Goal: Feedback & Contribution: Leave review/rating

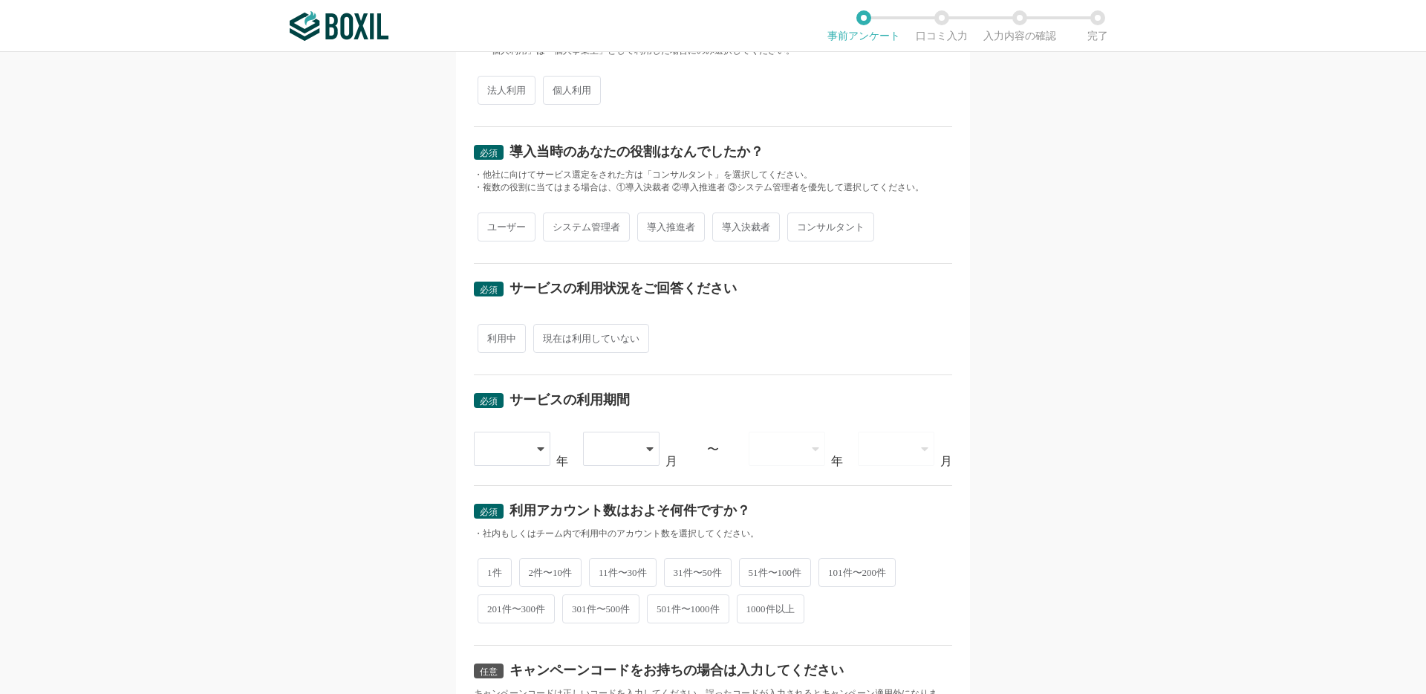
scroll to position [100, 0]
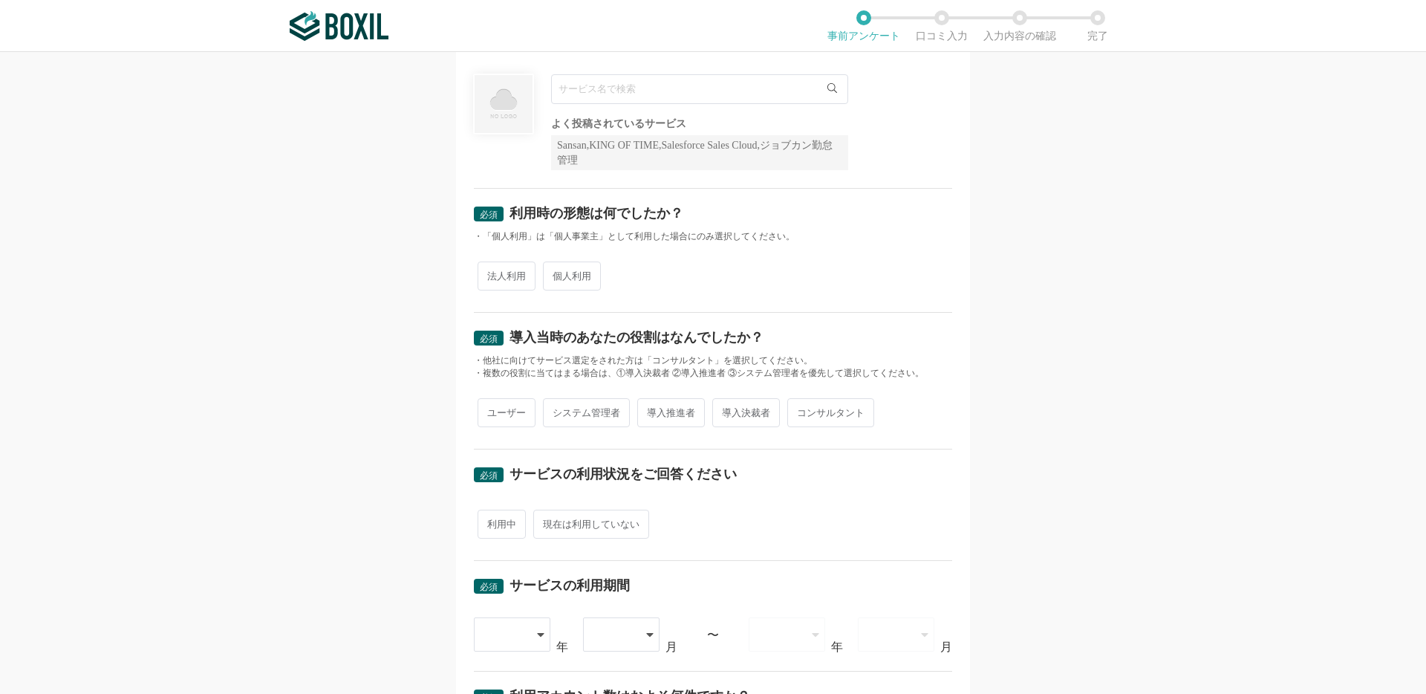
click at [598, 84] on input "text" at bounding box center [699, 89] width 297 height 30
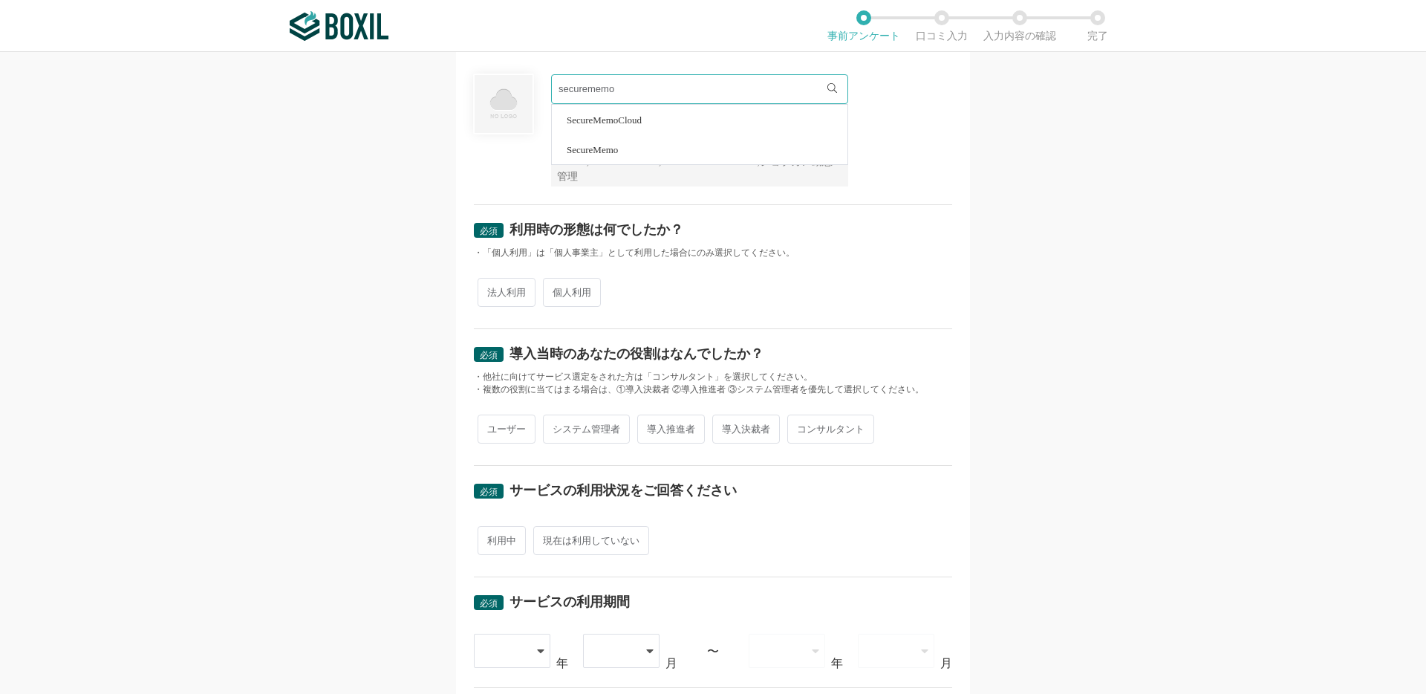
click at [601, 150] on span "SecureMemo" at bounding box center [592, 150] width 51 height 10
type input "SecureMemo"
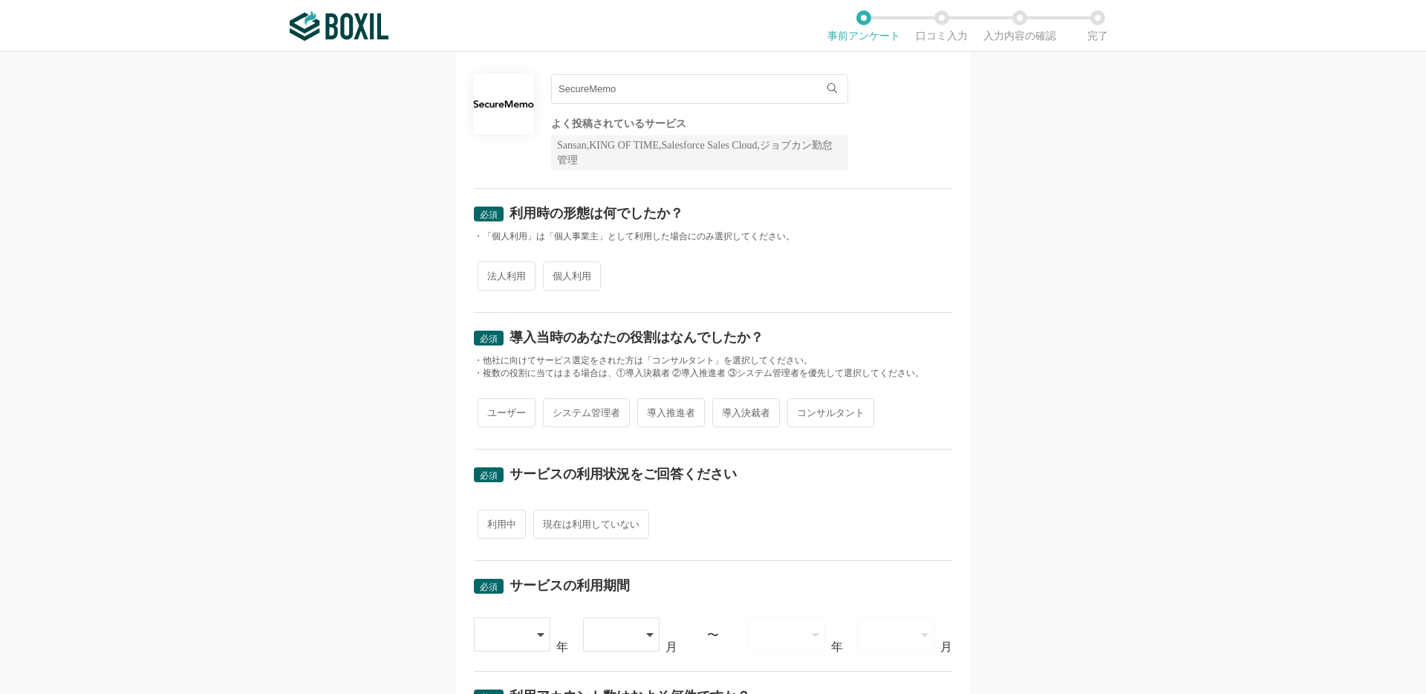
click at [509, 282] on span "法人利用" at bounding box center [507, 275] width 58 height 29
click at [491, 273] on input "法人利用" at bounding box center [486, 269] width 10 height 10
radio input "true"
click at [506, 408] on span "ユーザー" at bounding box center [507, 412] width 58 height 29
click at [491, 408] on input "ユーザー" at bounding box center [486, 405] width 10 height 10
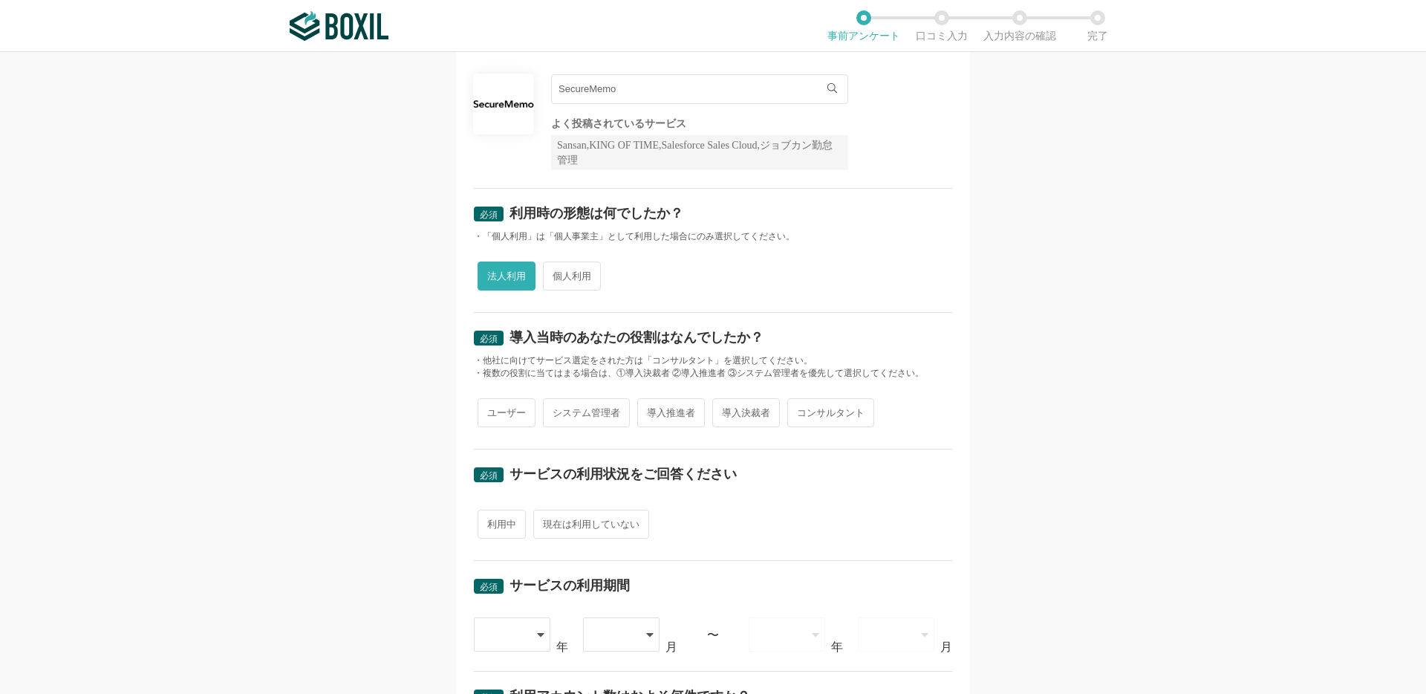
radio input "true"
click at [490, 524] on span "利用中" at bounding box center [502, 524] width 48 height 29
click at [490, 521] on input "利用中" at bounding box center [486, 517] width 10 height 10
radio input "true"
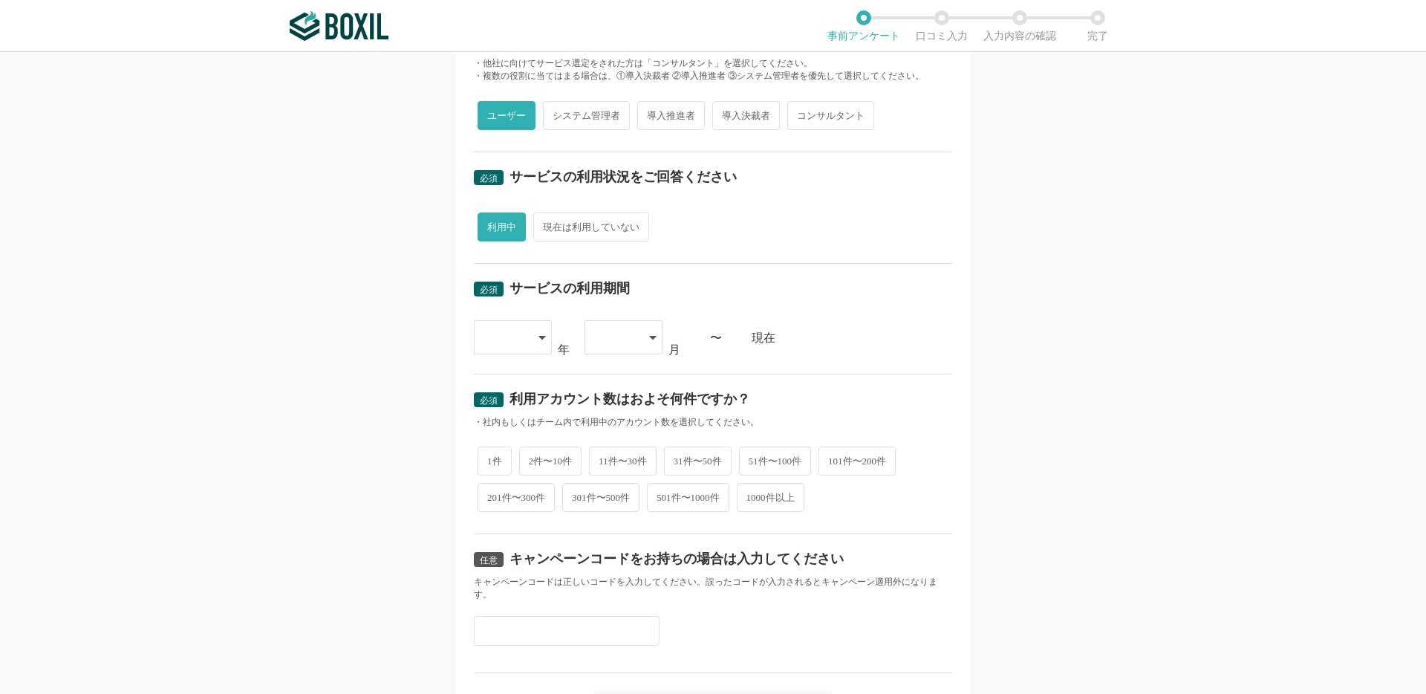
scroll to position [437, 0]
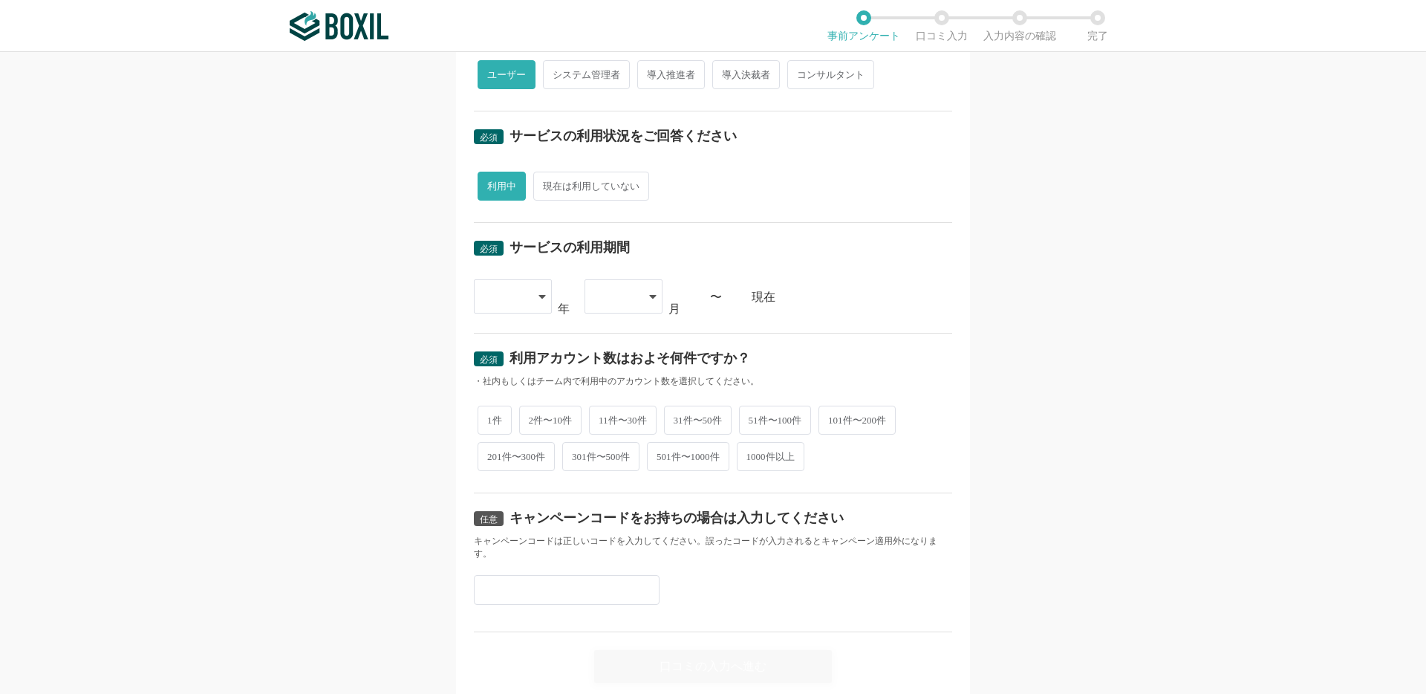
click at [534, 303] on div at bounding box center [513, 296] width 78 height 34
drag, startPoint x: 509, startPoint y: 488, endPoint x: 510, endPoint y: 411, distance: 76.5
click at [509, 488] on span "2024" at bounding box center [498, 490] width 24 height 12
click at [599, 305] on div at bounding box center [616, 296] width 44 height 33
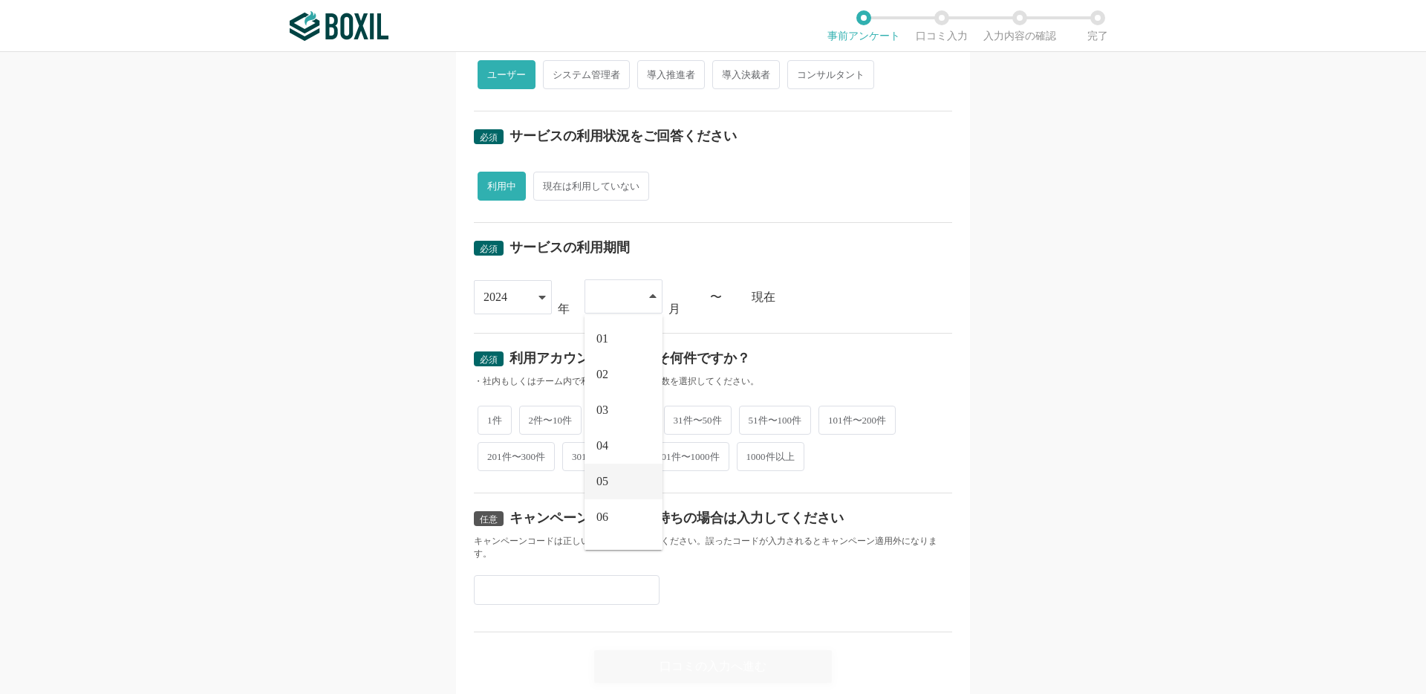
scroll to position [205, 0]
click at [604, 460] on li "10" at bounding box center [624, 455] width 78 height 36
click at [495, 422] on span "1件" at bounding box center [495, 418] width 34 height 29
click at [491, 416] on input "1件" at bounding box center [486, 411] width 10 height 10
radio input "true"
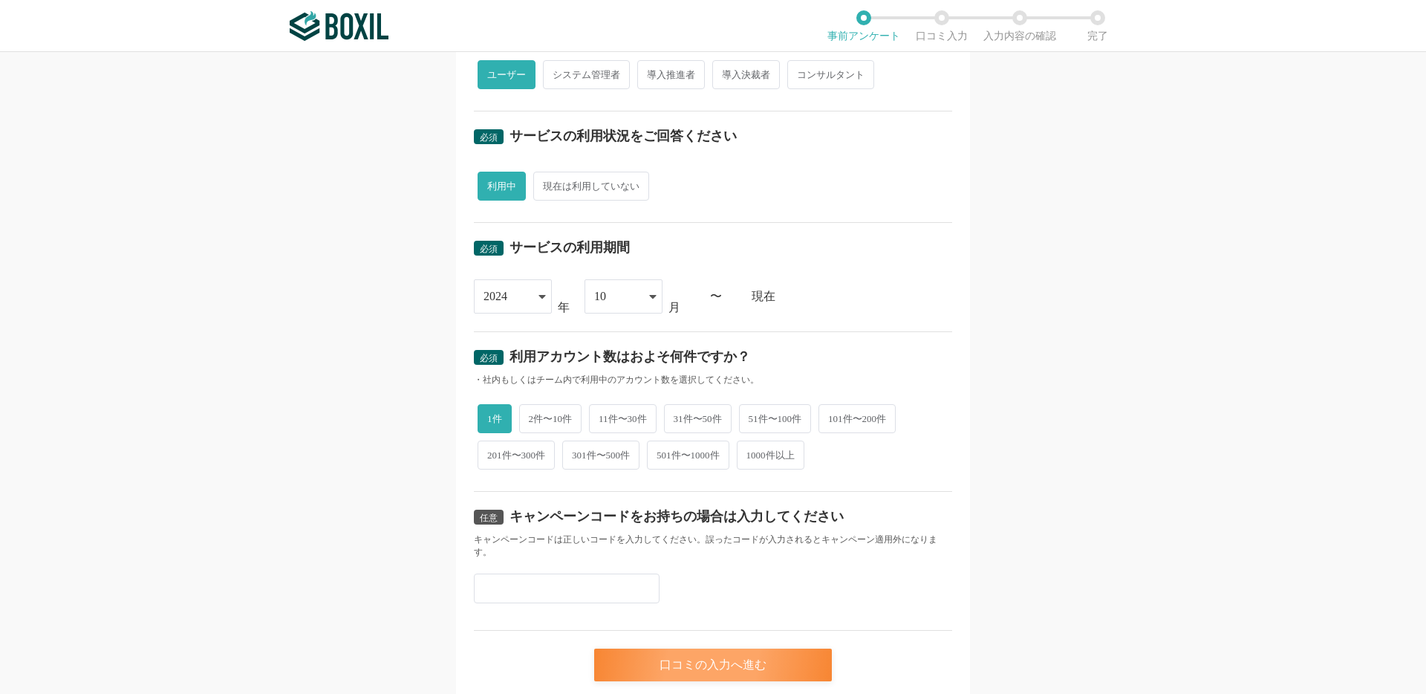
click at [644, 648] on div "口コミの入力へ進む" at bounding box center [713, 664] width 238 height 33
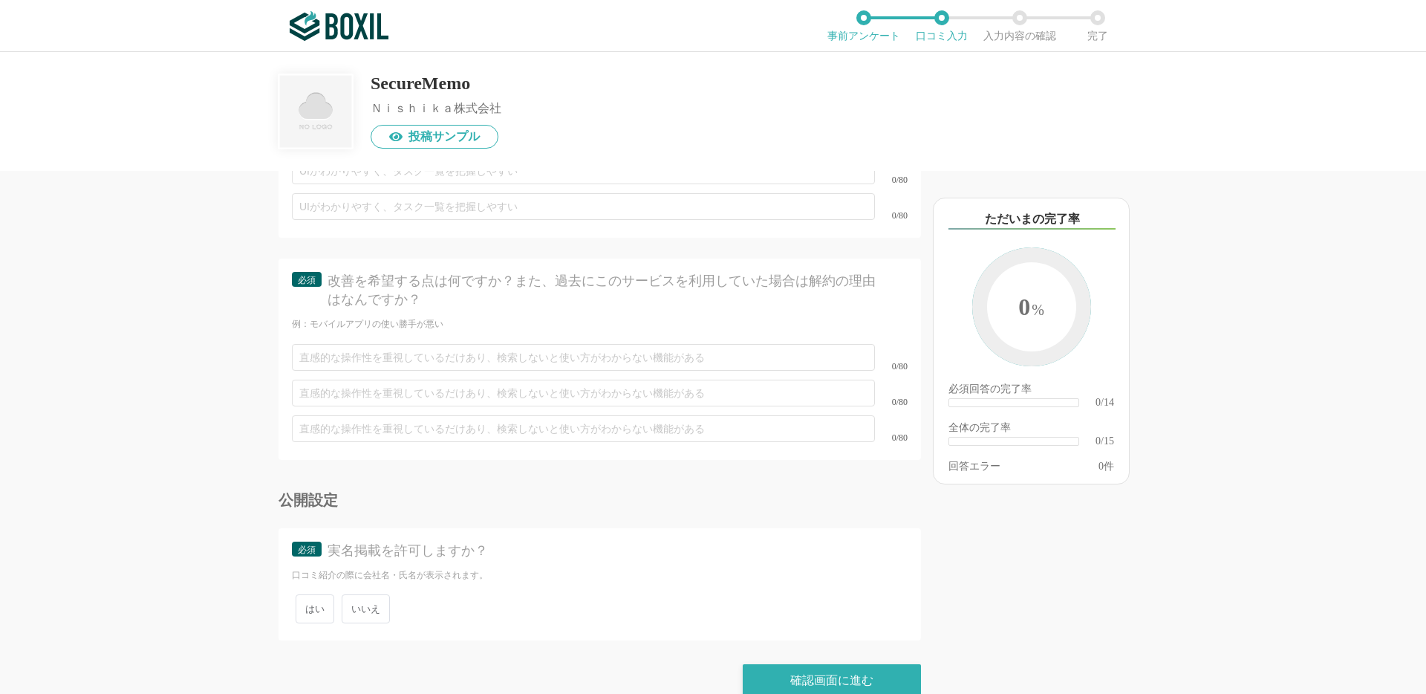
scroll to position [2107, 0]
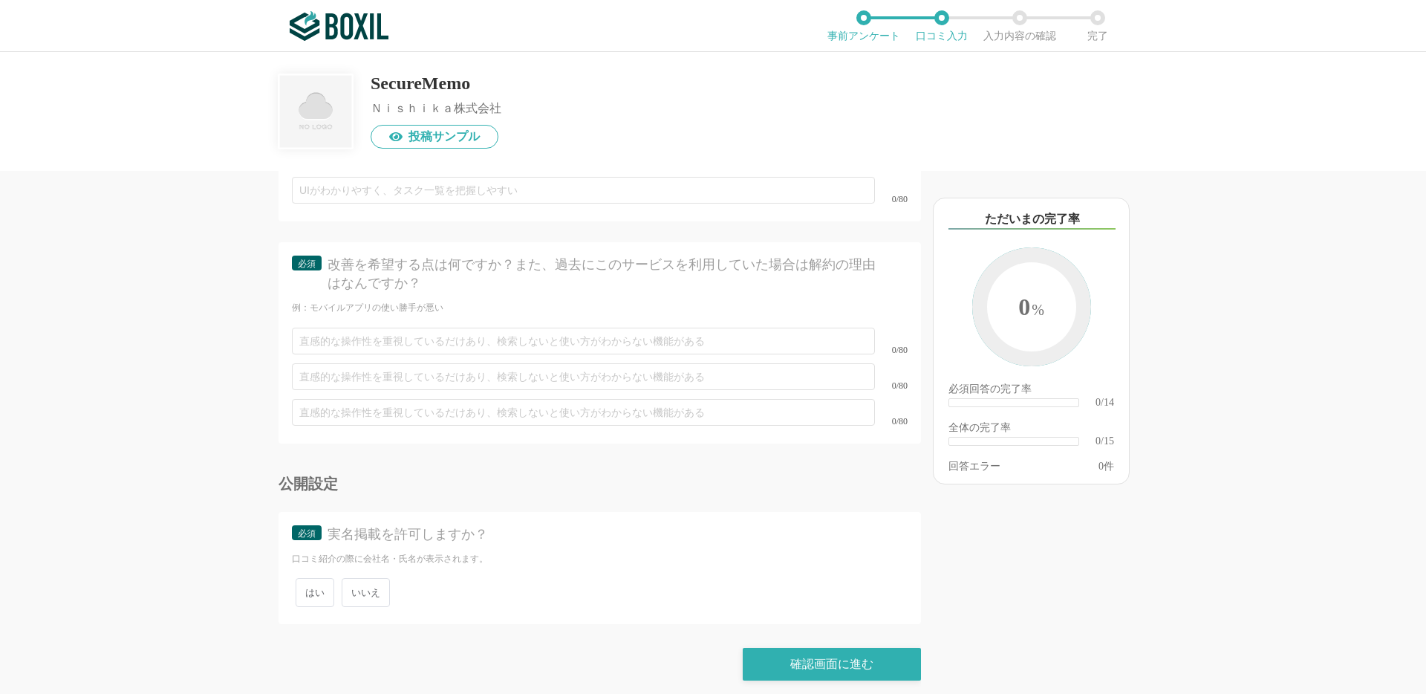
click at [368, 584] on span "いいえ" at bounding box center [366, 592] width 48 height 29
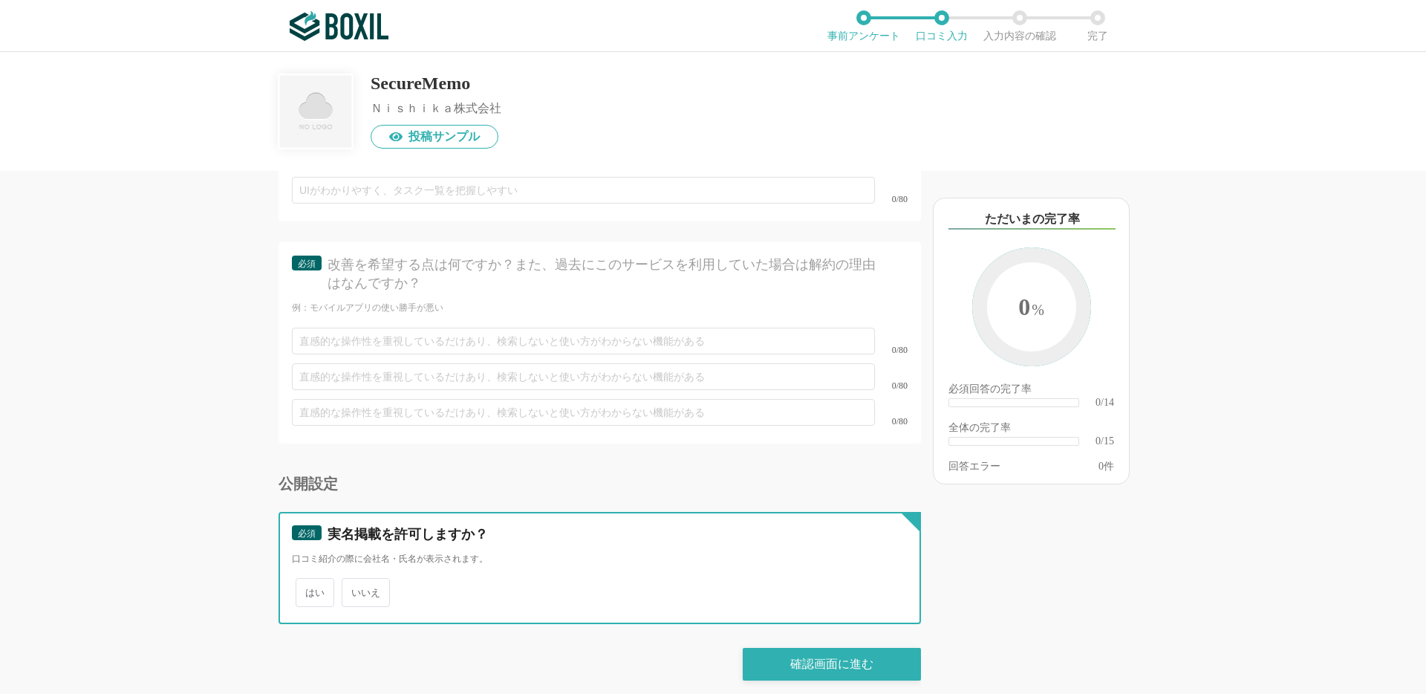
click at [355, 584] on input "いいえ" at bounding box center [350, 585] width 10 height 10
radio input "true"
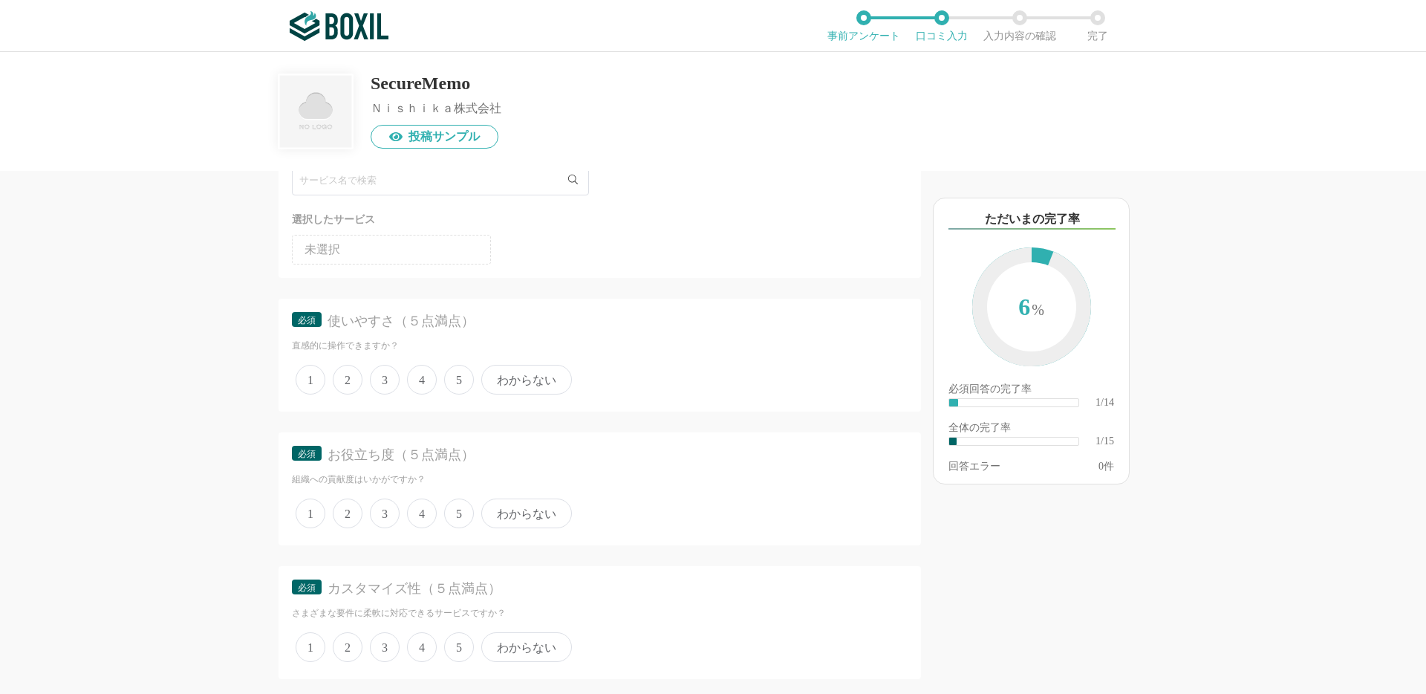
scroll to position [0, 0]
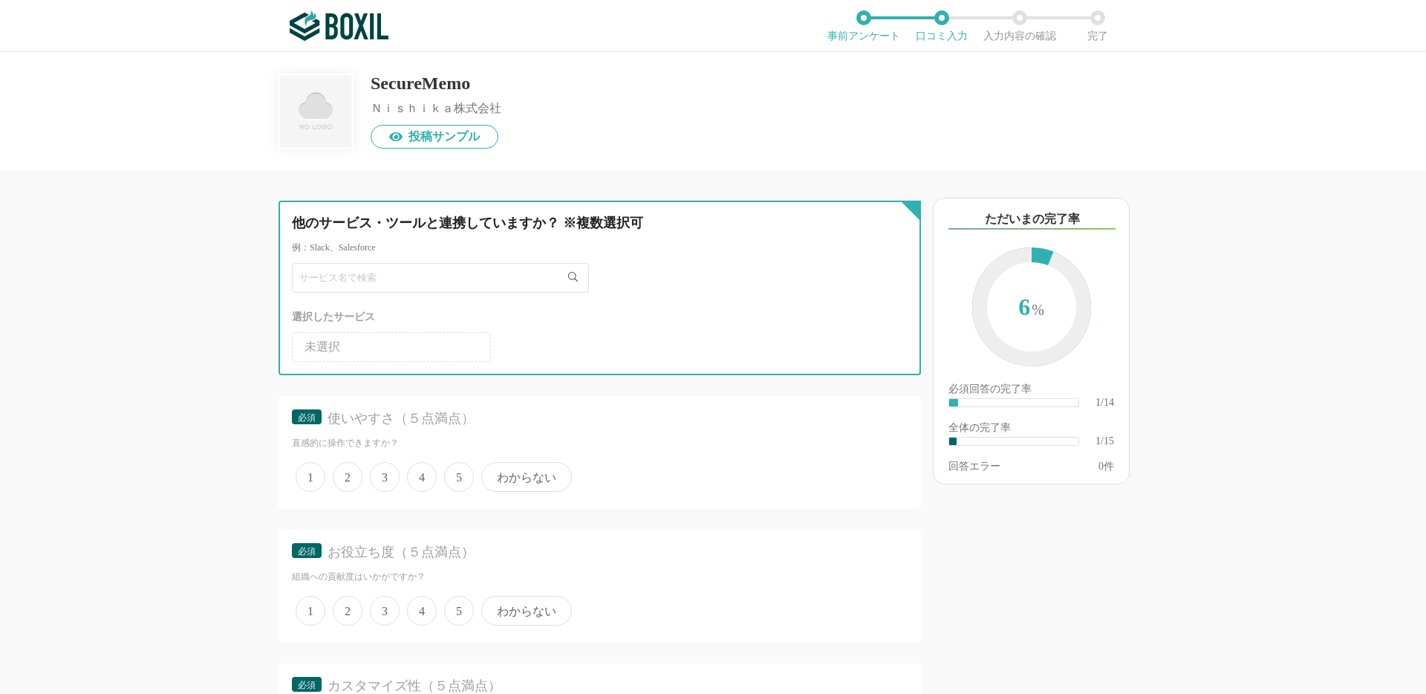
click at [410, 280] on input "text" at bounding box center [440, 278] width 297 height 30
type input "securememo"
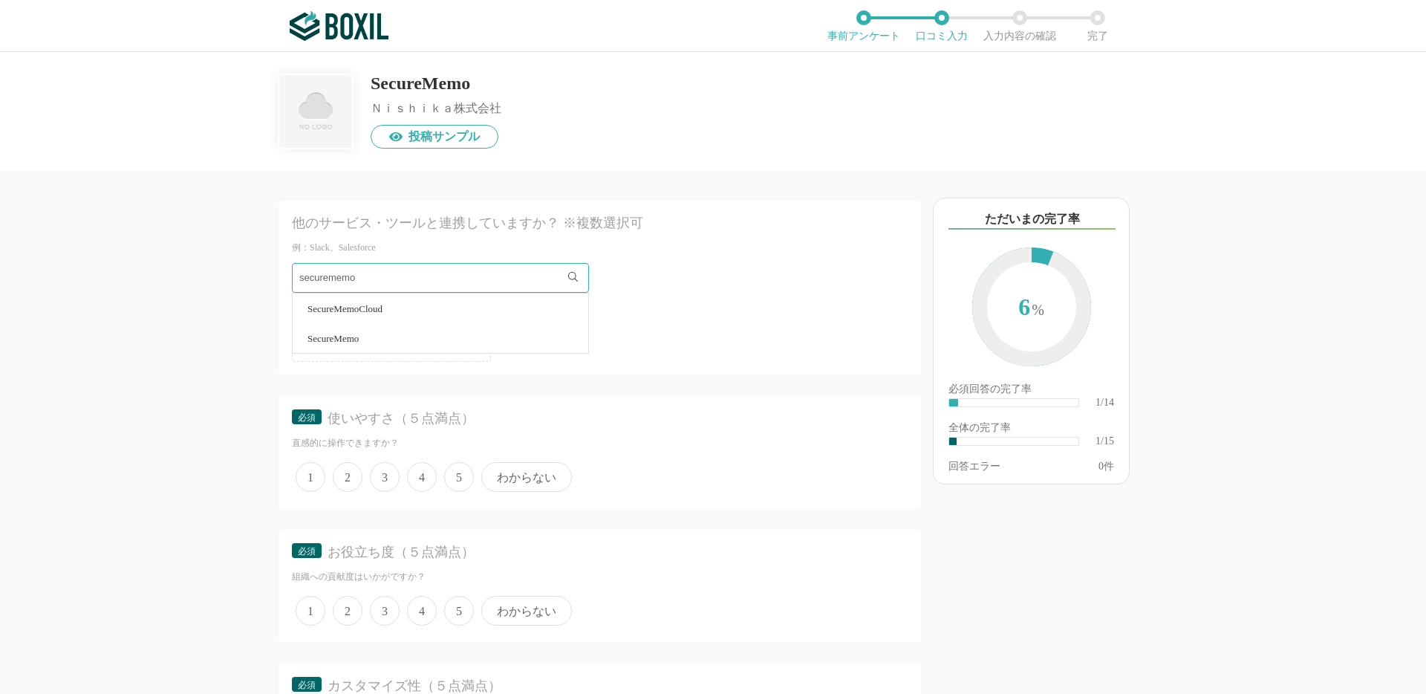
click at [387, 330] on li "SecureMemo" at bounding box center [441, 338] width 296 height 30
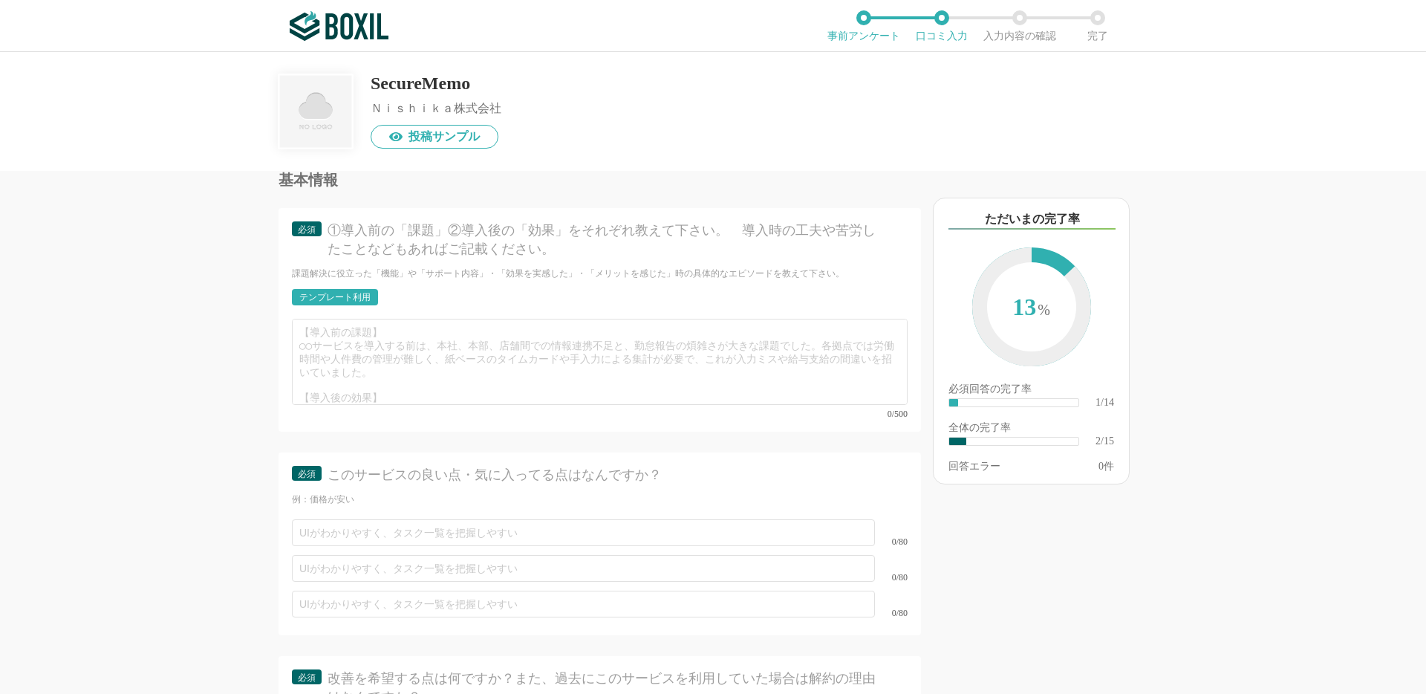
scroll to position [1632, 0]
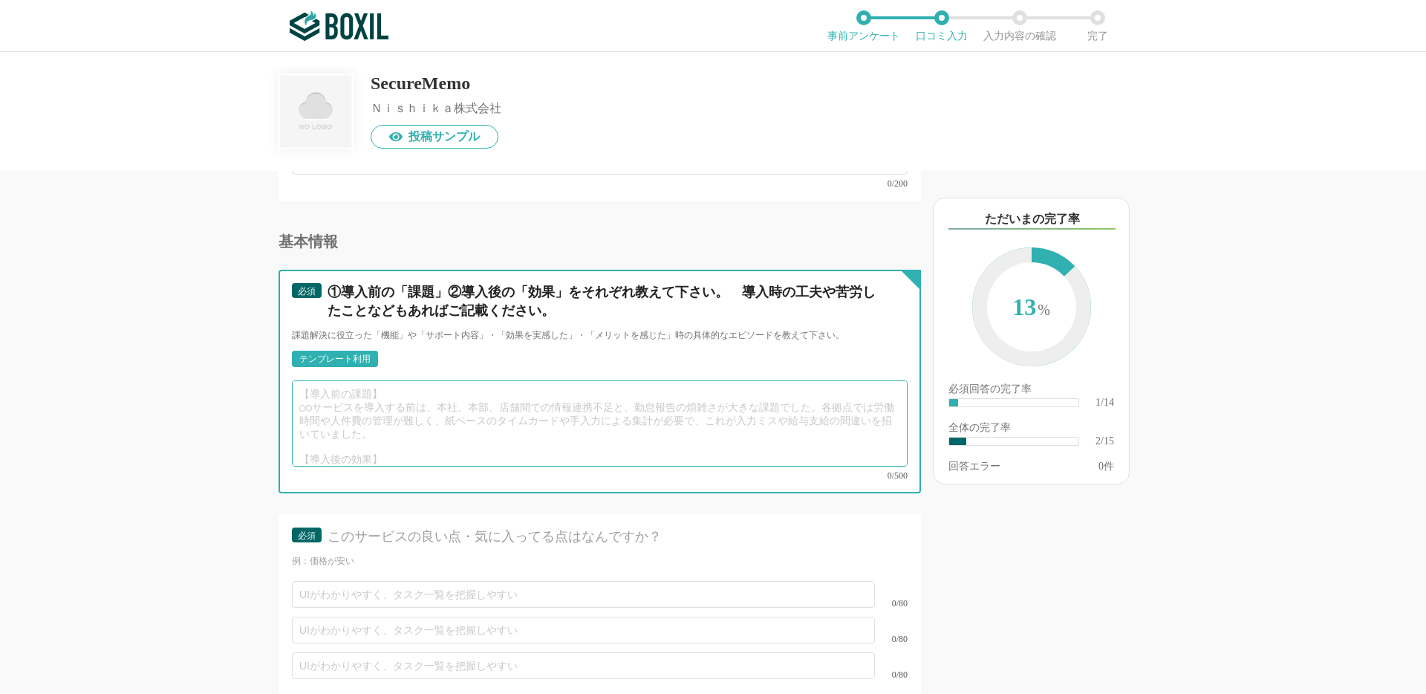
click at [545, 405] on textarea at bounding box center [600, 423] width 616 height 86
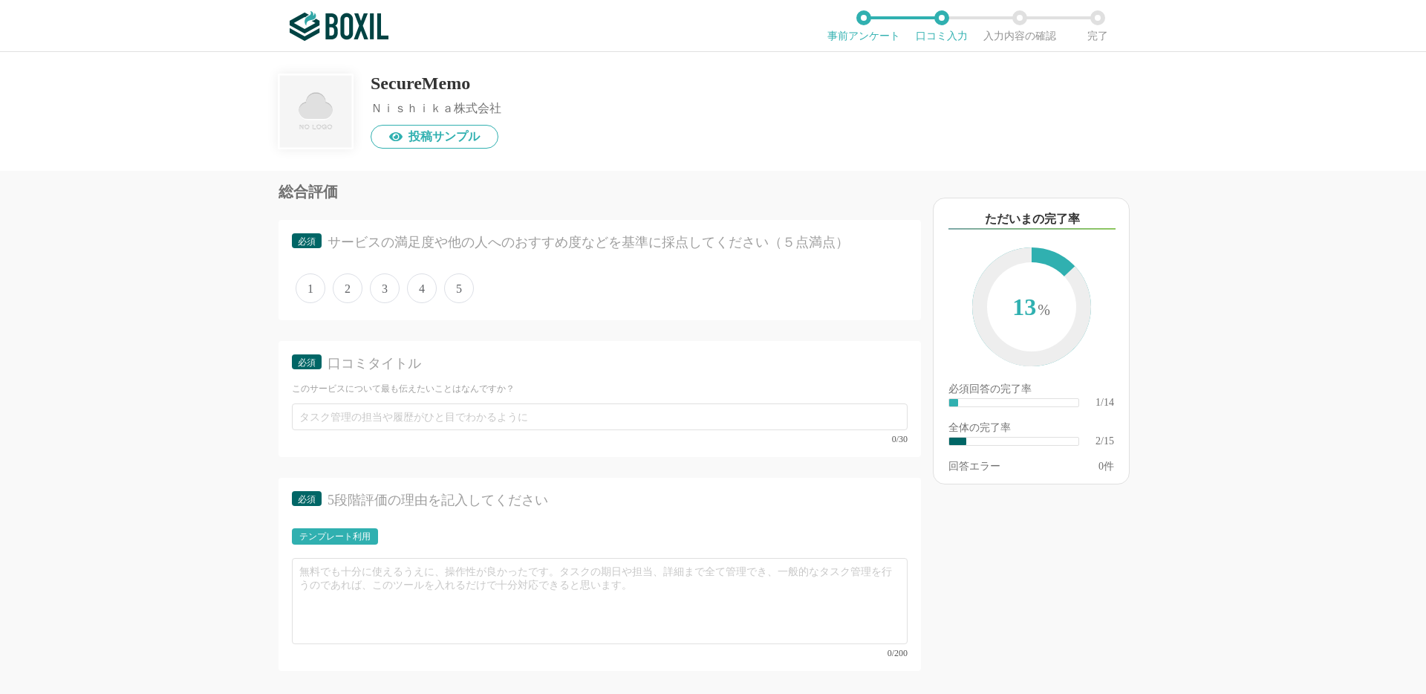
scroll to position [1153, 0]
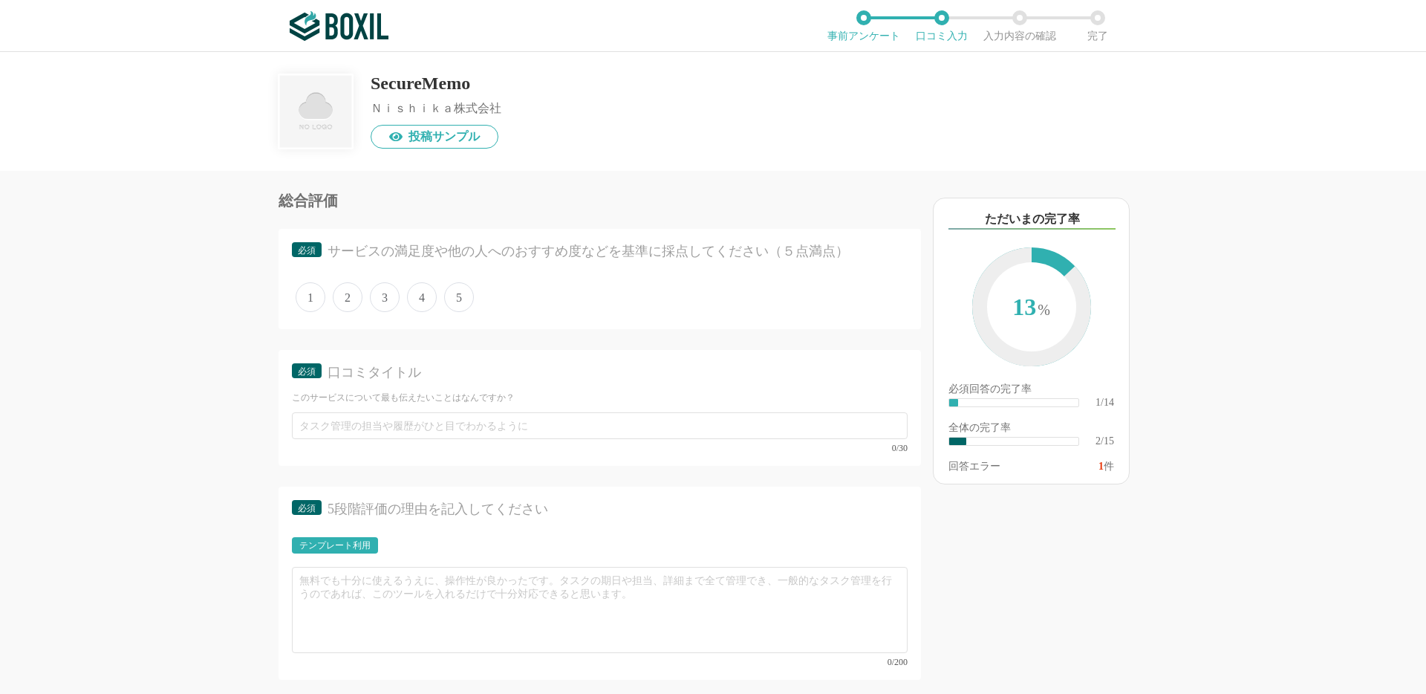
click at [356, 541] on div "テンプレート利用" at bounding box center [334, 545] width 71 height 9
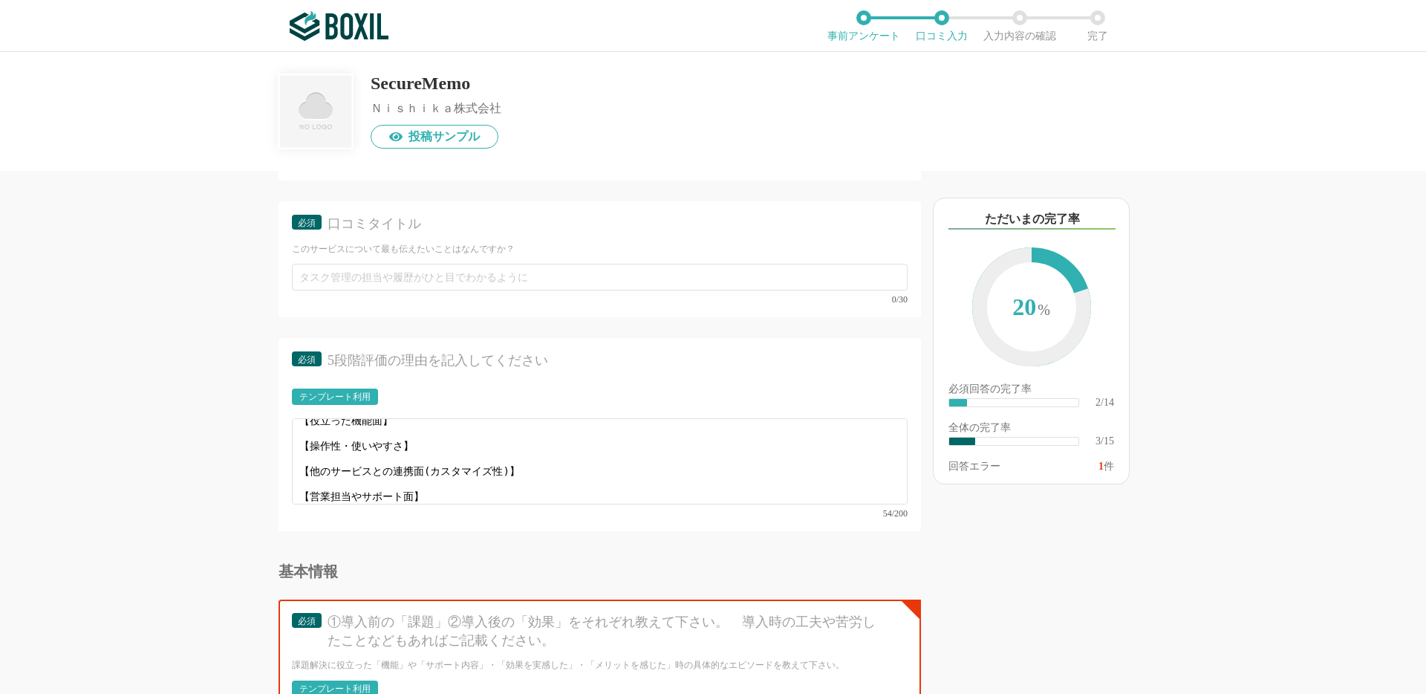
scroll to position [0, 0]
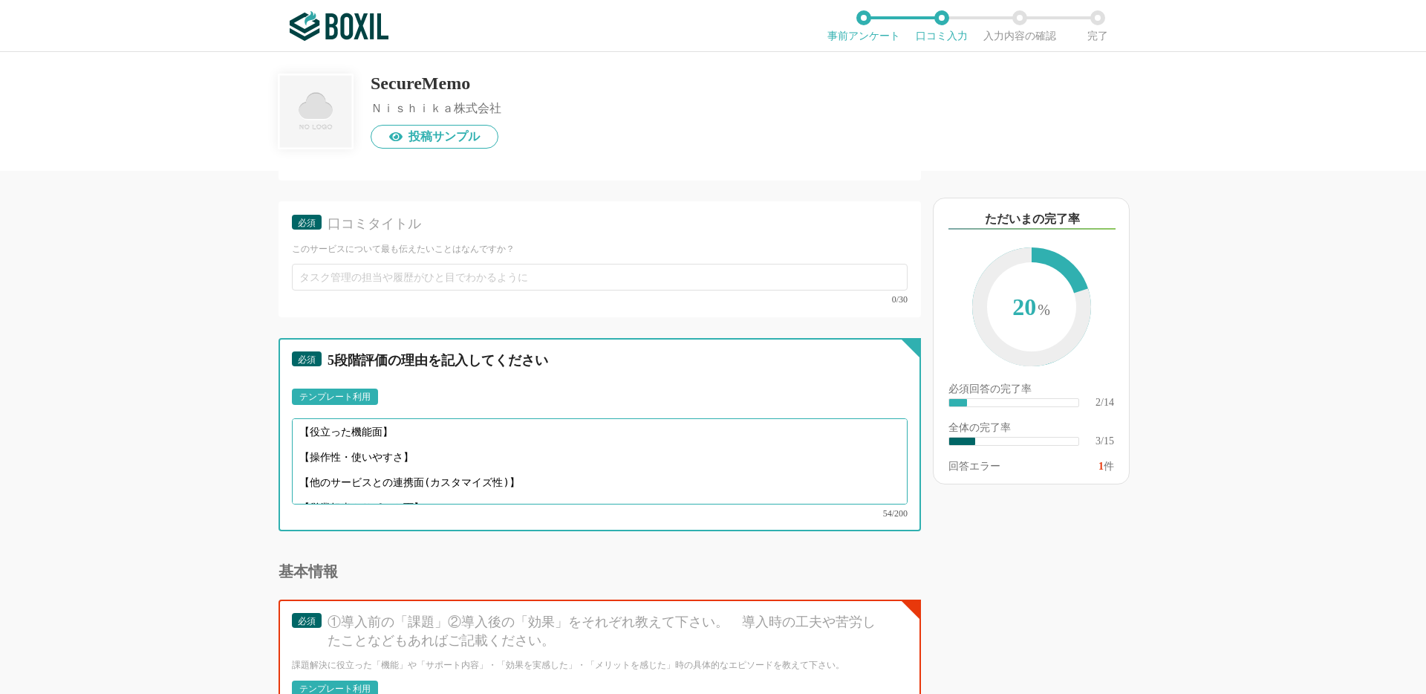
click at [472, 447] on textarea "【役立った機能面】 【操作性・使いやすさ】 【他のサービスとの連携面(カスタマイズ性)】 【営業担当やサポート面】" at bounding box center [600, 461] width 616 height 86
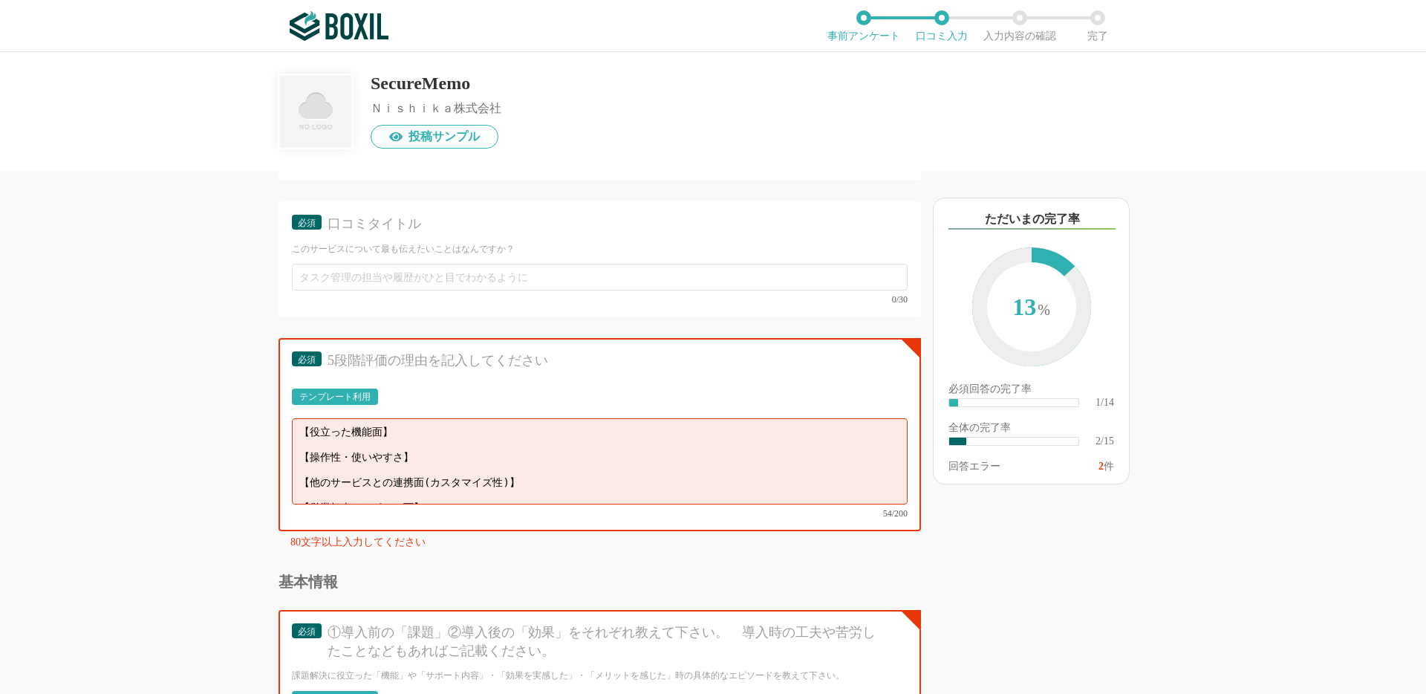
click at [359, 397] on div "テンプレート利用" at bounding box center [334, 396] width 71 height 9
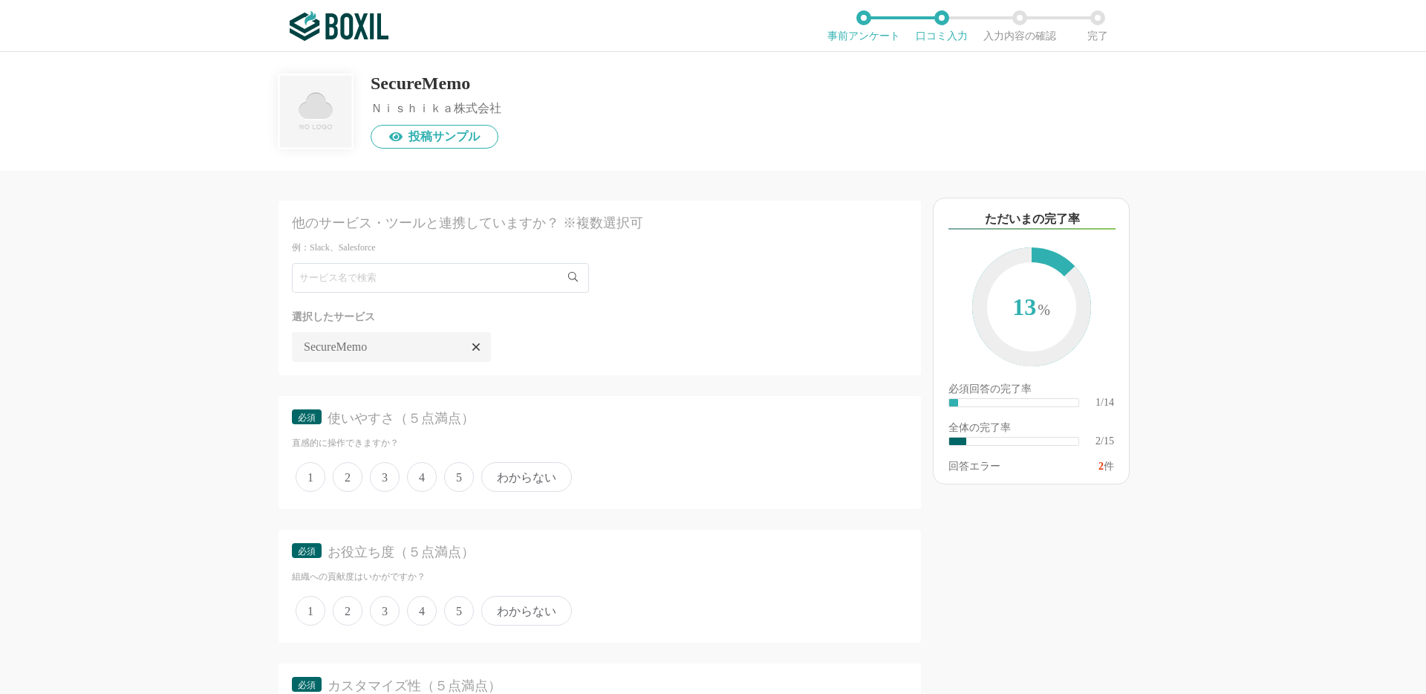
click at [346, 23] on img at bounding box center [339, 26] width 99 height 30
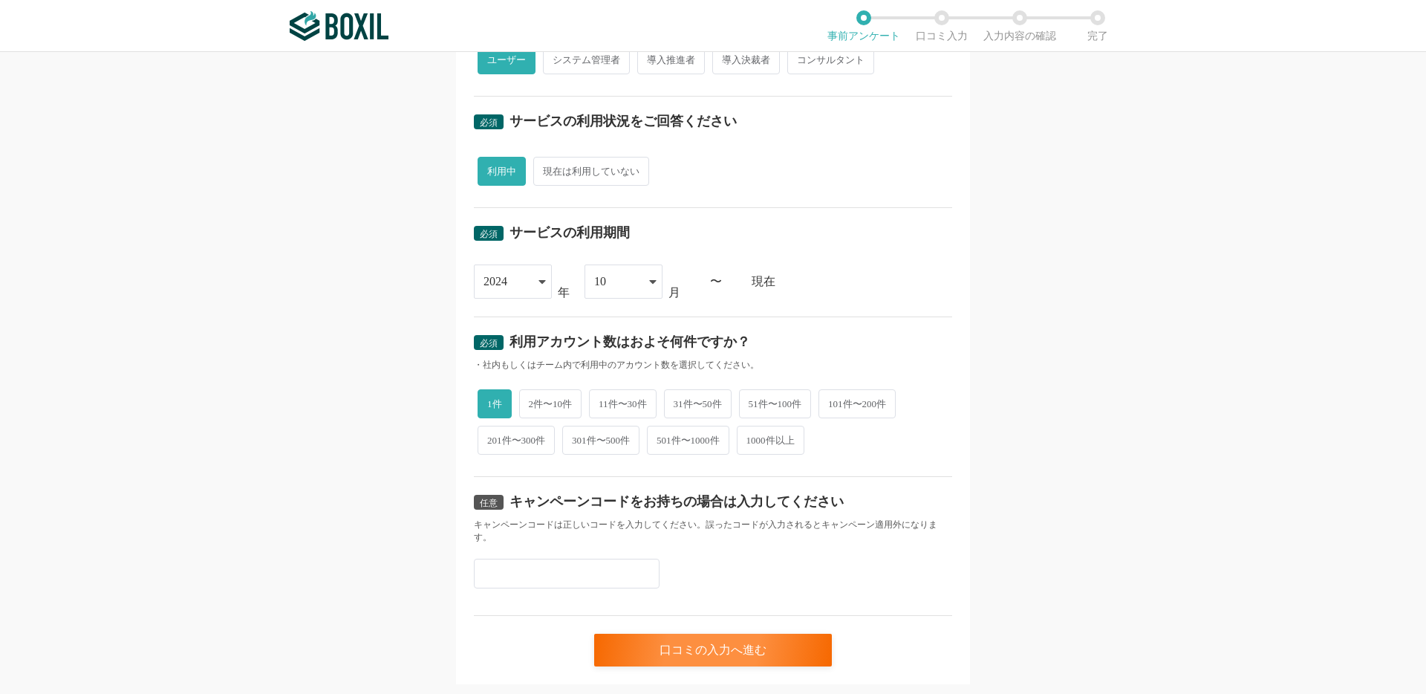
scroll to position [478, 0]
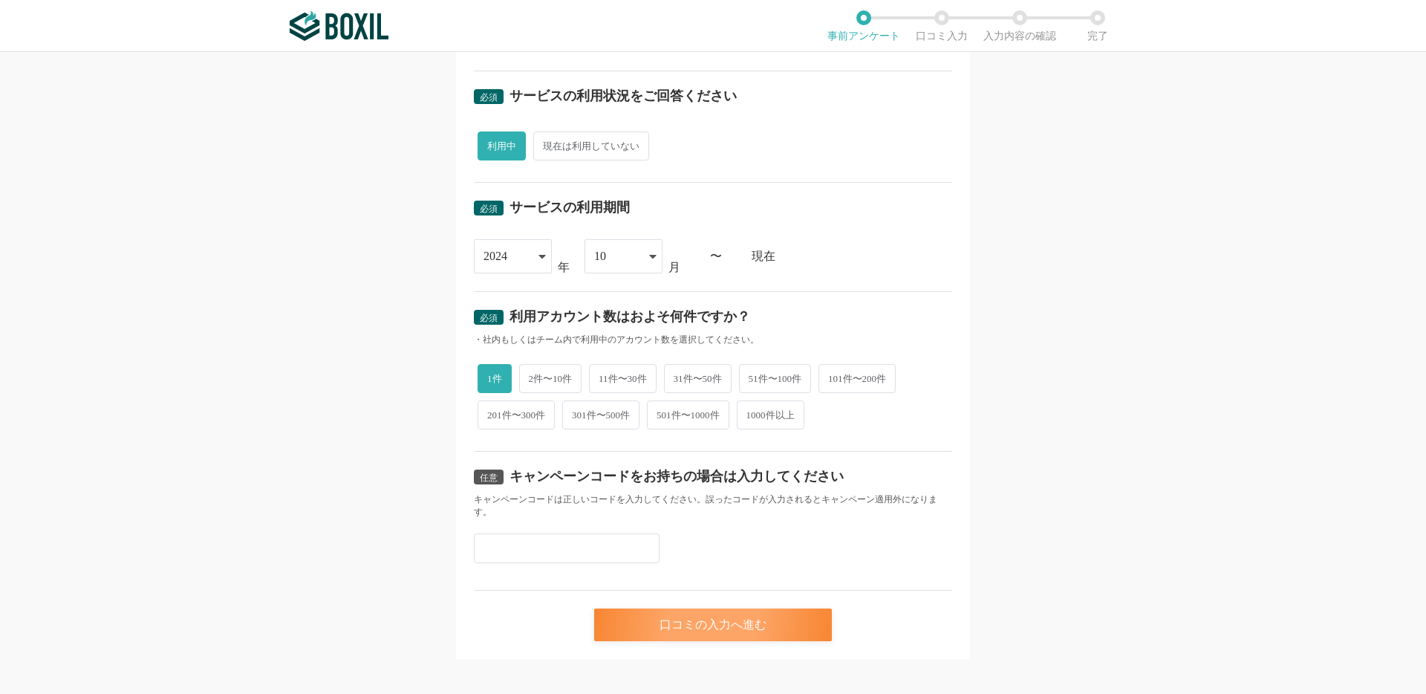
click at [646, 622] on div "口コミの入力へ進む" at bounding box center [713, 624] width 238 height 33
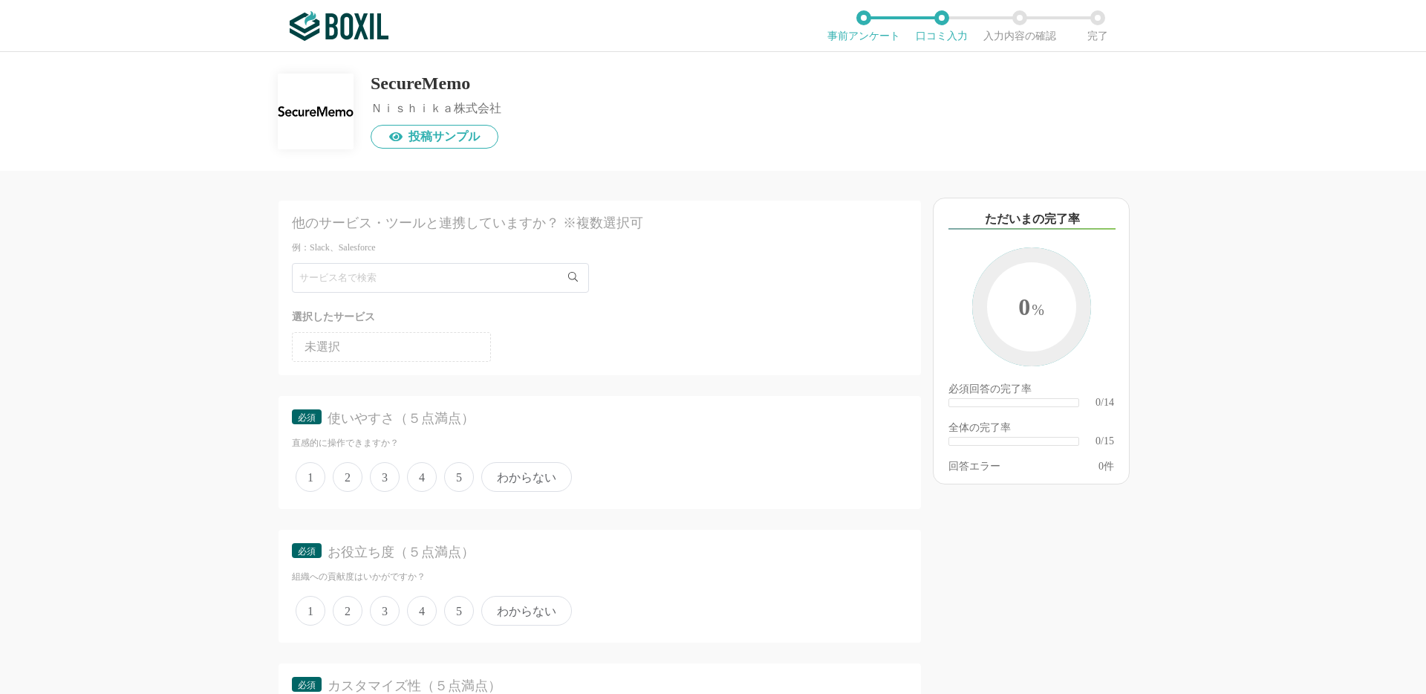
click at [388, 337] on li "未選択" at bounding box center [391, 347] width 199 height 30
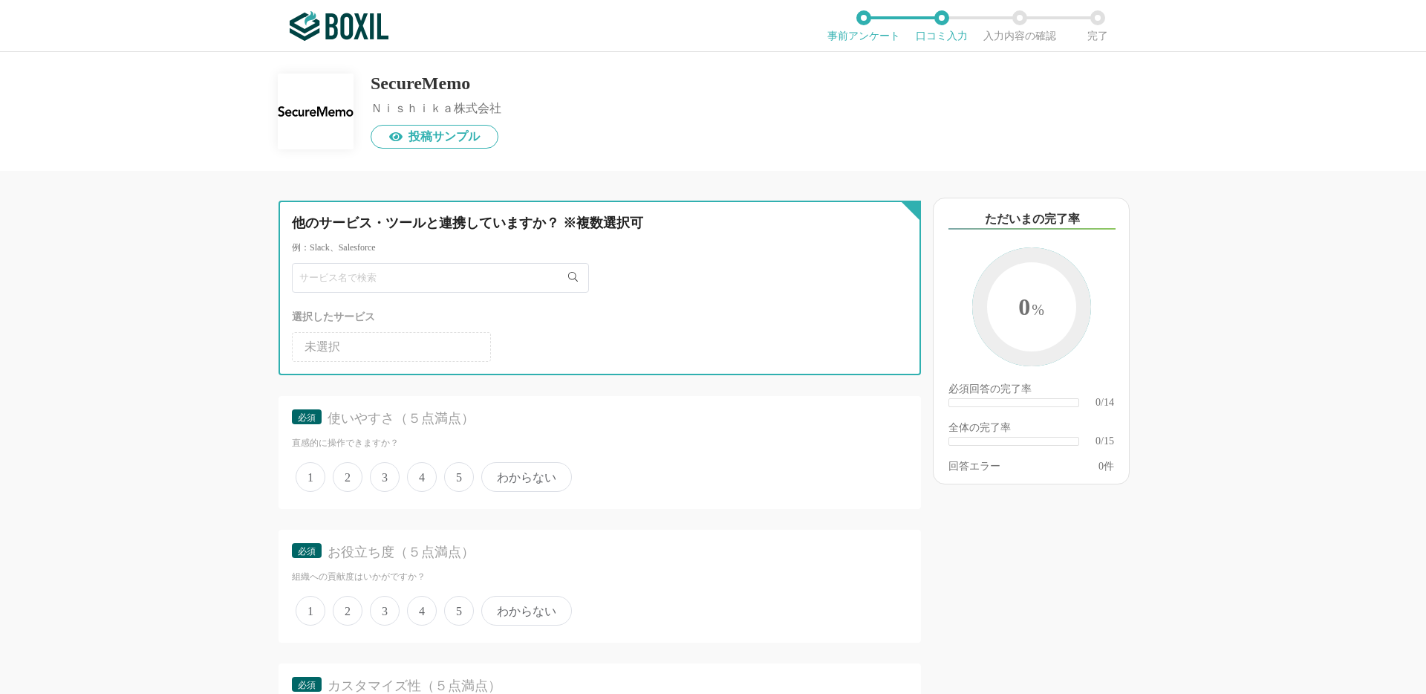
click at [388, 286] on input "text" at bounding box center [440, 278] width 297 height 30
type input "securememo"
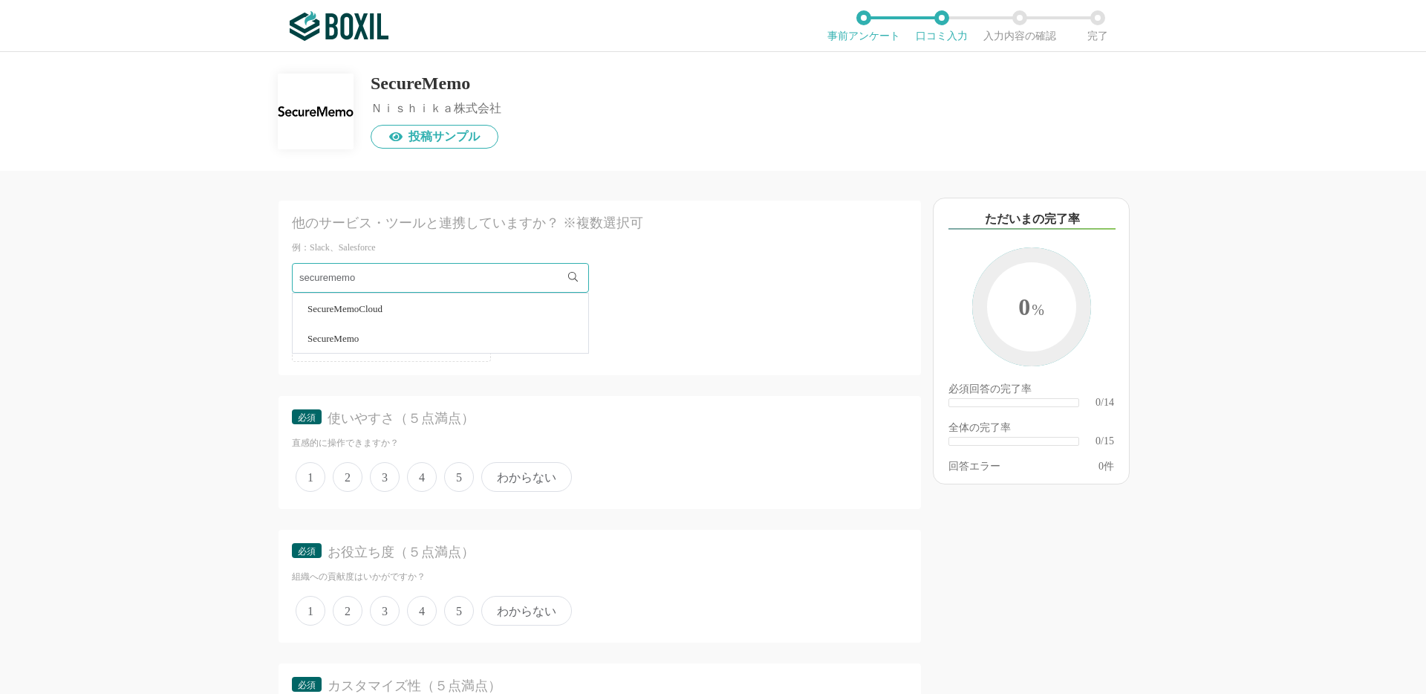
click at [376, 342] on li "SecureMemo" at bounding box center [441, 338] width 296 height 30
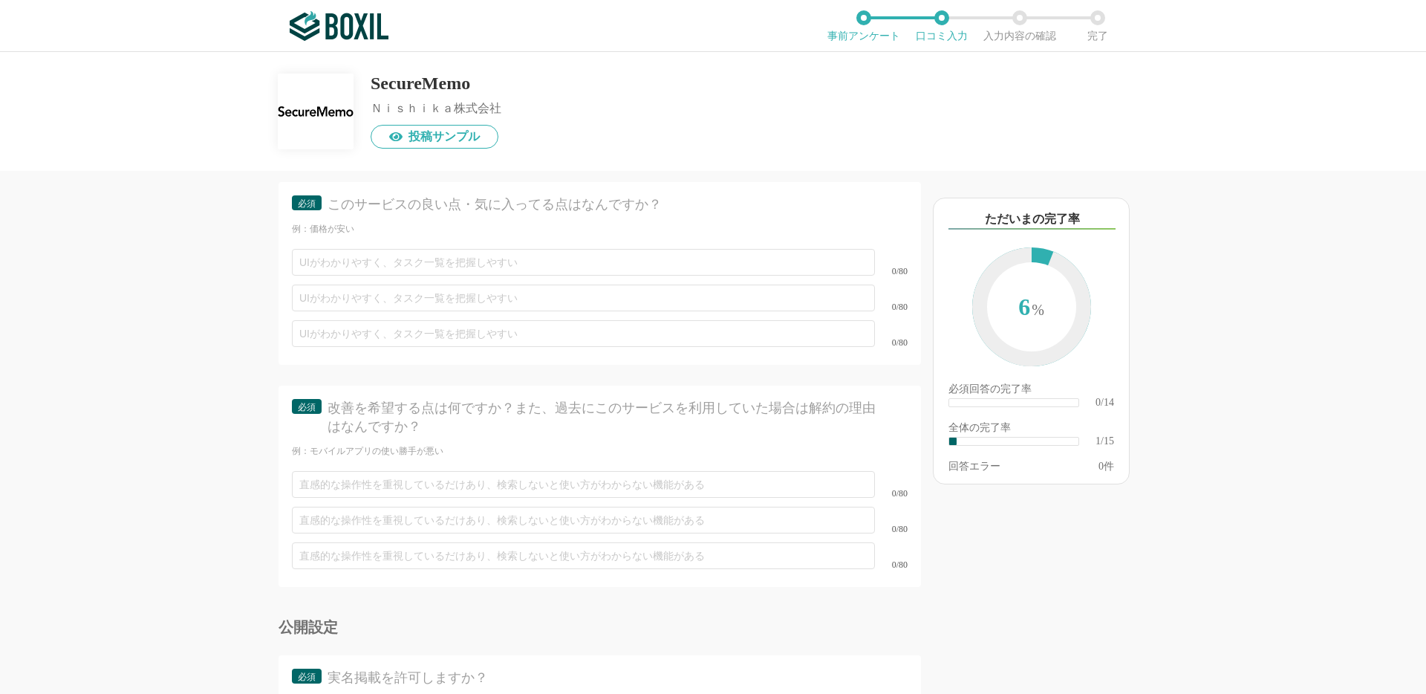
scroll to position [2107, 0]
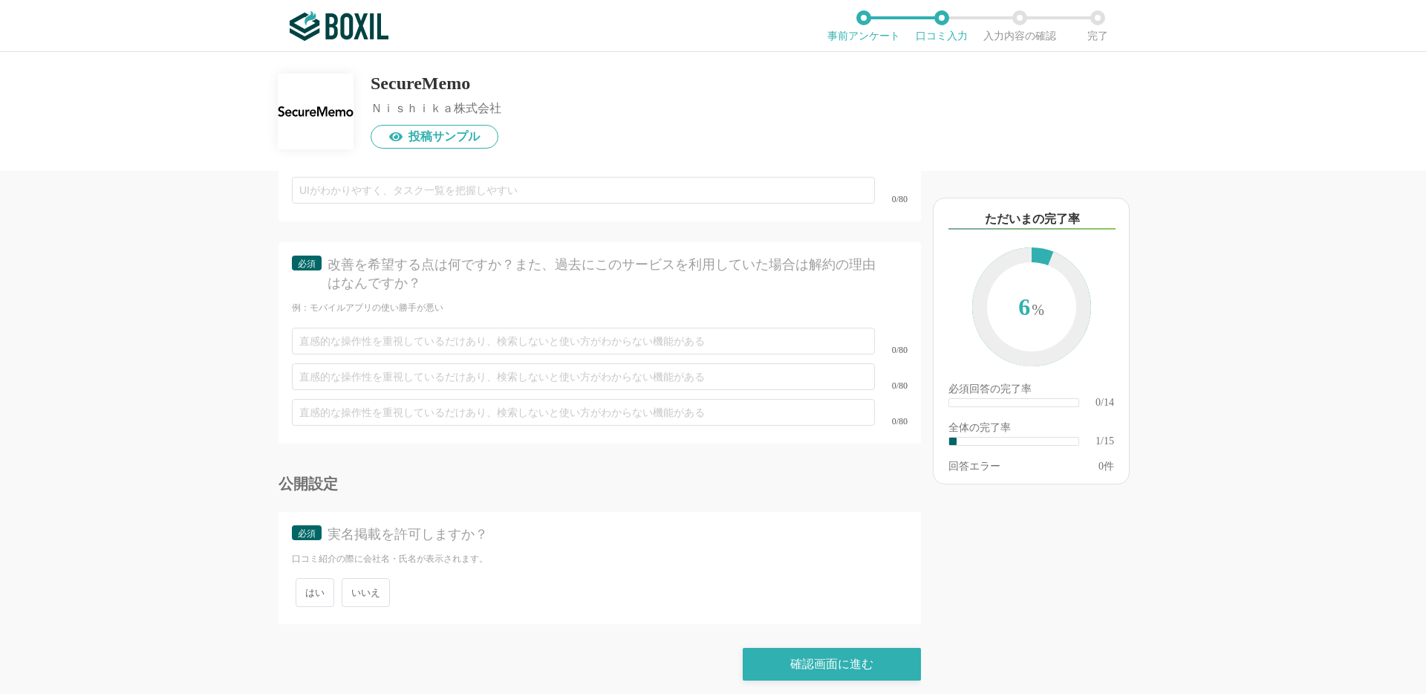
click at [370, 579] on span "いいえ" at bounding box center [366, 592] width 48 height 29
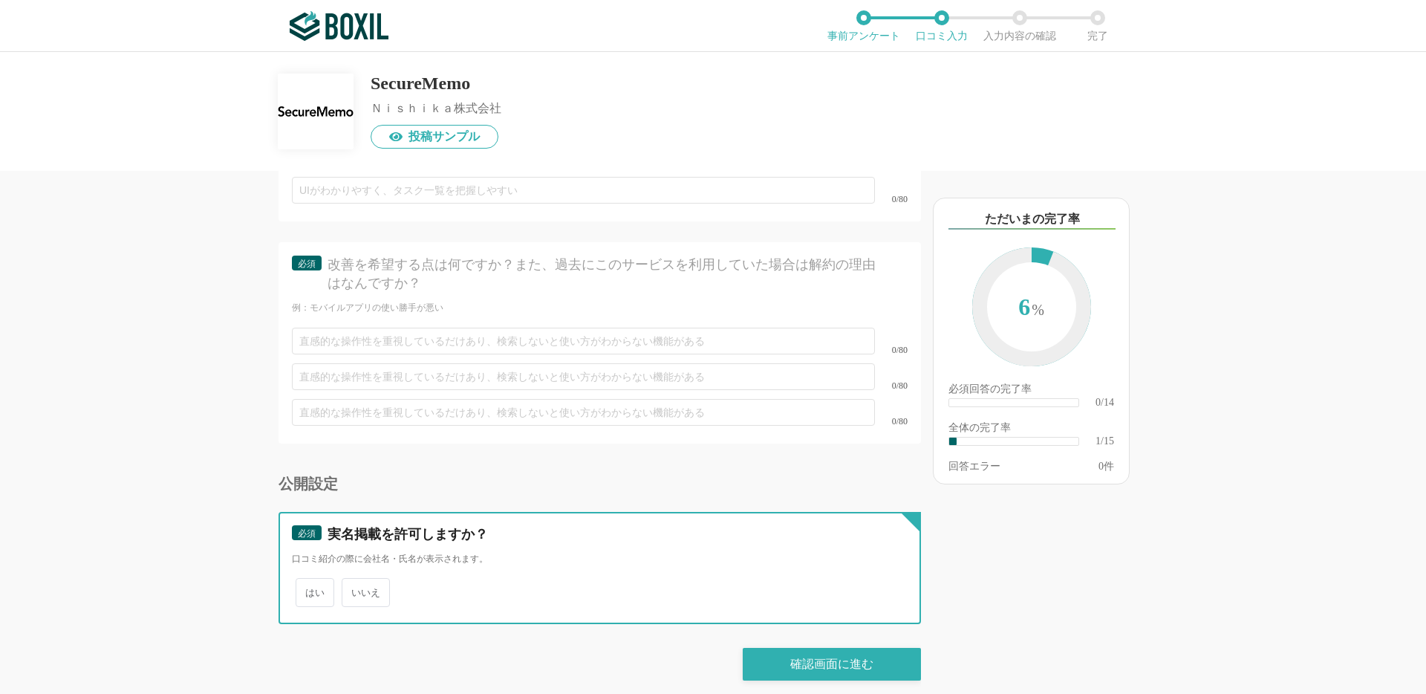
click at [355, 580] on input "いいえ" at bounding box center [350, 585] width 10 height 10
radio input "true"
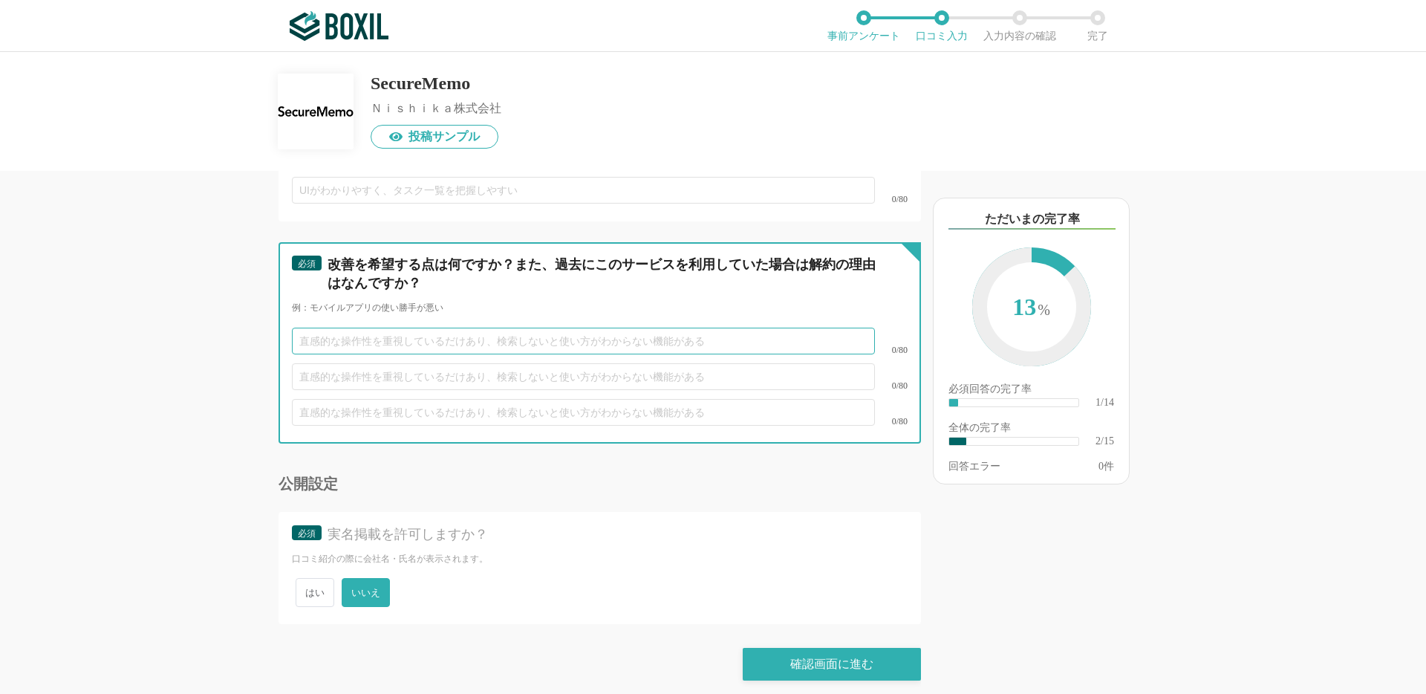
click at [463, 334] on input "text" at bounding box center [583, 341] width 583 height 27
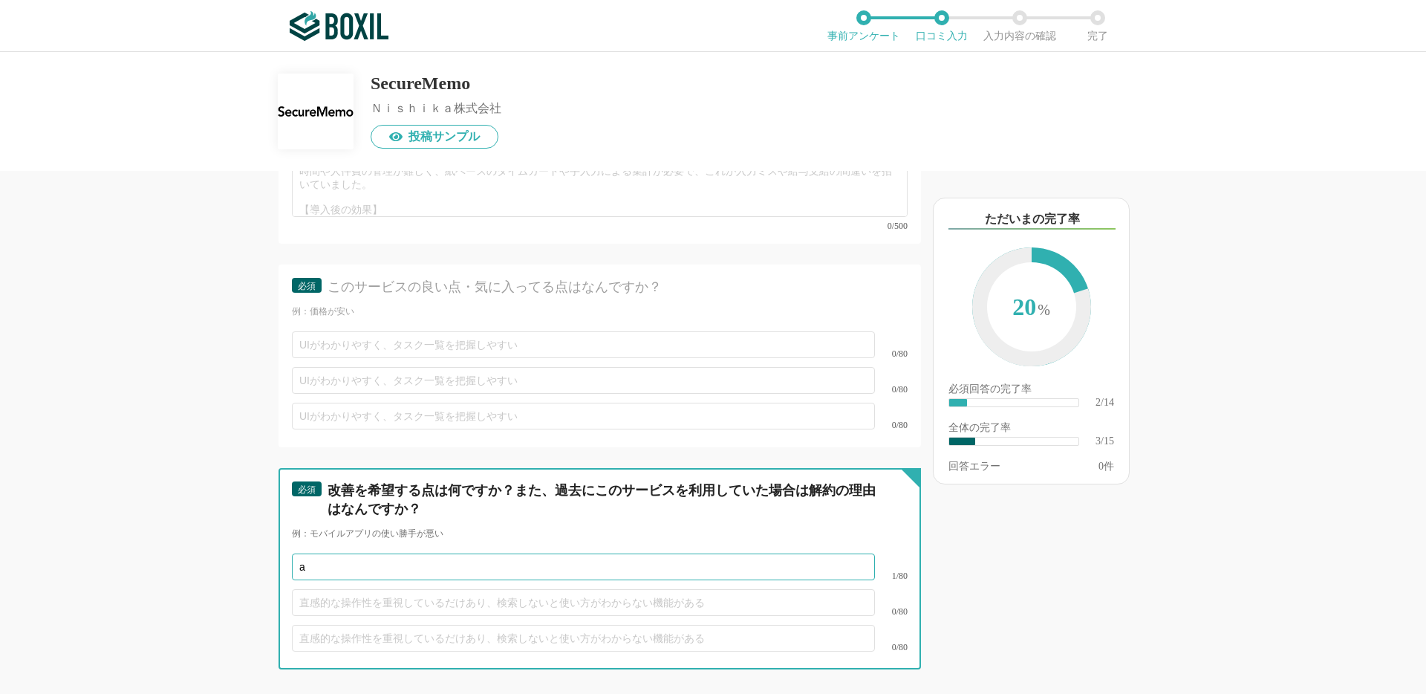
scroll to position [1826, 0]
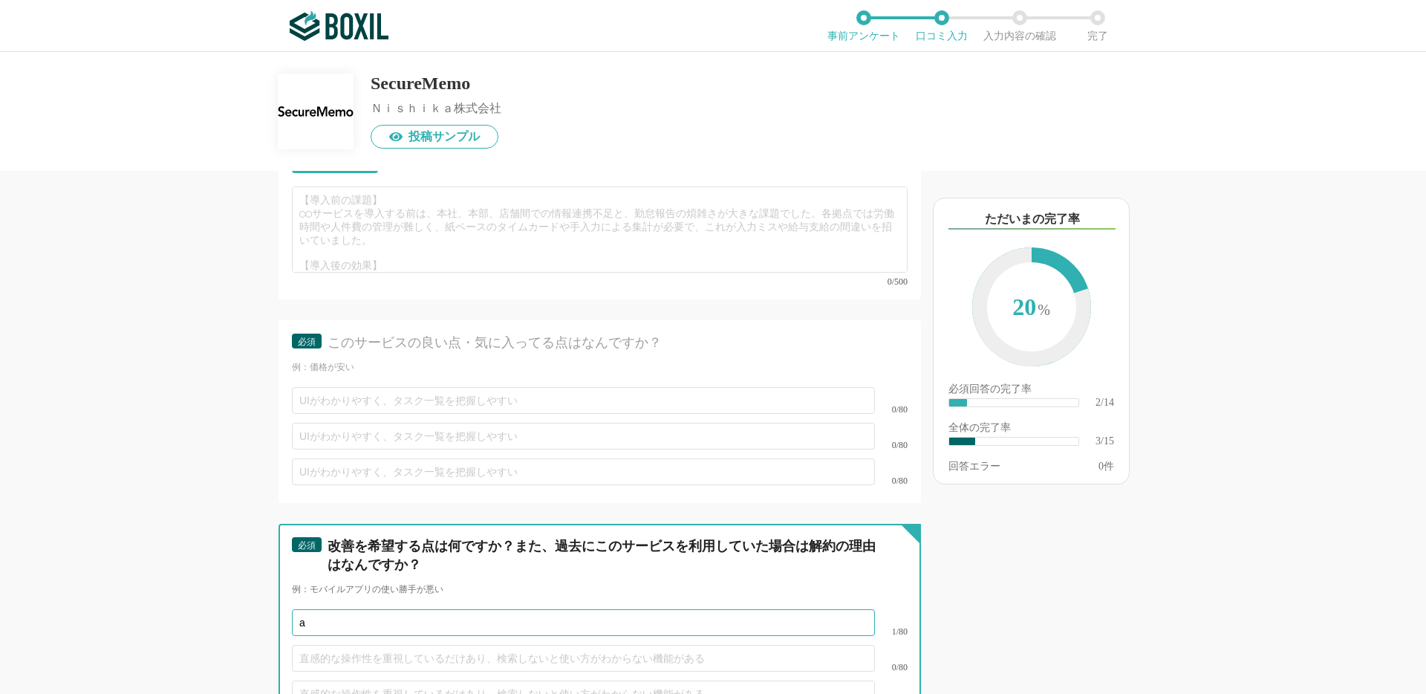
type input "a"
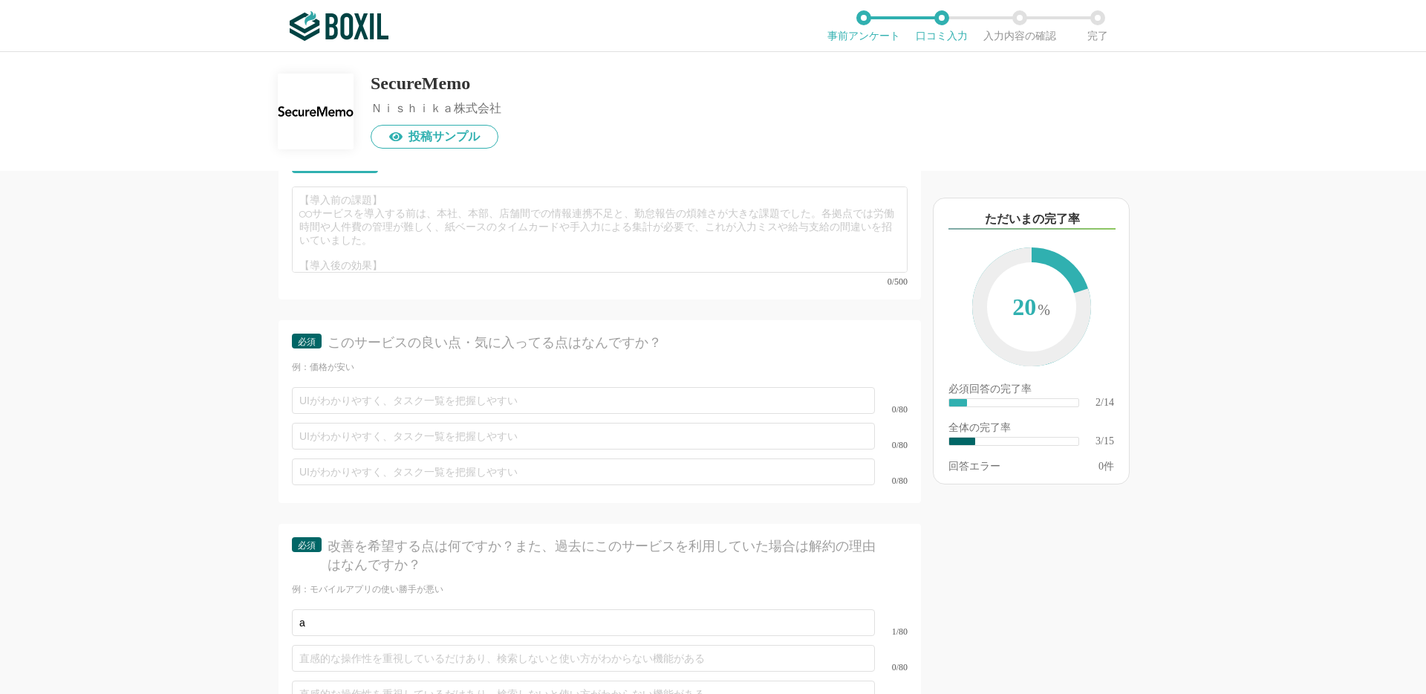
click at [421, 407] on div "0/80" at bounding box center [600, 401] width 616 height 36
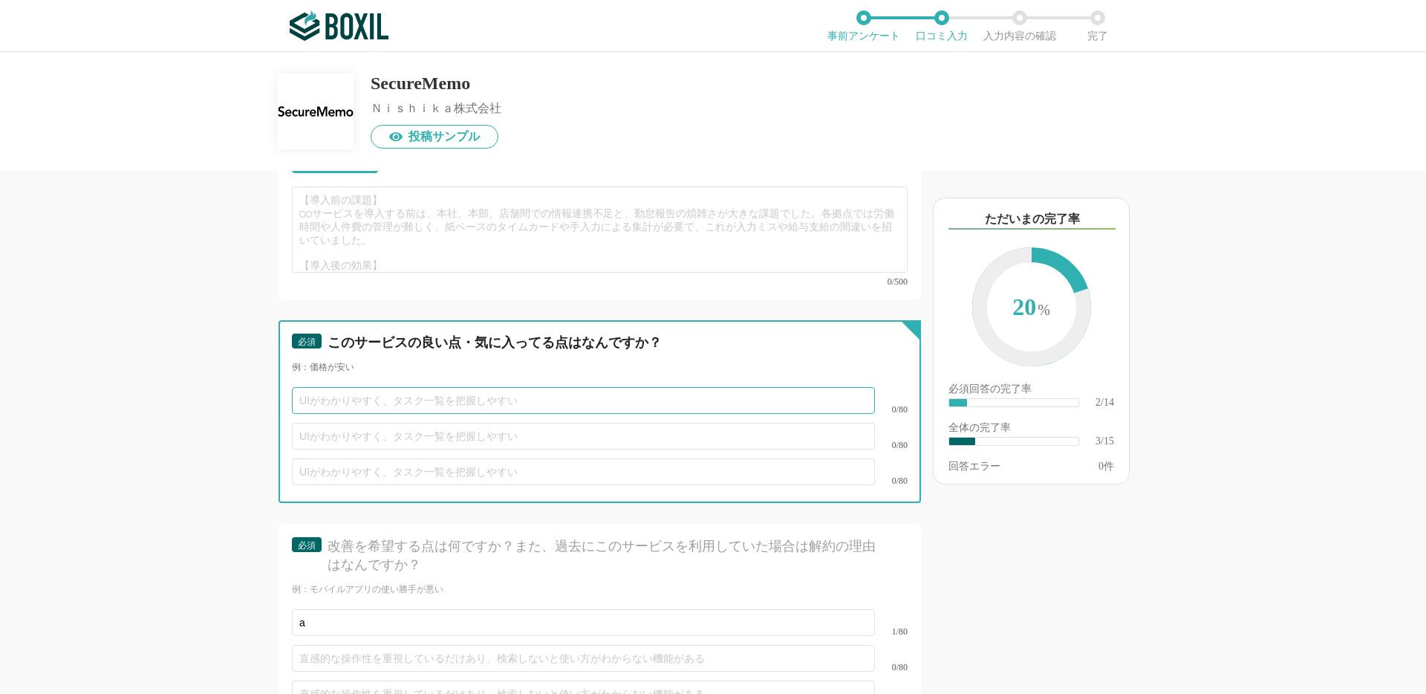
click at [421, 392] on input "text" at bounding box center [583, 400] width 583 height 27
type input "a"
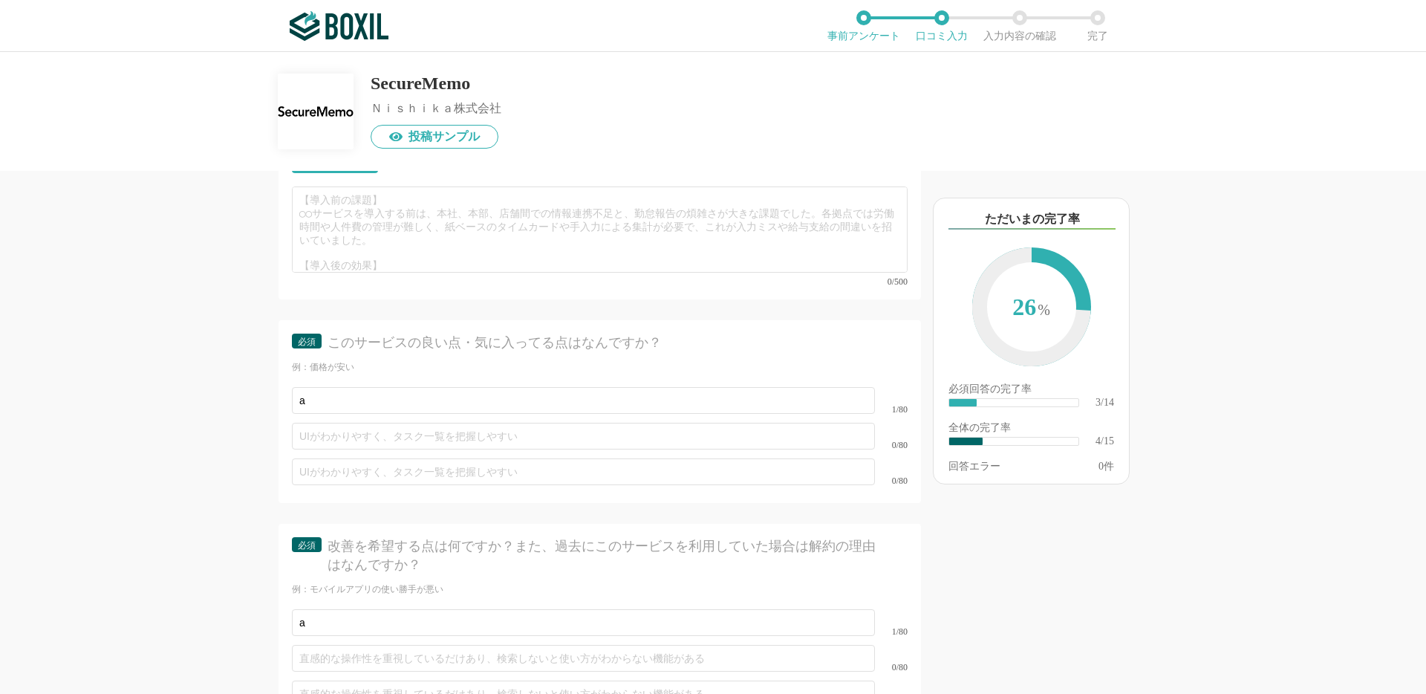
click at [437, 277] on div "0/500" at bounding box center [600, 281] width 616 height 9
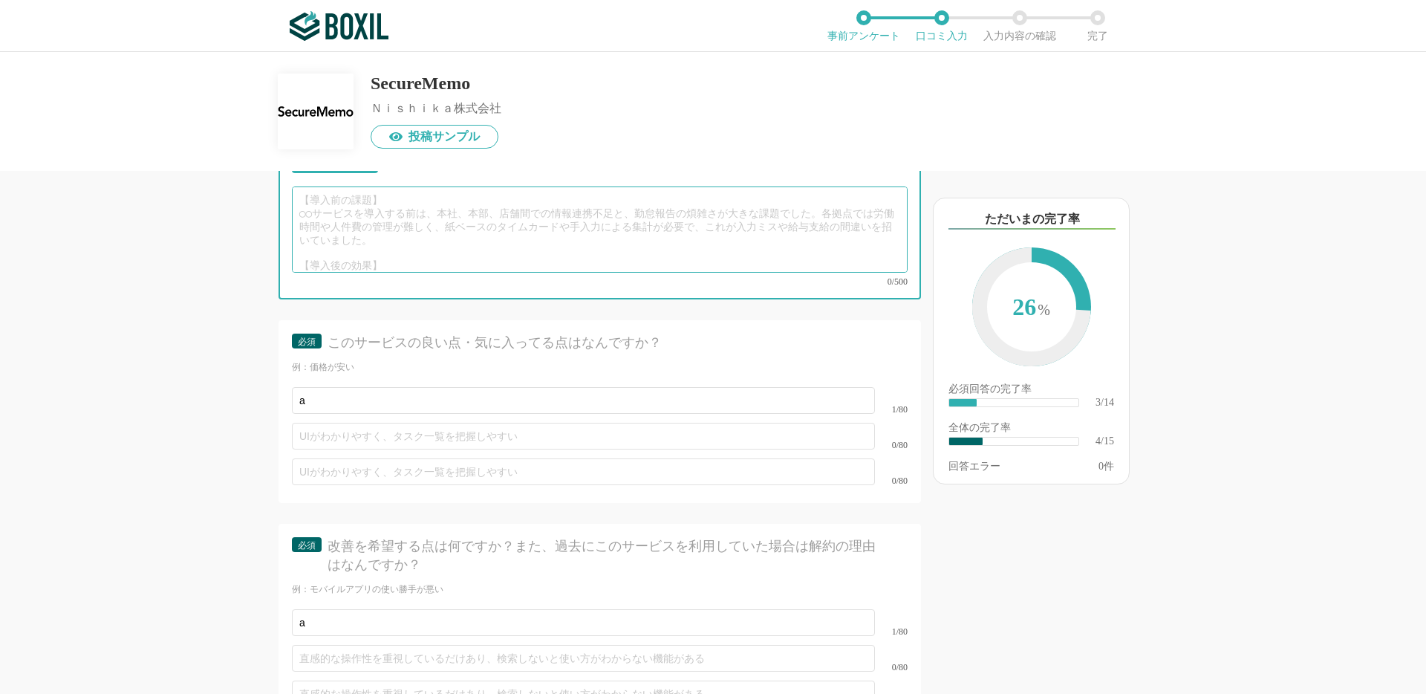
click at [437, 233] on textarea at bounding box center [600, 229] width 616 height 86
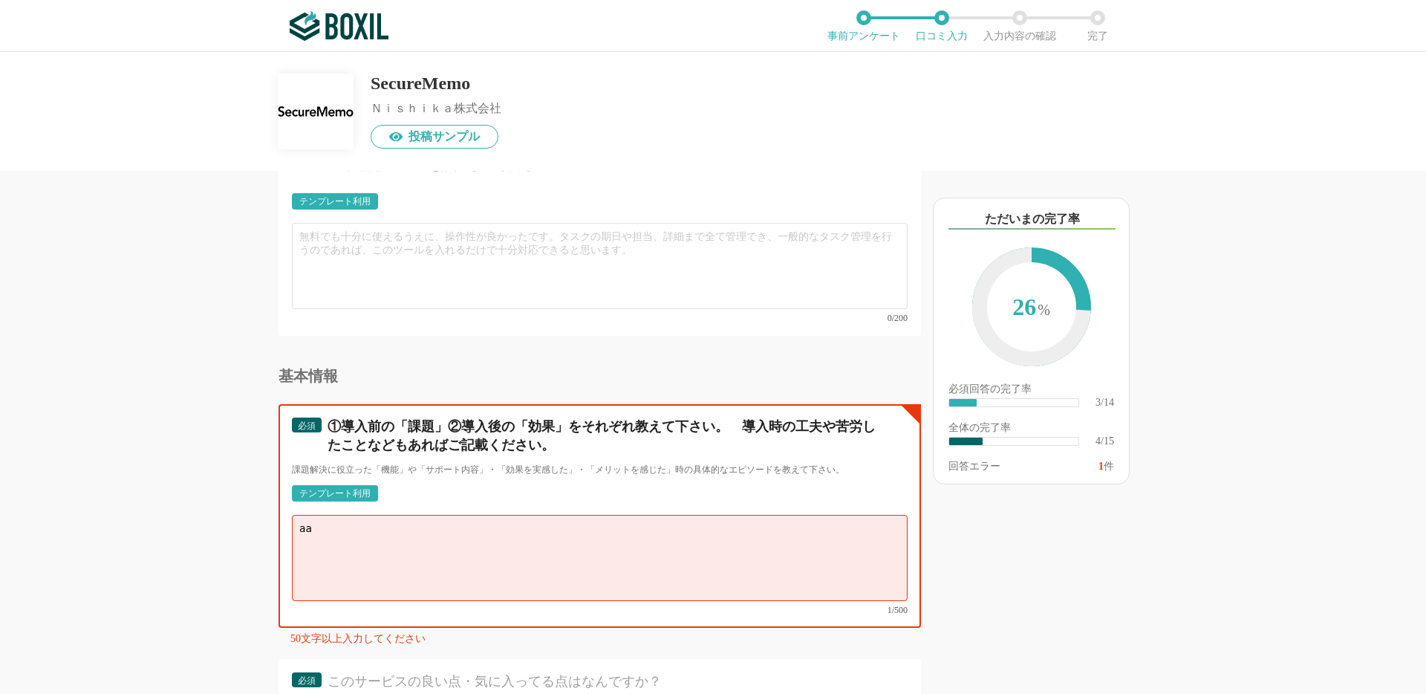
scroll to position [1482, 0]
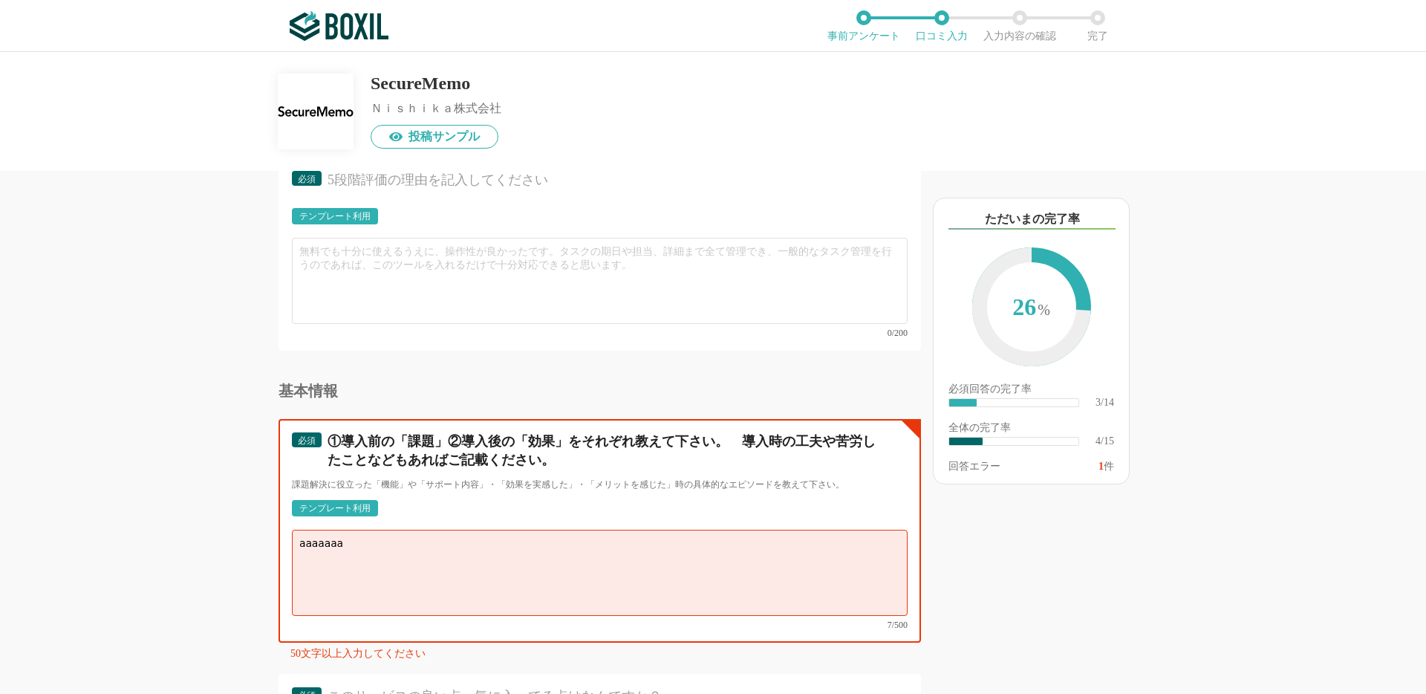
type textarea "aaaaaaa"
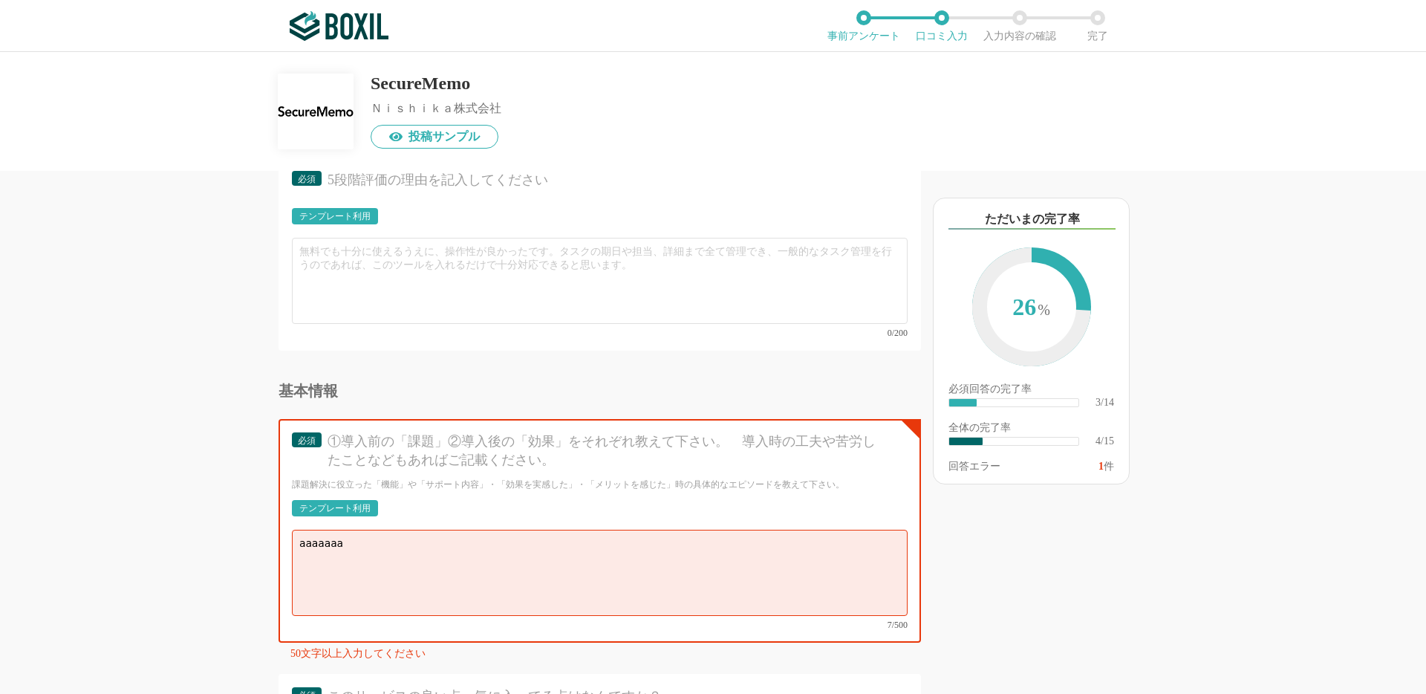
click at [345, 504] on div "テンプレート利用" at bounding box center [334, 508] width 71 height 9
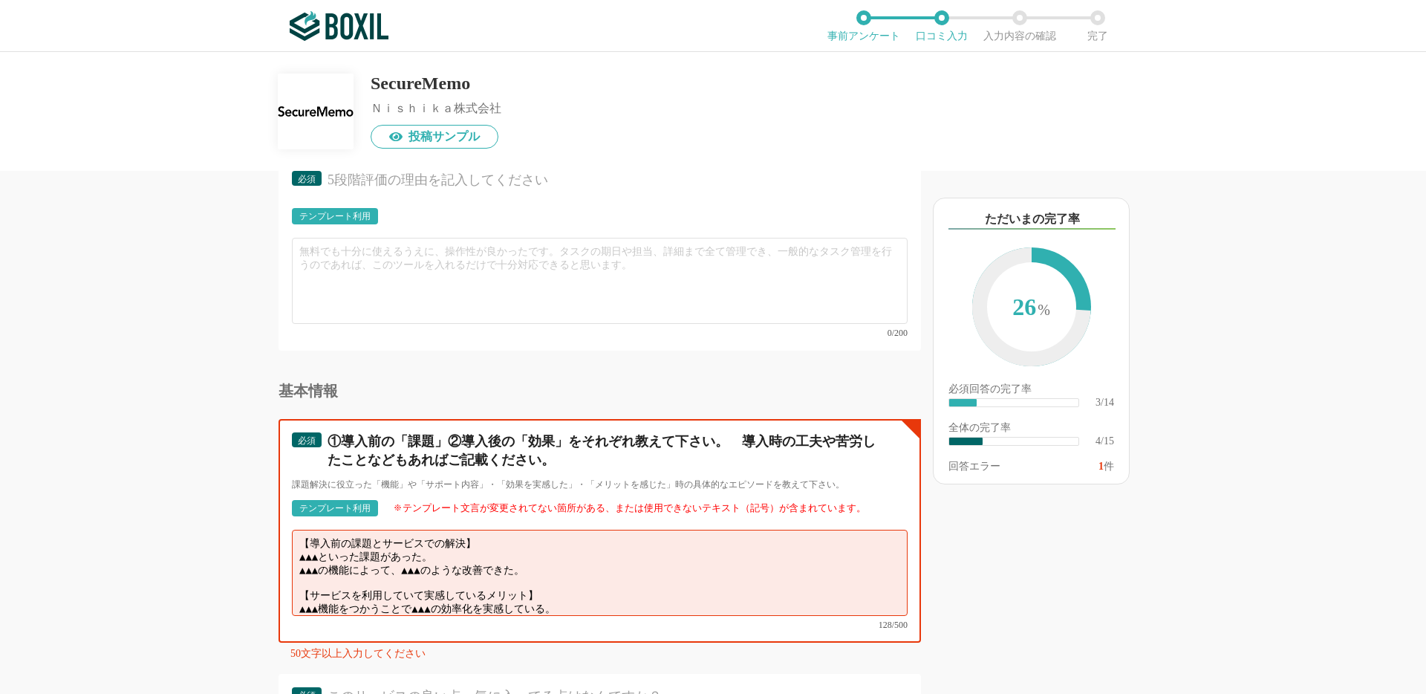
click at [485, 547] on textarea "【導入前の課題とサービスでの解決】 ▲▲▲といった課題があった。 ▲▲▲の機能によって、▲▲▲のような改善できた。 【サービスを利用していて実感しているメリッ…" at bounding box center [600, 573] width 616 height 86
click at [555, 605] on textarea "【導入前の課題とサービスでの解決】 ▲▲▲といった課題があった。 ▲▲▲の機能によって、▲▲▲のような改善できた。 【サービスを利用していて実感しているメリッ…" at bounding box center [600, 573] width 616 height 86
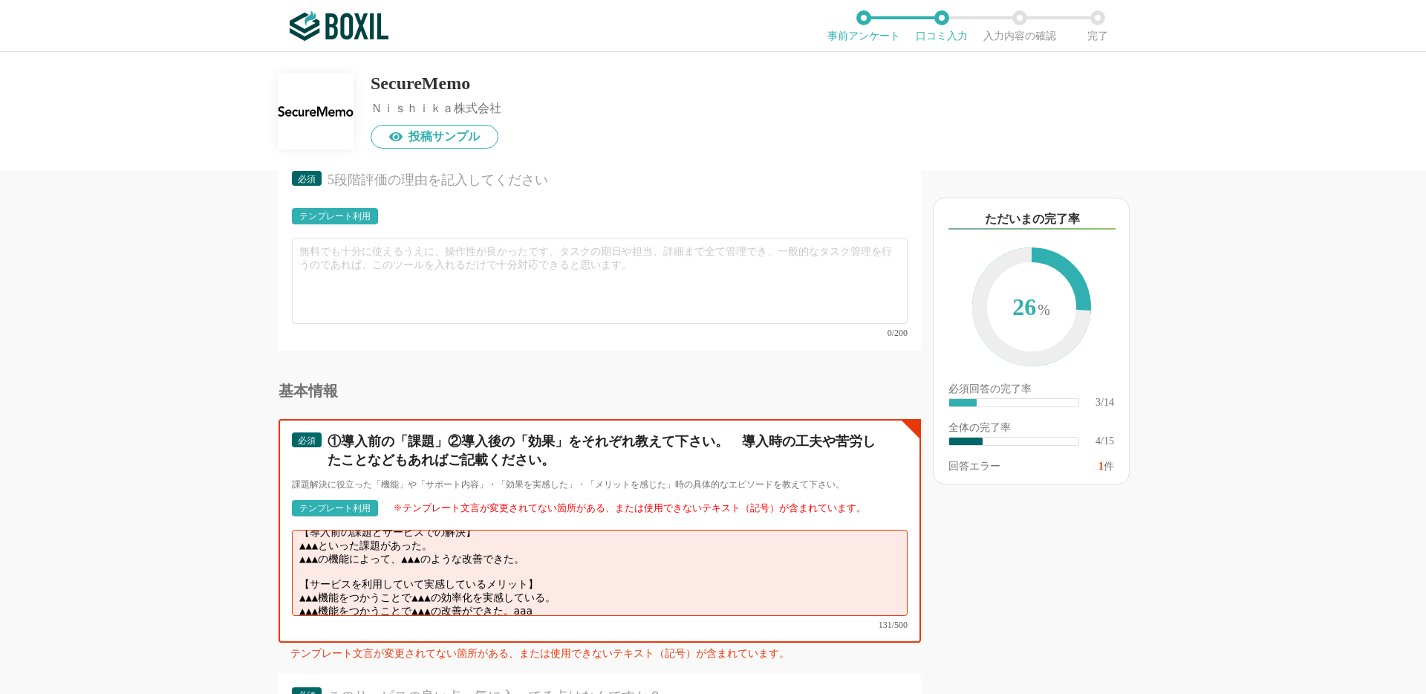
click at [609, 567] on textarea "【導入前の課題とサービスでの解決】 ▲▲▲といった課題があった。 ▲▲▲の機能によって、▲▲▲のような改善できた。 【サービスを利用していて実感しているメリッ…" at bounding box center [600, 573] width 616 height 86
click at [596, 544] on textarea "【導入前の課題とサービスでの解決】 ▲▲▲といった課題があった。 ▲▲▲の機能によって、▲▲▲のような改善できた。 【サービスを利用していて実感しているメリッ…" at bounding box center [600, 573] width 616 height 86
click at [596, 544] on textarea "【導入前の課題とサービスでの解決】 ▲▲▲といった課題があった。 ▲▲▲の機能によって、▲▲▲のような改善できた。a 【サービスを利用していて実感しているメリ…" at bounding box center [600, 573] width 616 height 86
click at [593, 546] on textarea "【導入前の課題とサービスでの解決】 ▲▲▲といった課題があった。a ▲▲▲の機能によって、▲▲▲のような改善できた。aaa 【サービスを利用していて実感してい…" at bounding box center [600, 573] width 616 height 86
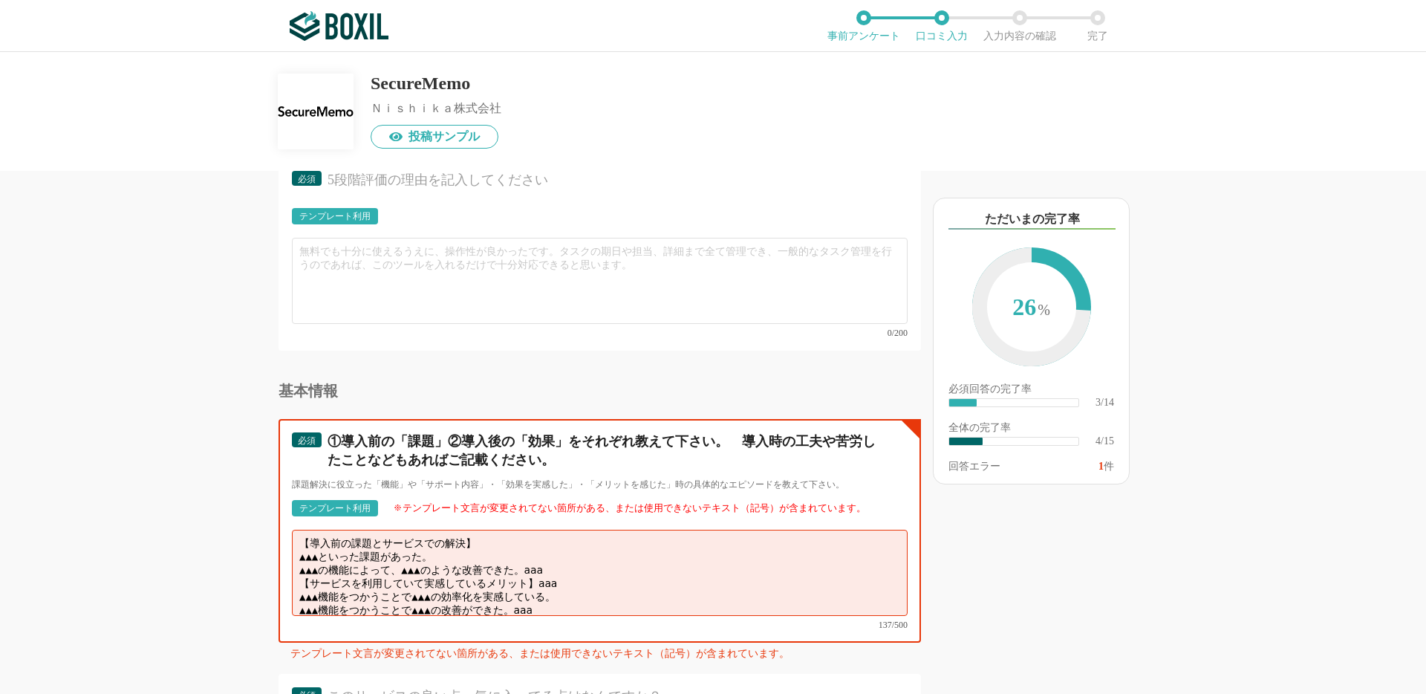
click at [650, 557] on textarea "【導入前の課題とサービスでの解決】 ▲▲▲といった課題があった。 ▲▲▲の機能によって、▲▲▲のような改善できた。aaa 【サービスを利用していて実感している…" at bounding box center [600, 573] width 616 height 86
drag, startPoint x: 331, startPoint y: 552, endPoint x: 264, endPoint y: 552, distance: 67.6
click at [264, 552] on div "他のサービス・ツールと連携していますか？ ※複数選択可 例：Slack、Salesforce 選択したサービス 未選択 SecureMemo 必須 使いやすさ…" at bounding box center [549, 432] width 743 height 523
drag, startPoint x: 328, startPoint y: 566, endPoint x: 234, endPoint y: 566, distance: 94.3
click at [235, 566] on div "他のサービス・ツールと連携していますか？ ※複数選択可 例：Slack、Salesforce 選択したサービス 未選択 SecureMemo 必須 使いやすさ…" at bounding box center [549, 432] width 743 height 523
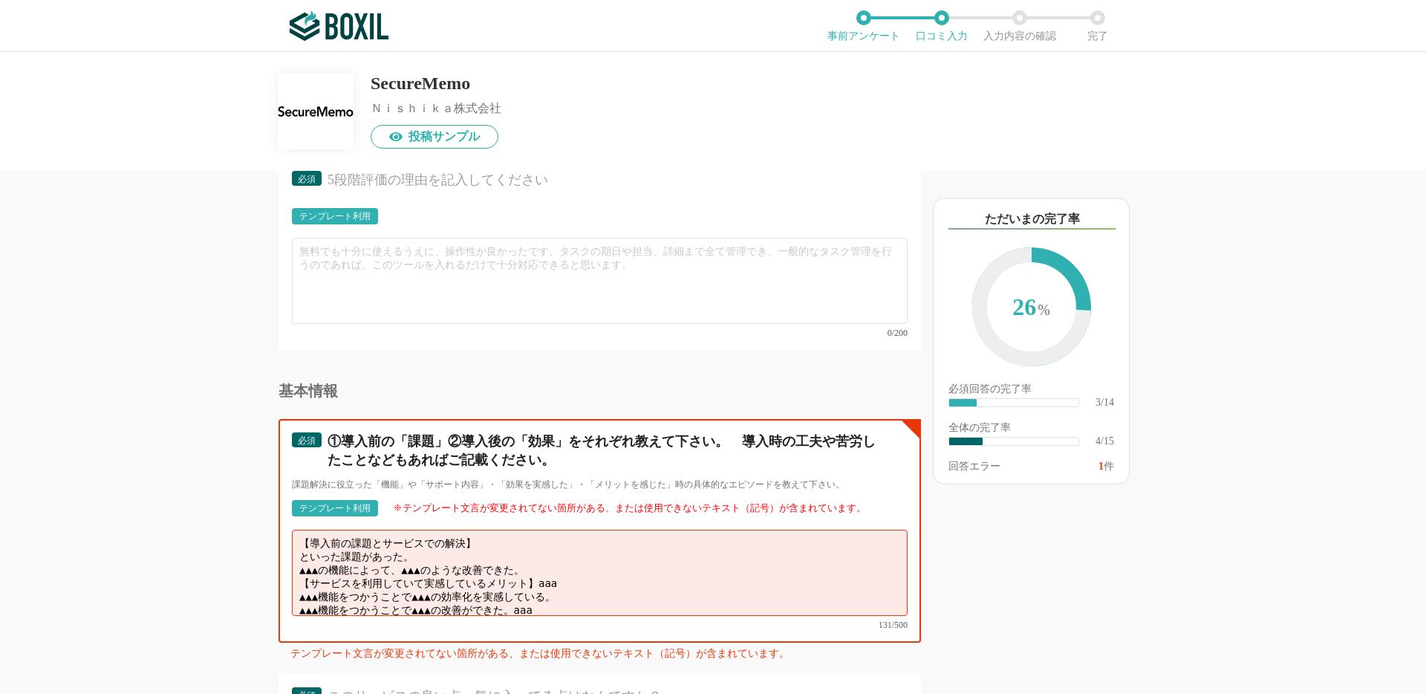
click at [325, 559] on textarea "【導入前の課題とサービスでの解決】 といった課題があった。 ▲▲▲の機能によって、▲▲▲のような改善できた。 【サービスを利用していて実感しているメリット】a…" at bounding box center [600, 573] width 616 height 86
drag, startPoint x: 327, startPoint y: 559, endPoint x: 267, endPoint y: 559, distance: 59.4
click at [276, 559] on div "他のサービス・ツールと連携していますか？ ※複数選択可 例：Slack、Salesforce 選択したサービス 未選択 SecureMemo 必須 使いやすさ…" at bounding box center [549, 432] width 743 height 523
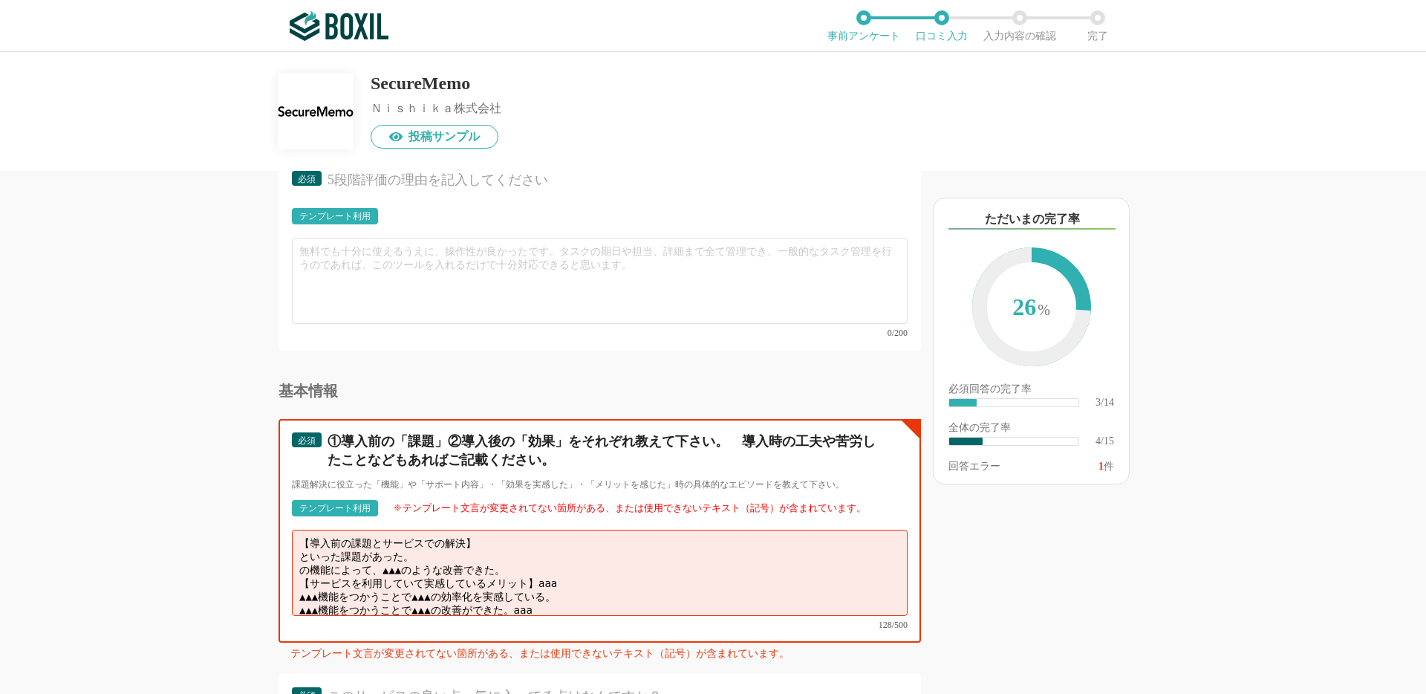
drag, startPoint x: 415, startPoint y: 563, endPoint x: 376, endPoint y: 562, distance: 39.4
click at [376, 562] on textarea "【導入前の課題とサービスでの解決】 といった課題があった。 の機能によって、▲▲▲のような改善できた。 【サービスを利用していて実感しているメリット】aaa …" at bounding box center [600, 573] width 616 height 86
drag, startPoint x: 456, startPoint y: 578, endPoint x: 410, endPoint y: 578, distance: 46.0
click at [410, 578] on textarea "【導入前の課題とサービスでの解決】 といった課題があった。 の機能によってのような改善できた。 【サービスを利用していて実感しているメリット】aaa ▲▲▲機…" at bounding box center [600, 573] width 616 height 86
drag, startPoint x: 338, startPoint y: 583, endPoint x: 312, endPoint y: 583, distance: 26.0
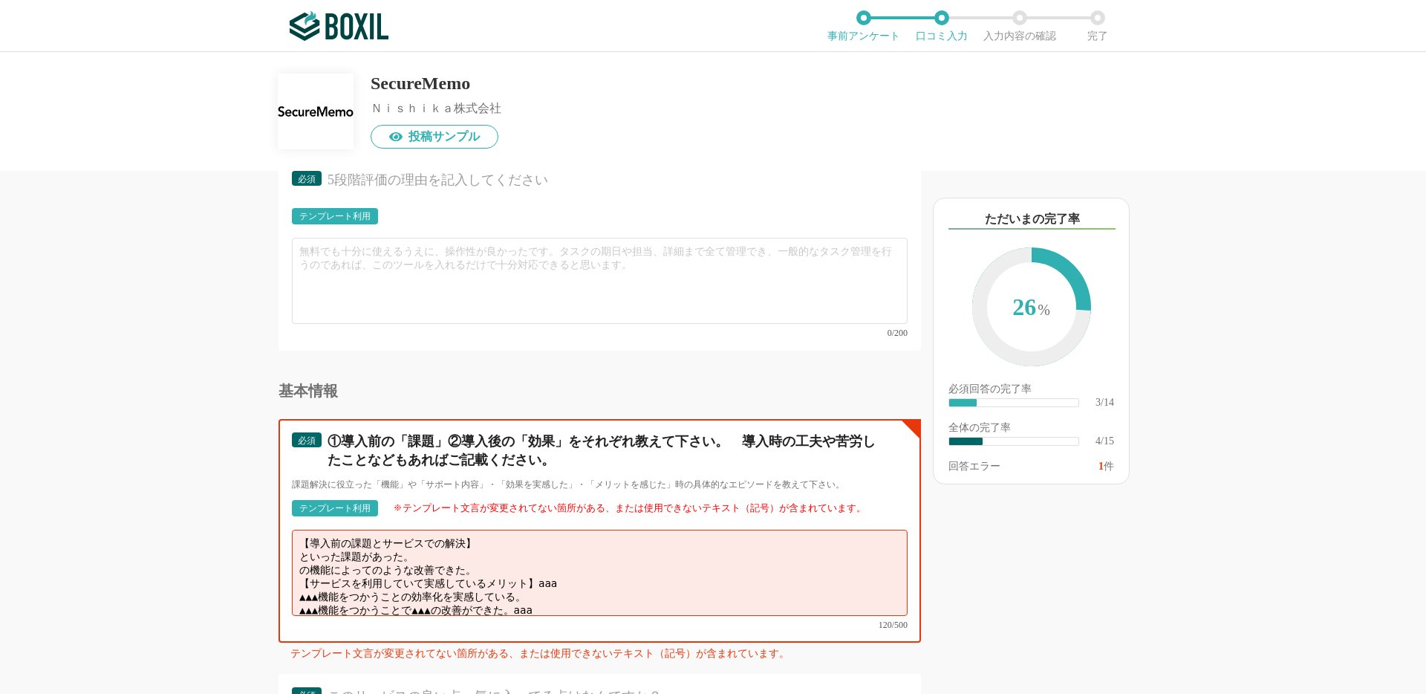
click at [312, 583] on textarea "【導入前の課題とサービスでの解決】 といった課題があった。 の機能によってのような改善できた。 【サービスを利用していて実感しているメリット】aaa ▲▲▲機…" at bounding box center [600, 573] width 616 height 86
click at [573, 598] on textarea "【導入前の課題とサービスでの解決】 といった課題があった。 の機能によってのような改善できた。 【サービスを利用していて実感しているメリット】能をつかうことの…" at bounding box center [600, 573] width 616 height 86
click at [455, 587] on textarea "【導入前の課題とサービスでの解決】 といった課題があった。 の機能によってのような改善できた。 【サービスを利用していて実感しているメリット】能をつかうことの…" at bounding box center [600, 573] width 616 height 86
click at [333, 582] on textarea "【導入前の課題とサービスでの解決】 といった課題があった。 の機能によってのような改善できた。 【サービスを利用していて実感しているメリット】能をつかうことの…" at bounding box center [600, 573] width 616 height 86
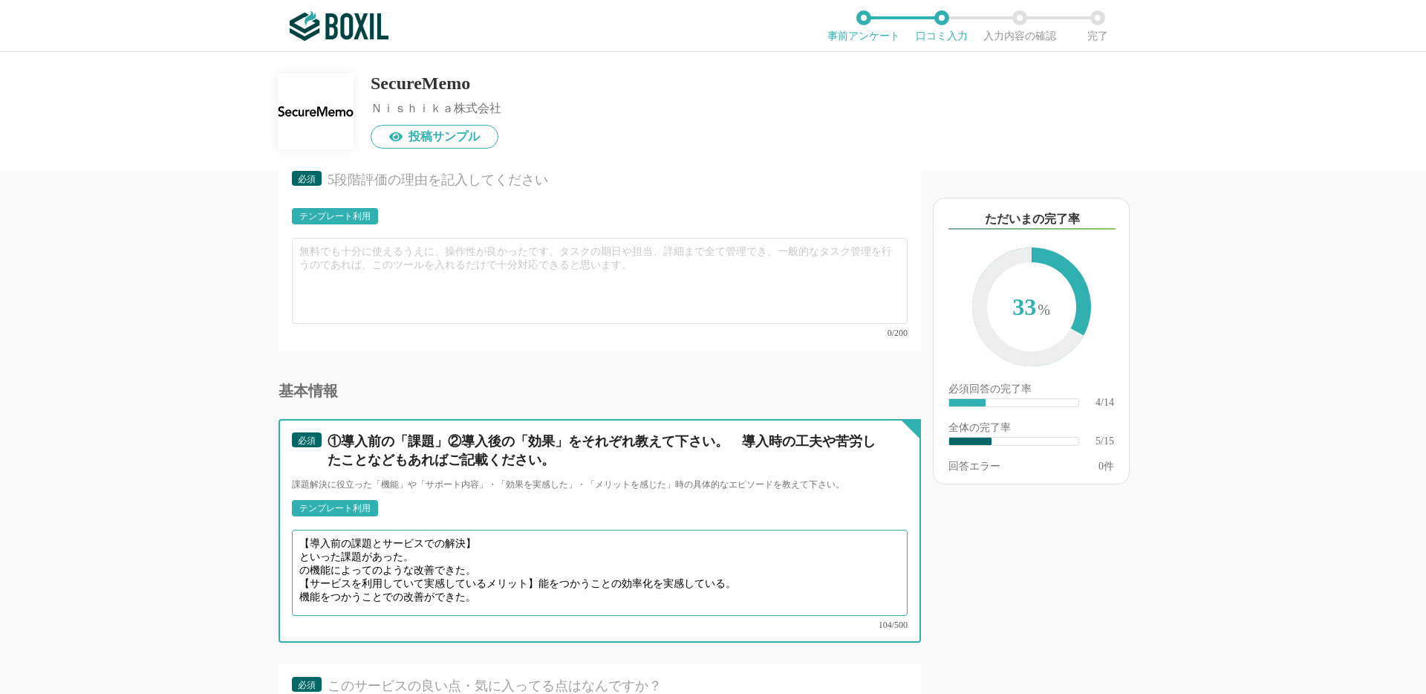
type textarea "【導入前の課題とサービスでの解決】 といった課題があった。 の機能によってのような改善できた。 【サービスを利用していて実感しているメリット】能をつかうことの…"
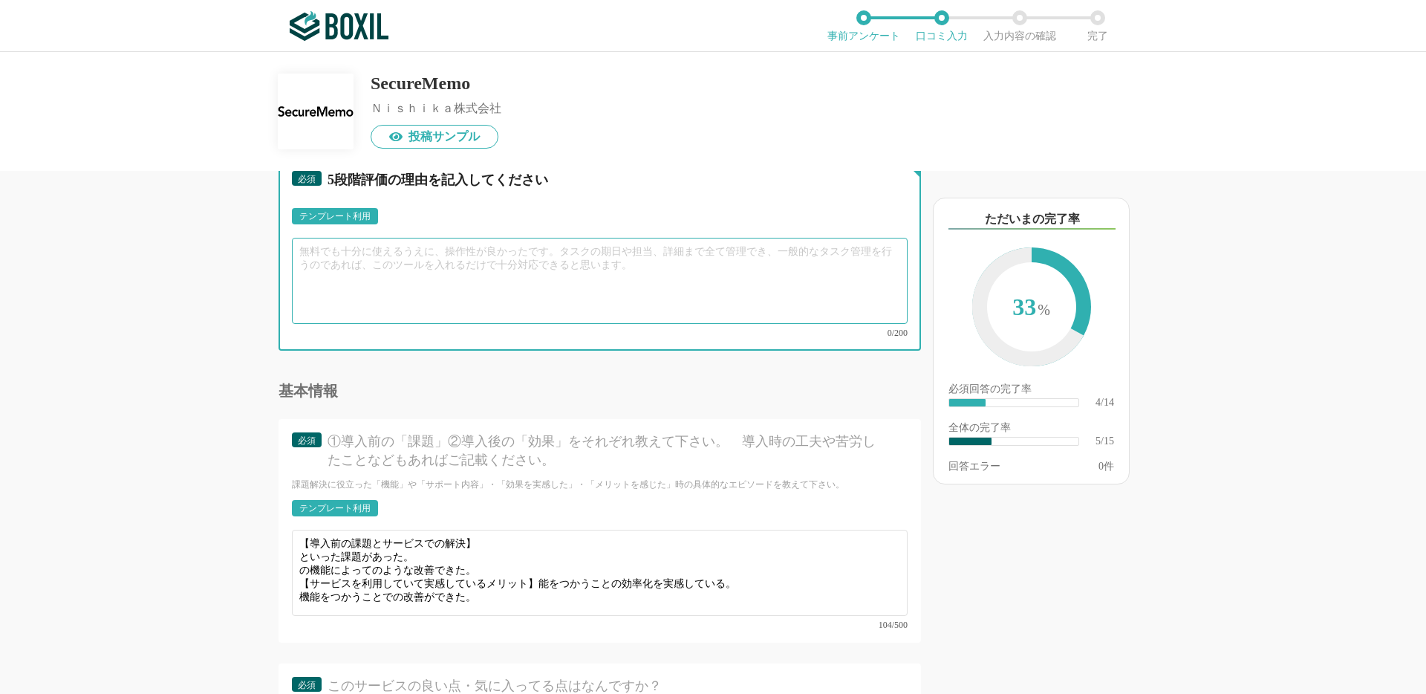
click at [448, 308] on textarea at bounding box center [600, 281] width 616 height 86
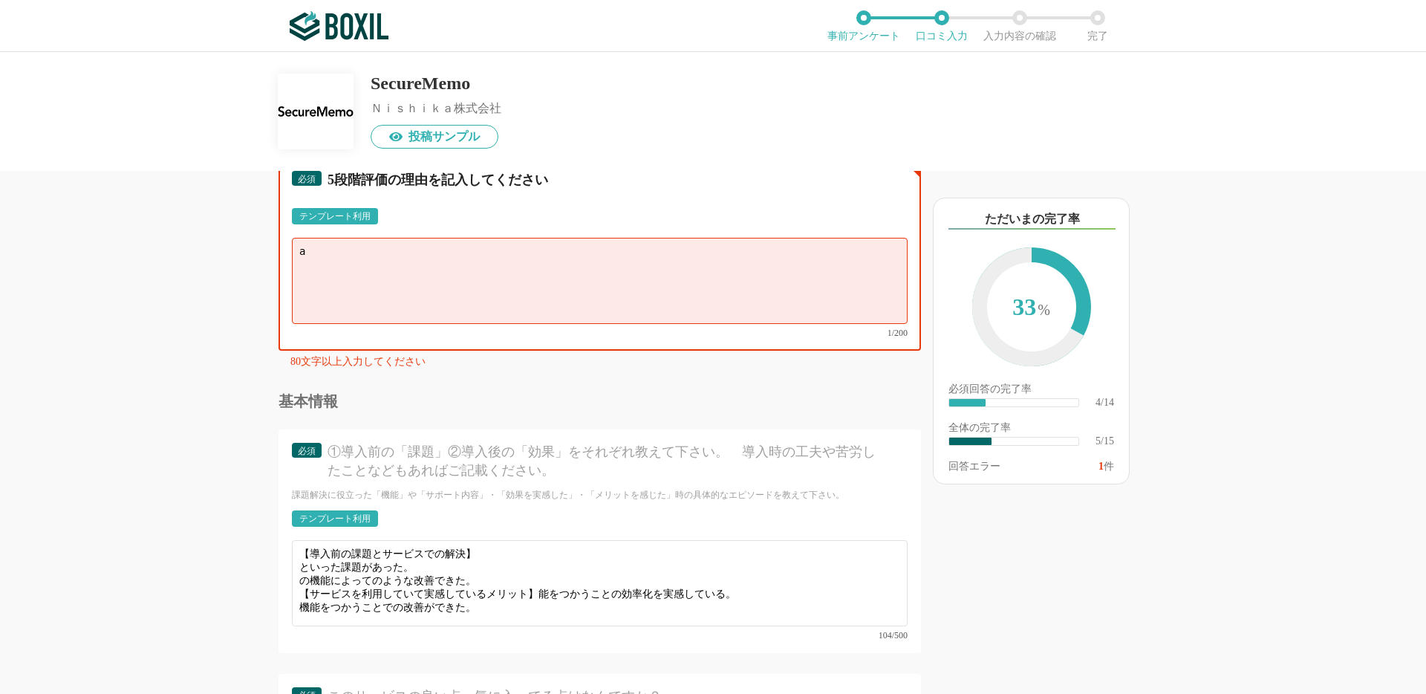
click at [339, 244] on textarea "a" at bounding box center [600, 281] width 616 height 86
type textarea "a"
click at [342, 218] on div "テンプレート利用" at bounding box center [334, 216] width 71 height 9
click at [463, 273] on textarea "【役立った機能面】 【操作性・使いやすさ】 【他のサービスとの連携面(カスタマイズ性)】 【営業担当やサポート面】" at bounding box center [600, 281] width 616 height 86
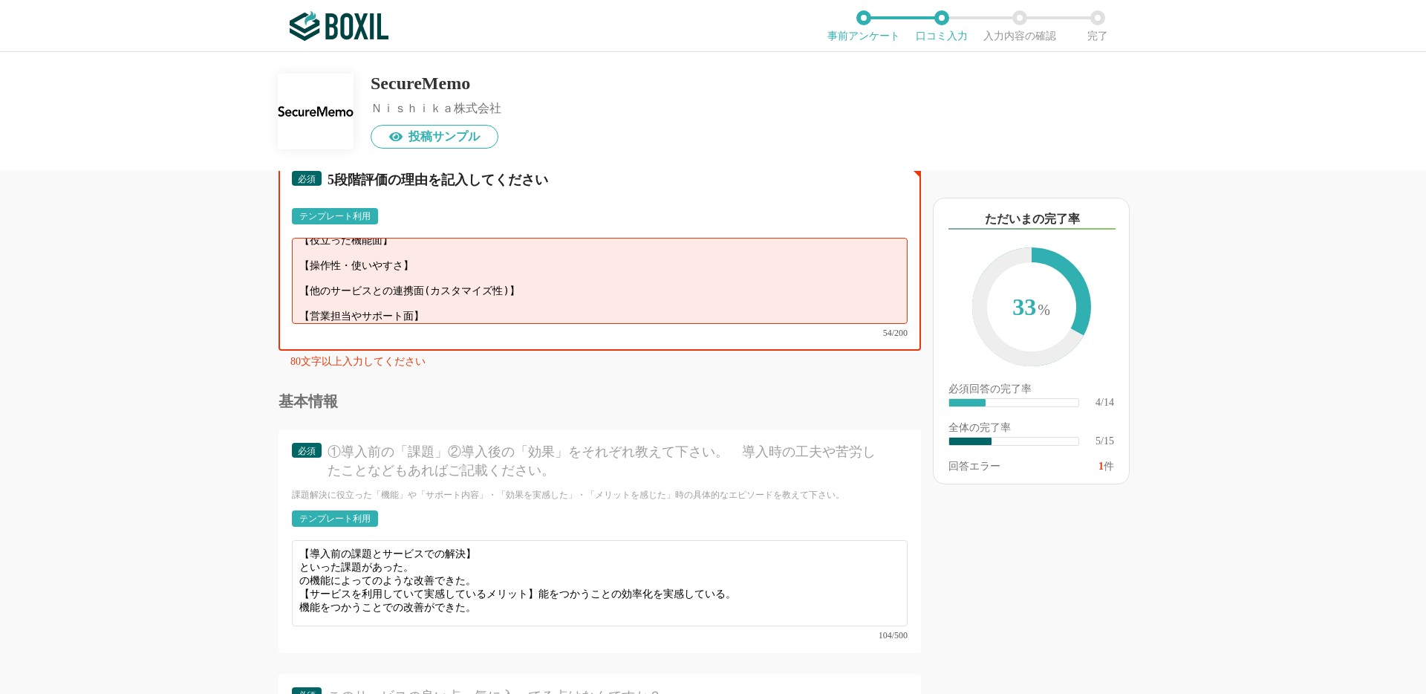
click at [490, 304] on textarea "【役立った機能面】 【操作性・使いやすさ】 【他のサービスとの連携面(カスタマイズ性)】 【営業担当やサポート面】" at bounding box center [600, 281] width 616 height 86
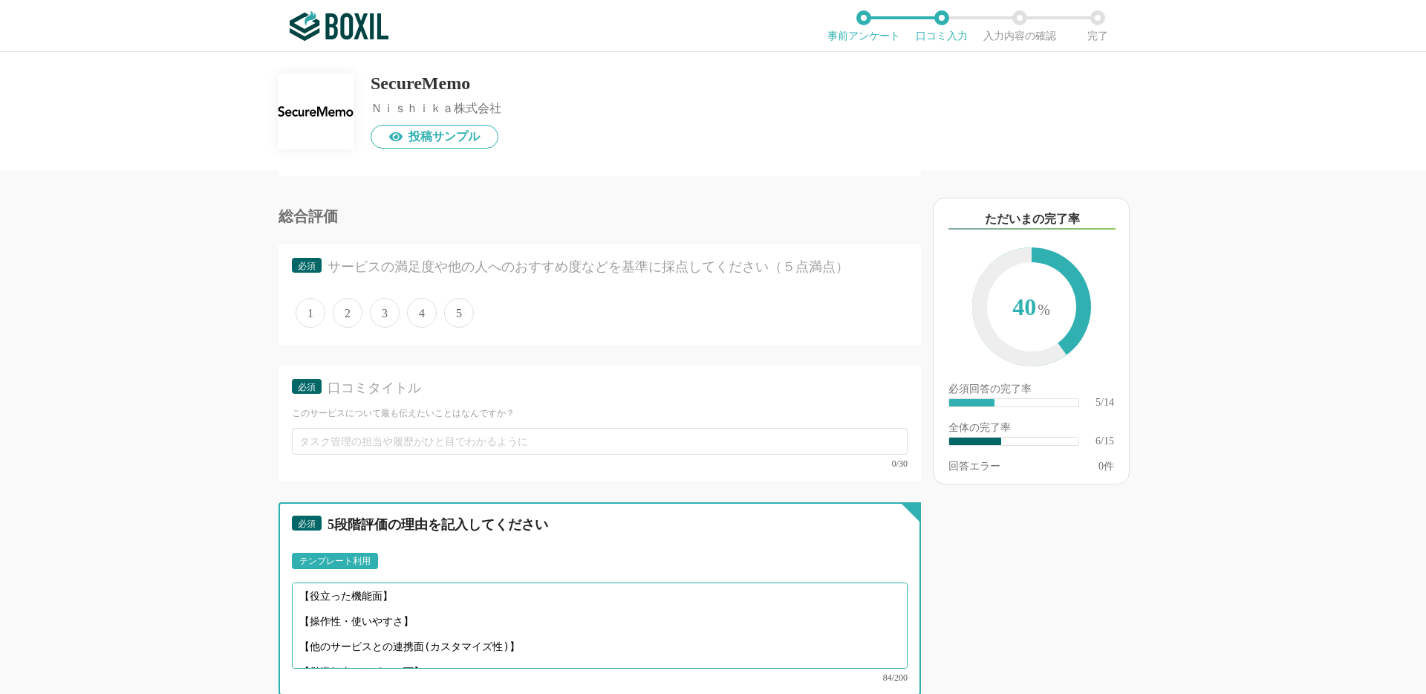
scroll to position [1100, 0]
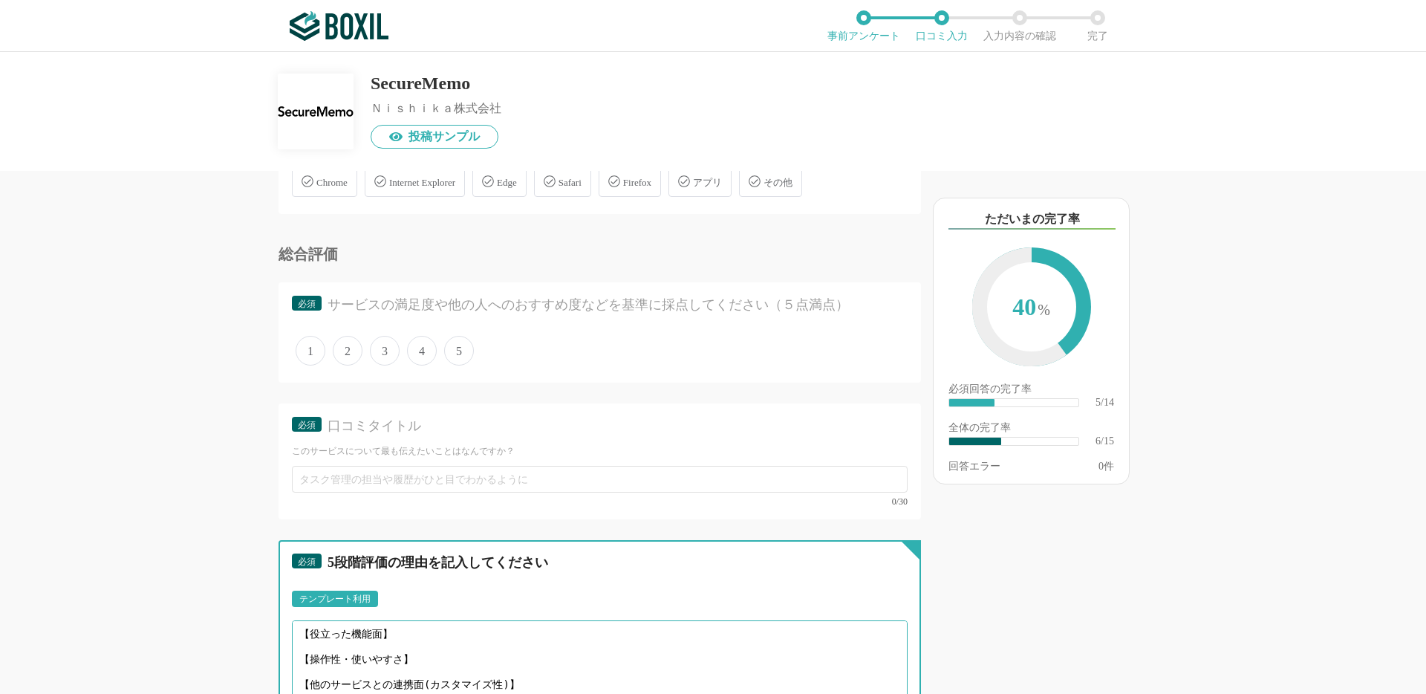
type textarea "【役立った機能面】 【操作性・使いやすさ】 【他のサービスとの連携面(カスタマイズ性)】 【営業担当やサポート面】aaaaaaaaaaaaaaaaaaaaaa…"
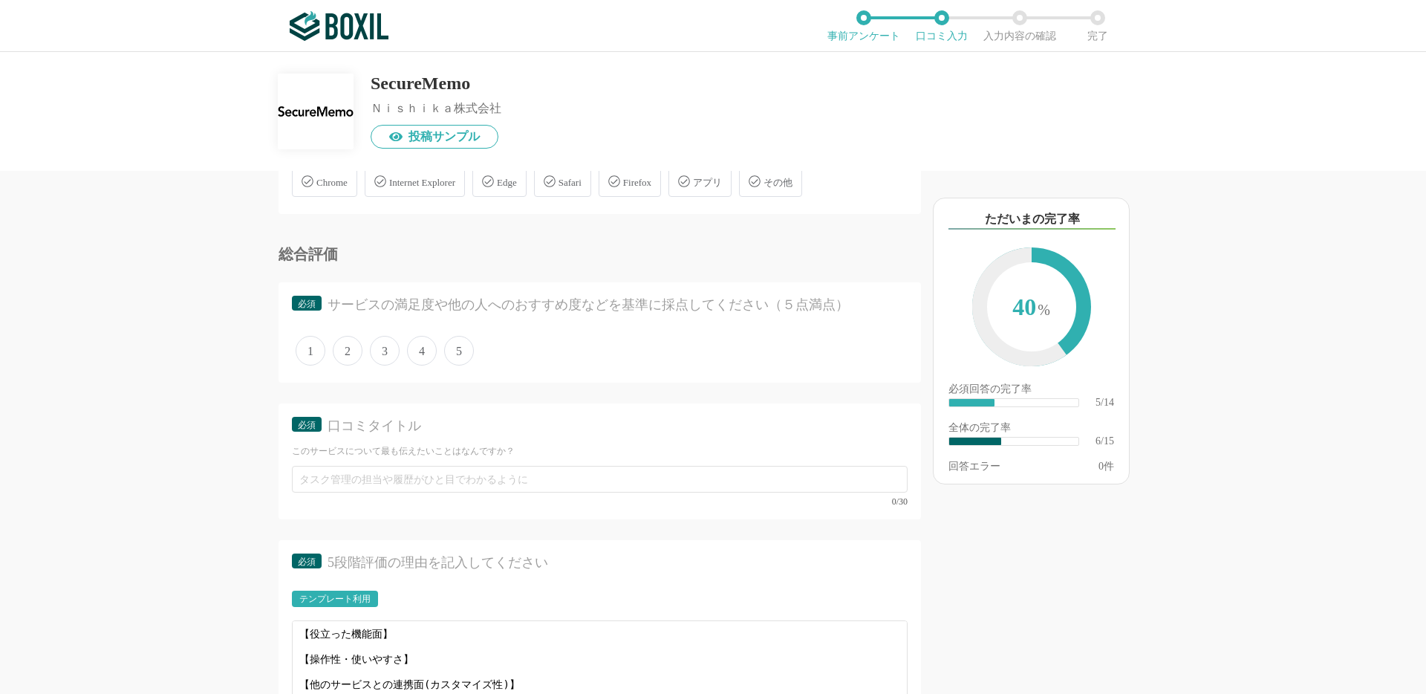
click at [456, 348] on span "5" at bounding box center [459, 351] width 30 height 30
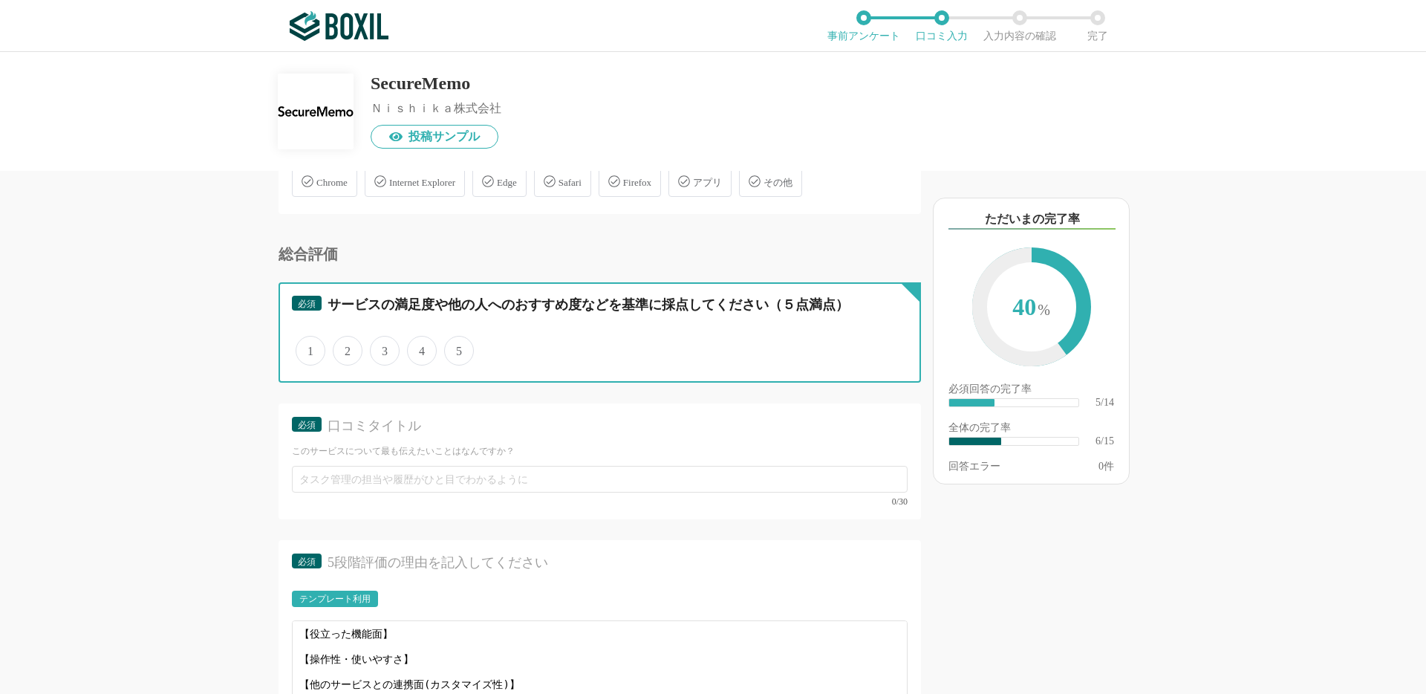
click at [456, 348] on input "5" at bounding box center [453, 343] width 10 height 10
radio input "true"
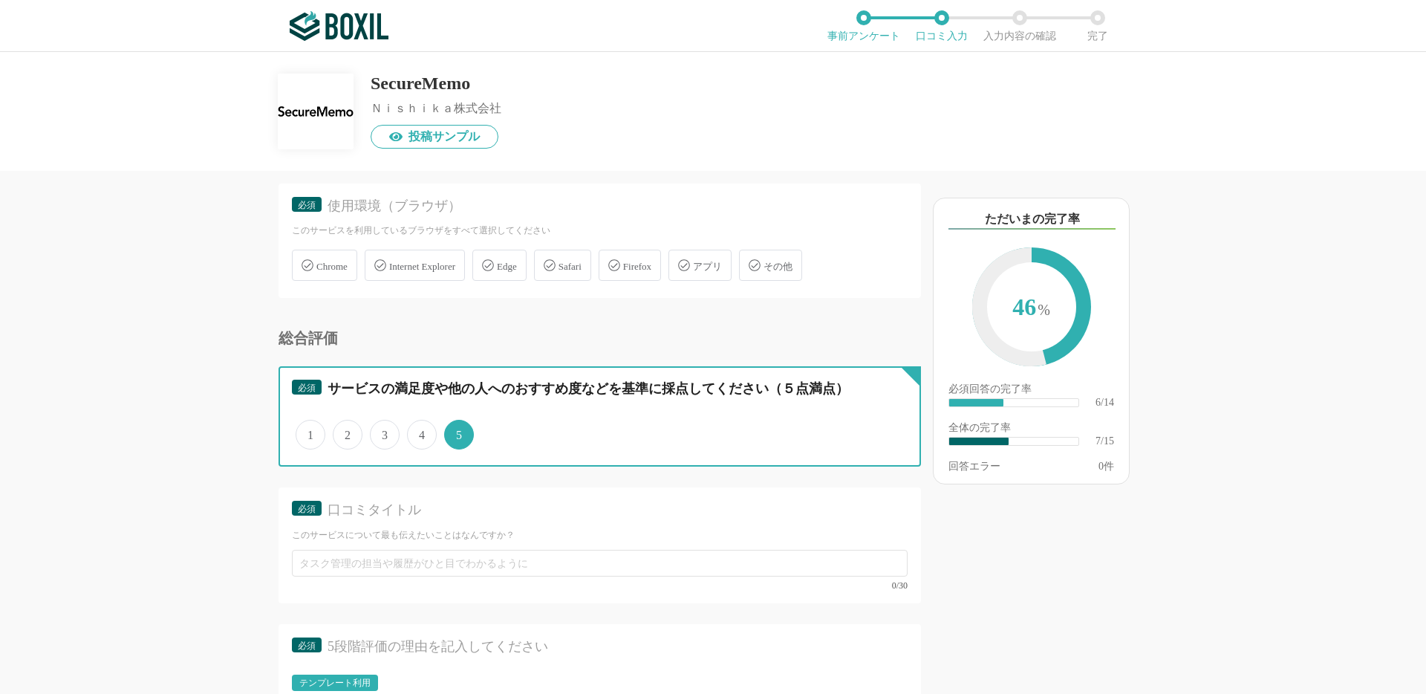
scroll to position [938, 0]
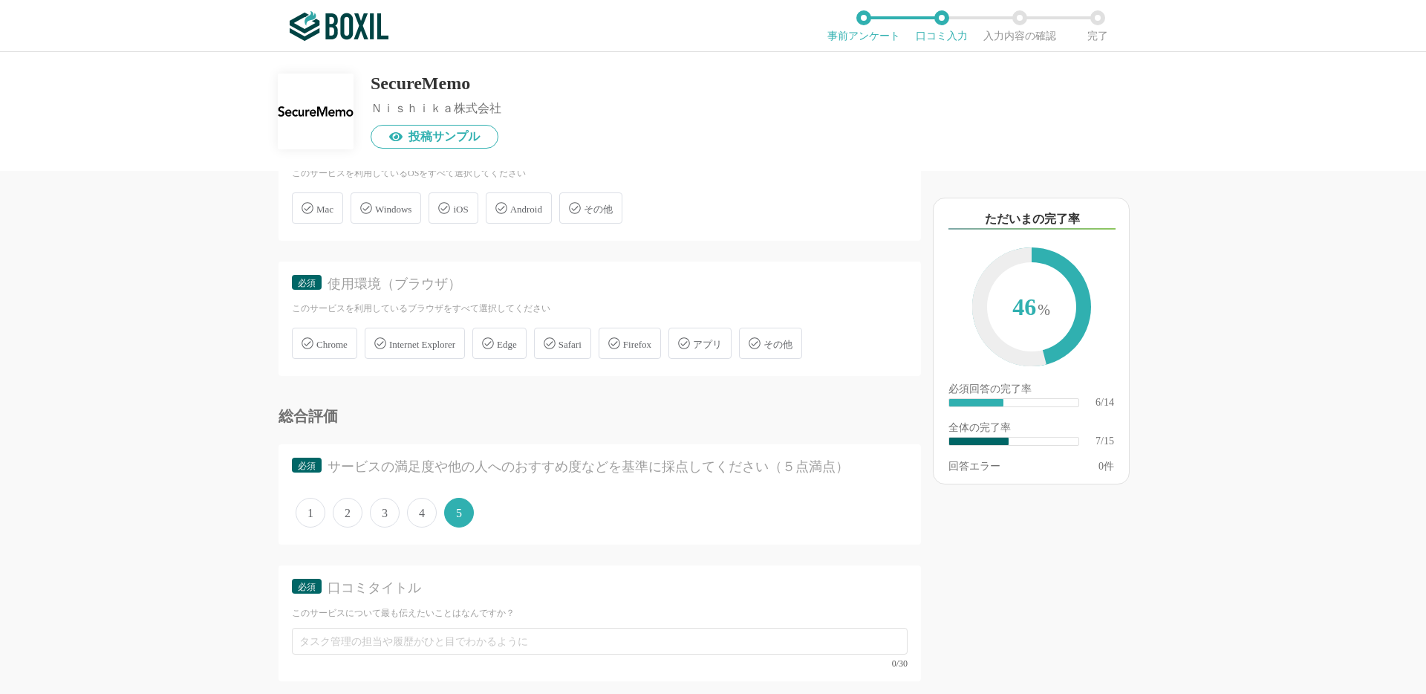
click at [455, 344] on span "Internet Explorer" at bounding box center [422, 344] width 66 height 11
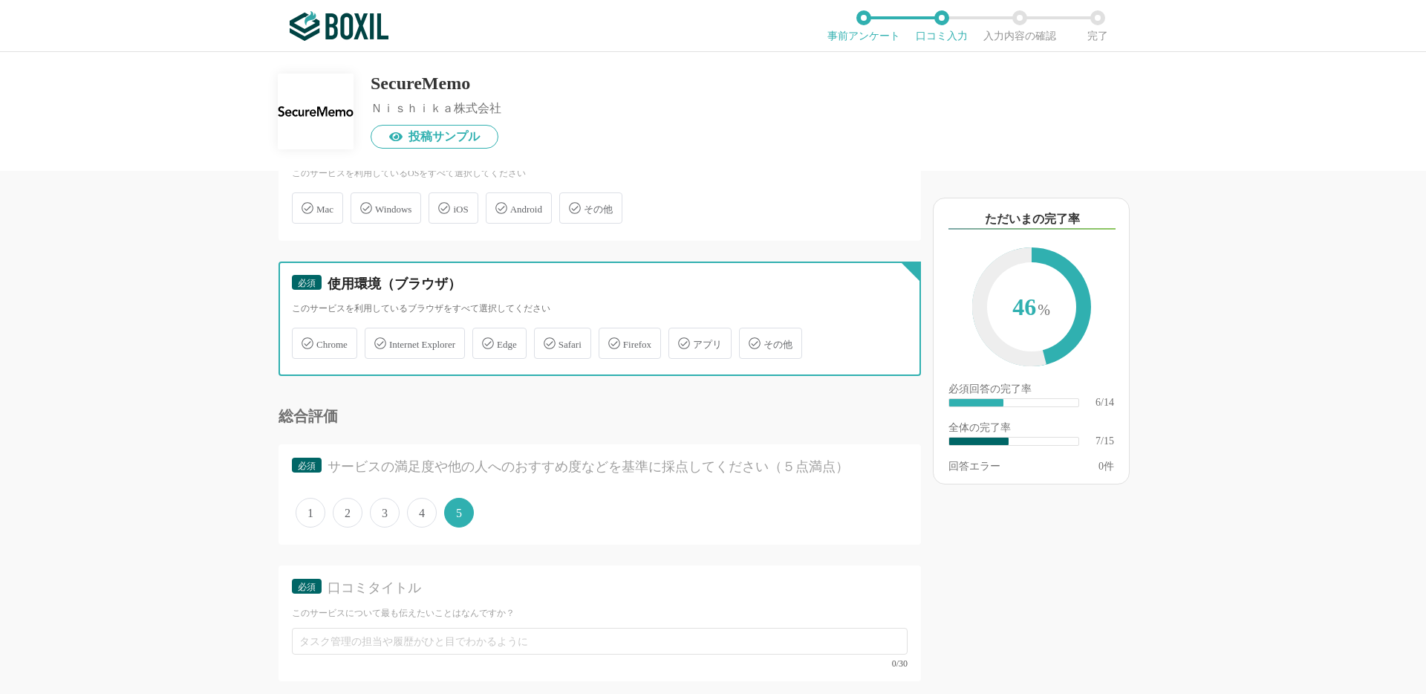
click at [377, 339] on input "Internet Explorer" at bounding box center [373, 335] width 10 height 10
checkbox input "true"
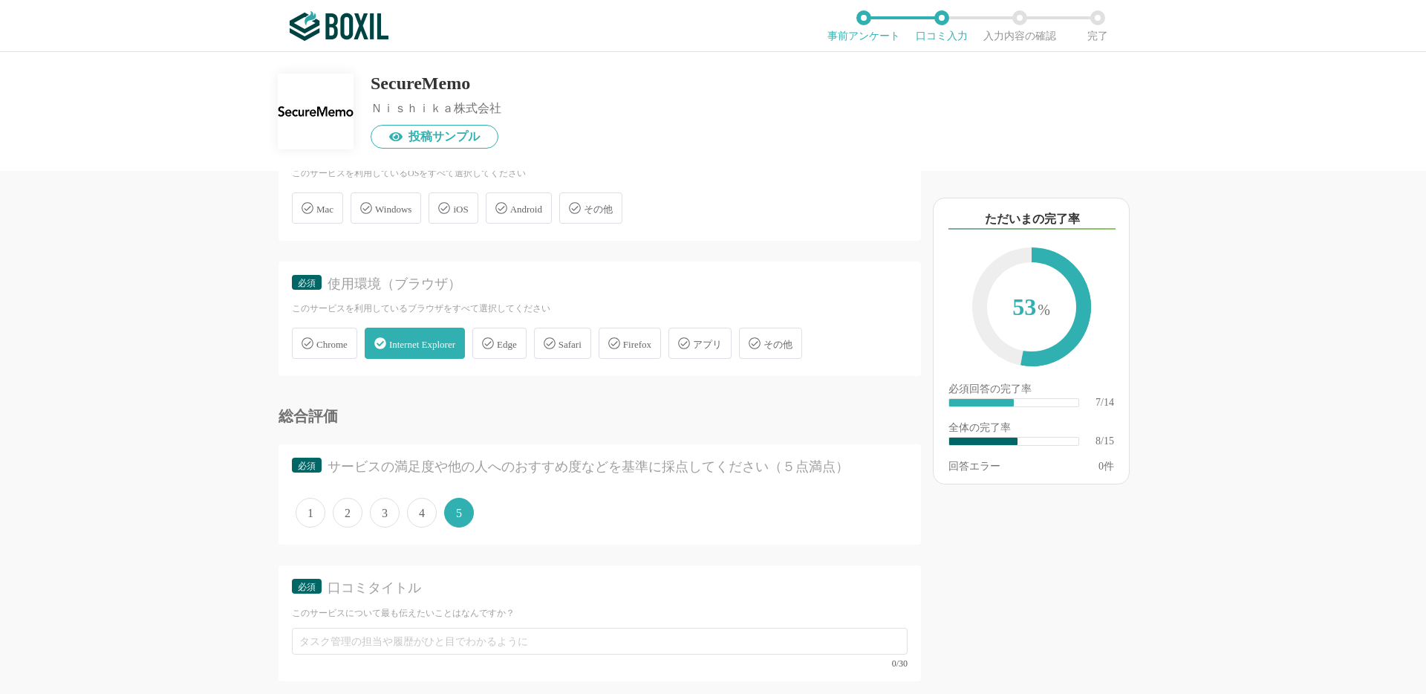
click at [402, 208] on span "Windows" at bounding box center [393, 209] width 36 height 11
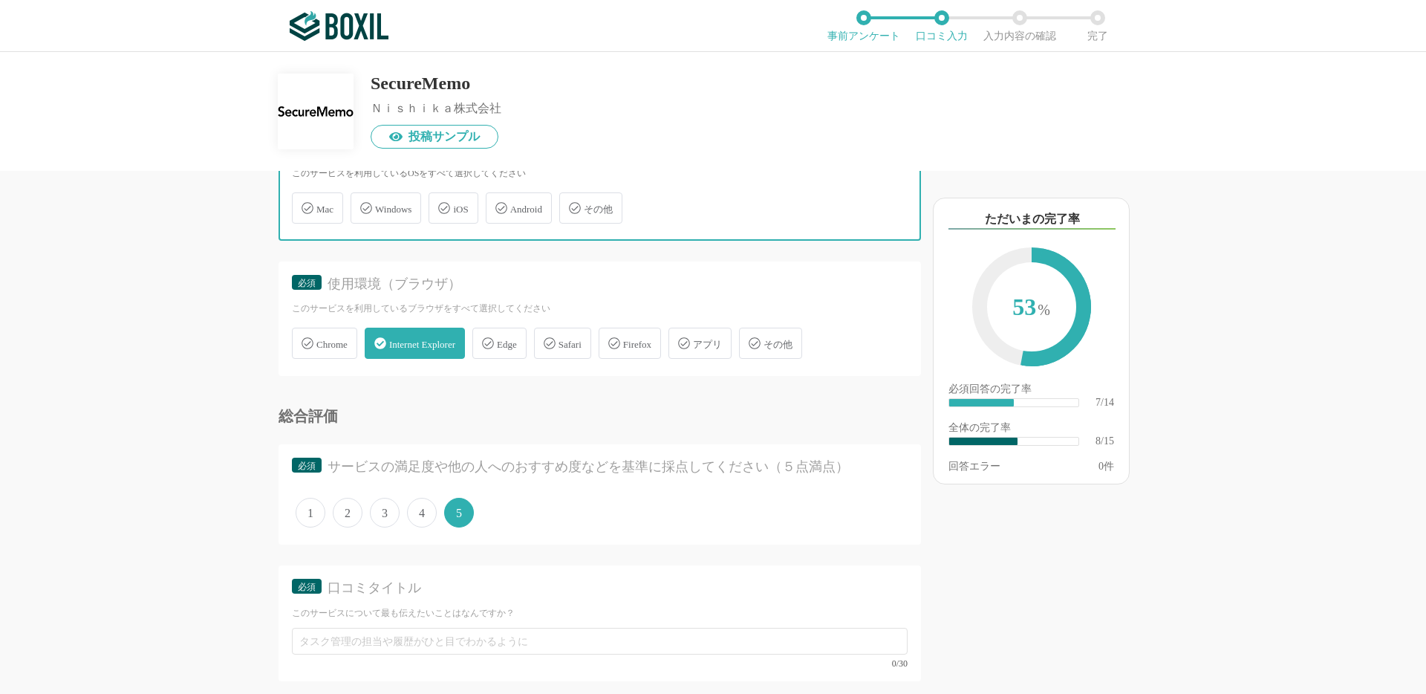
click at [363, 204] on input "Windows" at bounding box center [359, 200] width 10 height 10
checkbox input "true"
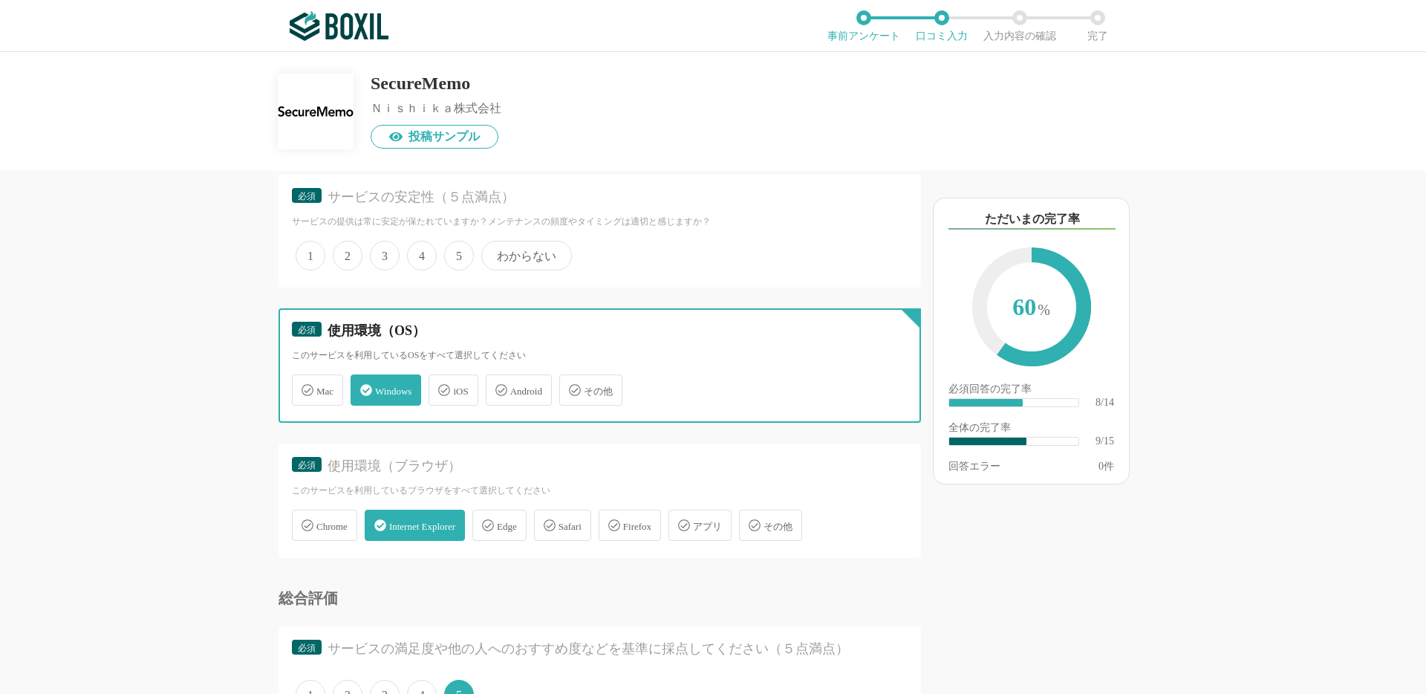
scroll to position [593, 0]
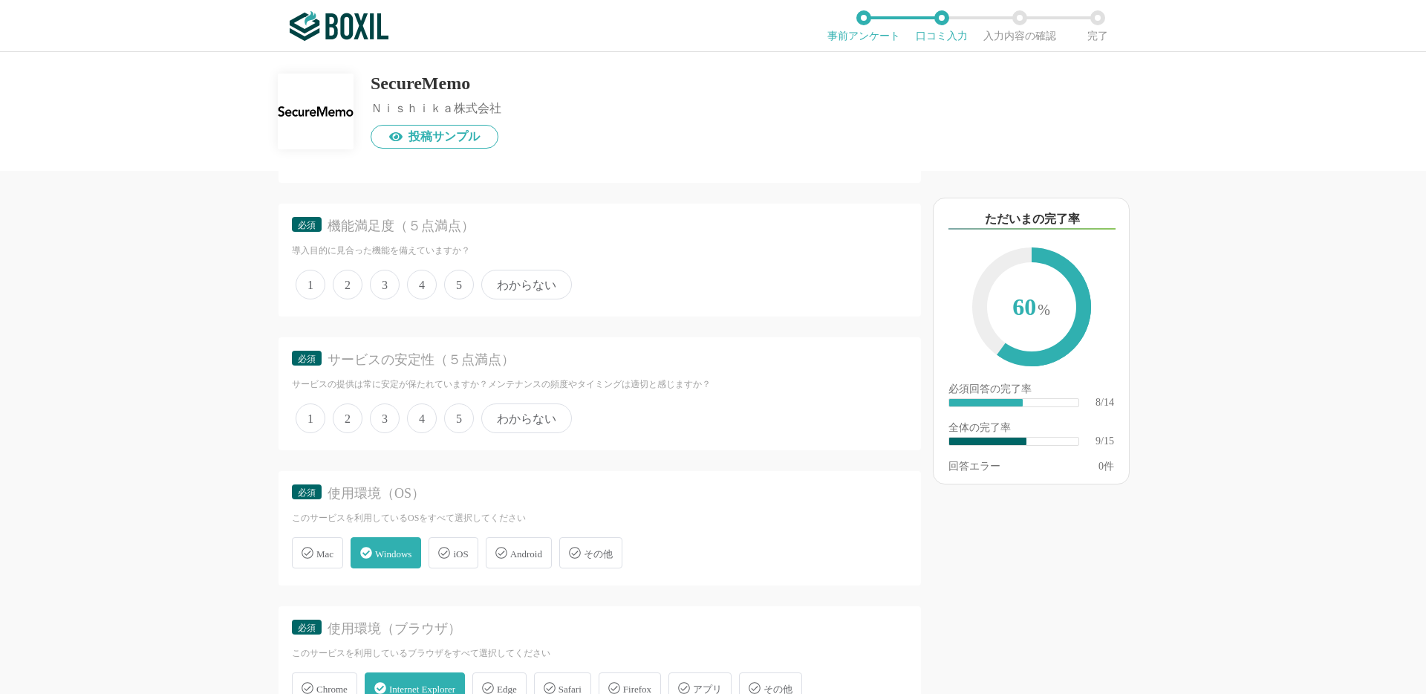
click at [388, 416] on span "3" at bounding box center [385, 418] width 30 height 30
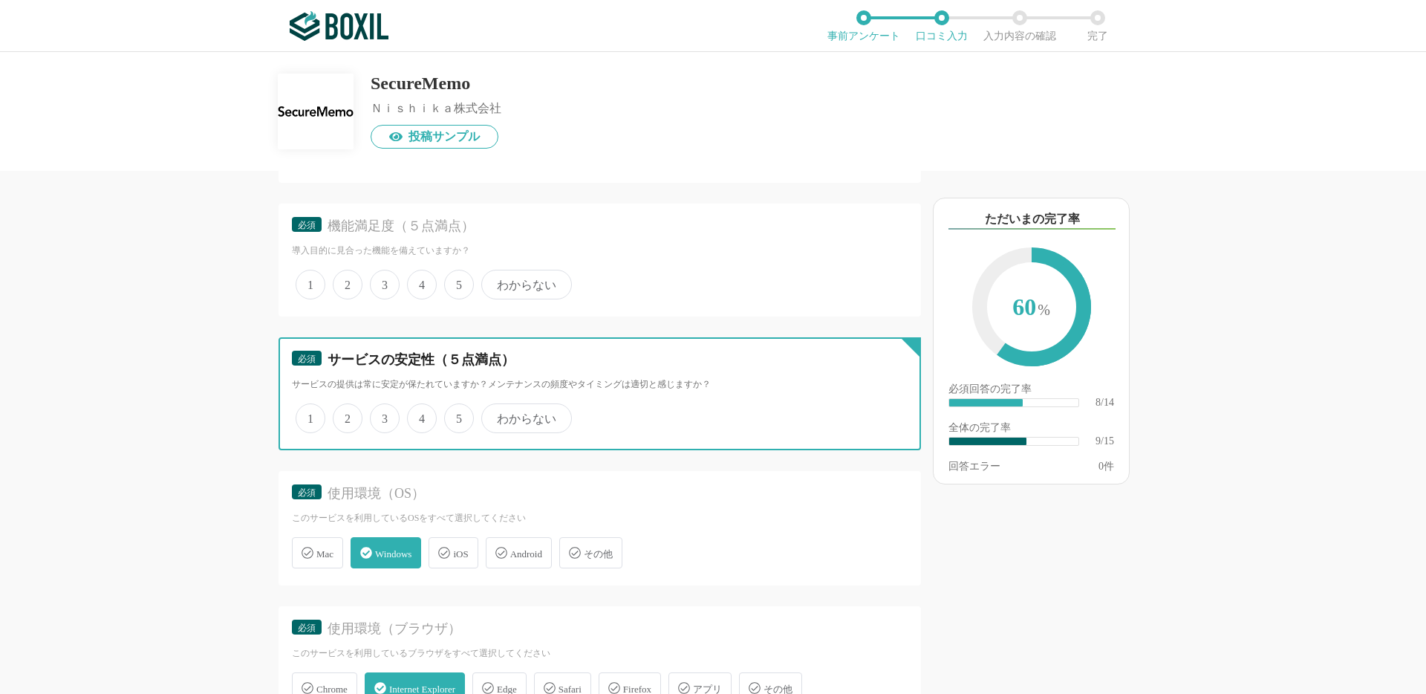
click at [383, 415] on input "3" at bounding box center [379, 411] width 10 height 10
radio input "true"
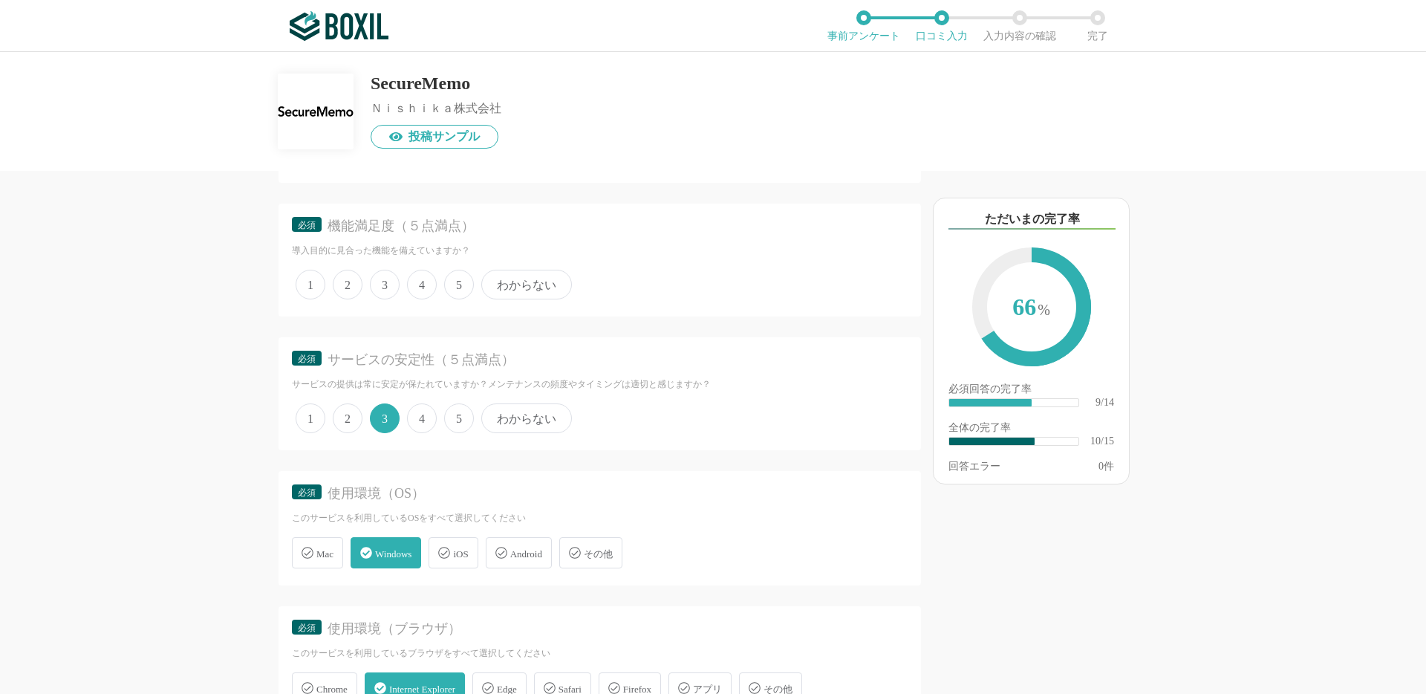
click at [388, 281] on span "3" at bounding box center [385, 285] width 30 height 30
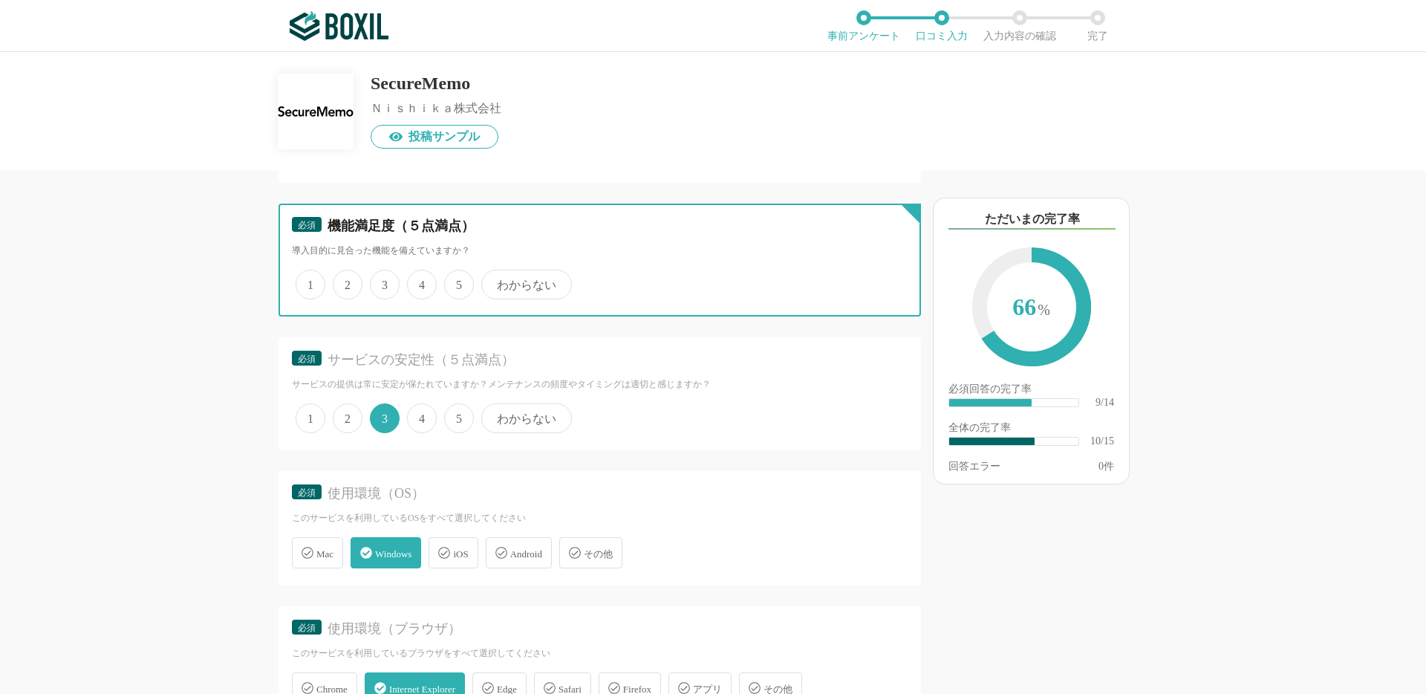
click at [383, 281] on input "3" at bounding box center [379, 277] width 10 height 10
radio input "true"
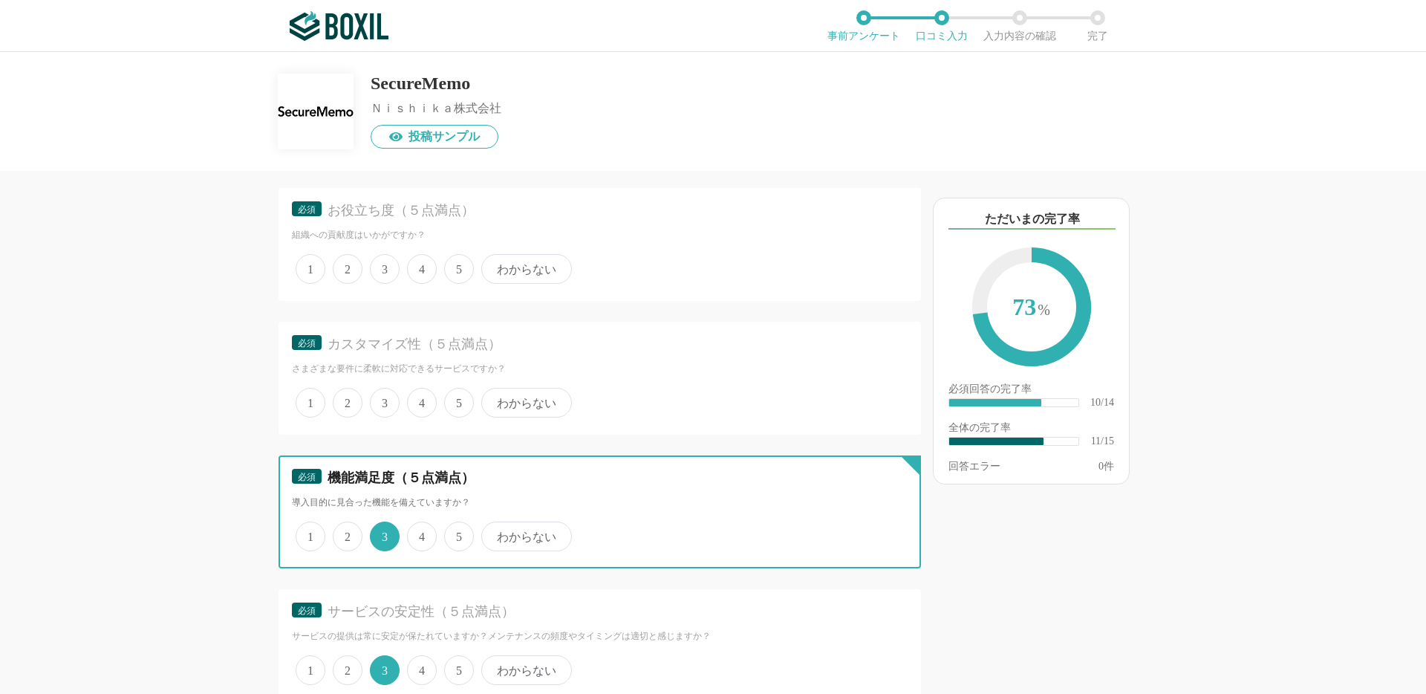
scroll to position [315, 0]
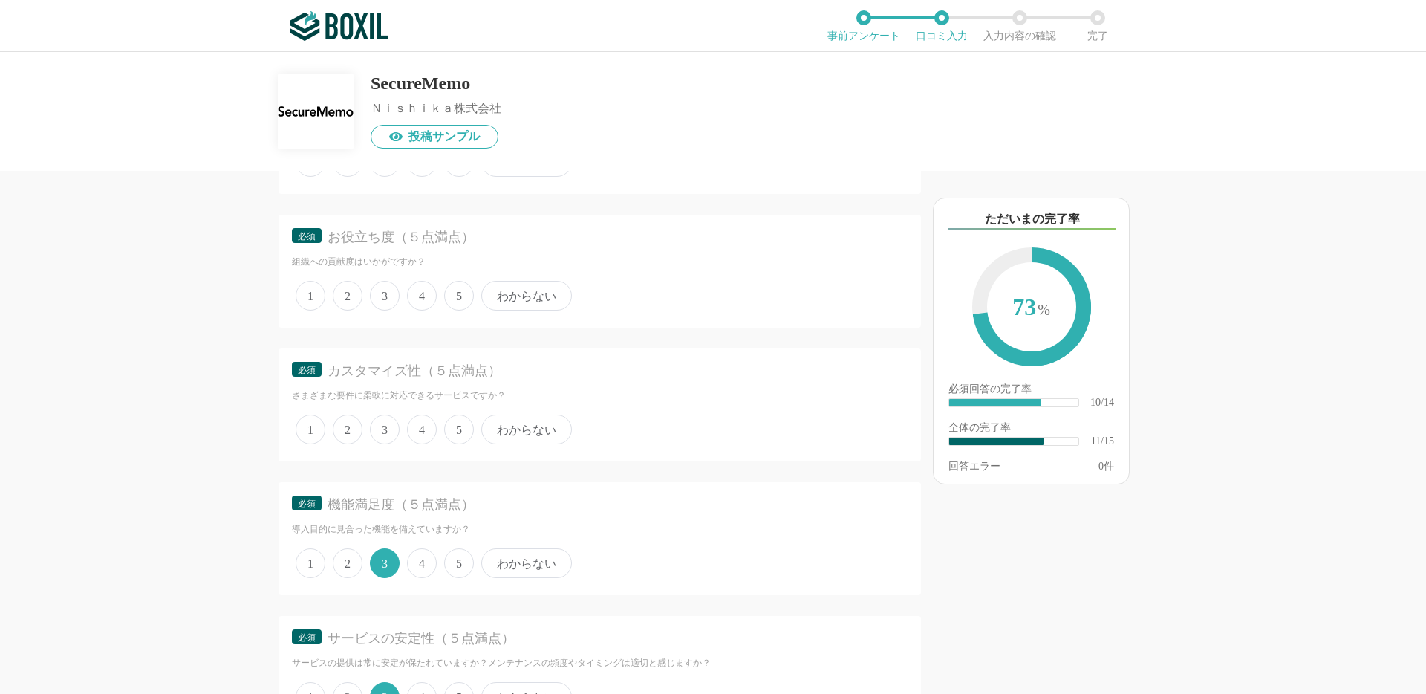
click at [381, 427] on span "3" at bounding box center [385, 429] width 30 height 30
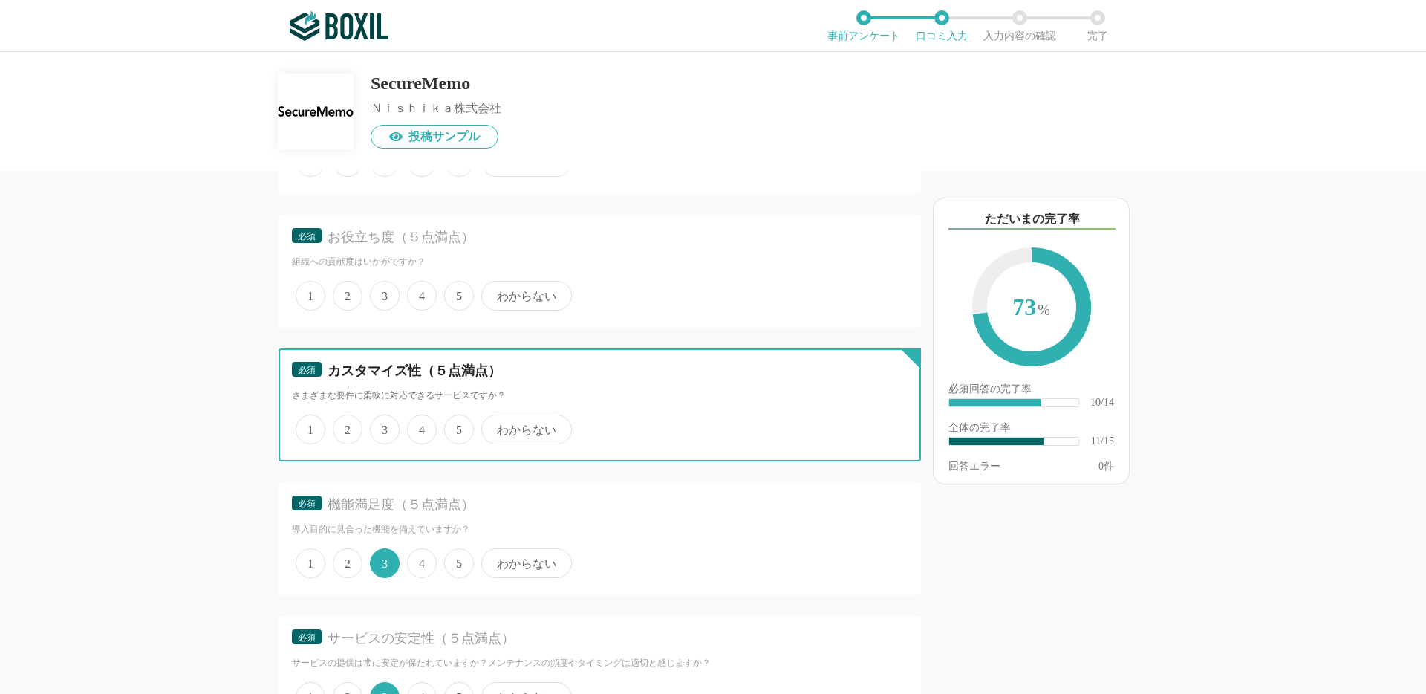
click at [381, 426] on input "3" at bounding box center [379, 422] width 10 height 10
radio input "true"
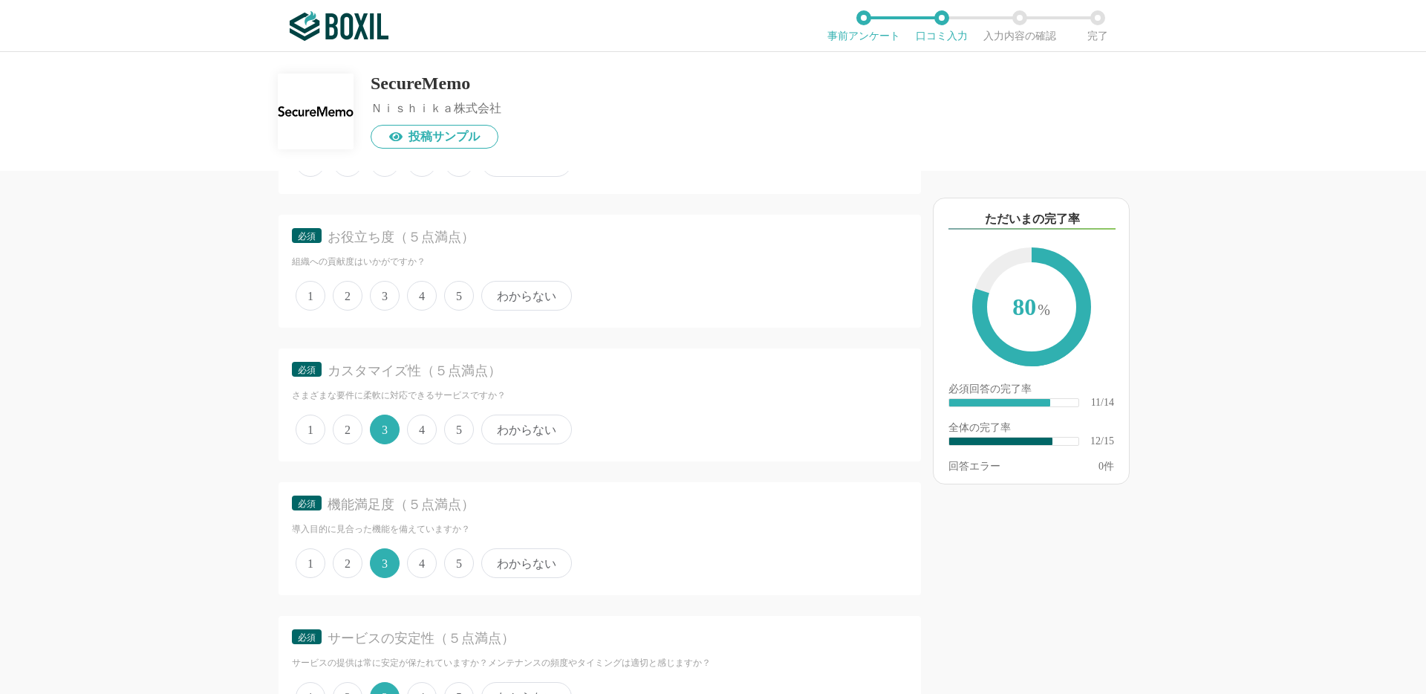
click at [383, 290] on span "3" at bounding box center [385, 296] width 30 height 30
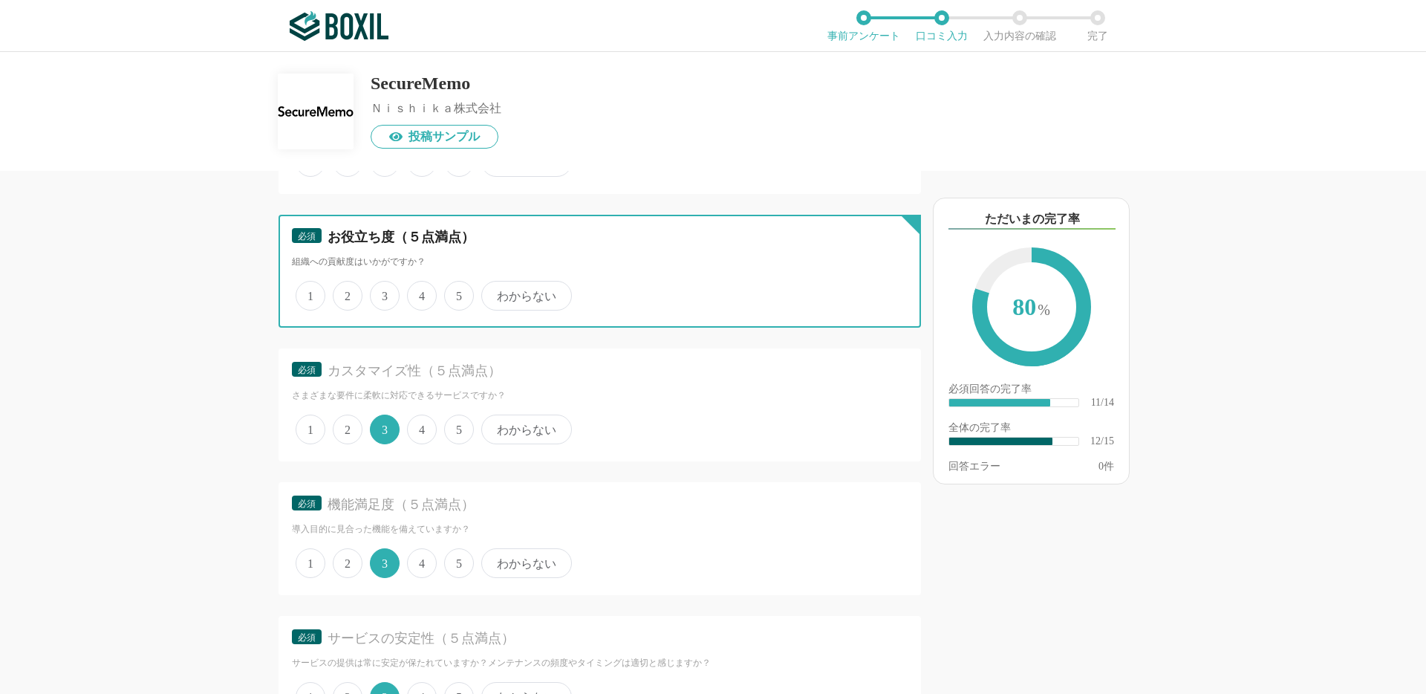
click at [383, 290] on input "3" at bounding box center [379, 288] width 10 height 10
radio input "true"
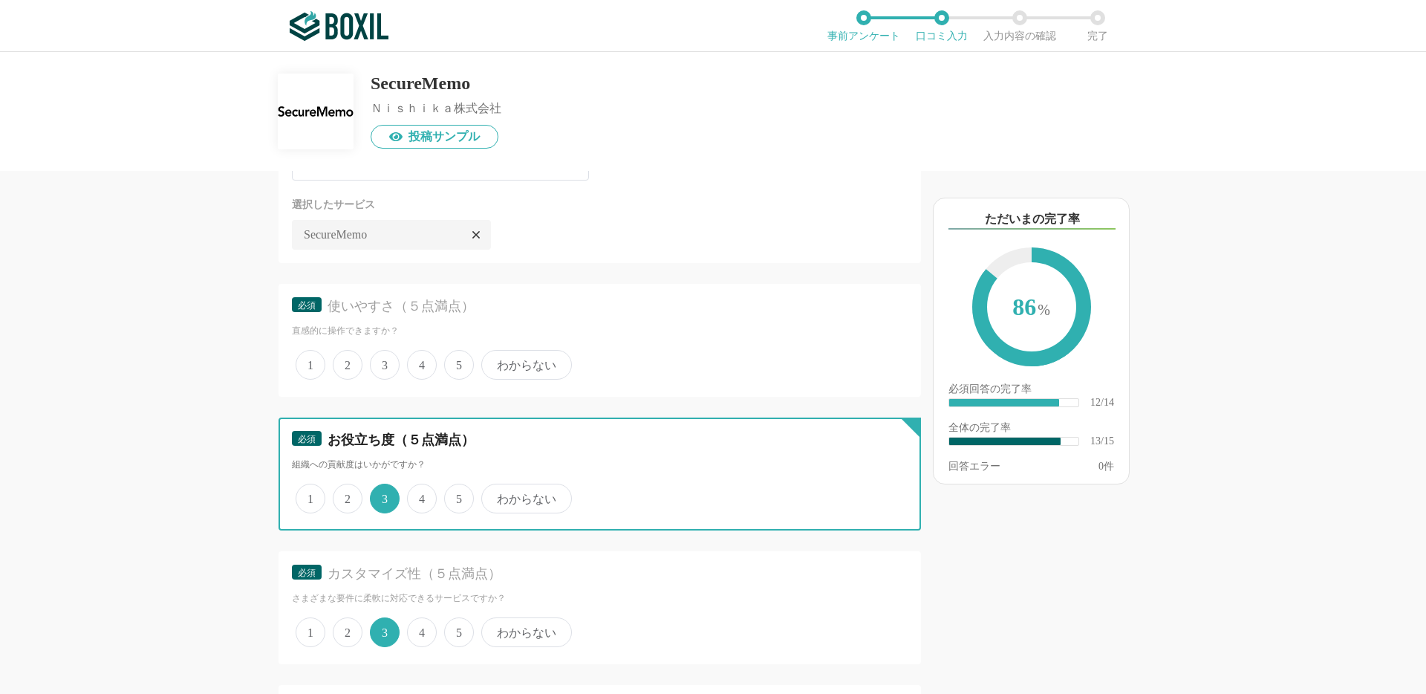
scroll to position [0, 0]
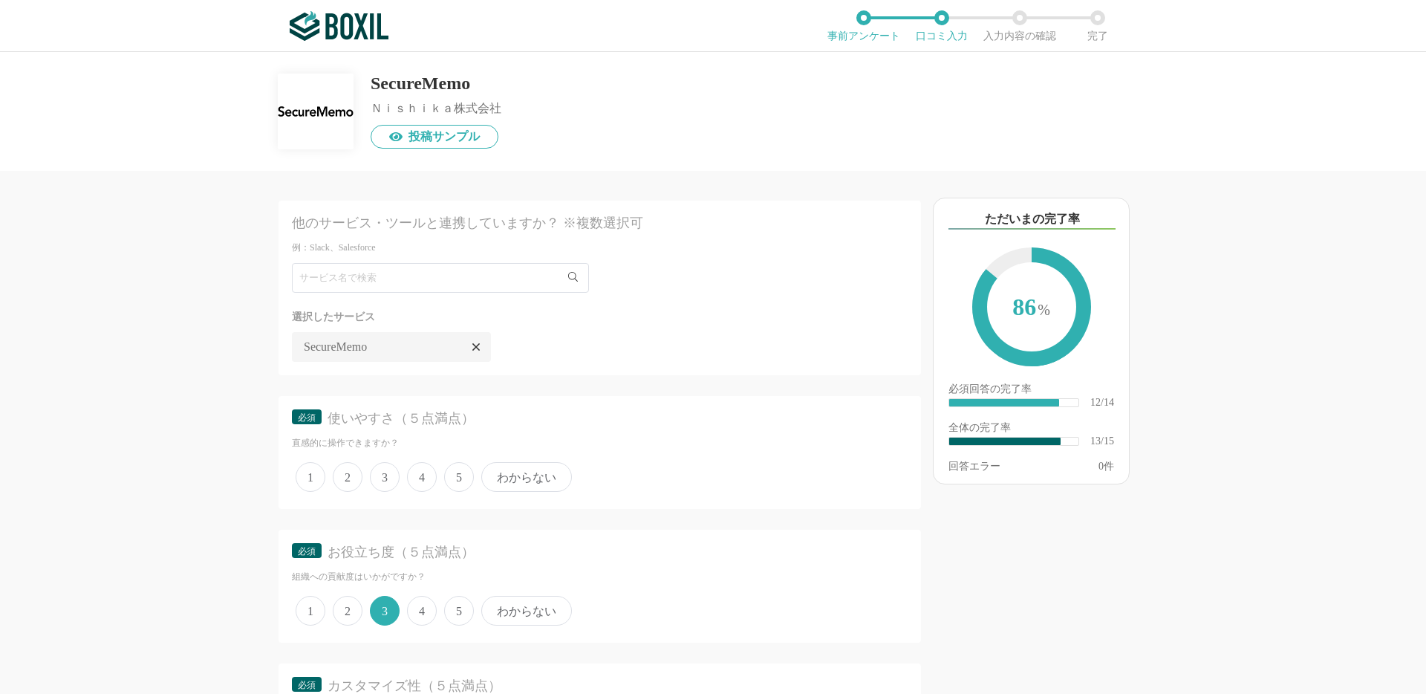
click at [384, 474] on span "3" at bounding box center [385, 477] width 30 height 30
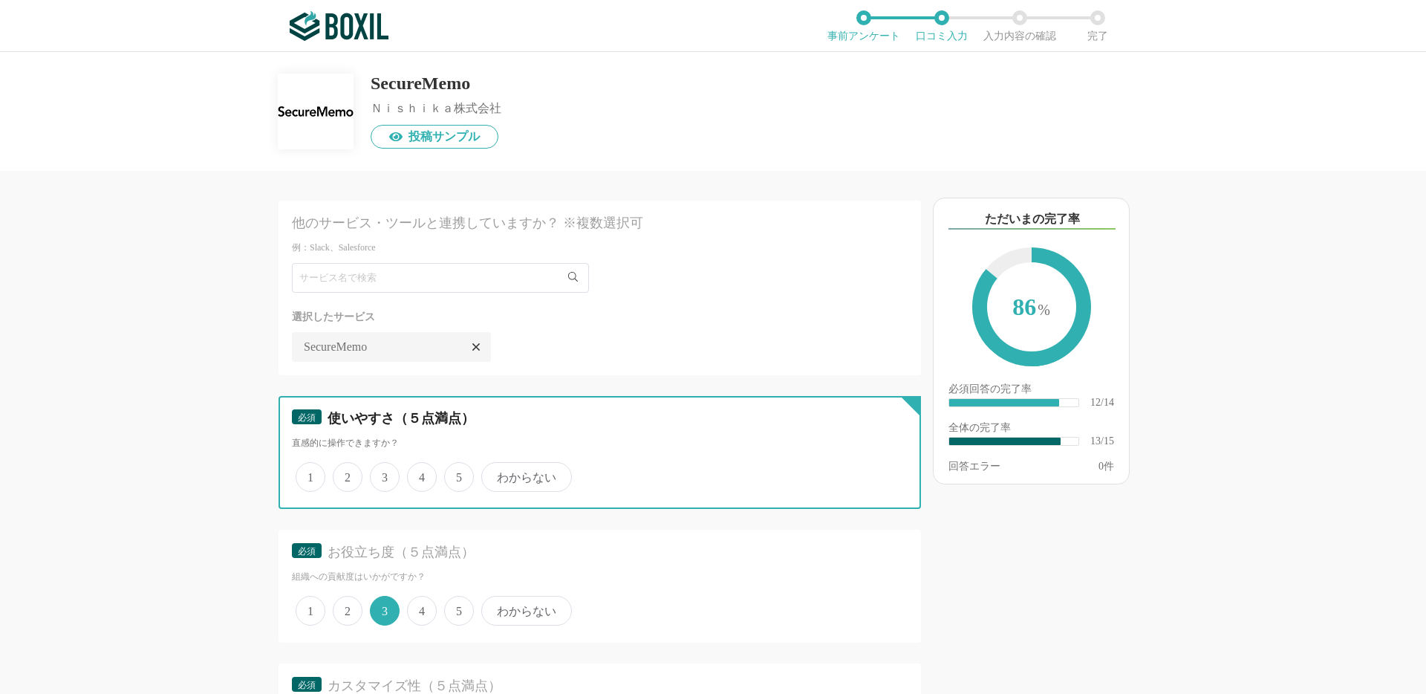
click at [383, 474] on input "3" at bounding box center [379, 469] width 10 height 10
radio input "true"
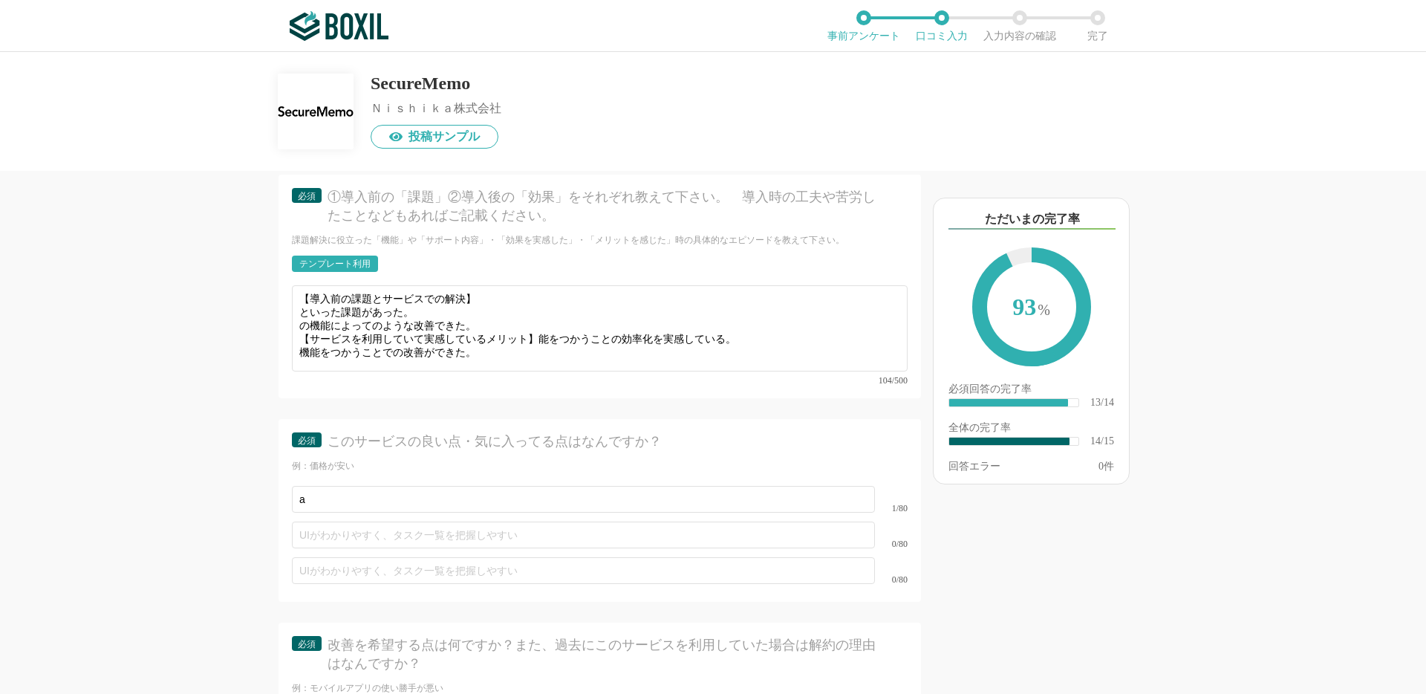
scroll to position [2107, 0]
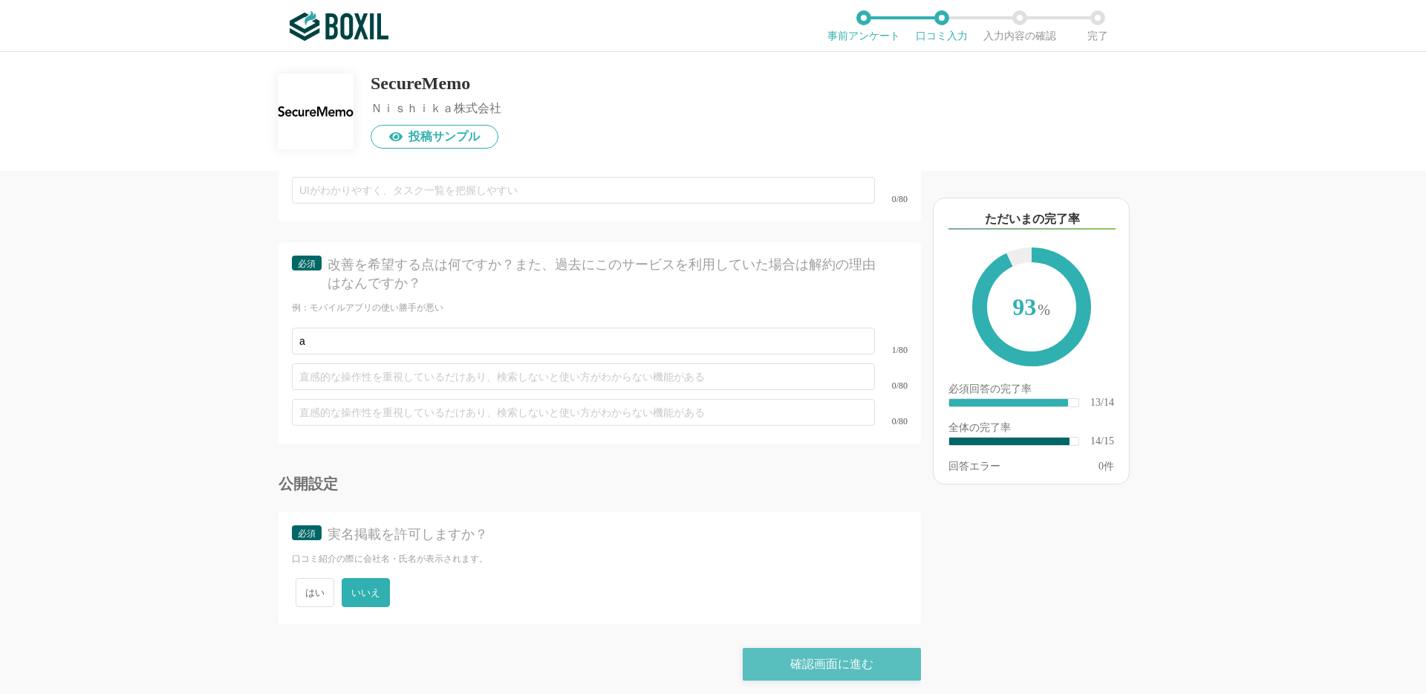
click at [778, 657] on div "確認画面に進む" at bounding box center [832, 664] width 178 height 33
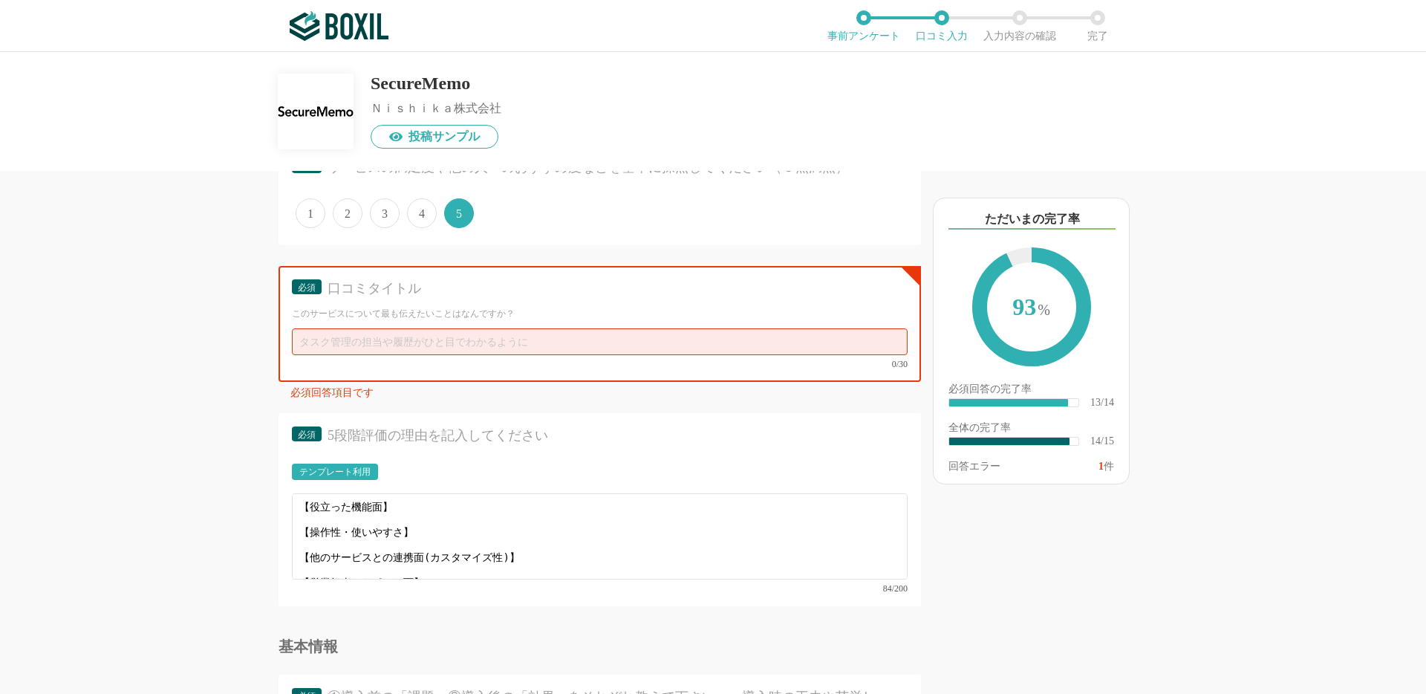
scroll to position [1229, 0]
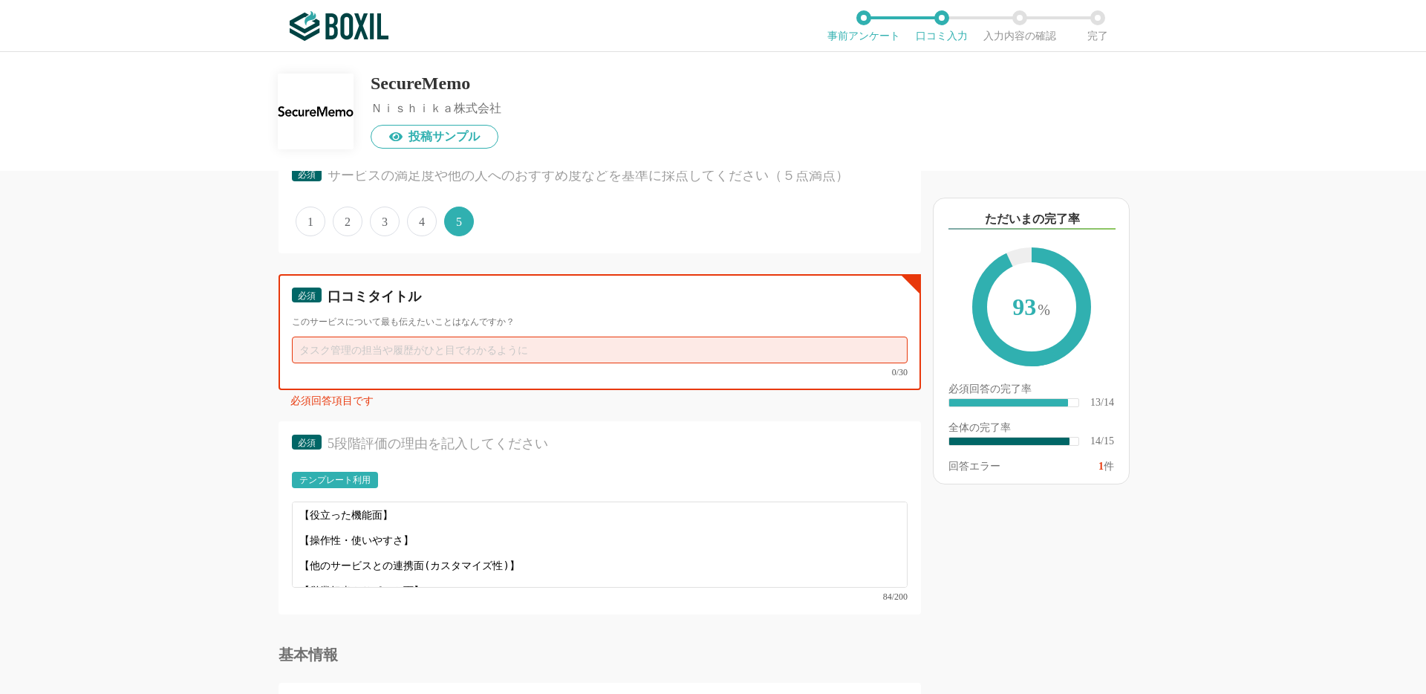
click at [494, 342] on input "text" at bounding box center [600, 349] width 616 height 27
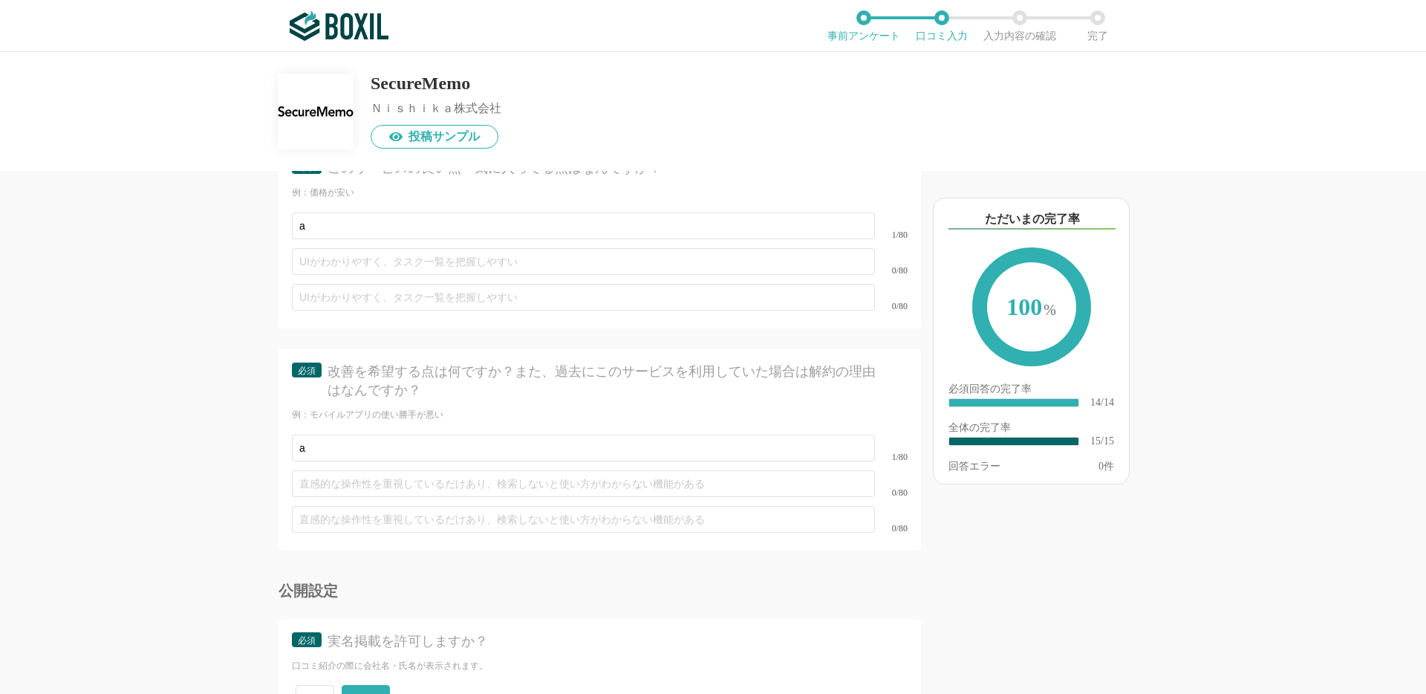
scroll to position [2107, 0]
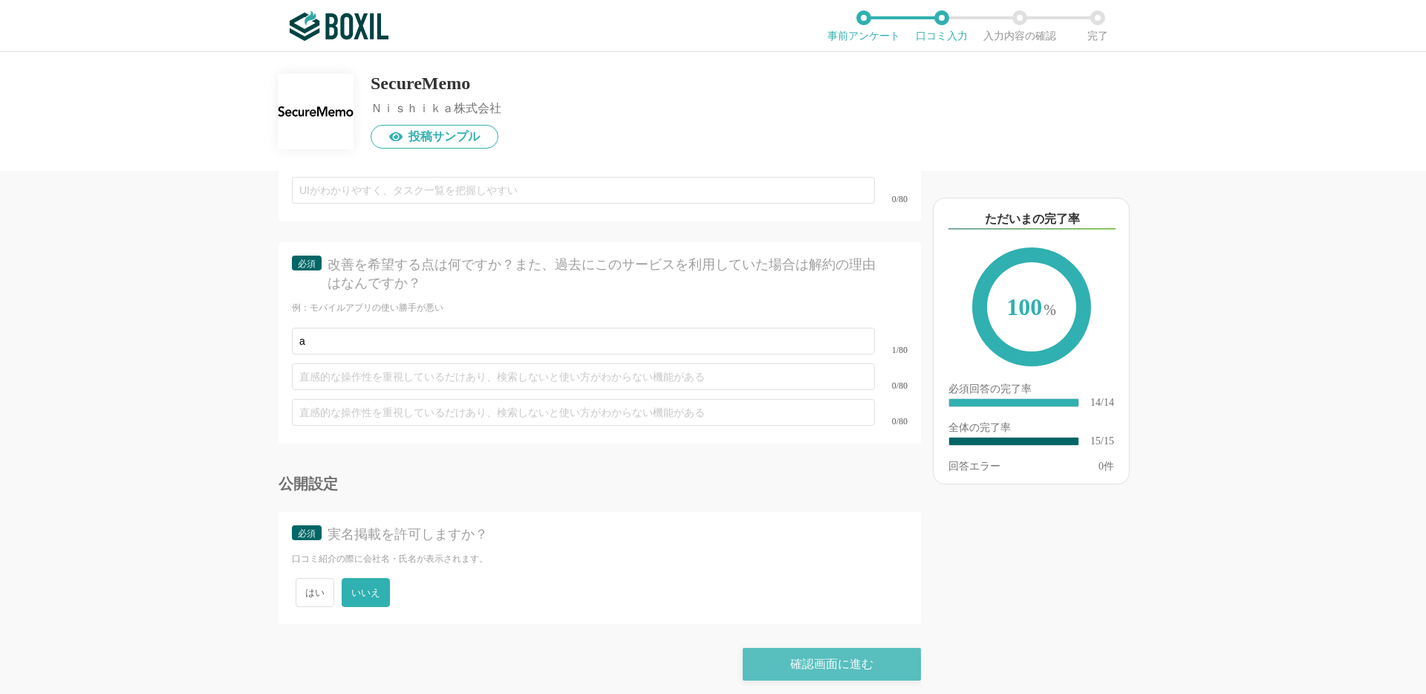
type input "aaaa"
click at [781, 654] on div "確認画面に進む" at bounding box center [832, 664] width 178 height 33
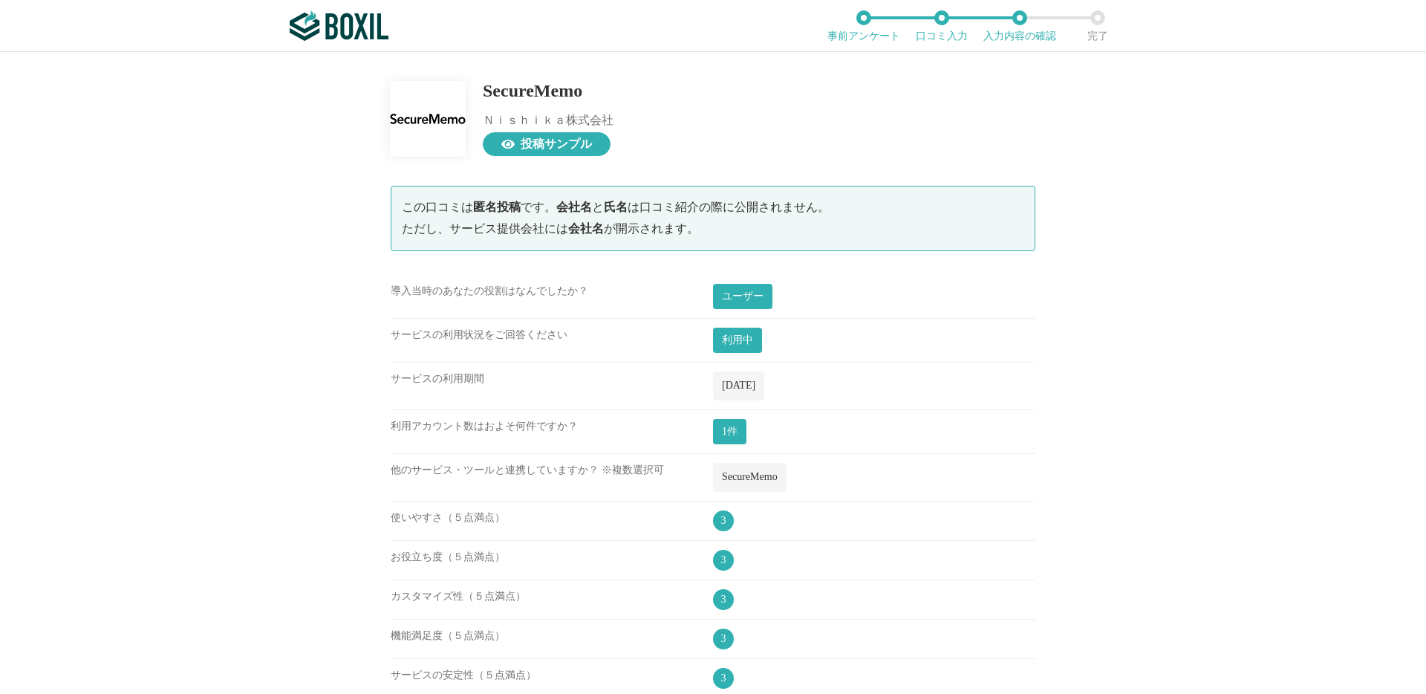
click at [532, 146] on span "投稿サンプル" at bounding box center [556, 144] width 71 height 12
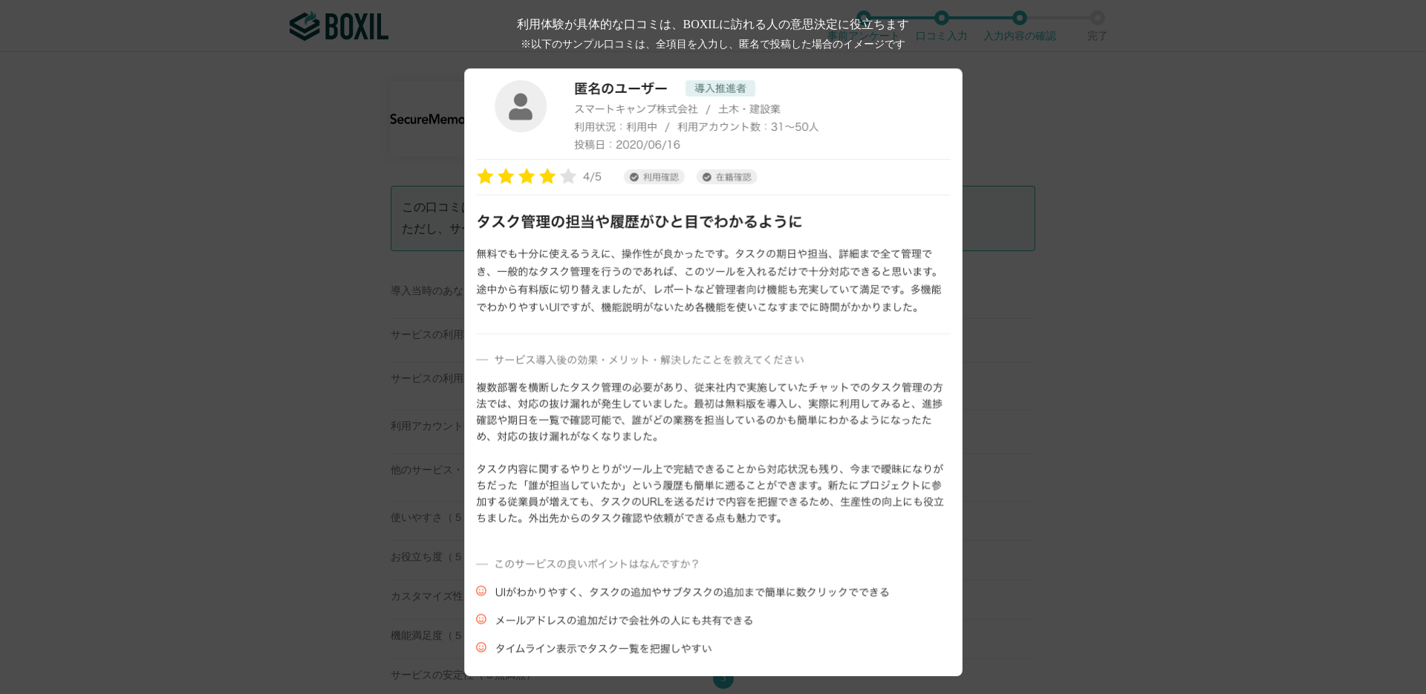
click at [312, 501] on div "利用体験が具体的な口コミは、BOXILに訪れる人の意思決定に役立ちます ※以下のサンプル口コミは、全項目を入力し、匿名で投稿した場合のイメージです" at bounding box center [713, 347] width 1426 height 694
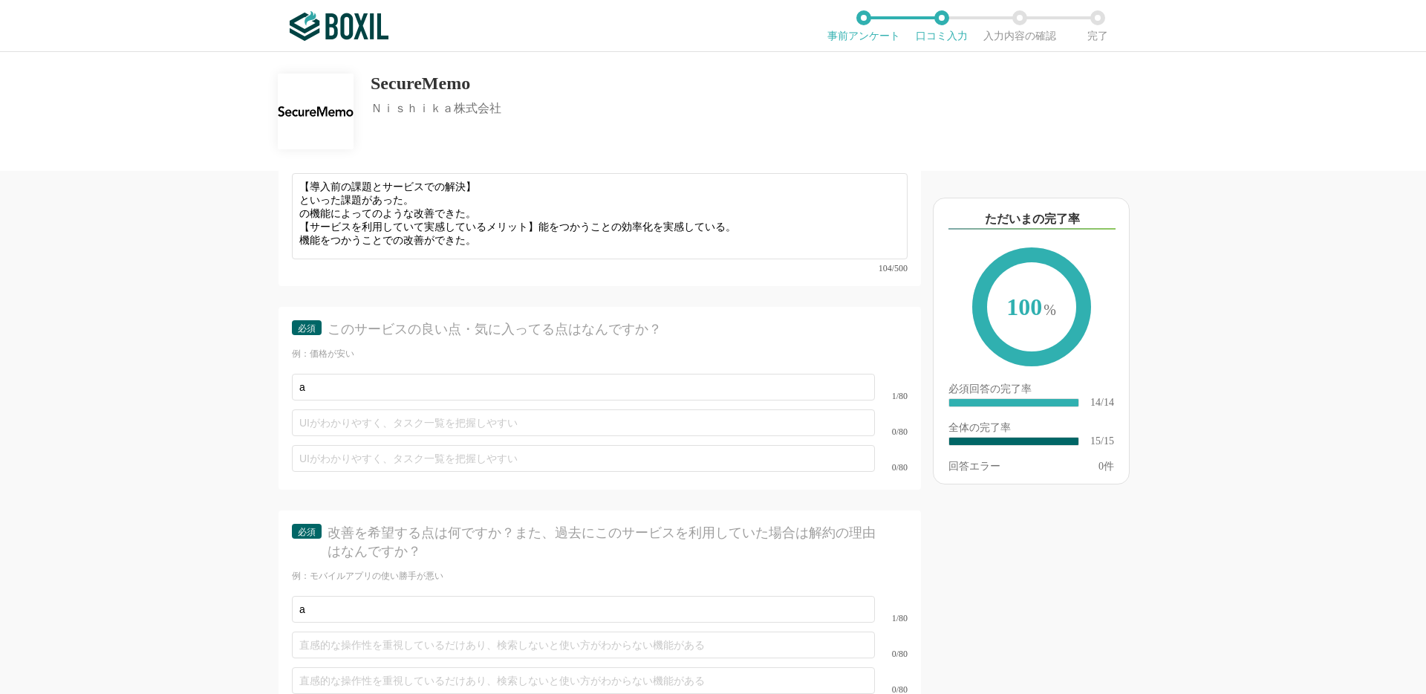
scroll to position [1855, 0]
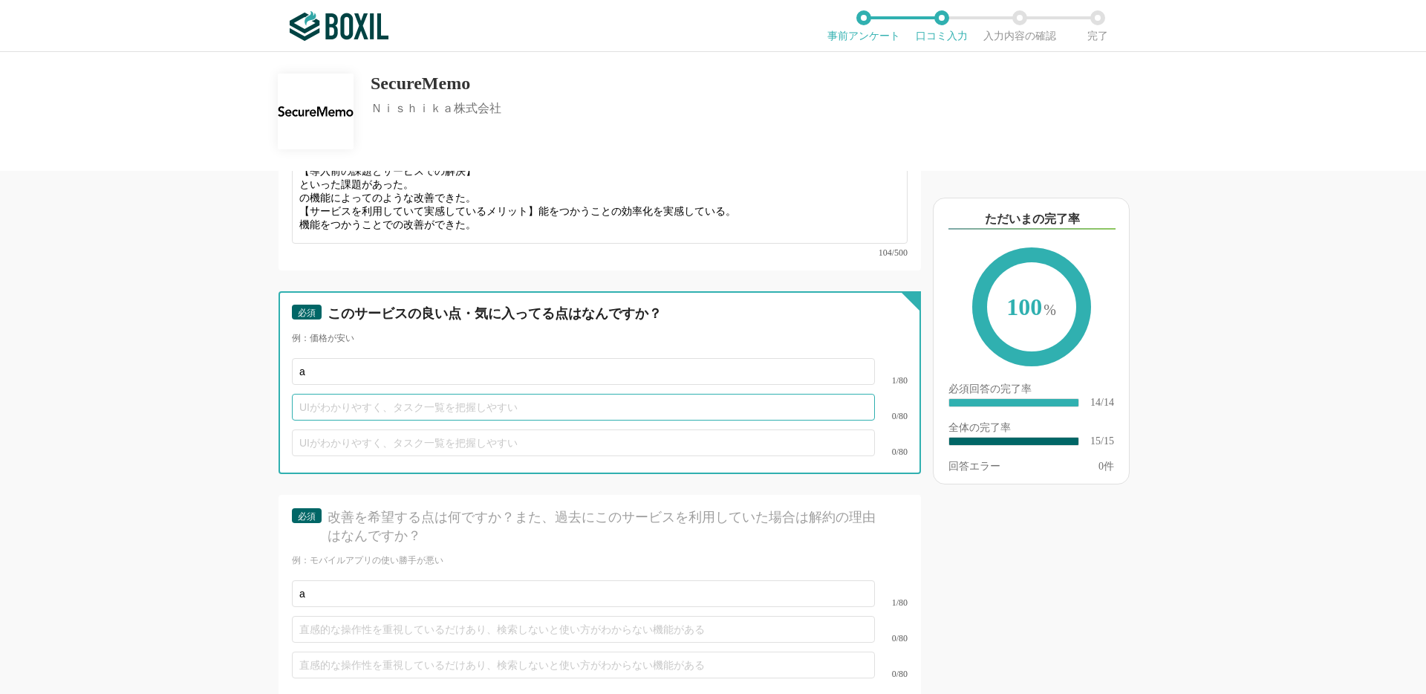
click at [572, 403] on input "text" at bounding box center [583, 407] width 583 height 27
click at [567, 437] on input "text" at bounding box center [583, 442] width 583 height 27
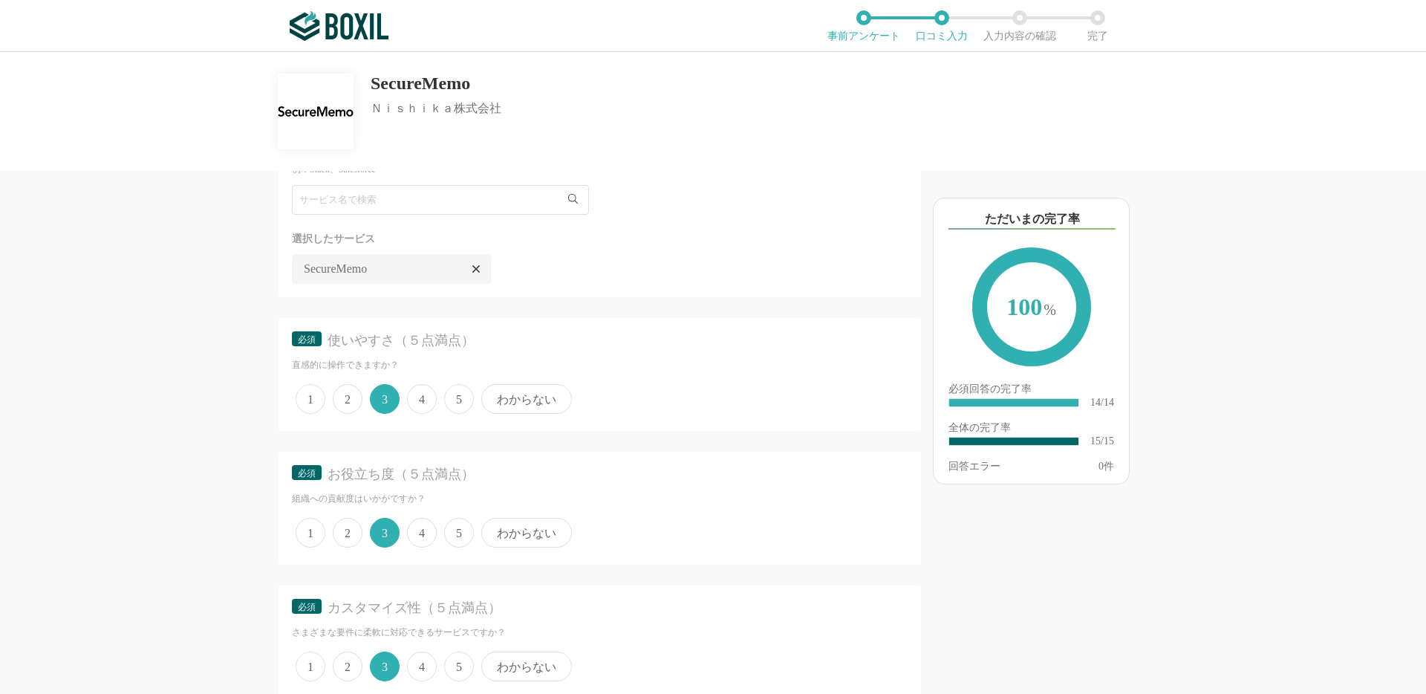
scroll to position [0, 0]
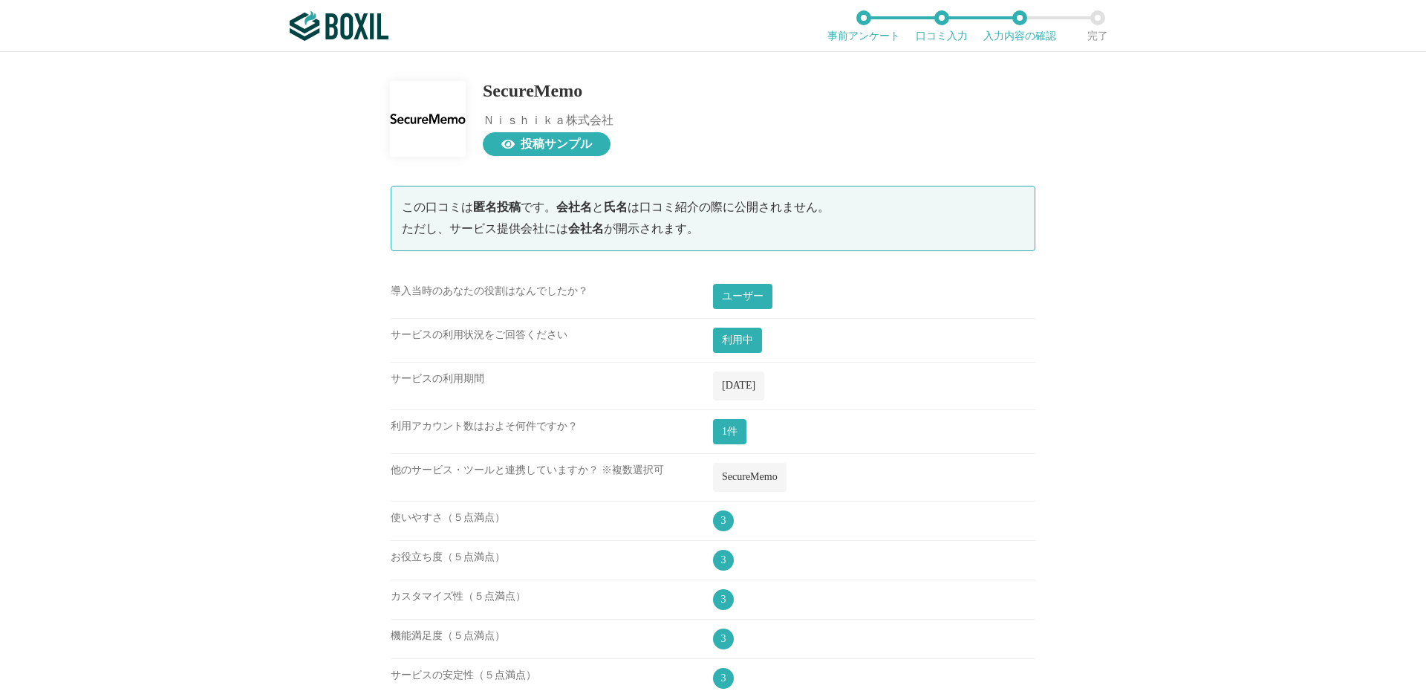
click at [533, 134] on div "投稿サンプル" at bounding box center [547, 144] width 128 height 24
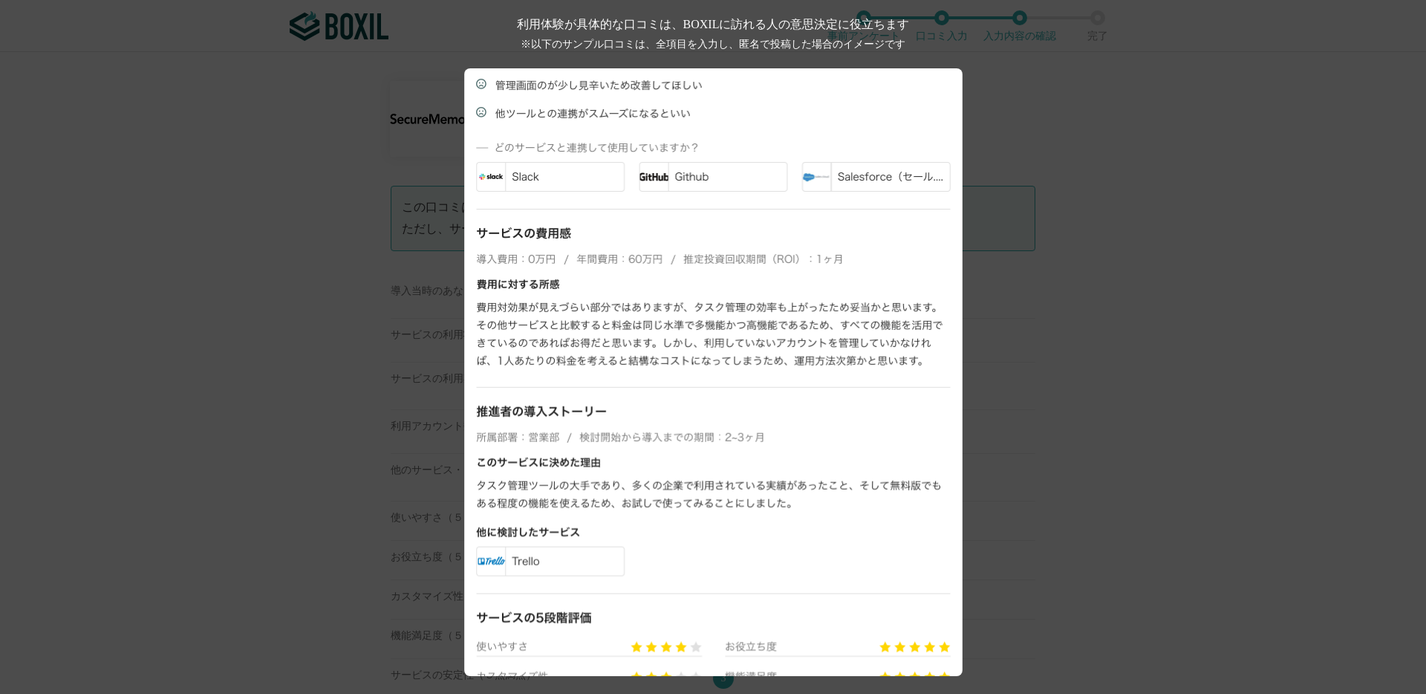
scroll to position [649, 0]
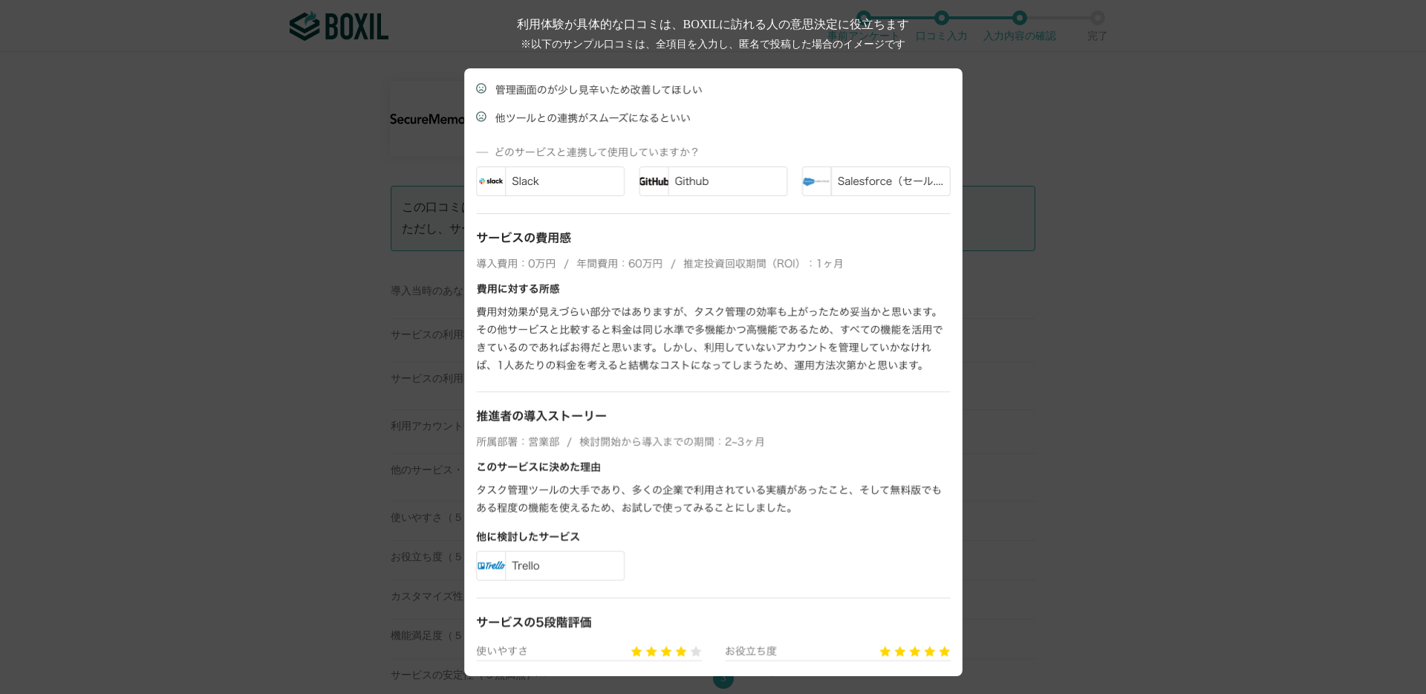
click at [279, 344] on div "利用体験が具体的な口コミは、BOXILに訪れる人の意思決定に役立ちます ※以下のサンプル口コミは、全項目を入力し、匿名で投稿した場合のイメージです" at bounding box center [713, 347] width 1426 height 694
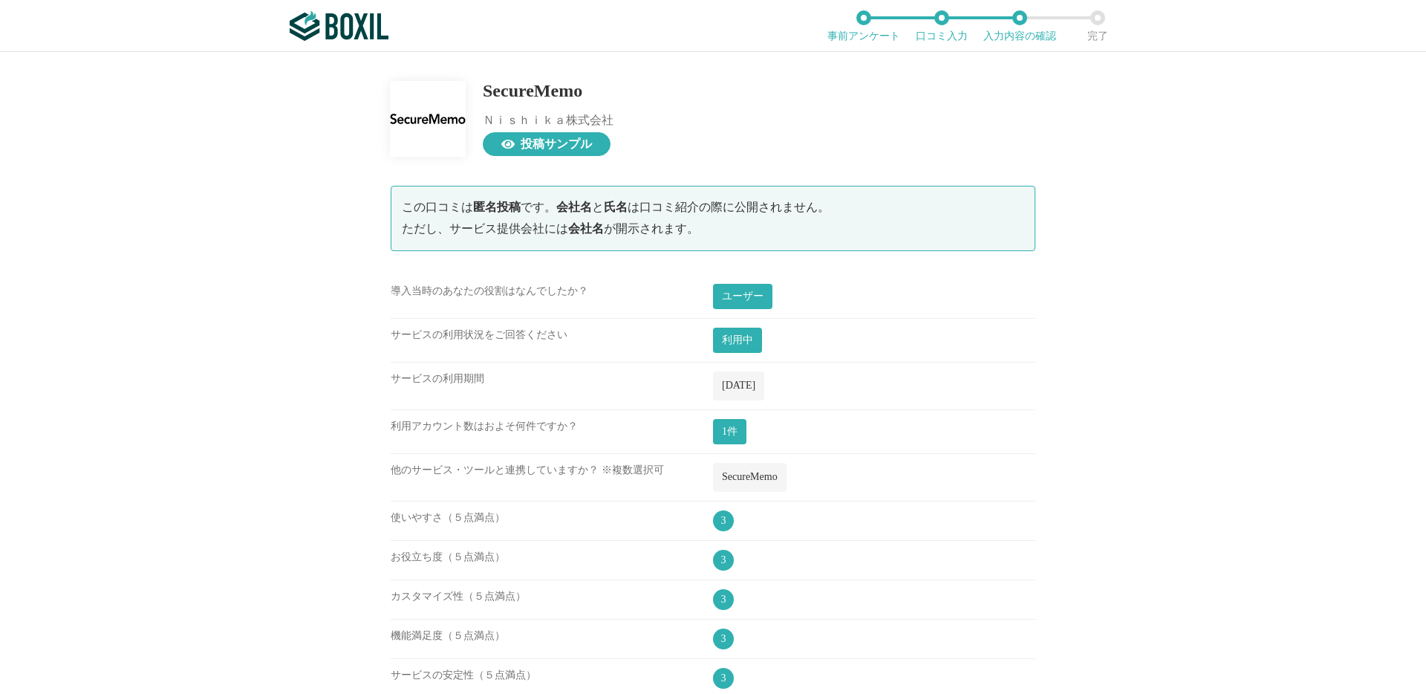
click at [565, 143] on span "投稿サンプル" at bounding box center [556, 144] width 71 height 12
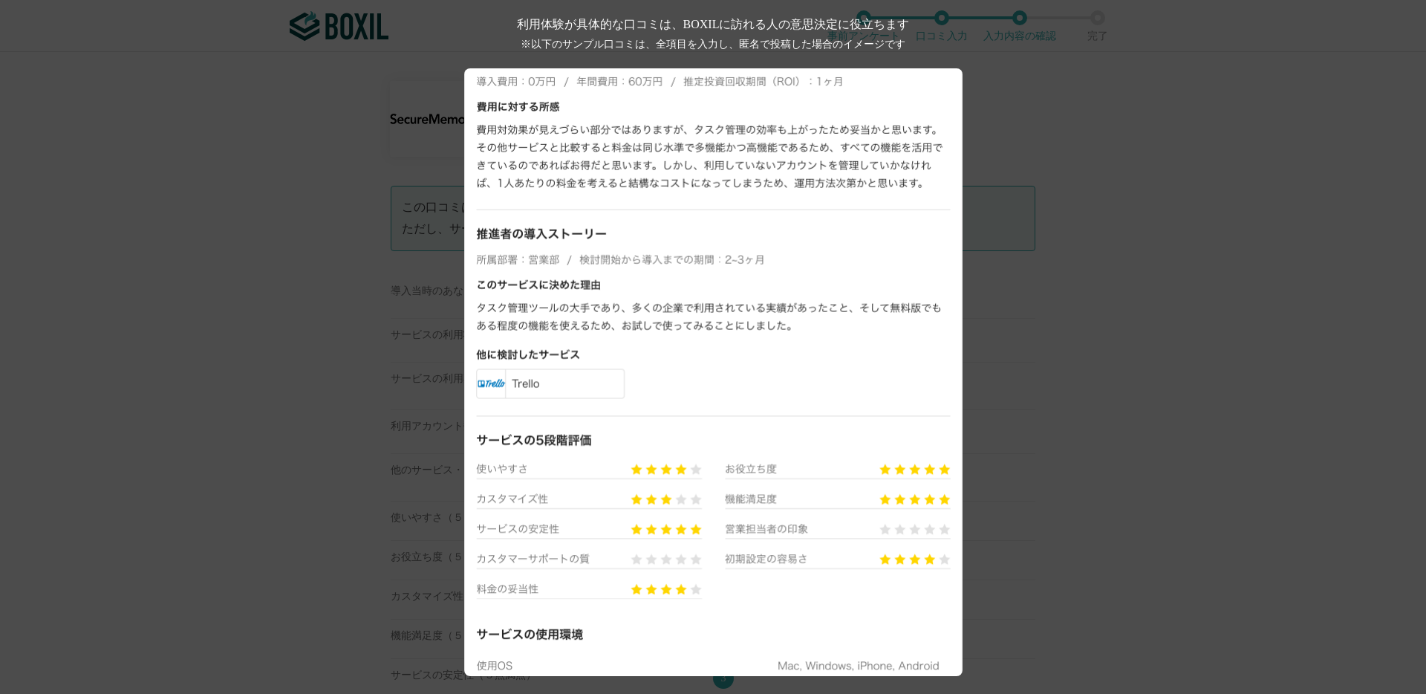
scroll to position [896, 0]
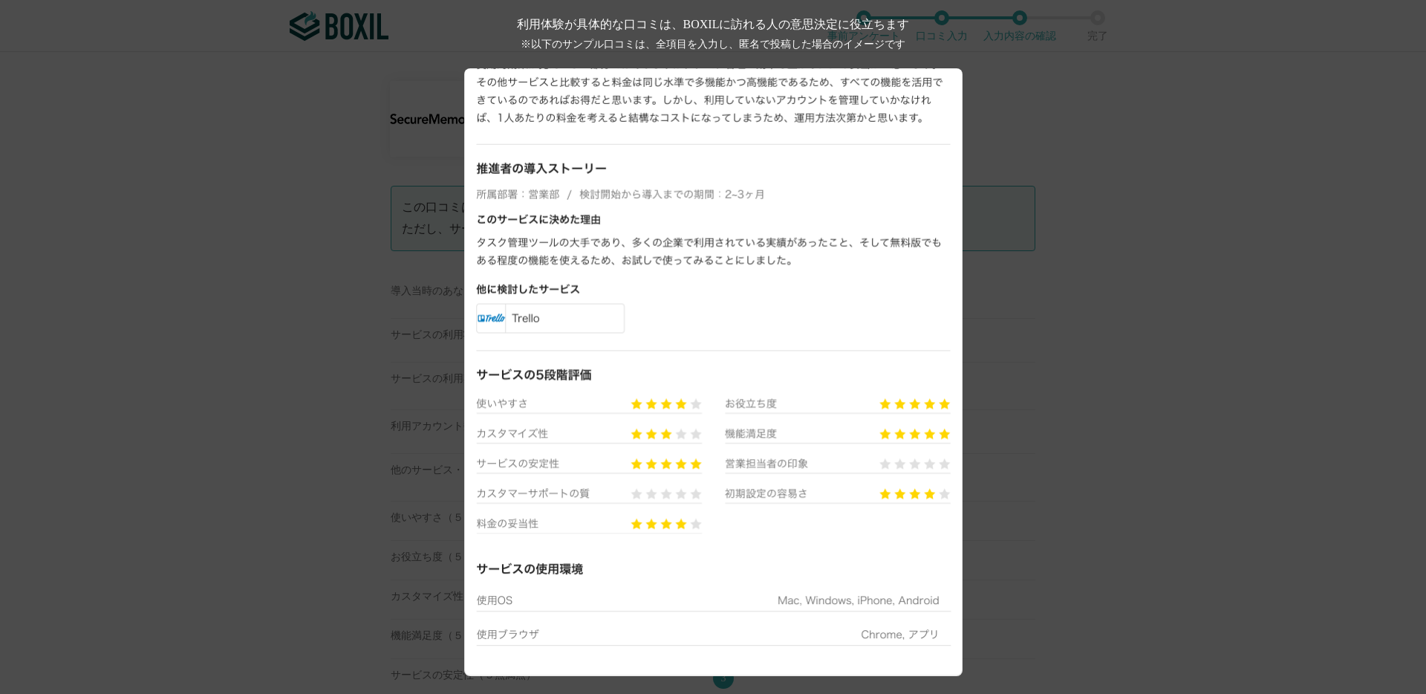
click at [1077, 393] on div "利用体験が具体的な口コミは、BOXILに訪れる人の意思決定に役立ちます ※以下のサンプル口コミは、全項目を入力し、匿名で投稿した場合のイメージです" at bounding box center [713, 347] width 1426 height 694
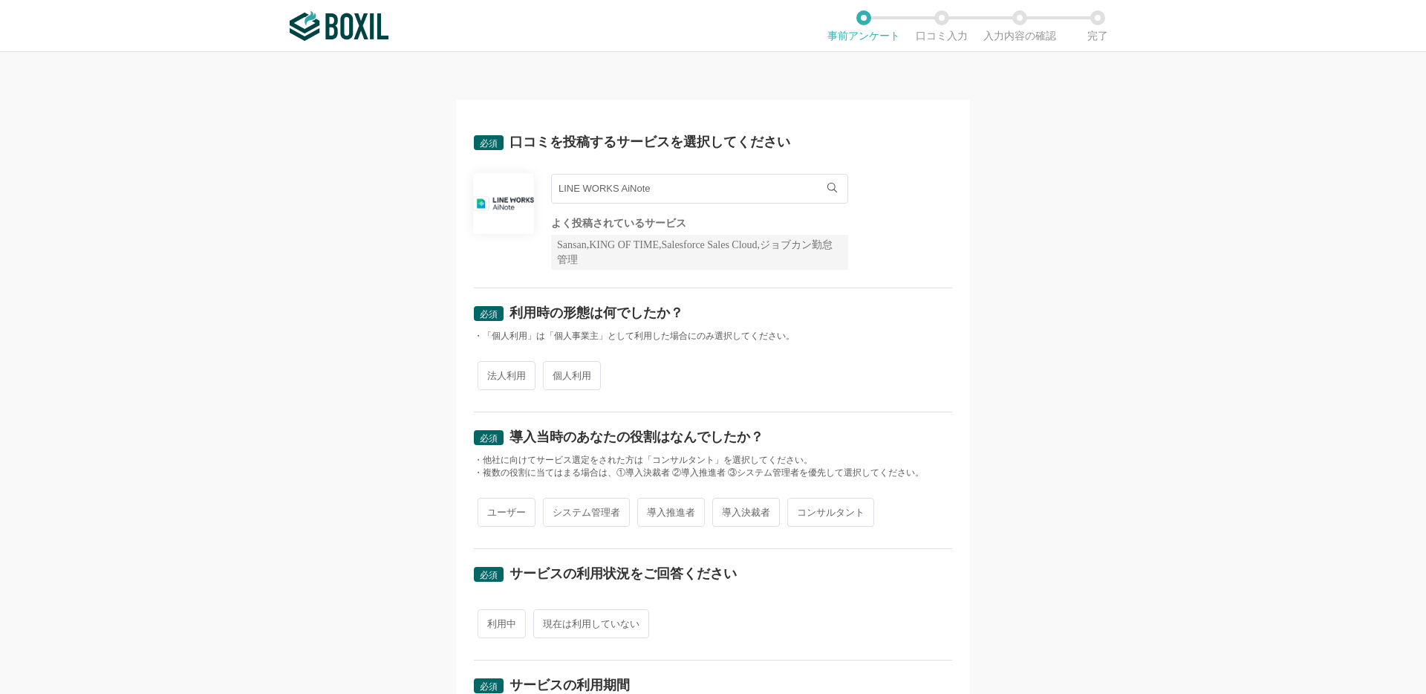
click at [510, 374] on span "法人利用" at bounding box center [507, 375] width 58 height 29
click at [491, 373] on input "法人利用" at bounding box center [486, 368] width 10 height 10
radio input "true"
click at [499, 498] on span "ユーザー" at bounding box center [507, 512] width 58 height 29
click at [491, 500] on input "ユーザー" at bounding box center [486, 505] width 10 height 10
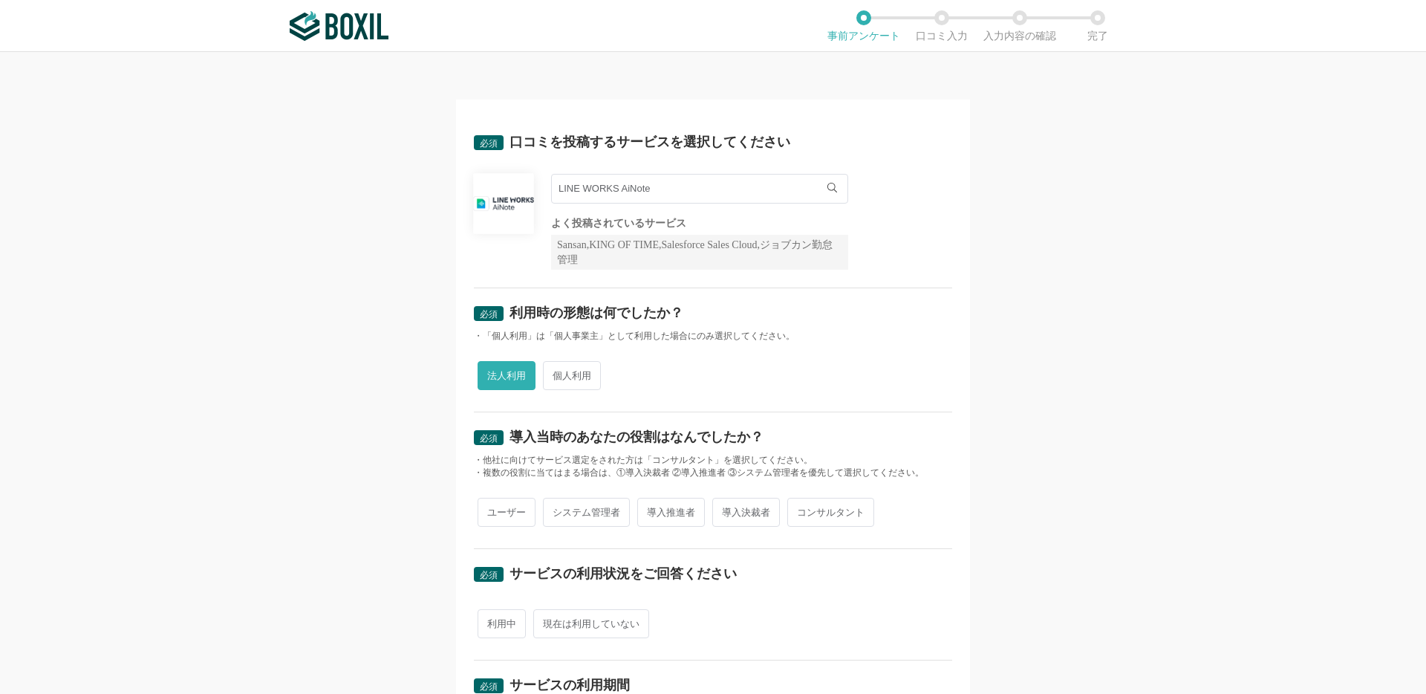
radio input "true"
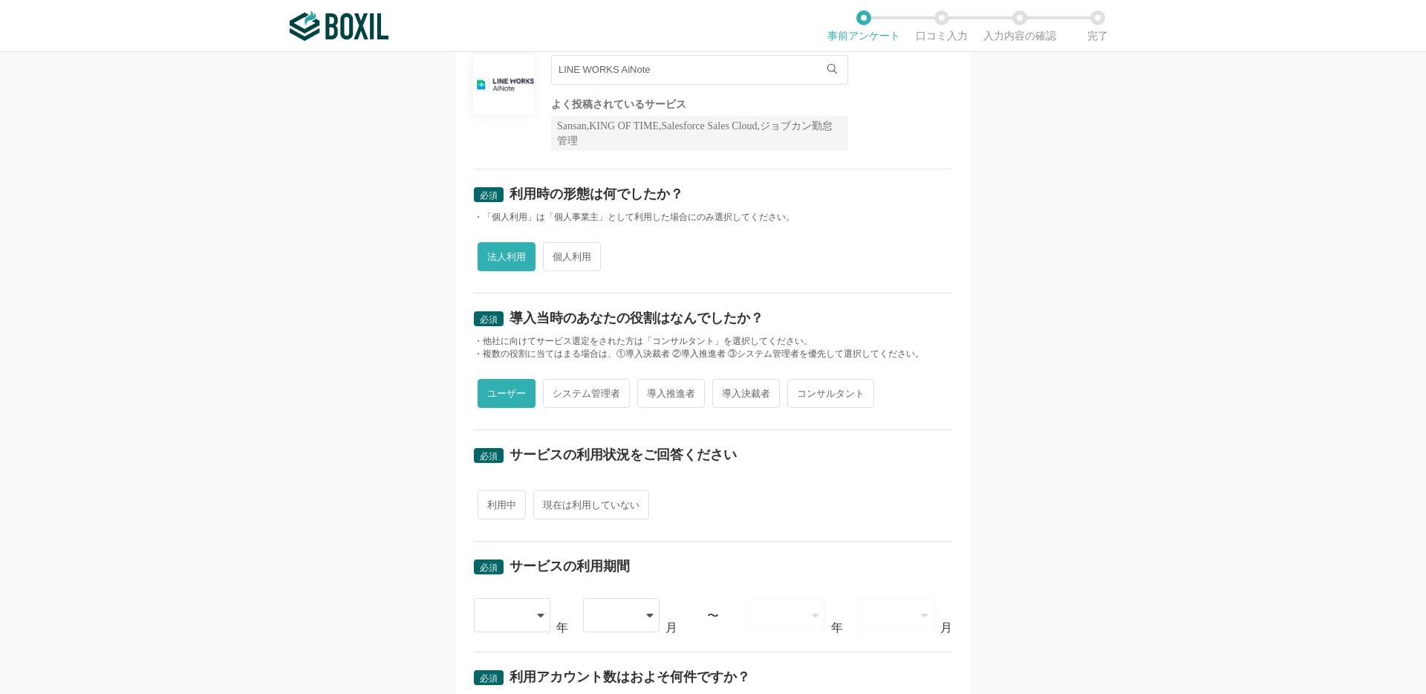
scroll to position [202, 0]
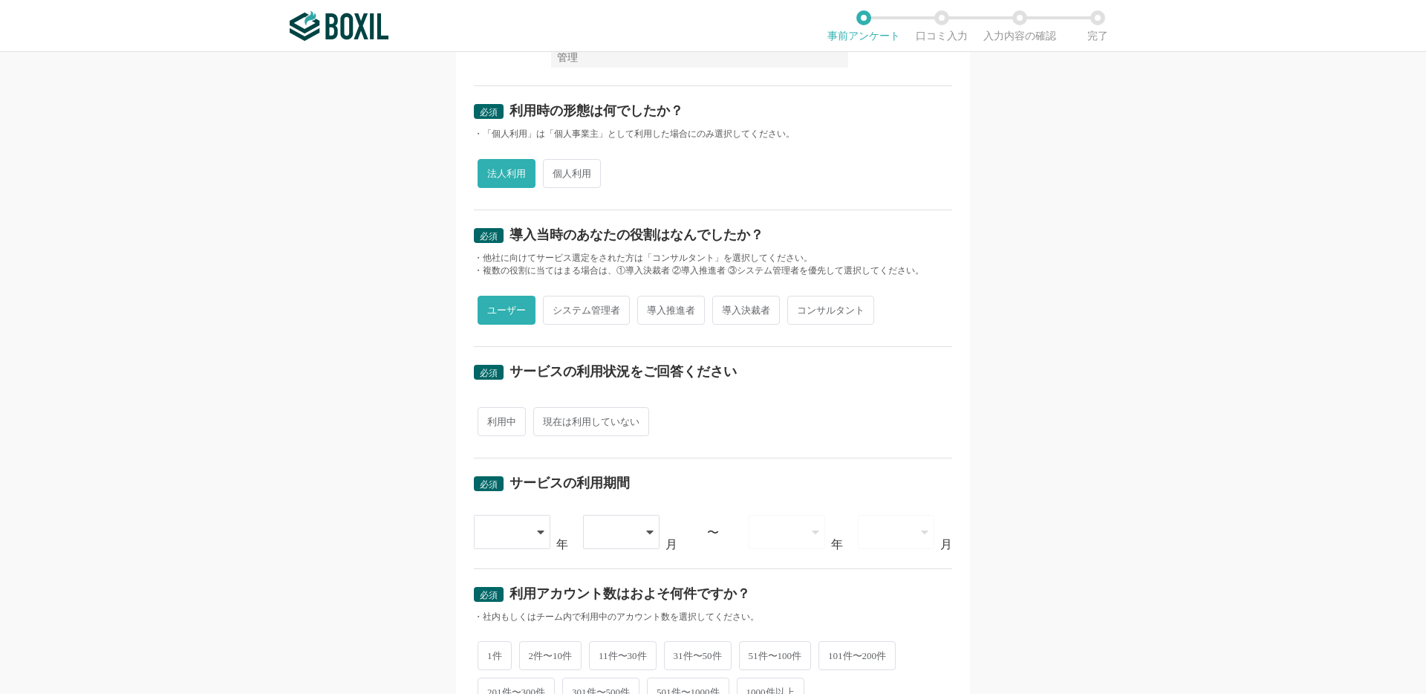
click at [509, 429] on span "利用中" at bounding box center [502, 421] width 48 height 29
click at [491, 419] on input "利用中" at bounding box center [486, 414] width 10 height 10
radio input "true"
click at [509, 550] on div "必須 サービスの利用期間 2015 2016 2017 2018 2019 2020 2021 2022 2023 2024 2025 年 01 02 03 …" at bounding box center [713, 513] width 478 height 111
click at [535, 537] on div at bounding box center [513, 532] width 78 height 34
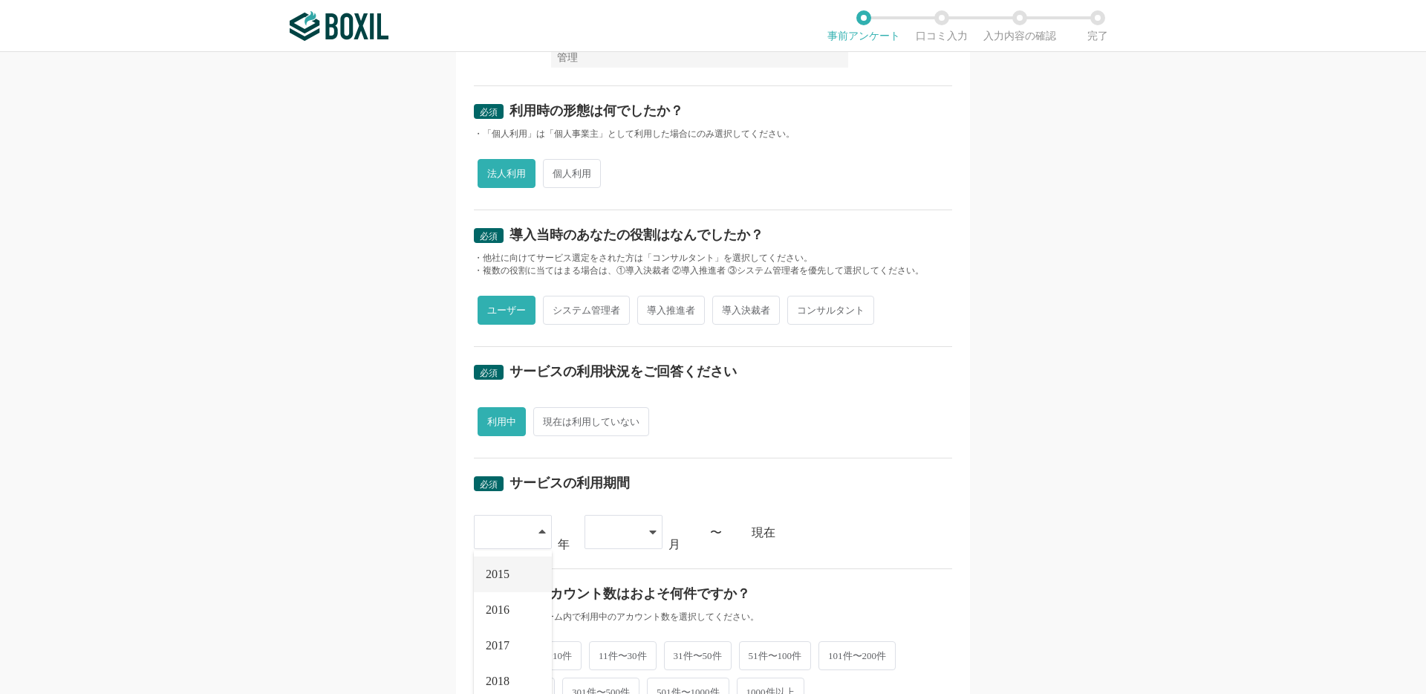
click at [516, 584] on li "2015" at bounding box center [513, 574] width 78 height 36
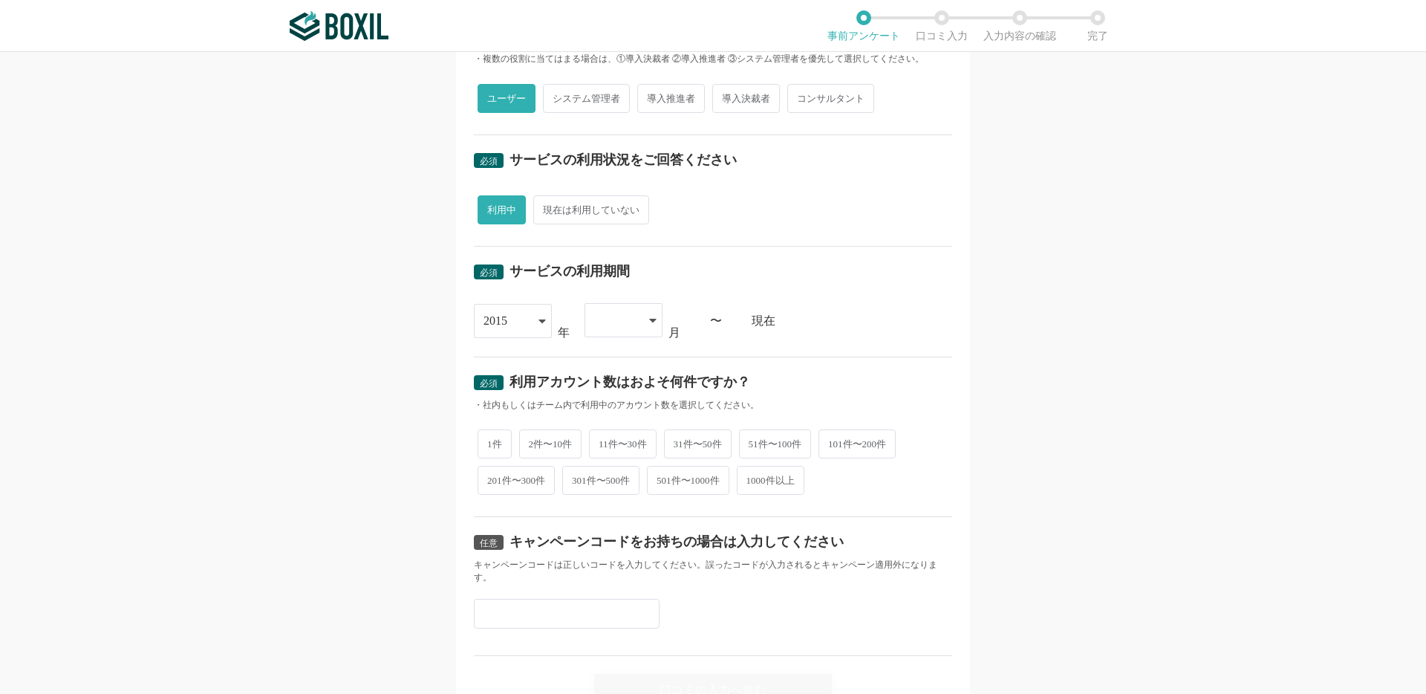
scroll to position [443, 0]
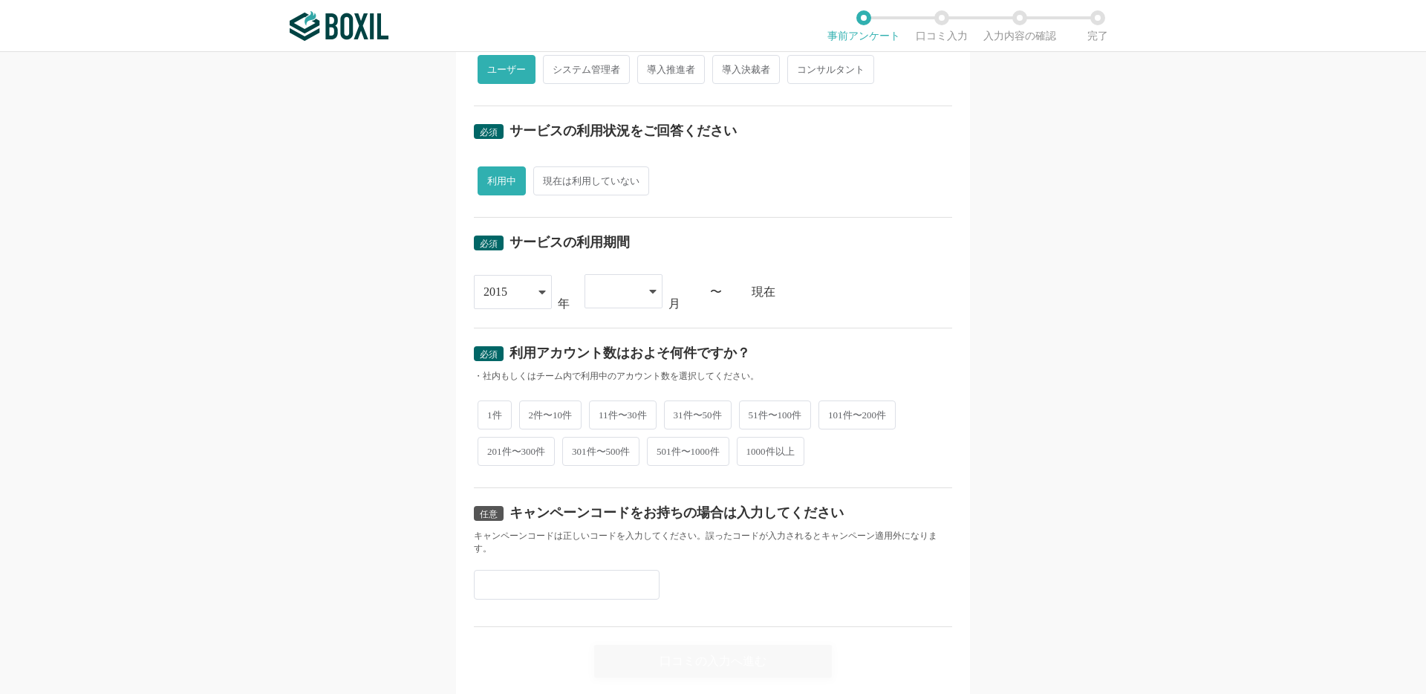
click at [495, 424] on span "1件" at bounding box center [495, 414] width 34 height 29
click at [491, 412] on input "1件" at bounding box center [486, 408] width 10 height 10
radio input "true"
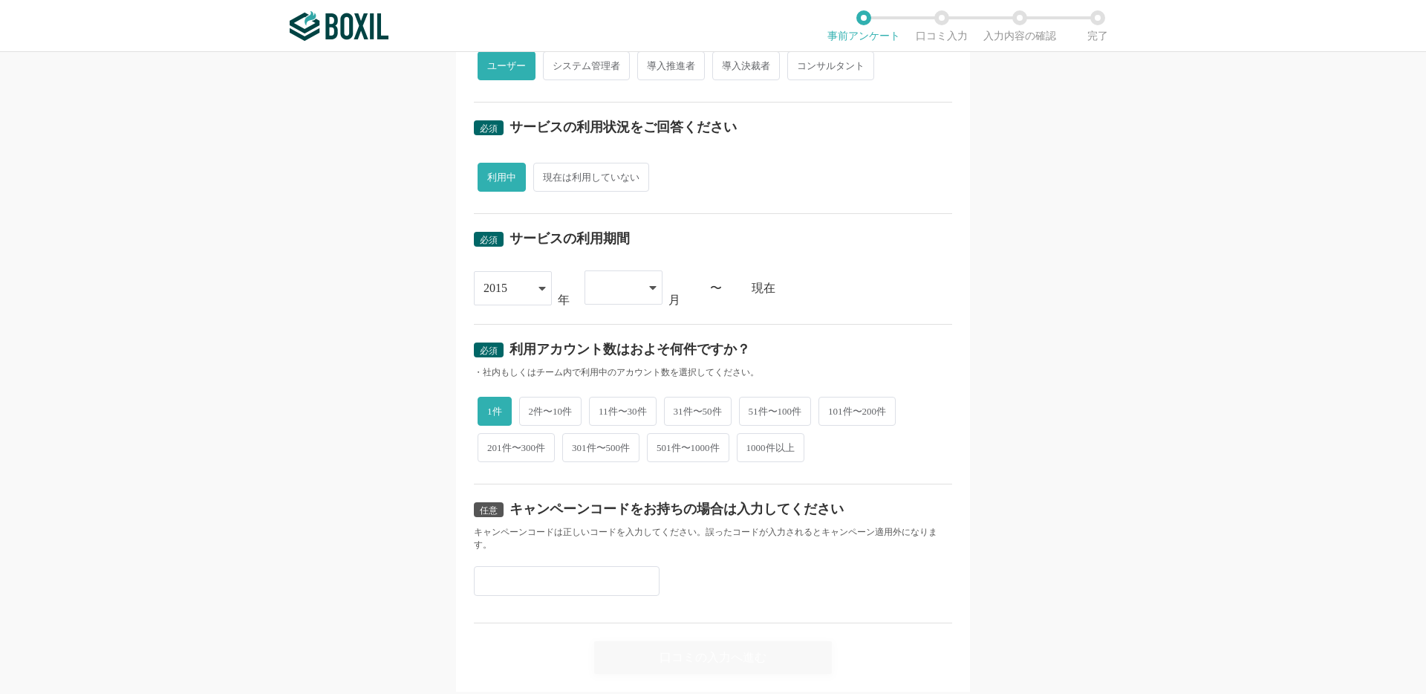
scroll to position [478, 0]
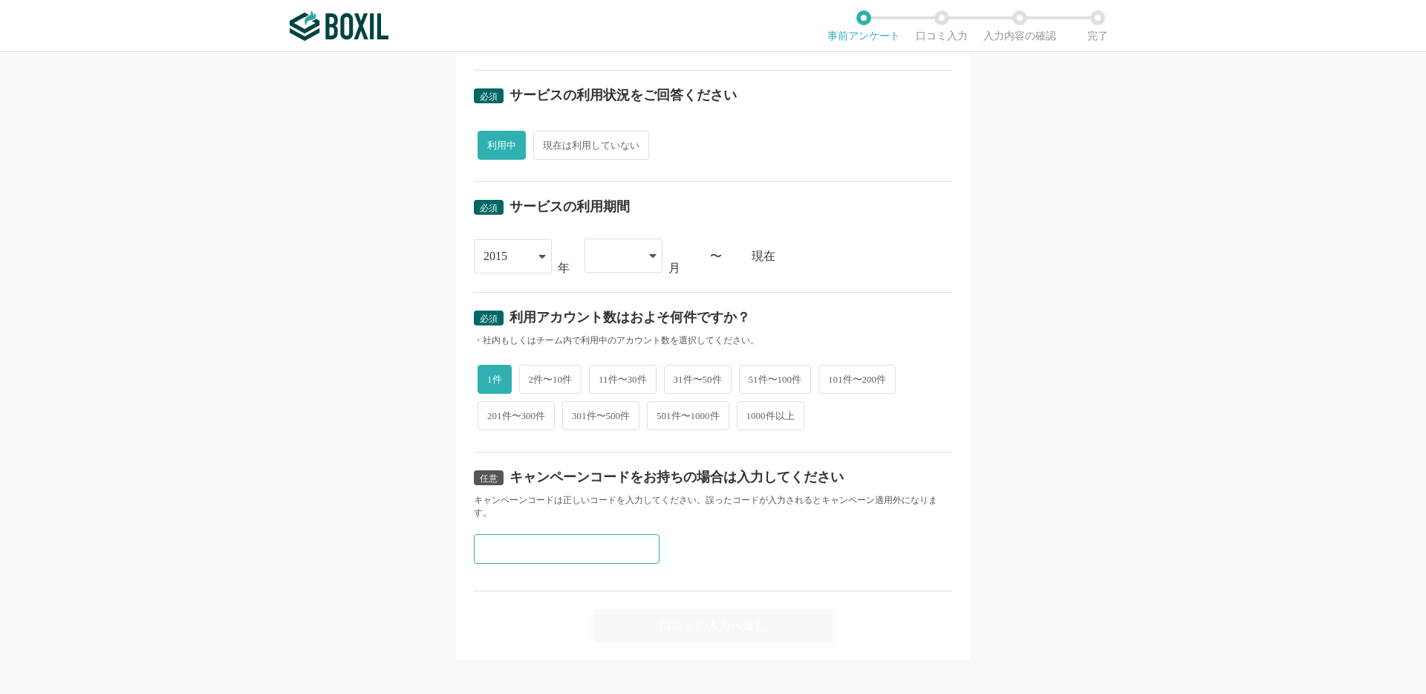
click at [619, 539] on input "text" at bounding box center [567, 549] width 186 height 30
click at [598, 260] on div at bounding box center [616, 255] width 44 height 33
click at [606, 284] on li "01" at bounding box center [624, 298] width 78 height 36
click at [651, 608] on div "口コミの入力へ進む" at bounding box center [713, 624] width 238 height 33
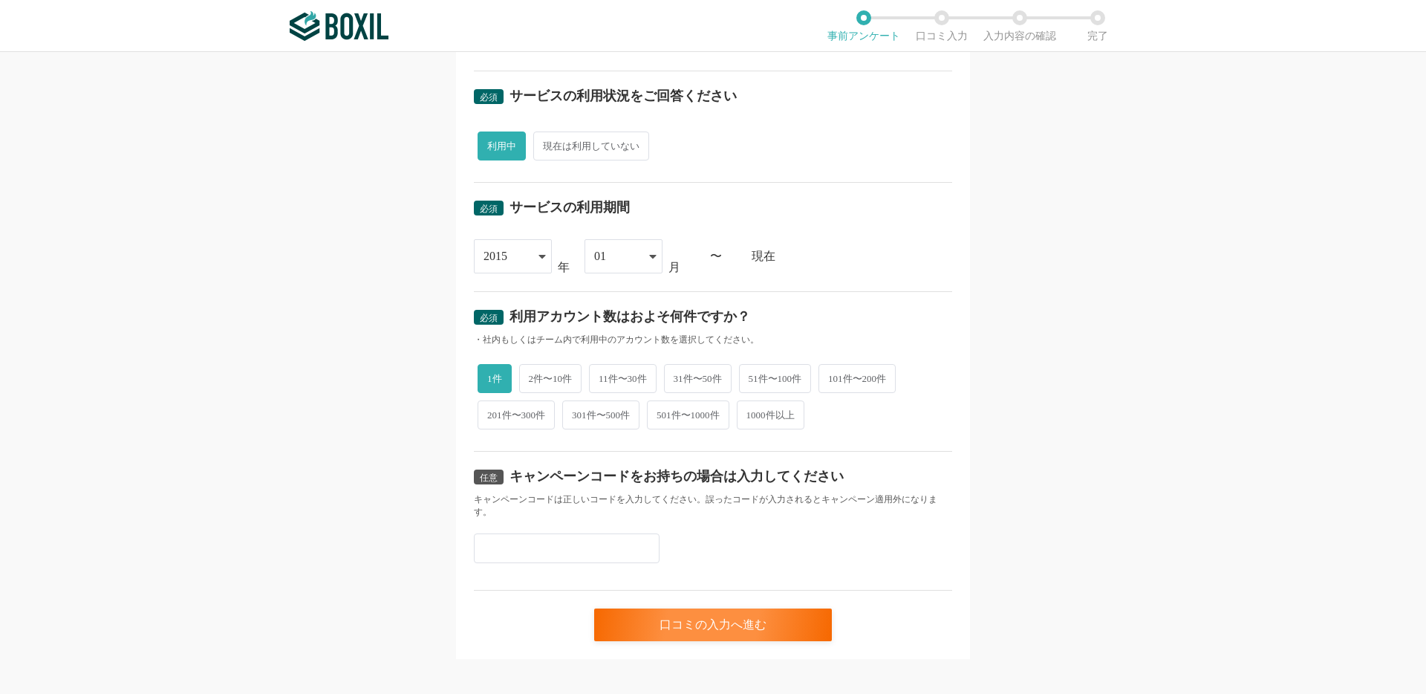
scroll to position [0, 0]
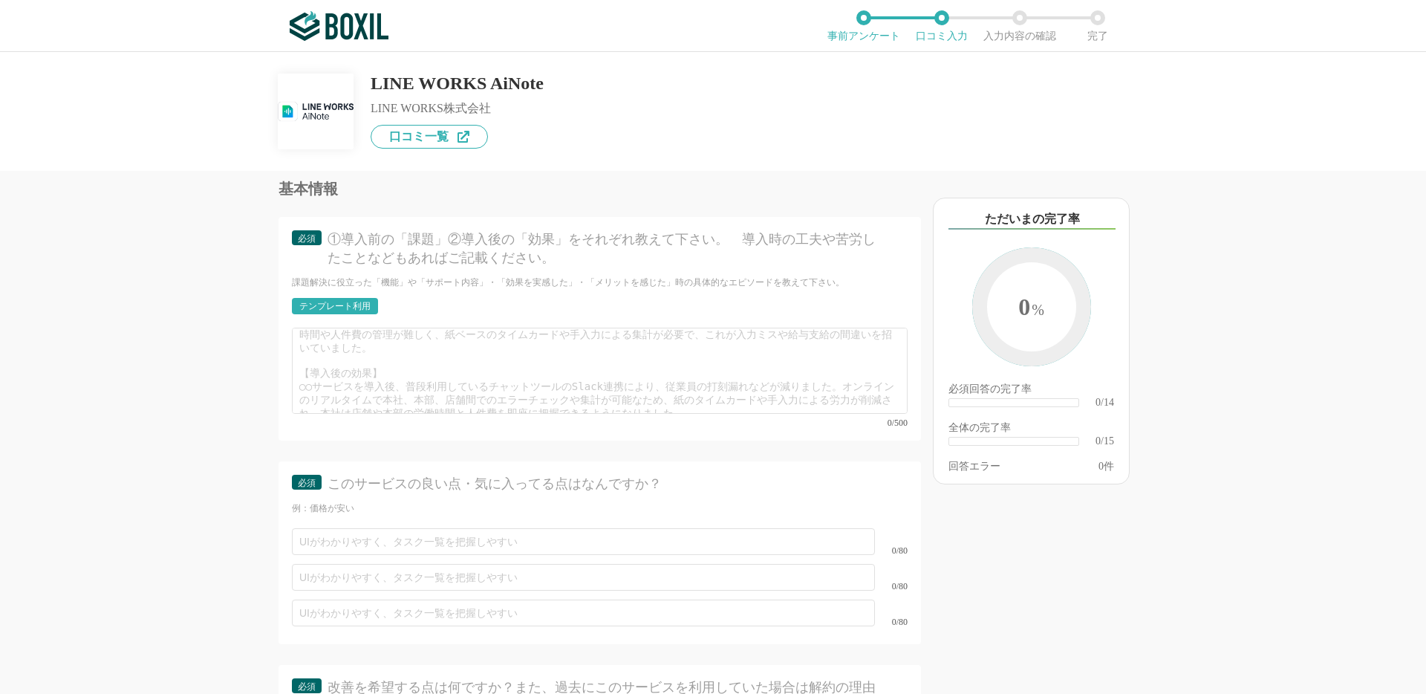
scroll to position [1699, 0]
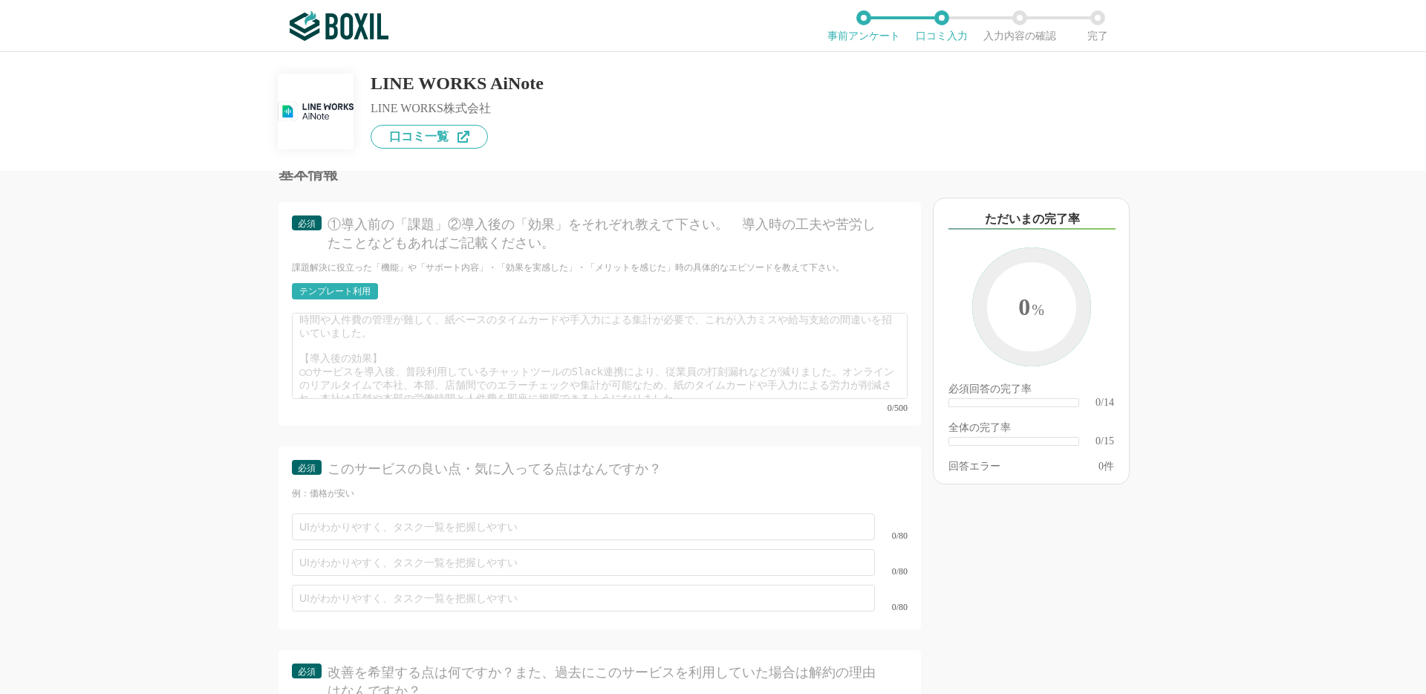
click at [903, 391] on div "0/500" at bounding box center [600, 363] width 616 height 100
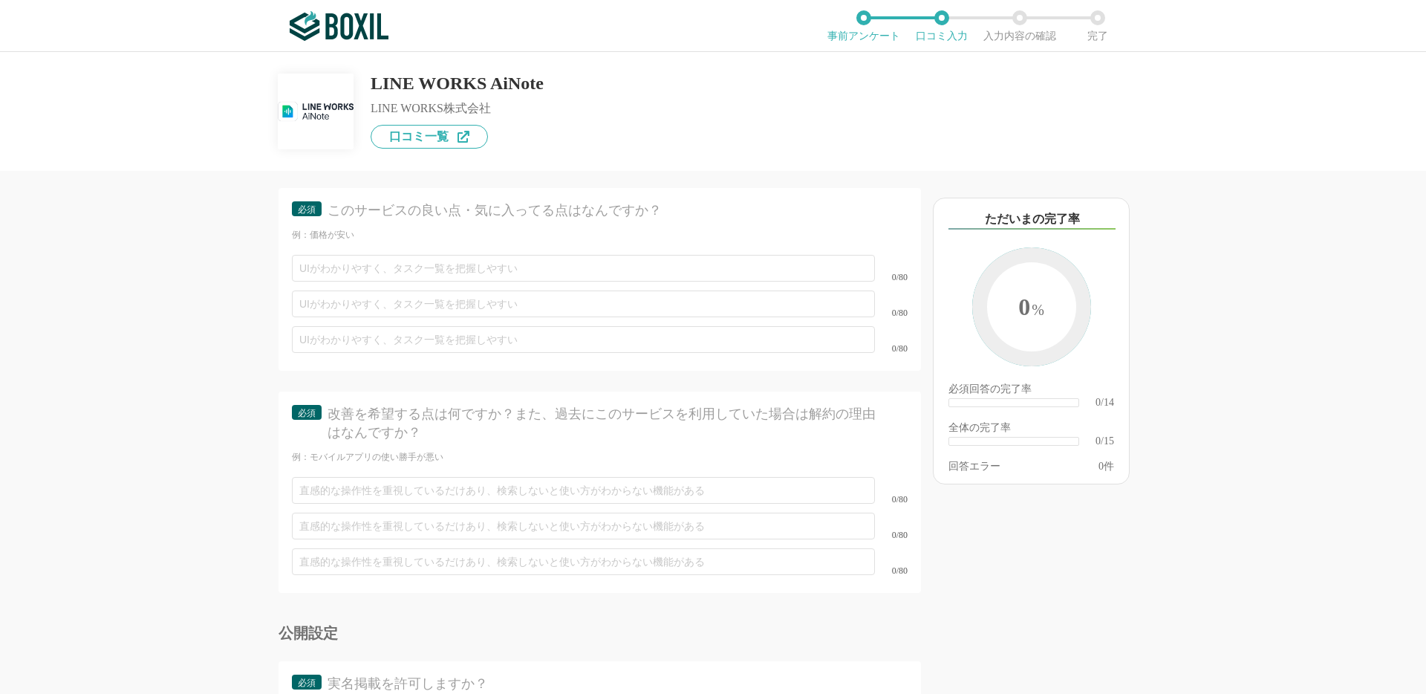
scroll to position [2107, 0]
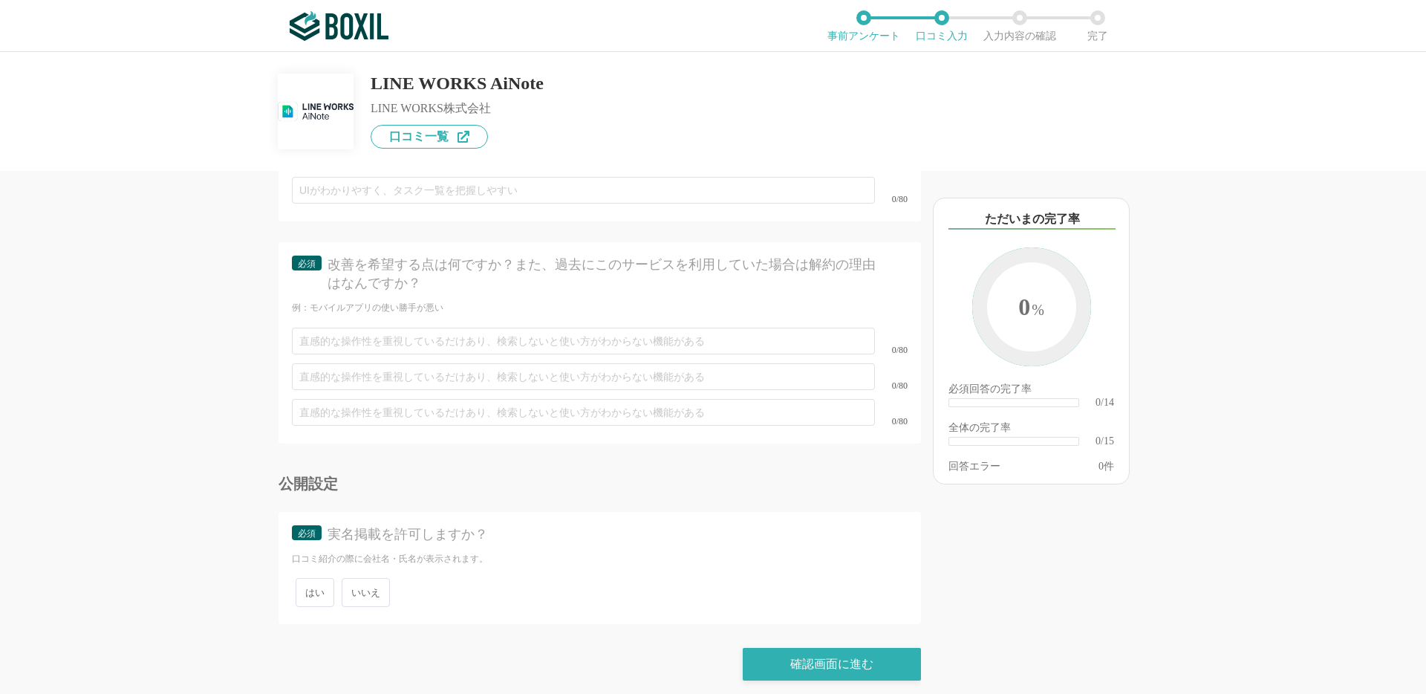
click at [347, 594] on span "いいえ" at bounding box center [366, 592] width 48 height 29
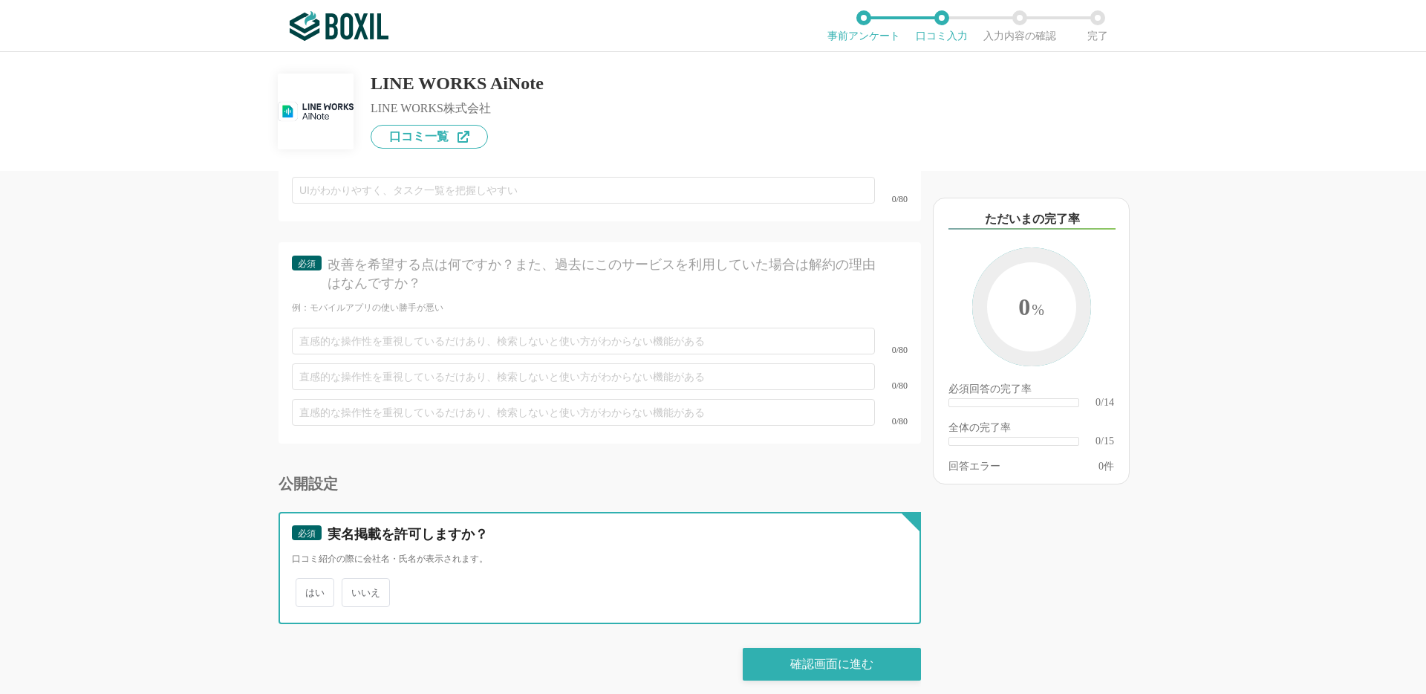
click at [347, 590] on input "いいえ" at bounding box center [350, 585] width 10 height 10
radio input "true"
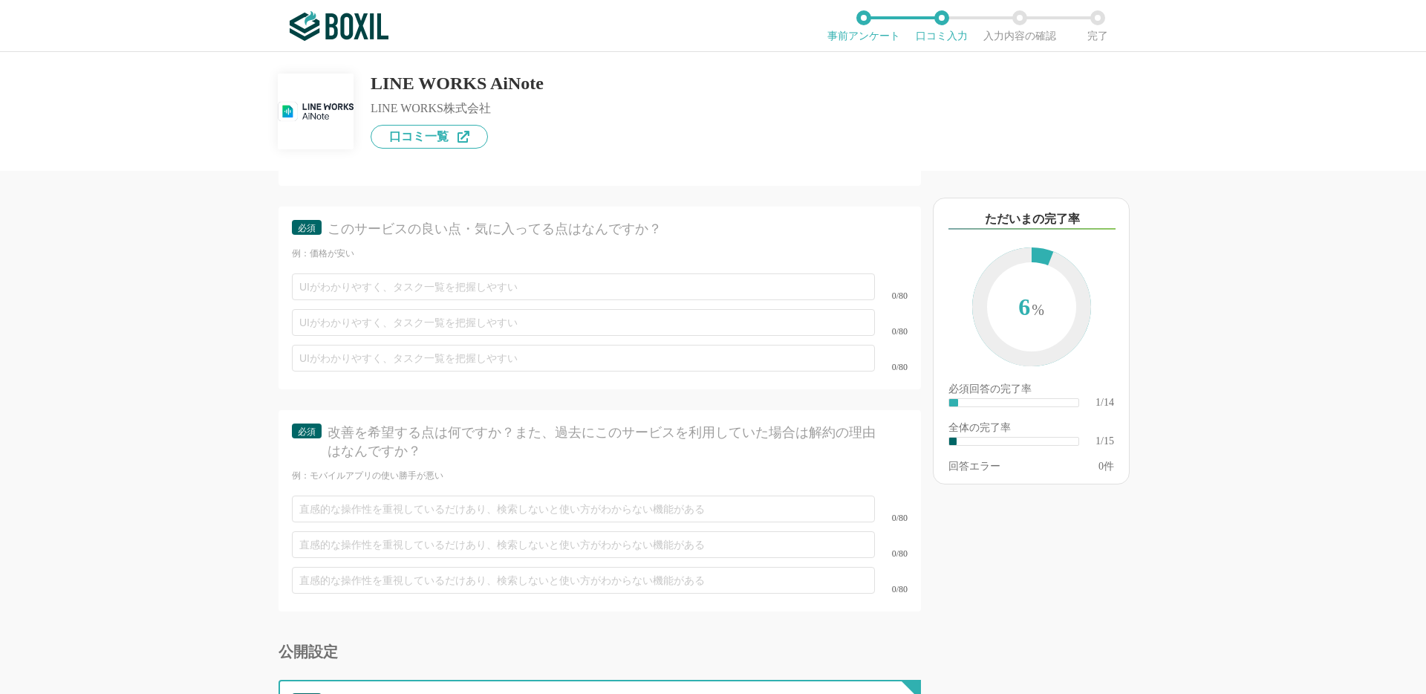
scroll to position [1905, 0]
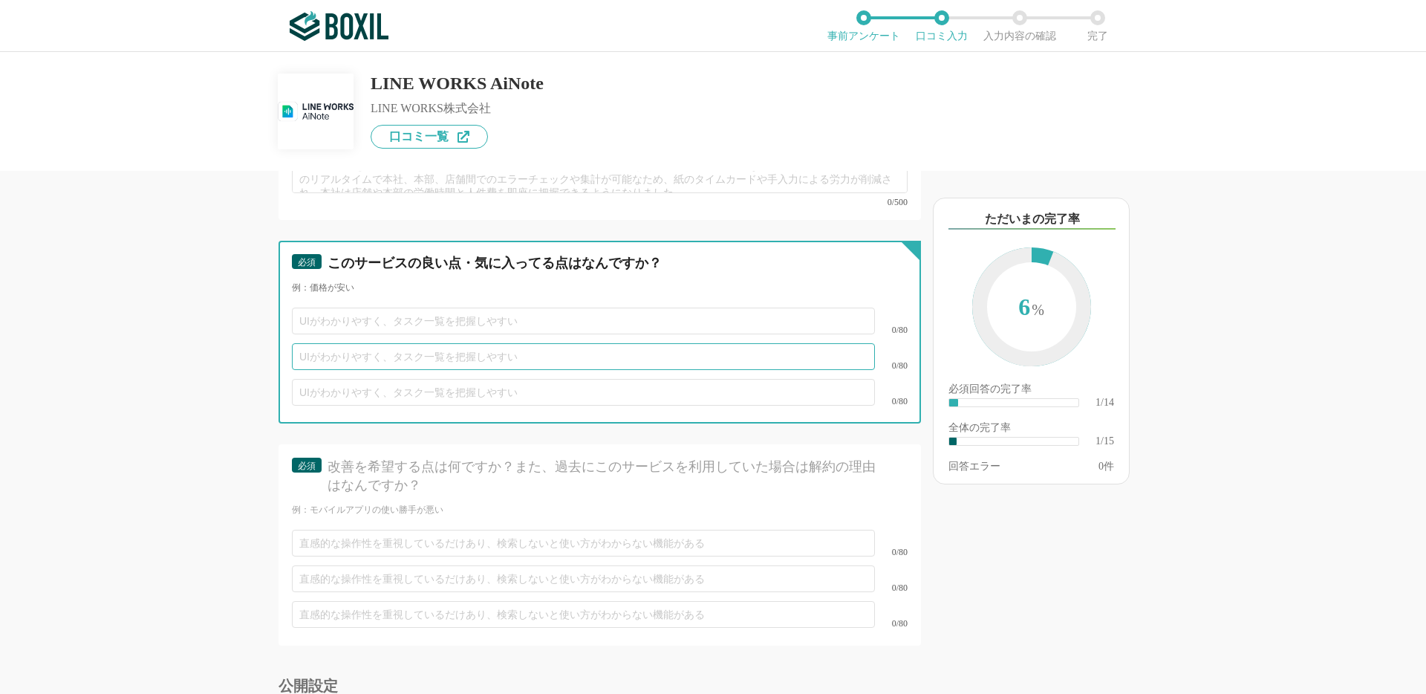
click at [743, 360] on input "text" at bounding box center [583, 356] width 583 height 27
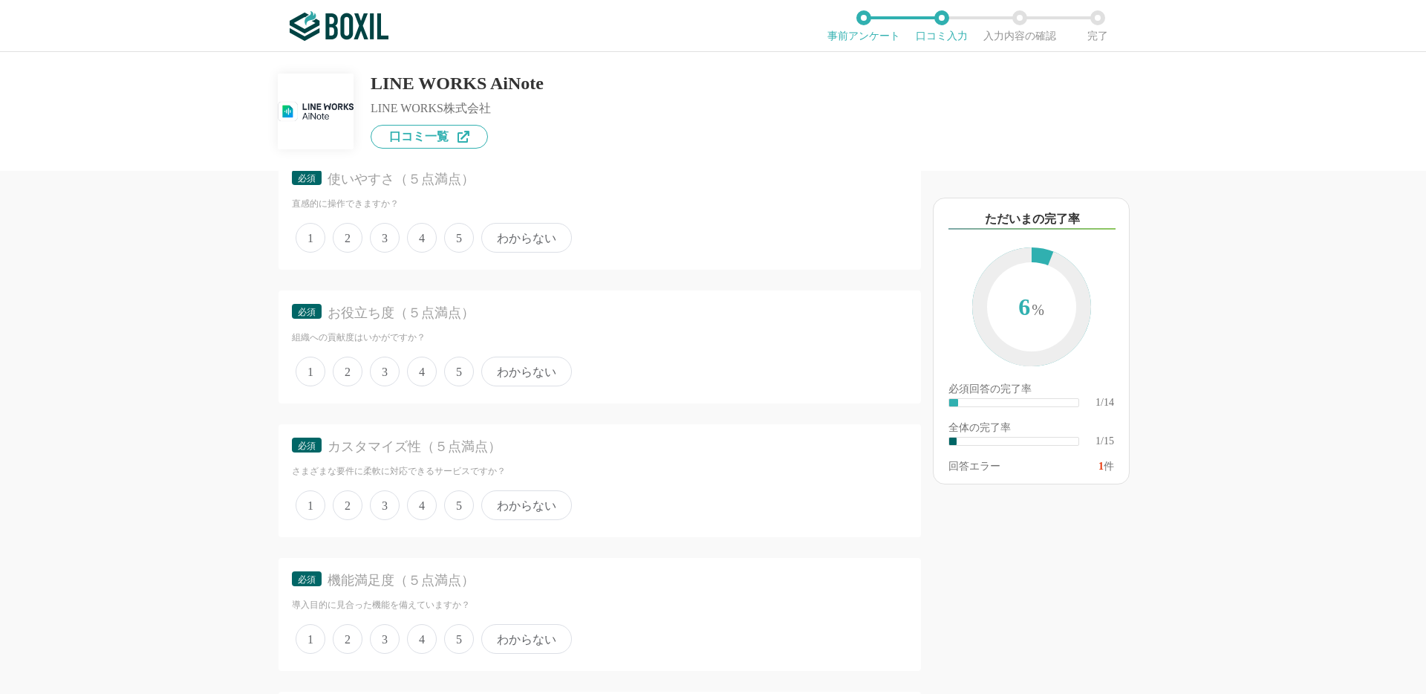
scroll to position [0, 0]
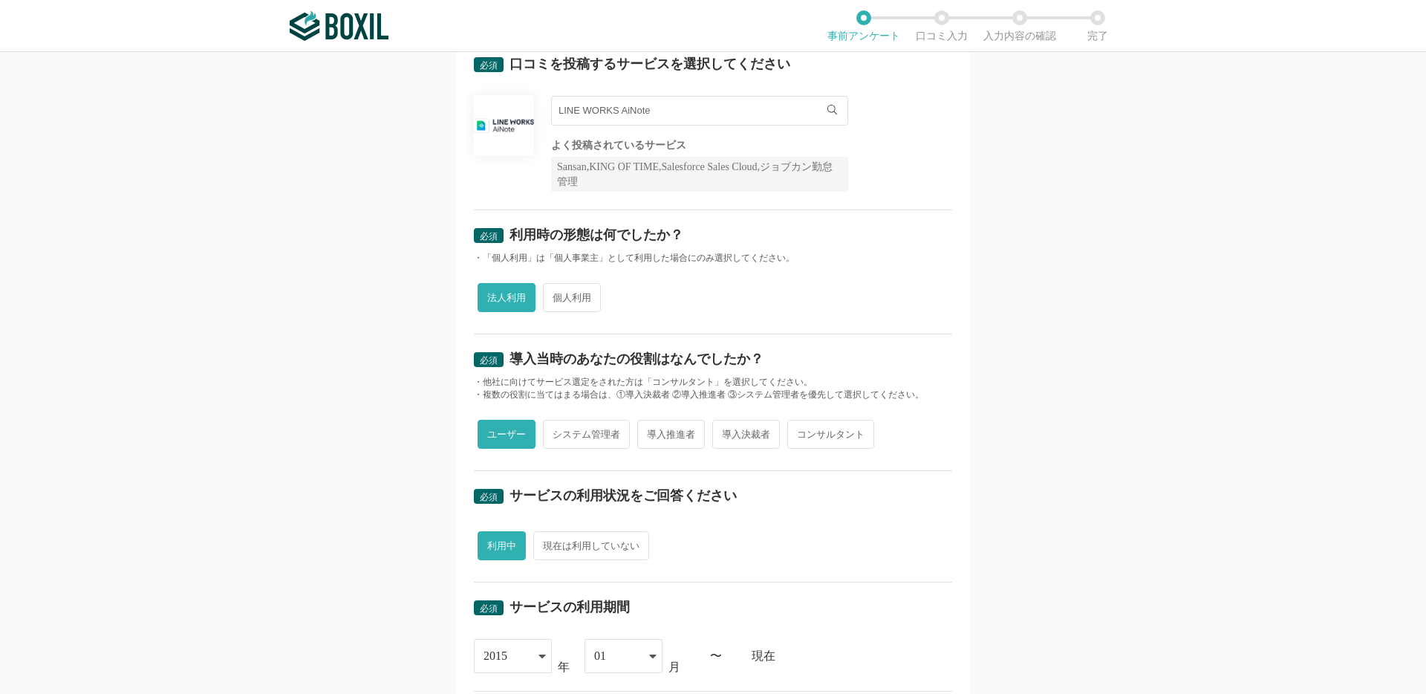
scroll to position [80, 0]
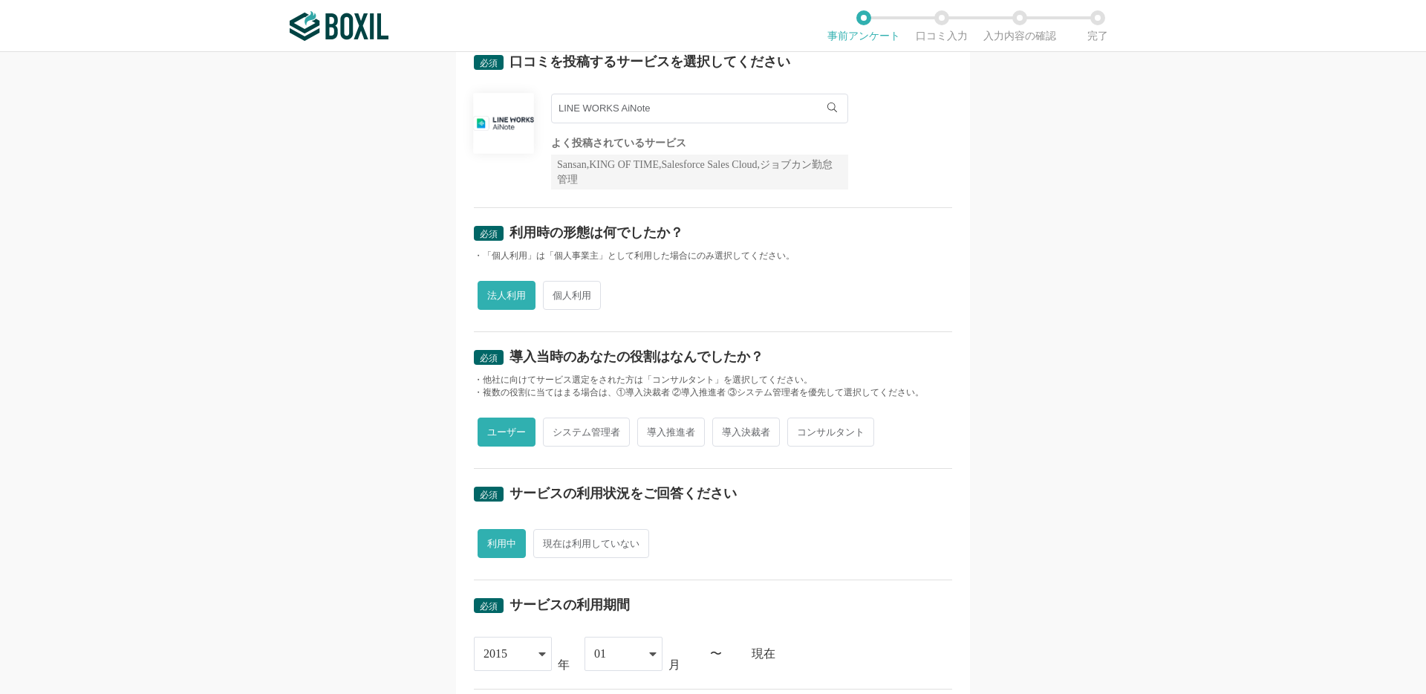
click at [601, 437] on span "システム管理者" at bounding box center [586, 431] width 87 height 29
click at [556, 429] on input "システム管理者" at bounding box center [552, 425] width 10 height 10
radio input "true"
radio input "false"
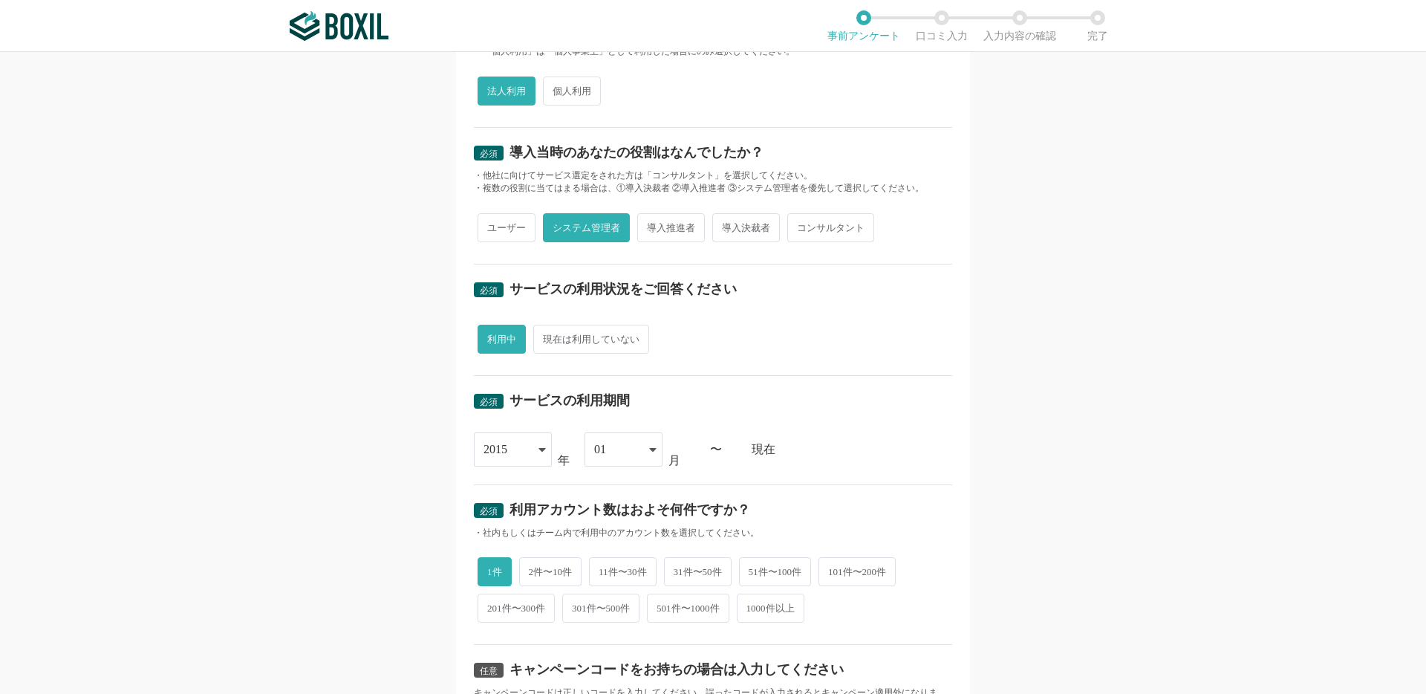
scroll to position [368, 0]
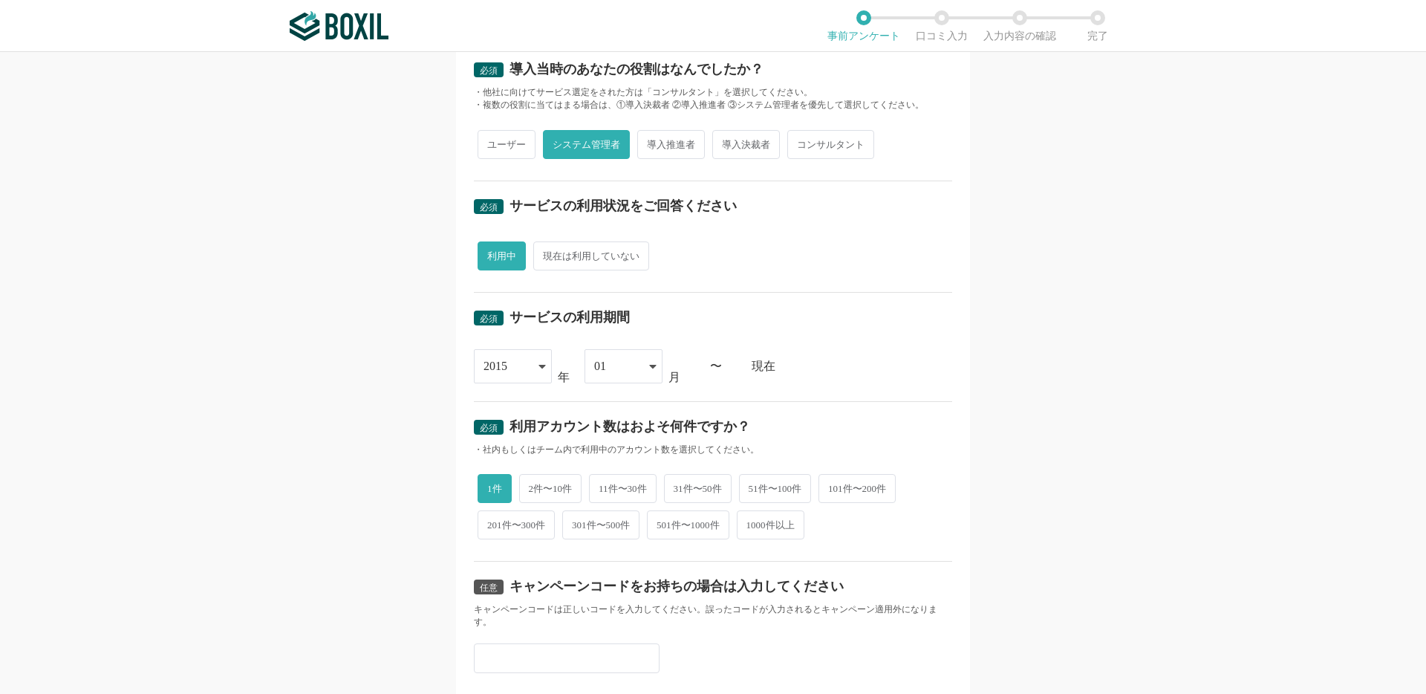
click at [663, 154] on span "導入推進者" at bounding box center [671, 144] width 68 height 29
click at [651, 142] on input "導入推進者" at bounding box center [646, 137] width 10 height 10
radio input "true"
radio input "false"
click at [763, 145] on span "導入決裁者" at bounding box center [746, 144] width 68 height 29
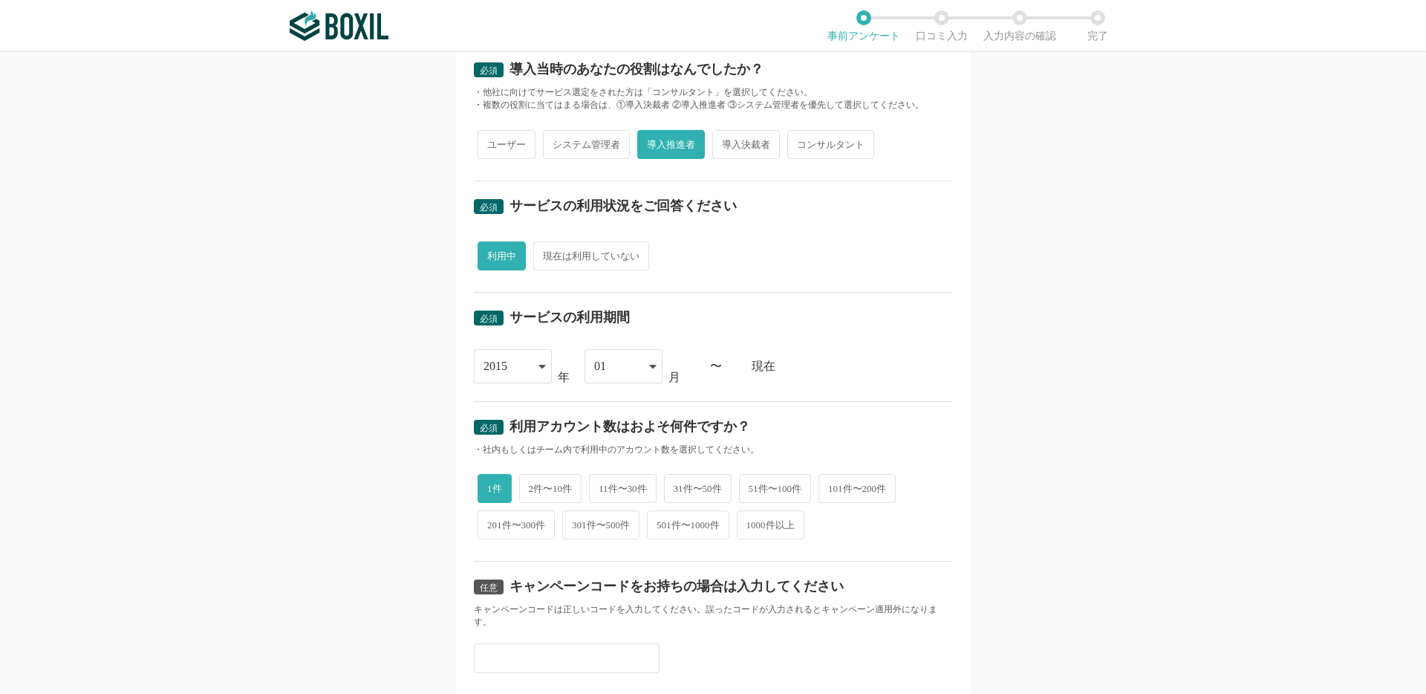
click at [726, 142] on input "導入決裁者" at bounding box center [721, 137] width 10 height 10
radio input "true"
radio input "false"
click at [816, 150] on span "コンサルタント" at bounding box center [830, 144] width 87 height 29
click at [801, 142] on input "コンサルタント" at bounding box center [796, 137] width 10 height 10
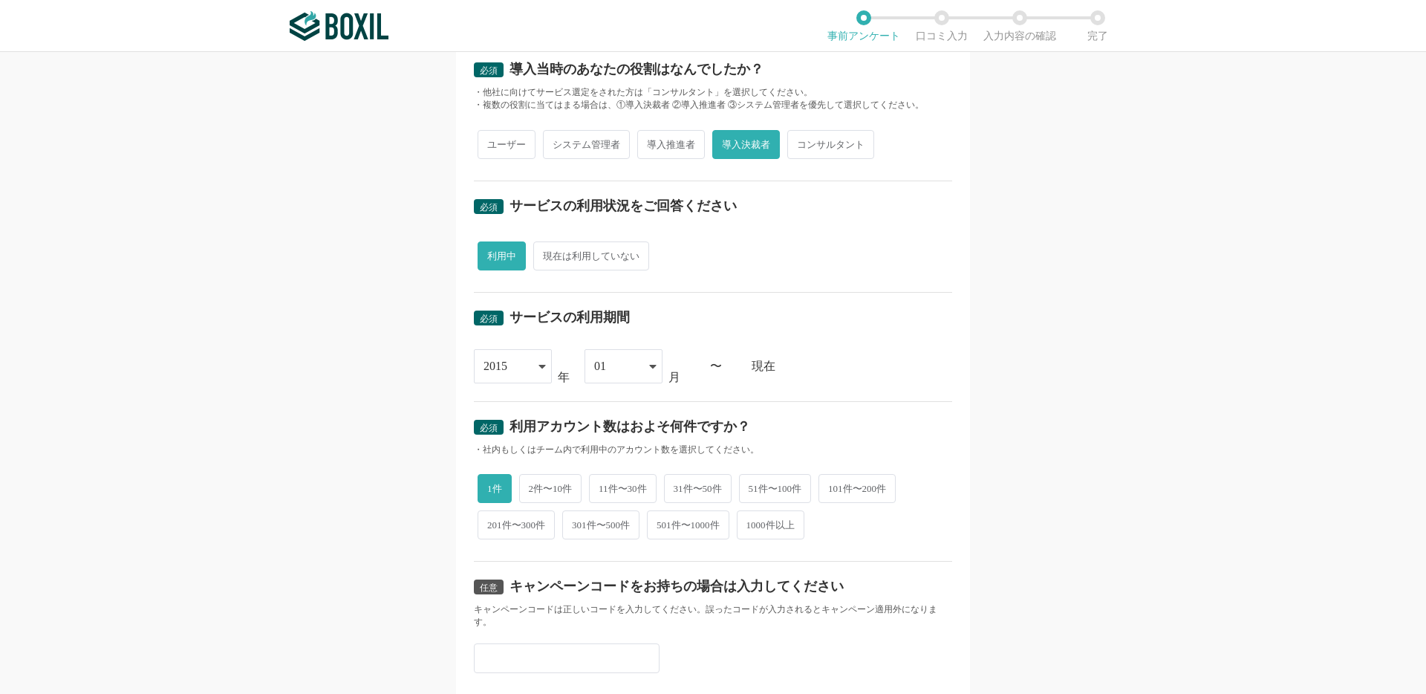
radio input "true"
radio input "false"
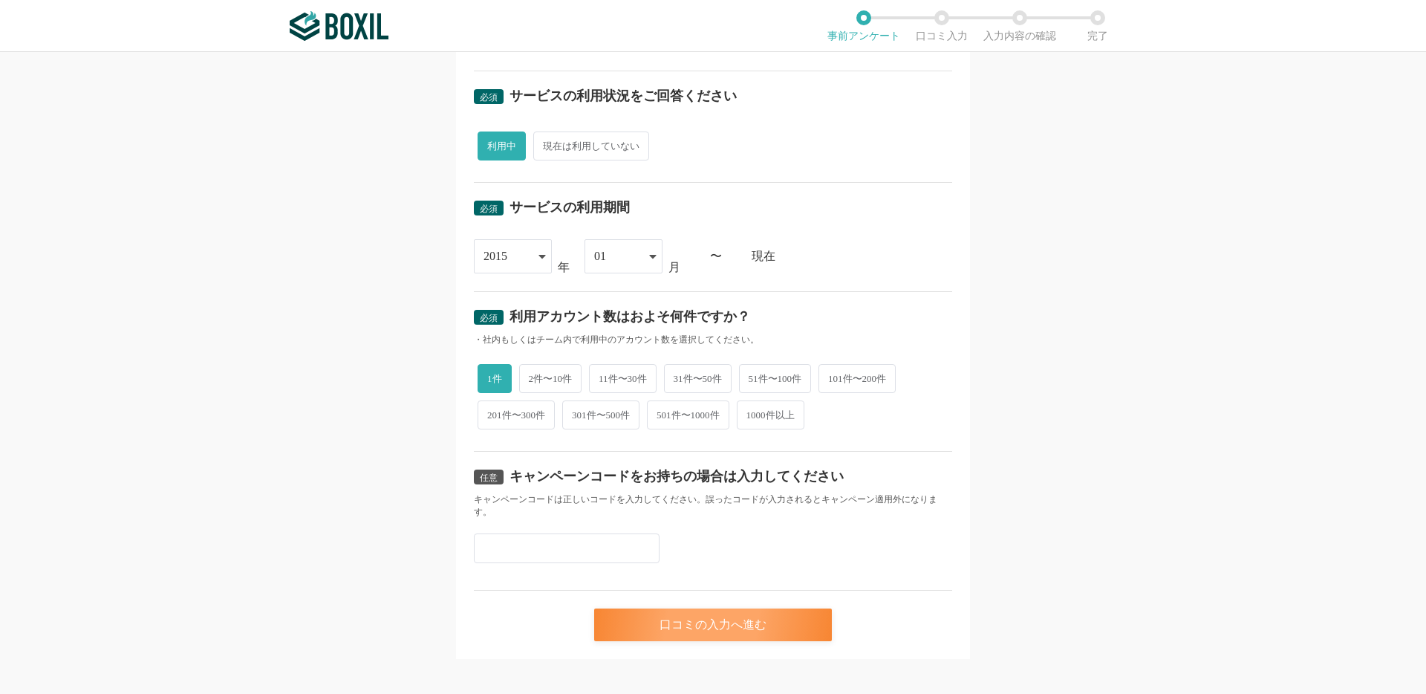
click at [662, 612] on div "口コミの入力へ進む" at bounding box center [713, 624] width 238 height 33
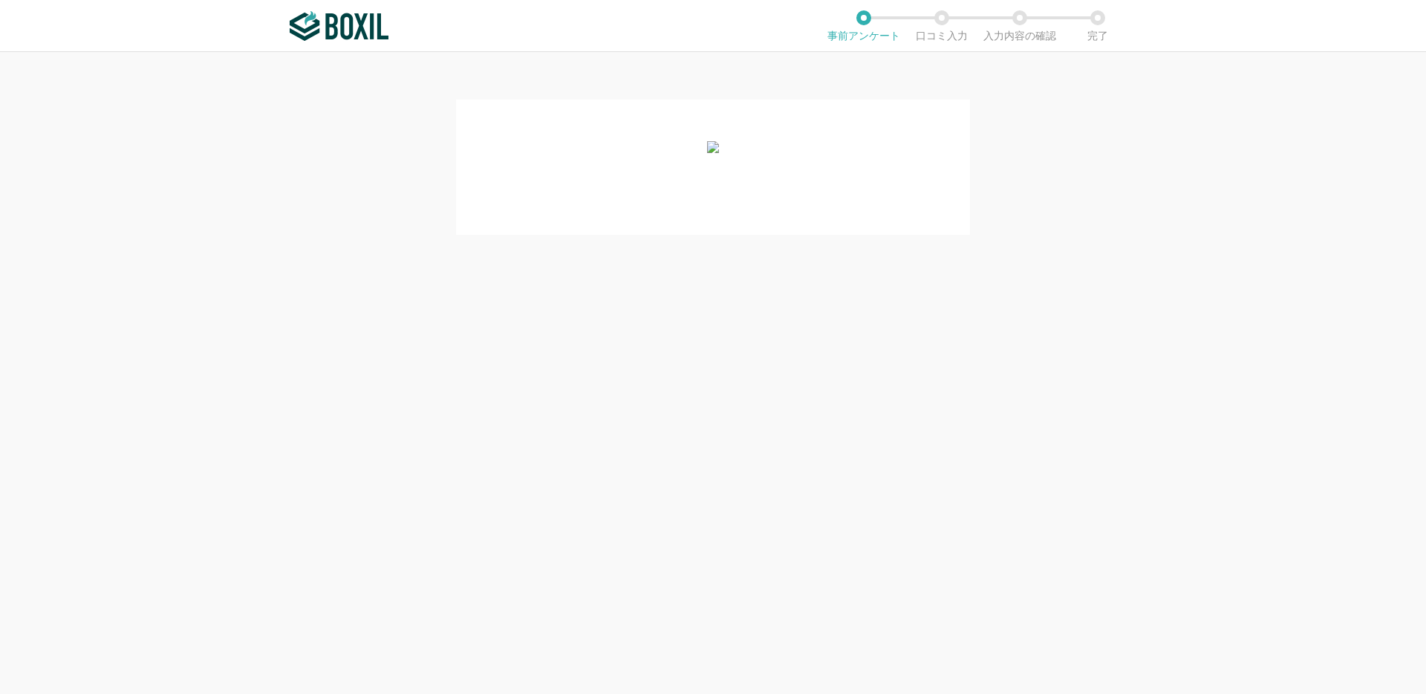
scroll to position [0, 0]
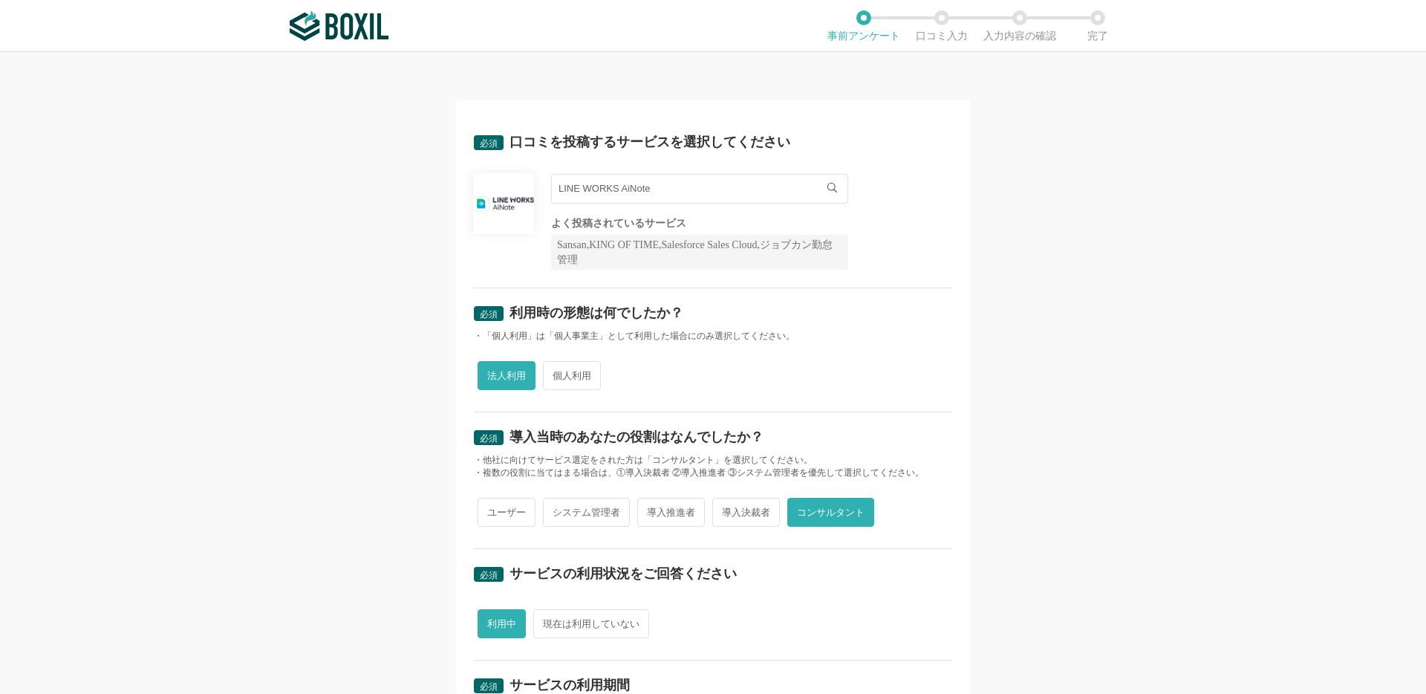
click at [670, 511] on span "導入推進者" at bounding box center [671, 512] width 68 height 29
click at [651, 510] on input "導入推進者" at bounding box center [646, 505] width 10 height 10
radio input "true"
radio input "false"
click at [748, 514] on span "導入決裁者" at bounding box center [746, 512] width 68 height 29
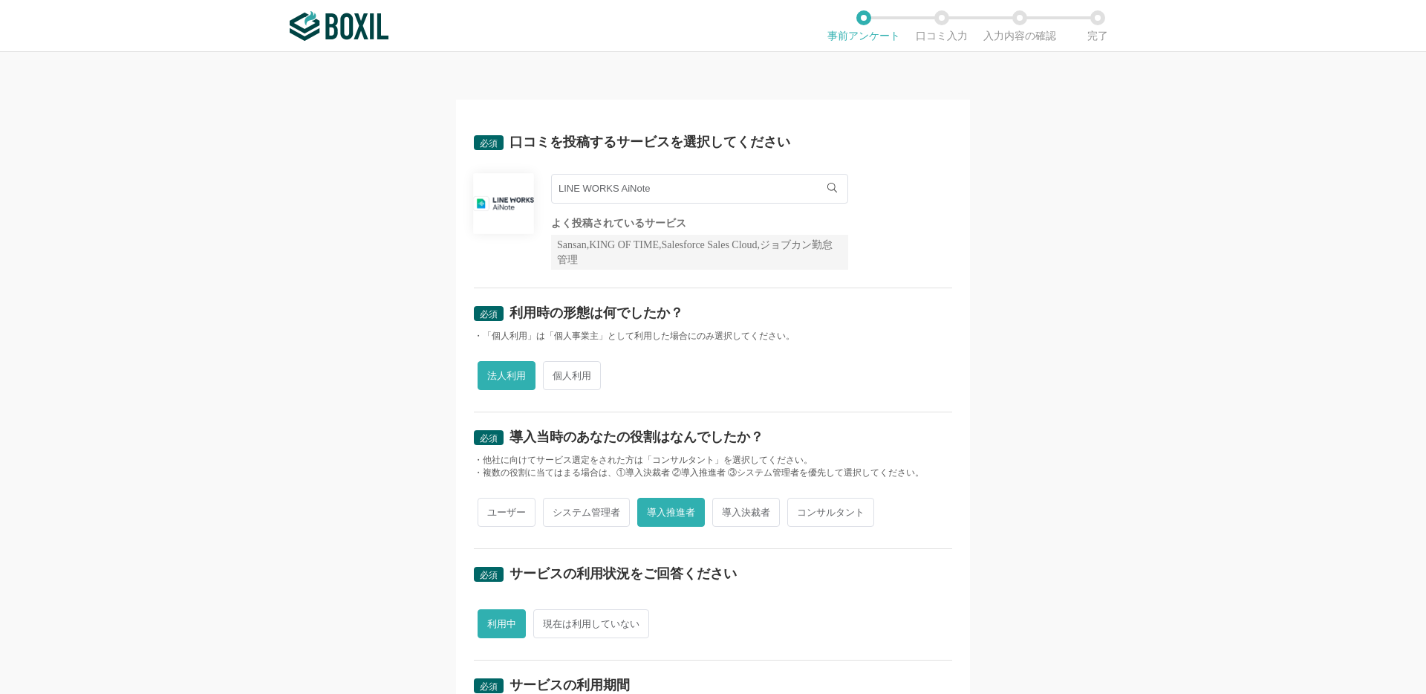
click at [726, 510] on input "導入決裁者" at bounding box center [721, 505] width 10 height 10
radio input "true"
radio input "false"
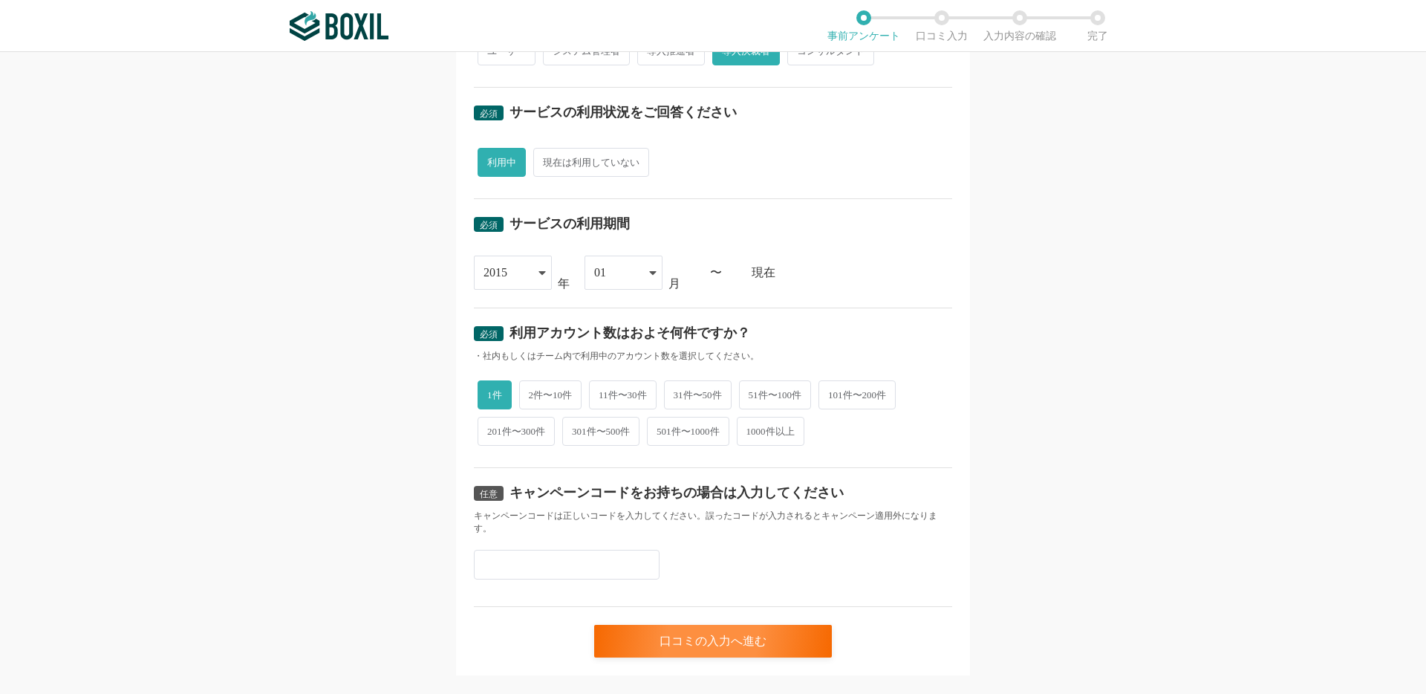
scroll to position [468, 0]
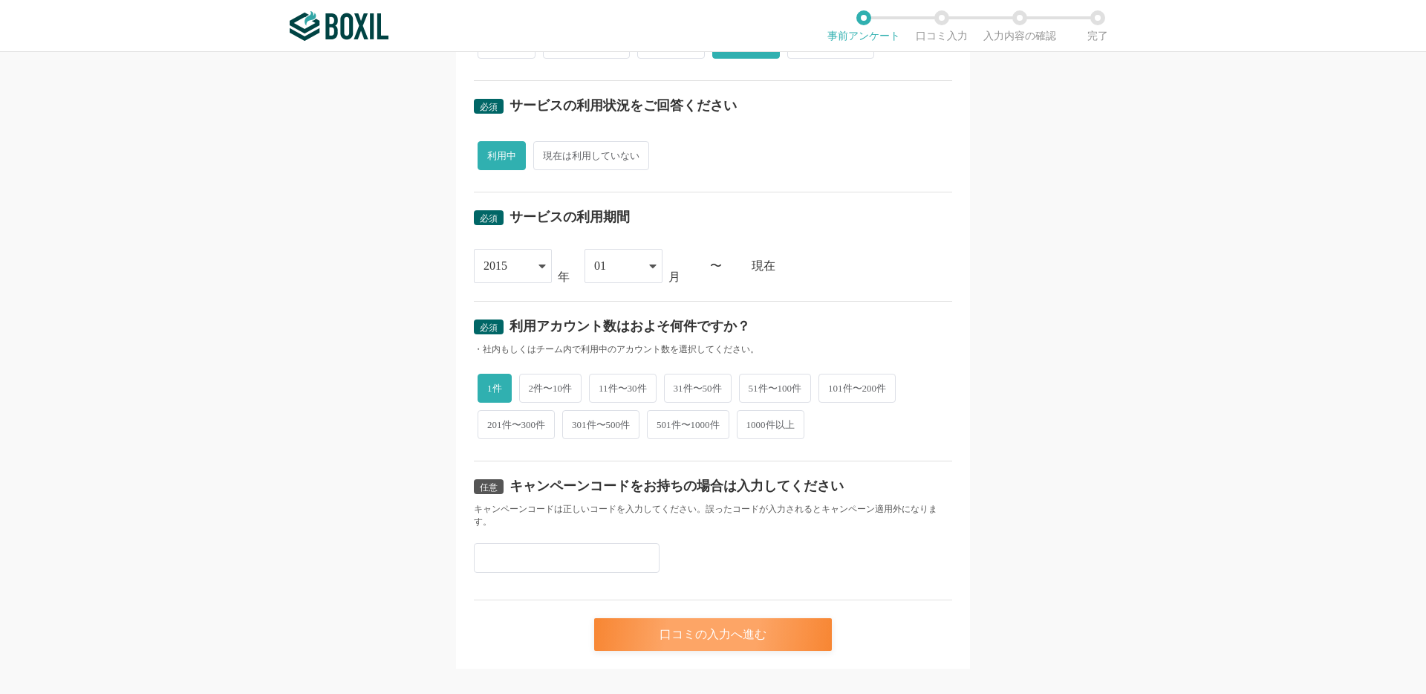
click at [681, 622] on div "口コミの入力へ進む" at bounding box center [713, 634] width 238 height 33
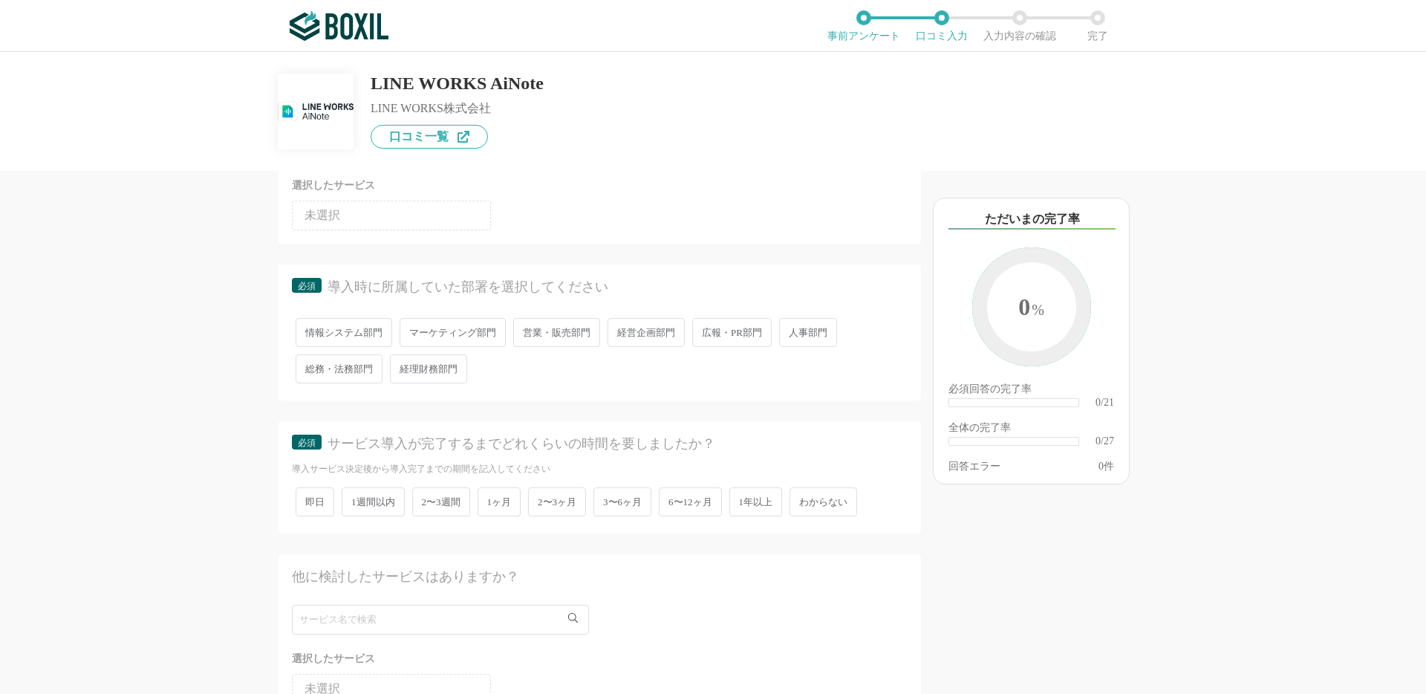
scroll to position [209, 0]
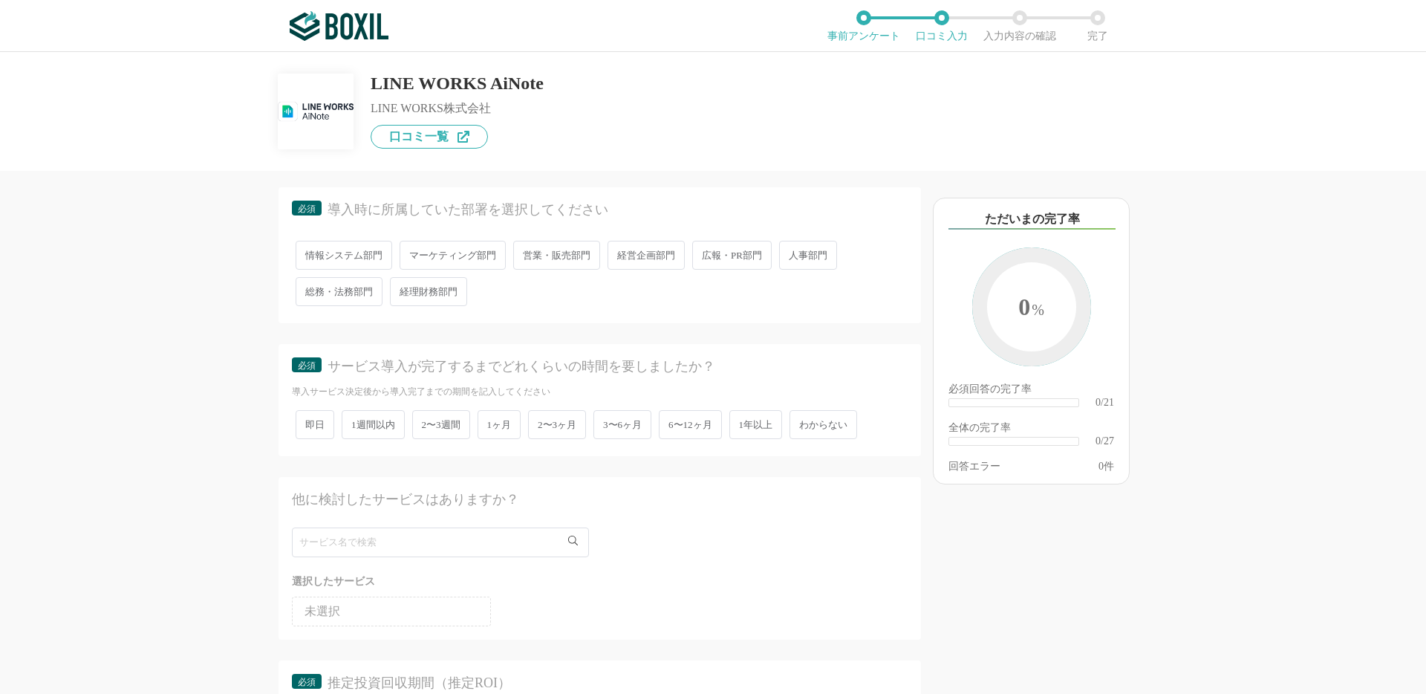
click at [351, 257] on span "情報システム部門" at bounding box center [344, 255] width 97 height 29
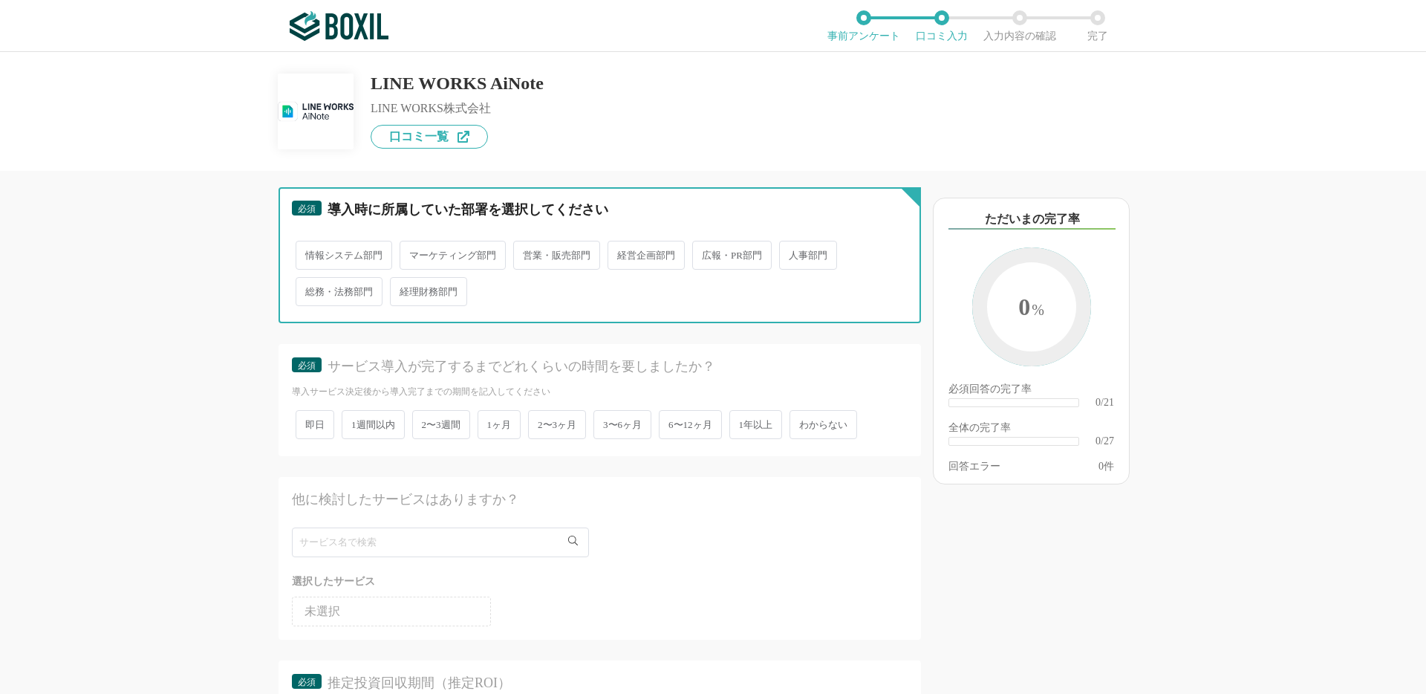
click at [309, 253] on input "情報システム部門" at bounding box center [304, 248] width 10 height 10
radio input "true"
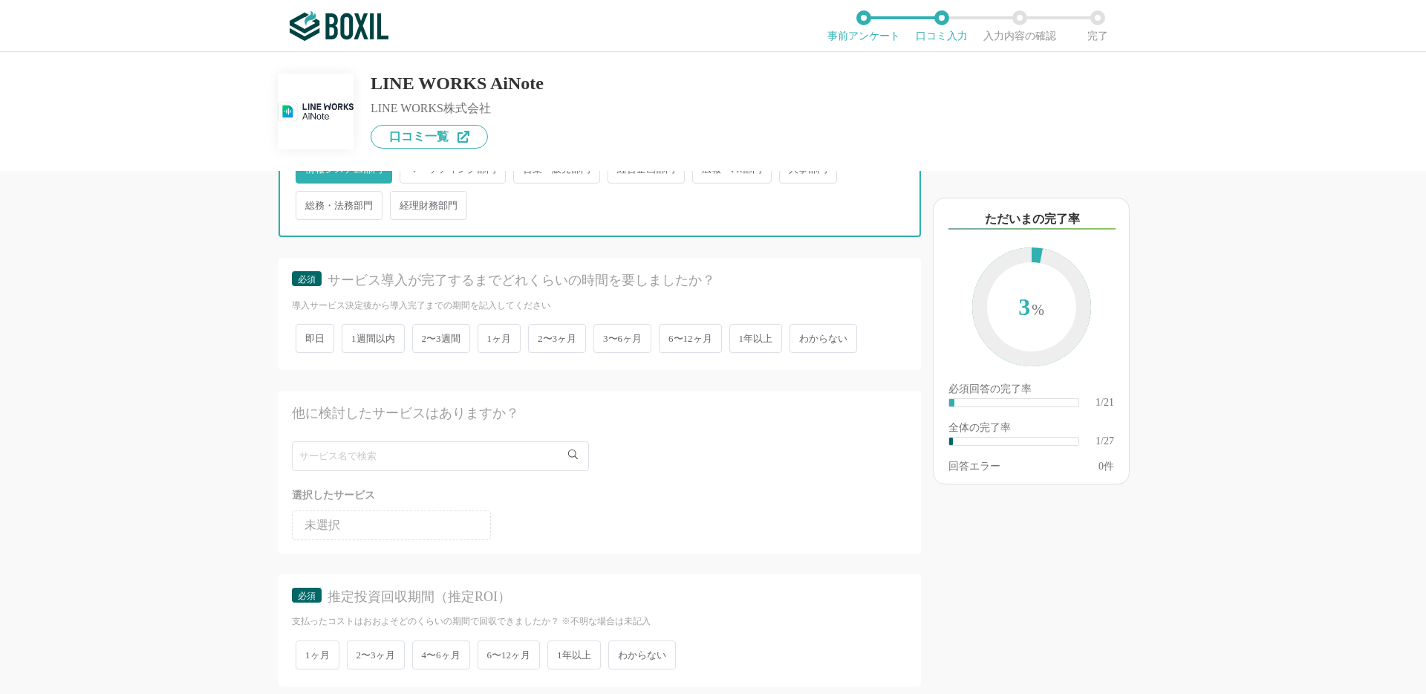
scroll to position [316, 0]
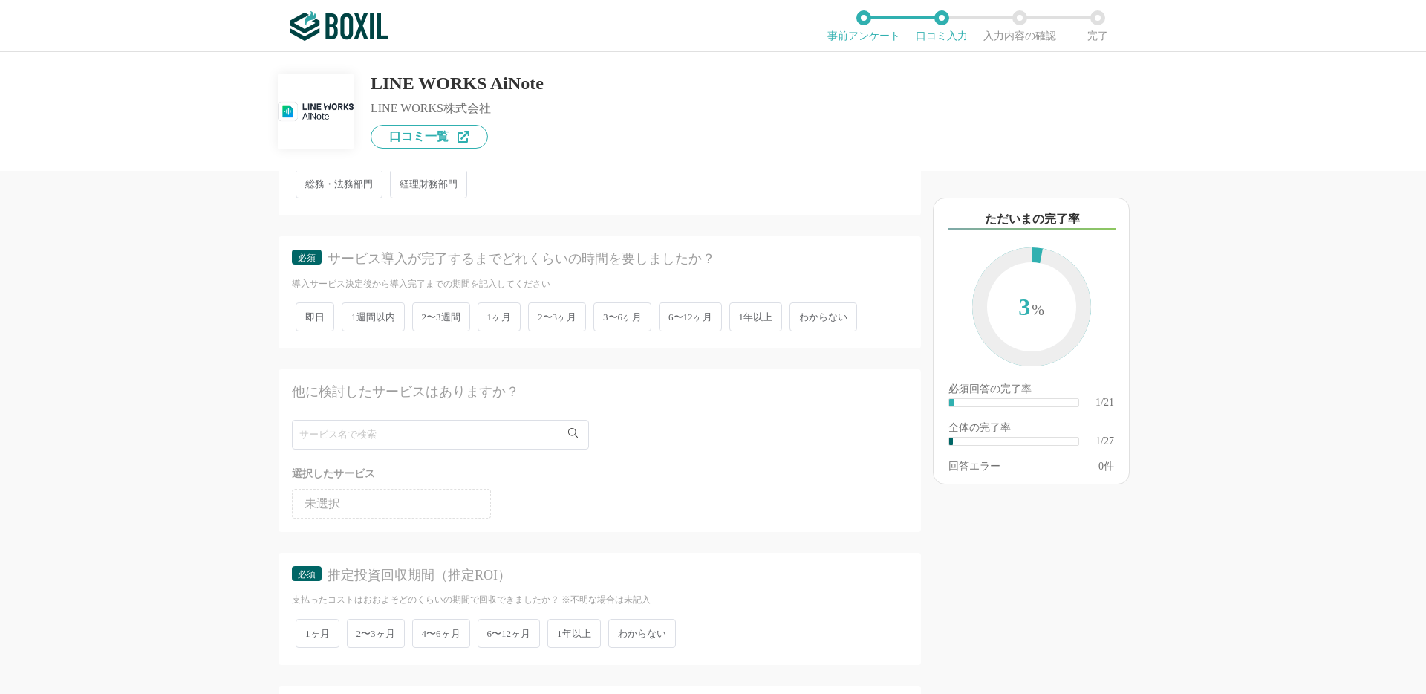
click at [317, 301] on div "即日 1週間以内 2〜3週間 1ヶ月 2〜3ヶ月 3〜6ヶ月 6〜12ヶ月 1年以上 わからない" at bounding box center [600, 317] width 616 height 36
click at [326, 314] on span "即日" at bounding box center [315, 316] width 39 height 29
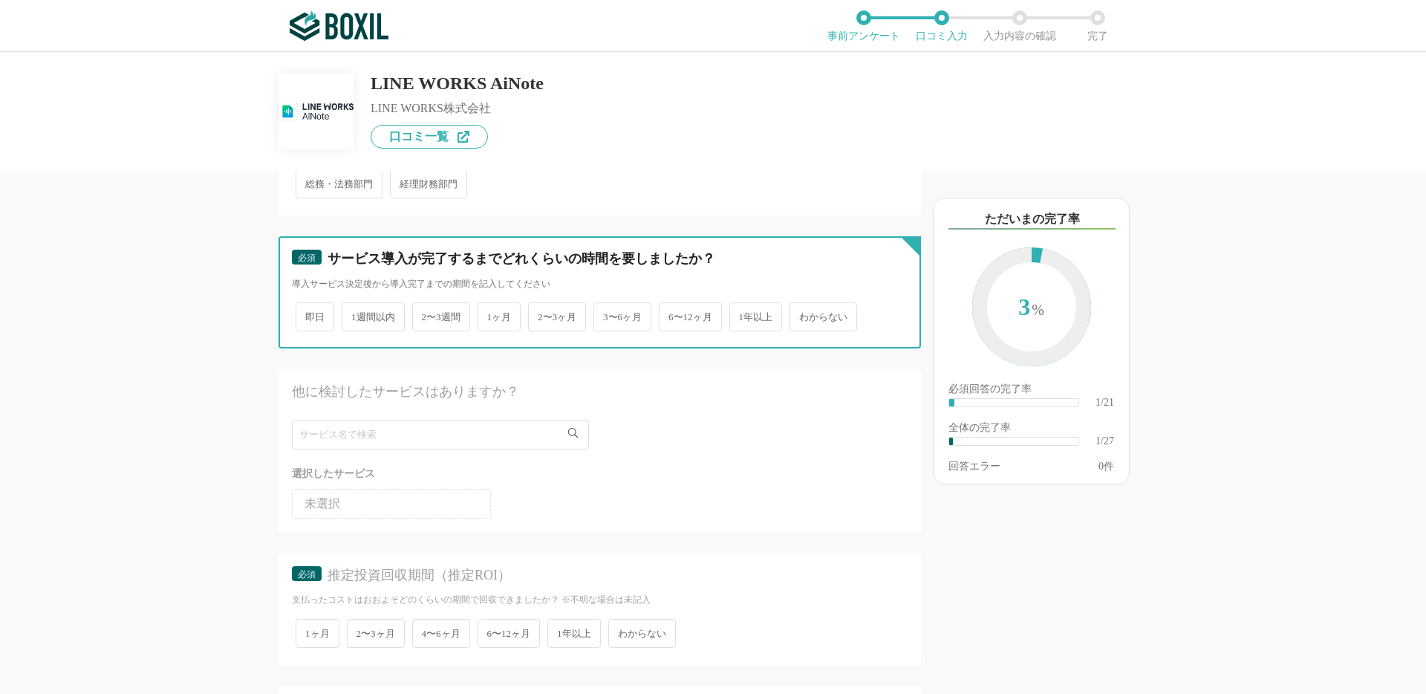
click at [309, 314] on input "即日" at bounding box center [304, 310] width 10 height 10
radio input "true"
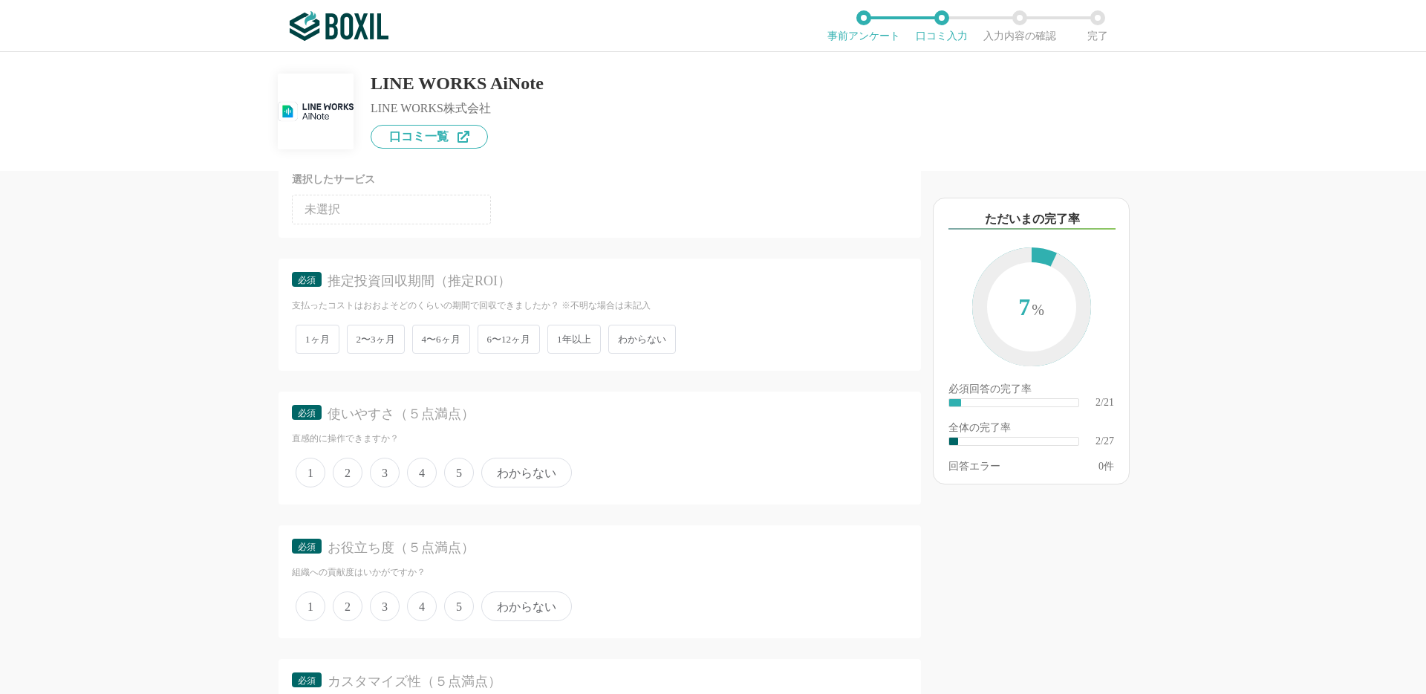
scroll to position [628, 0]
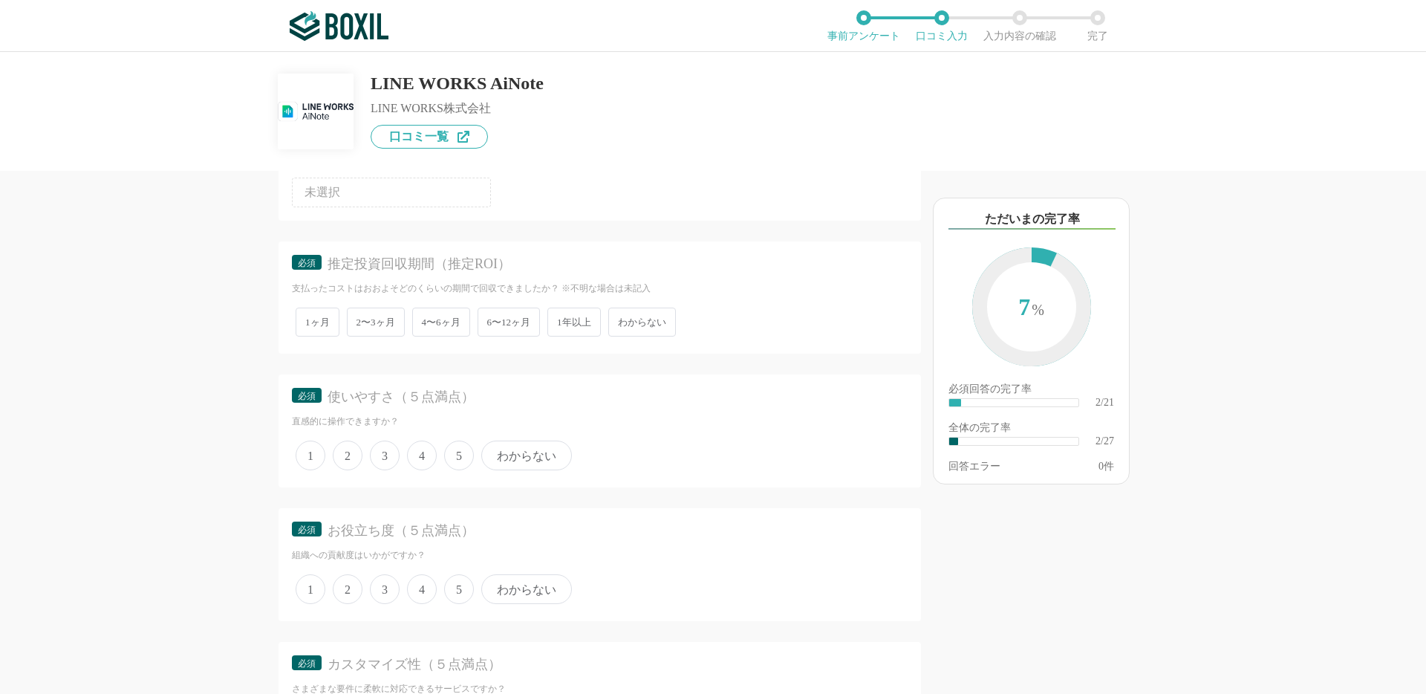
click at [325, 326] on span "1ヶ月" at bounding box center [318, 321] width 44 height 29
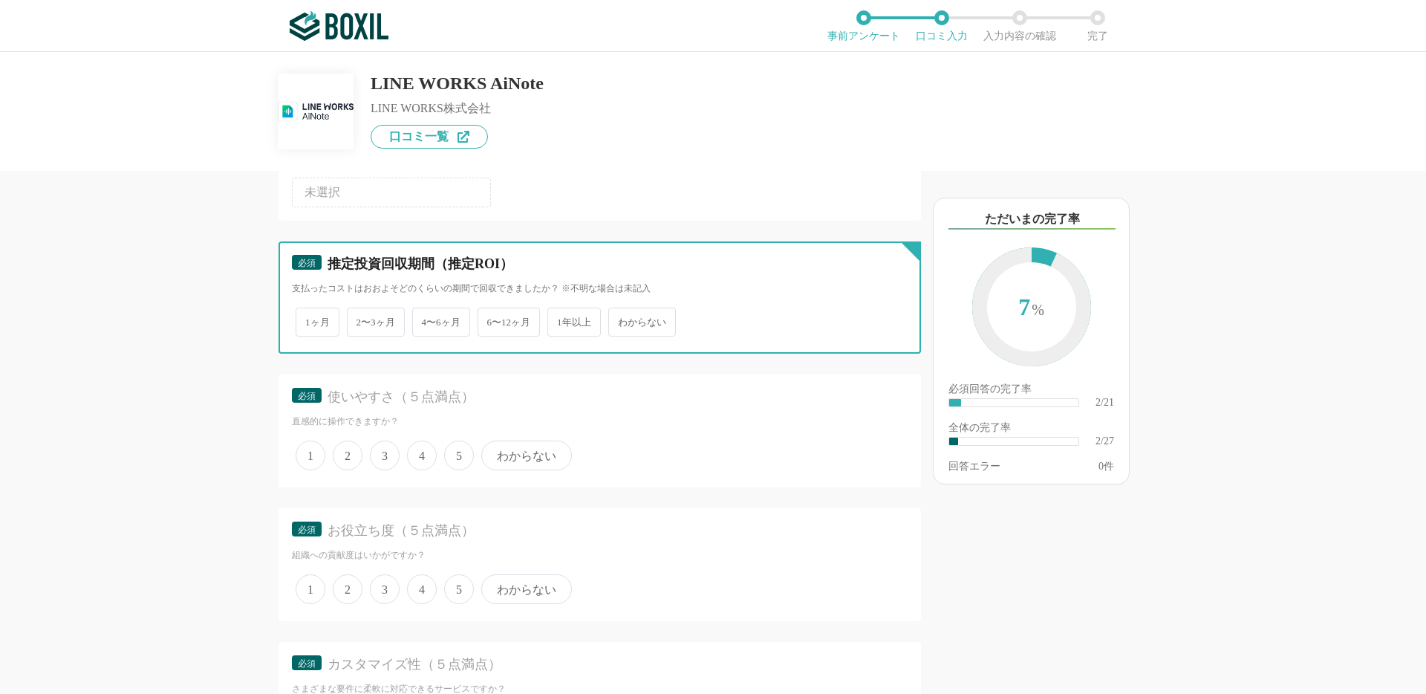
click at [309, 319] on input "1ヶ月" at bounding box center [304, 315] width 10 height 10
radio input "true"
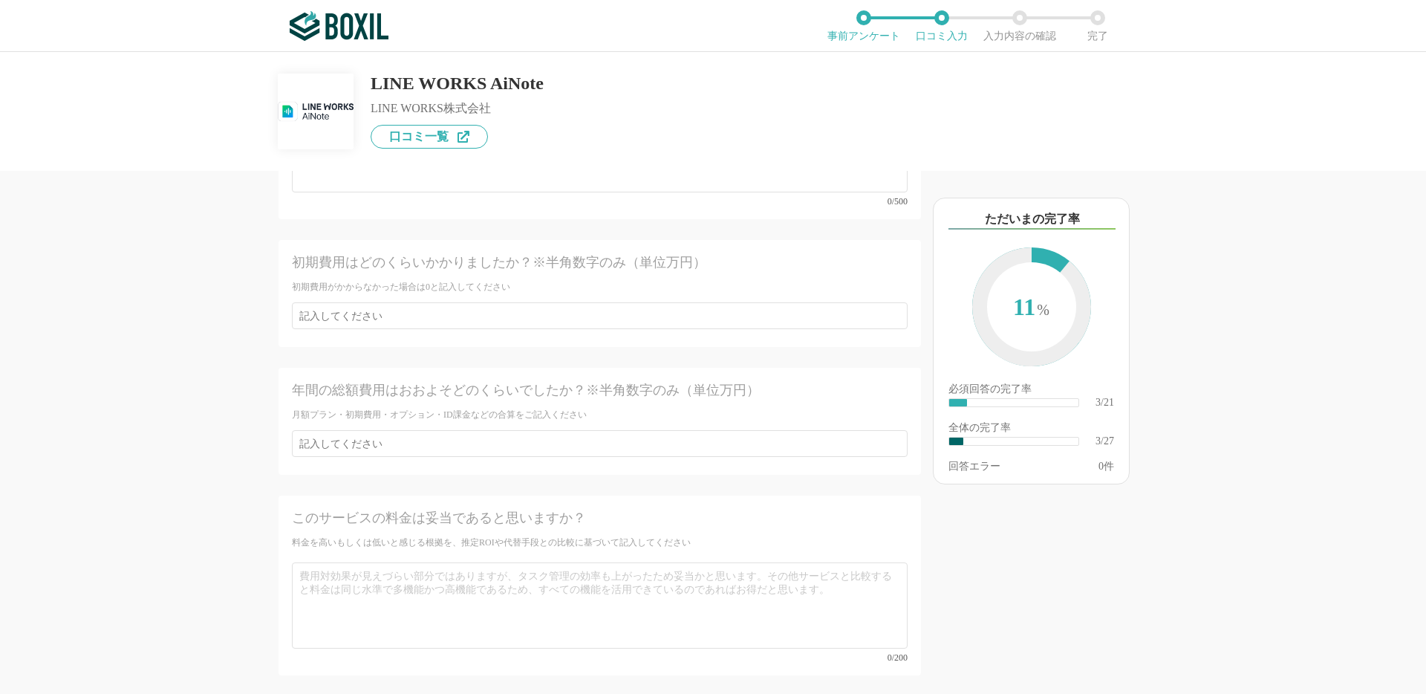
scroll to position [3674, 0]
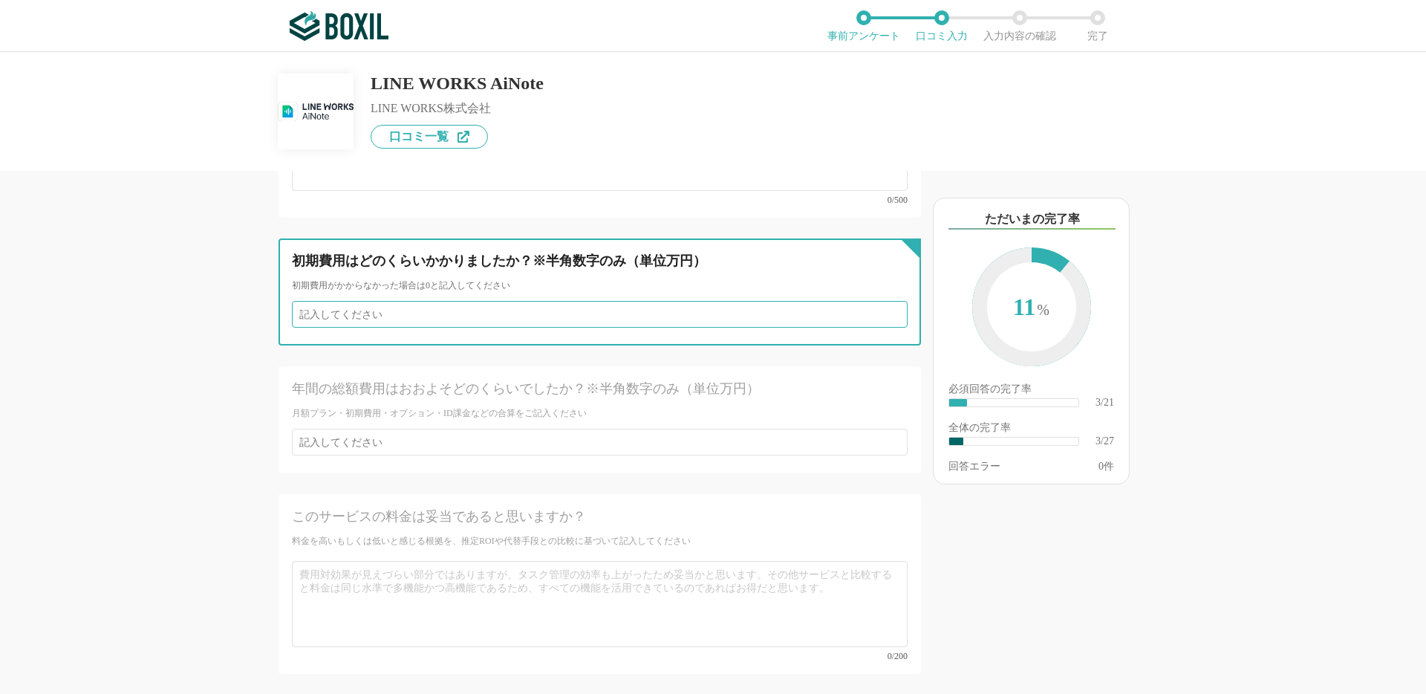
click at [407, 307] on input "number" at bounding box center [600, 314] width 616 height 27
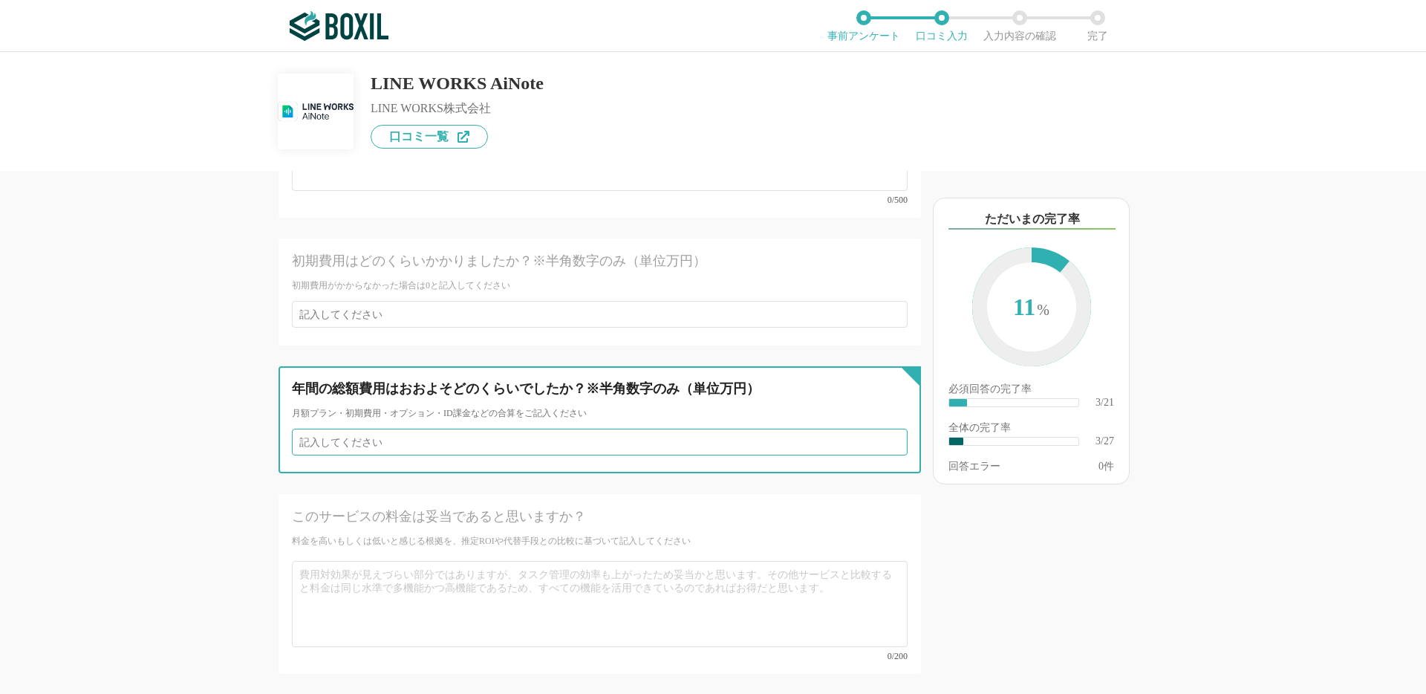
click at [400, 429] on input "number" at bounding box center [600, 442] width 616 height 27
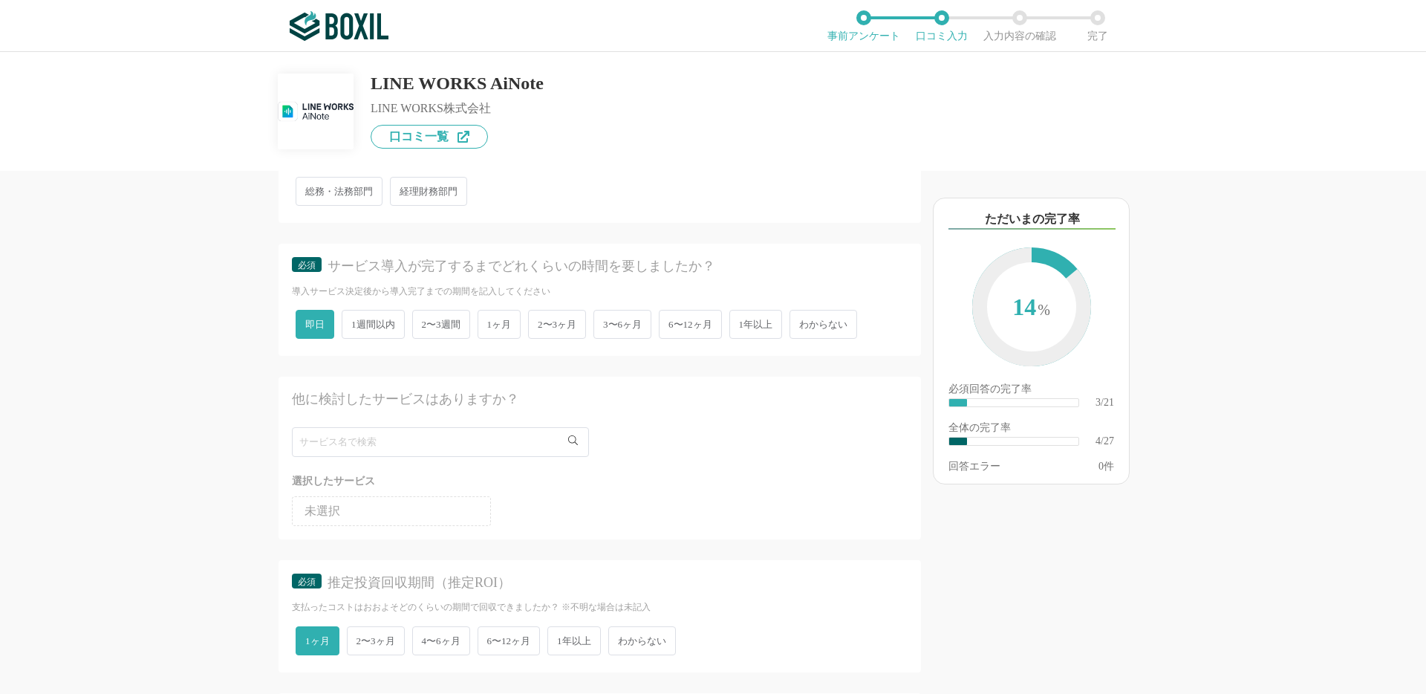
scroll to position [0, 0]
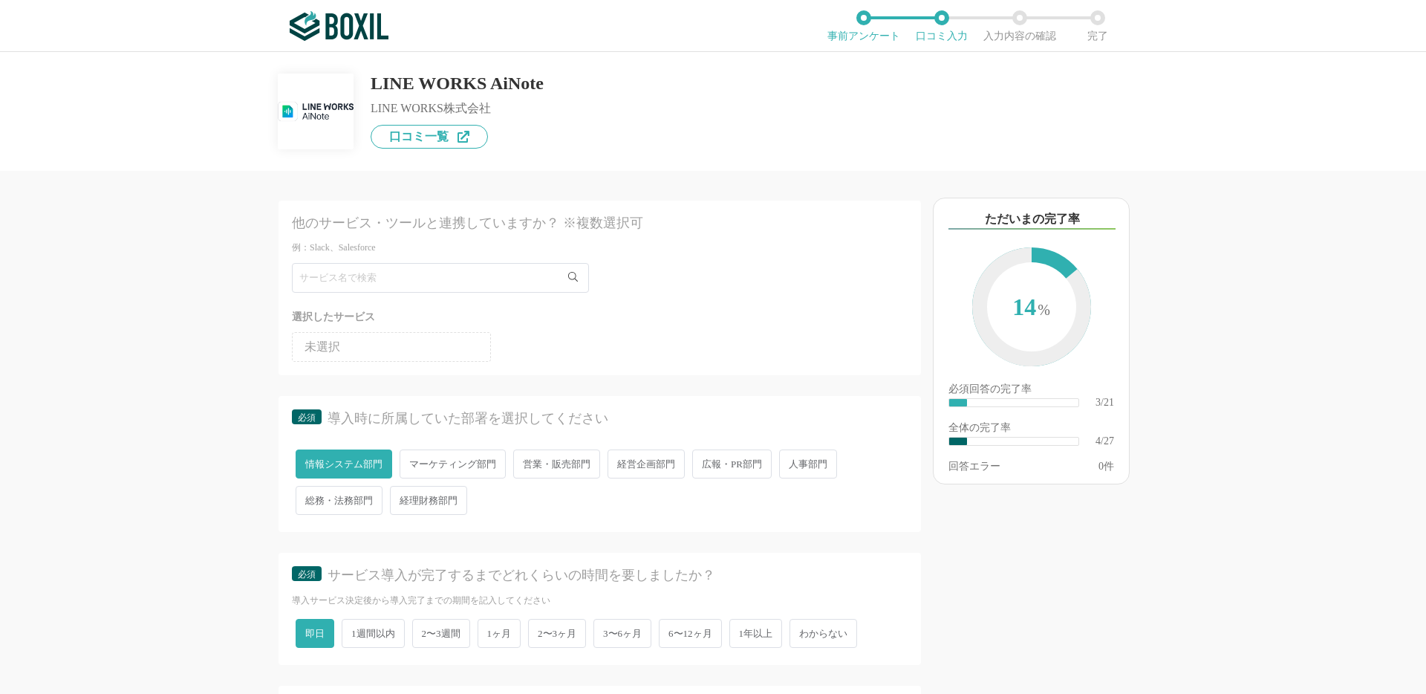
type input "3"
click at [322, 639] on span "即日" at bounding box center [315, 633] width 39 height 29
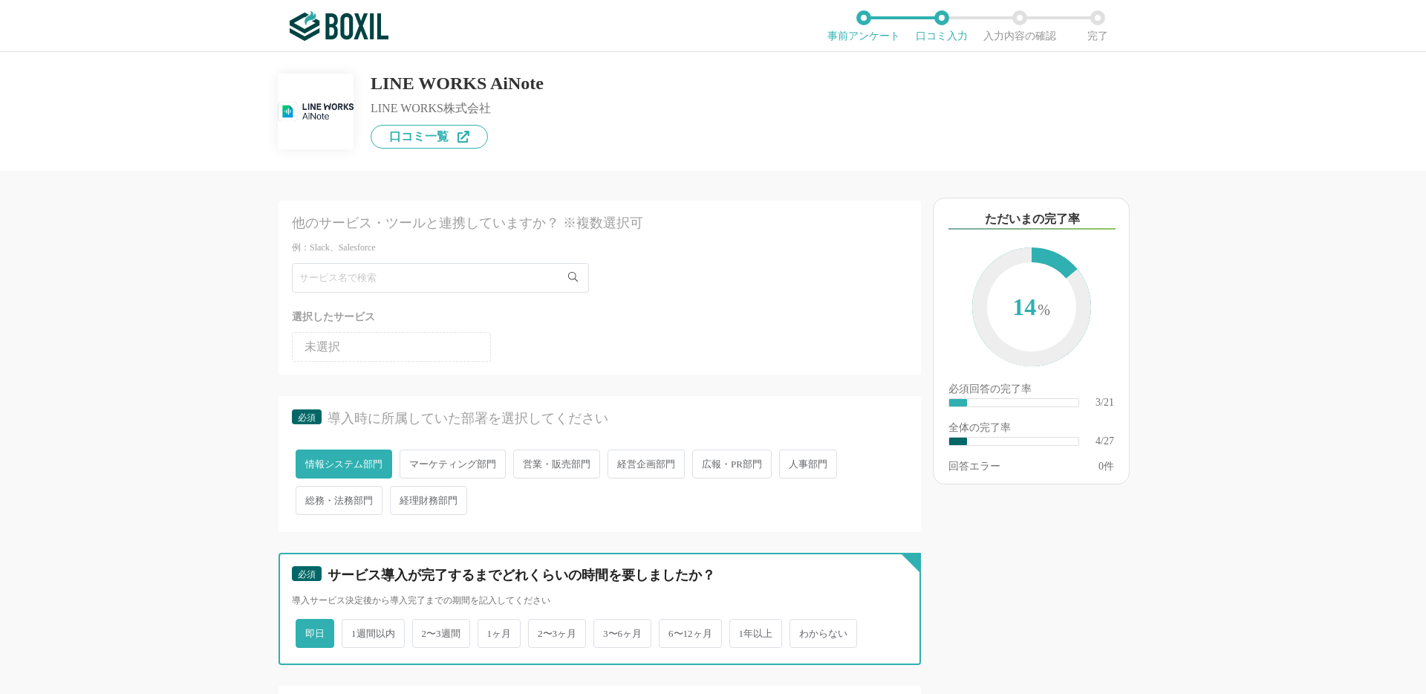
click at [309, 631] on input "即日" at bounding box center [304, 626] width 10 height 10
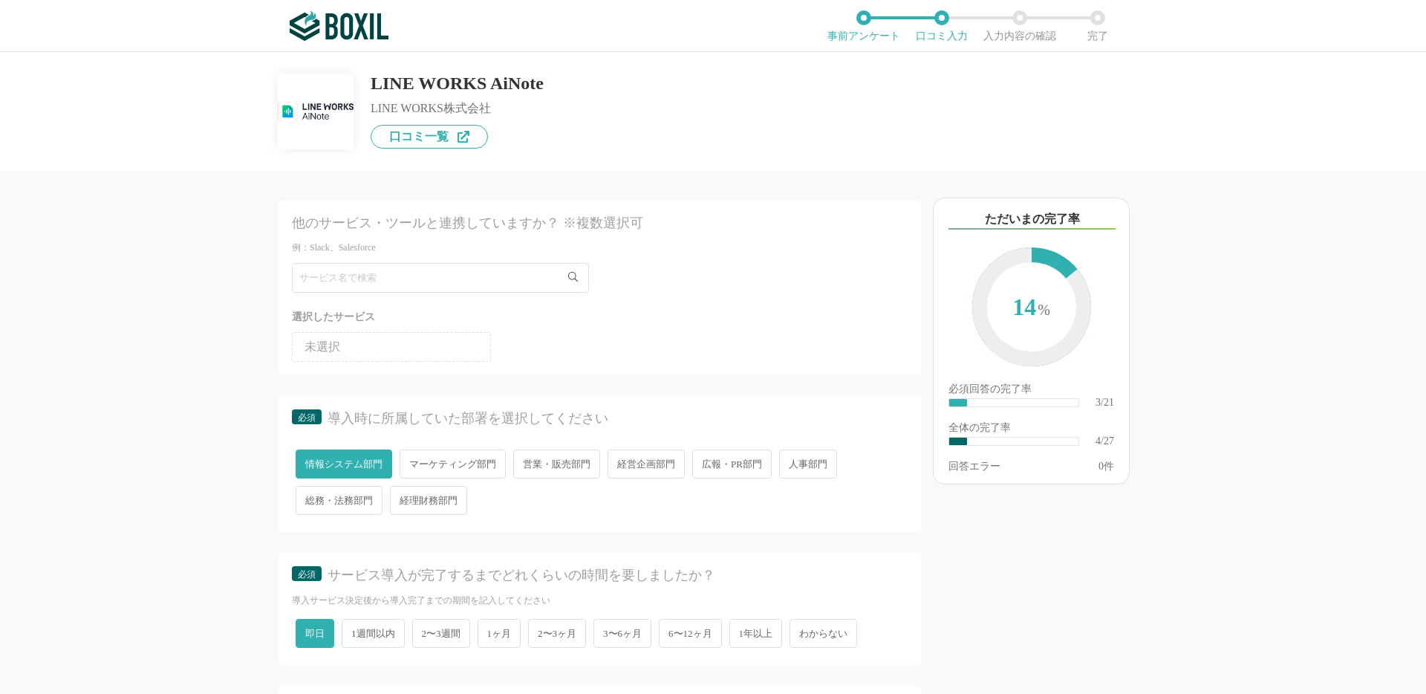
click at [1075, 544] on div "以下のキーワードが含まれる口コミが読まれています ただいまの完了率 14 % 必須回答の完了率 ​ 3/21 全体の完了率 ​ 4/27 回答エラー 0 件" at bounding box center [1084, 440] width 327 height 508
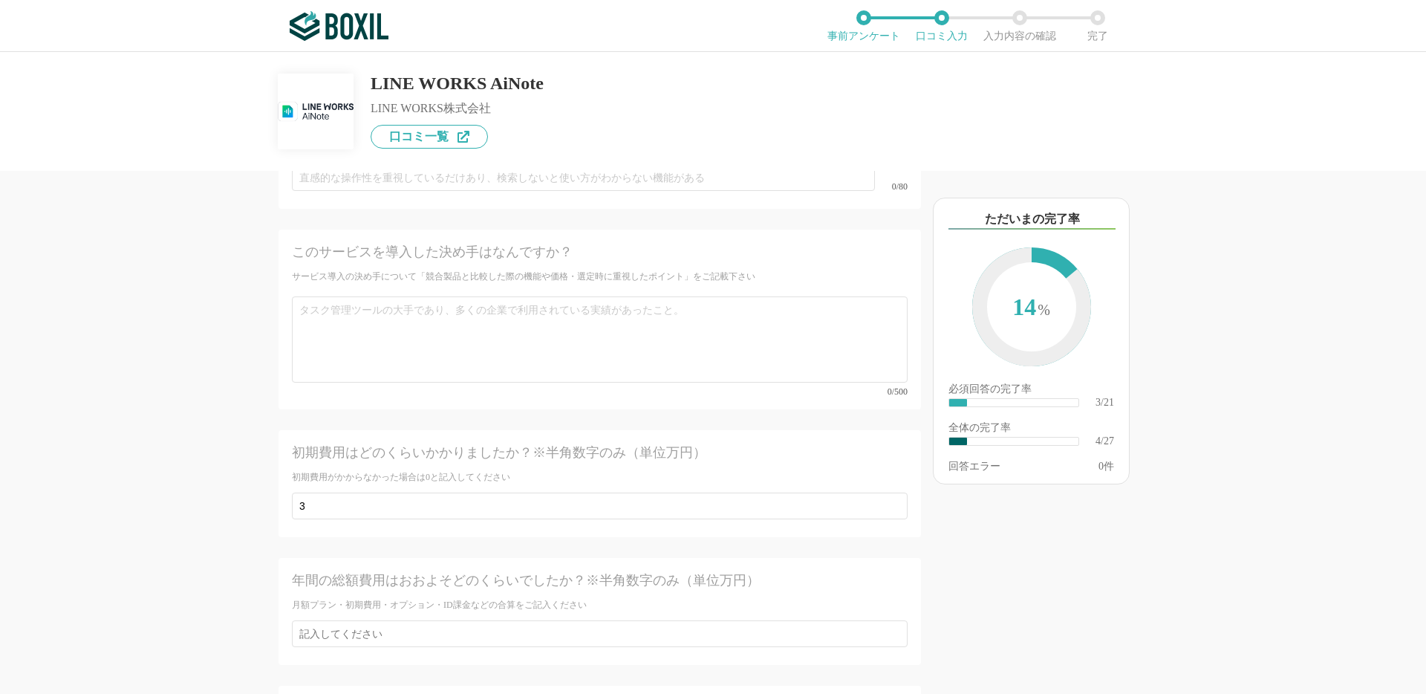
scroll to position [3454, 0]
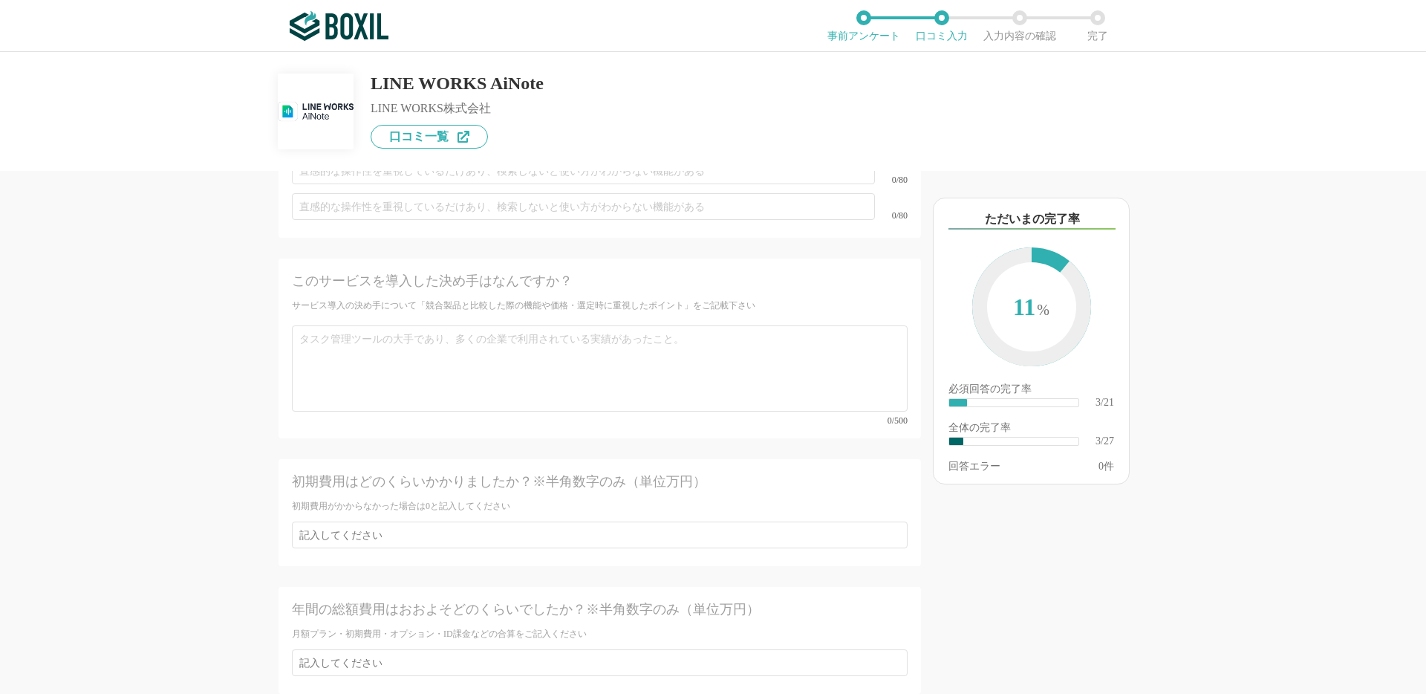
click at [975, 593] on div "以下のキーワードが含まれる口コミが読まれています ただいまの完了率 11 % 必須回答の完了率 ​ 3/21 全体の完了率 ​ 3/27 回答エラー 0 件" at bounding box center [1084, 440] width 327 height 508
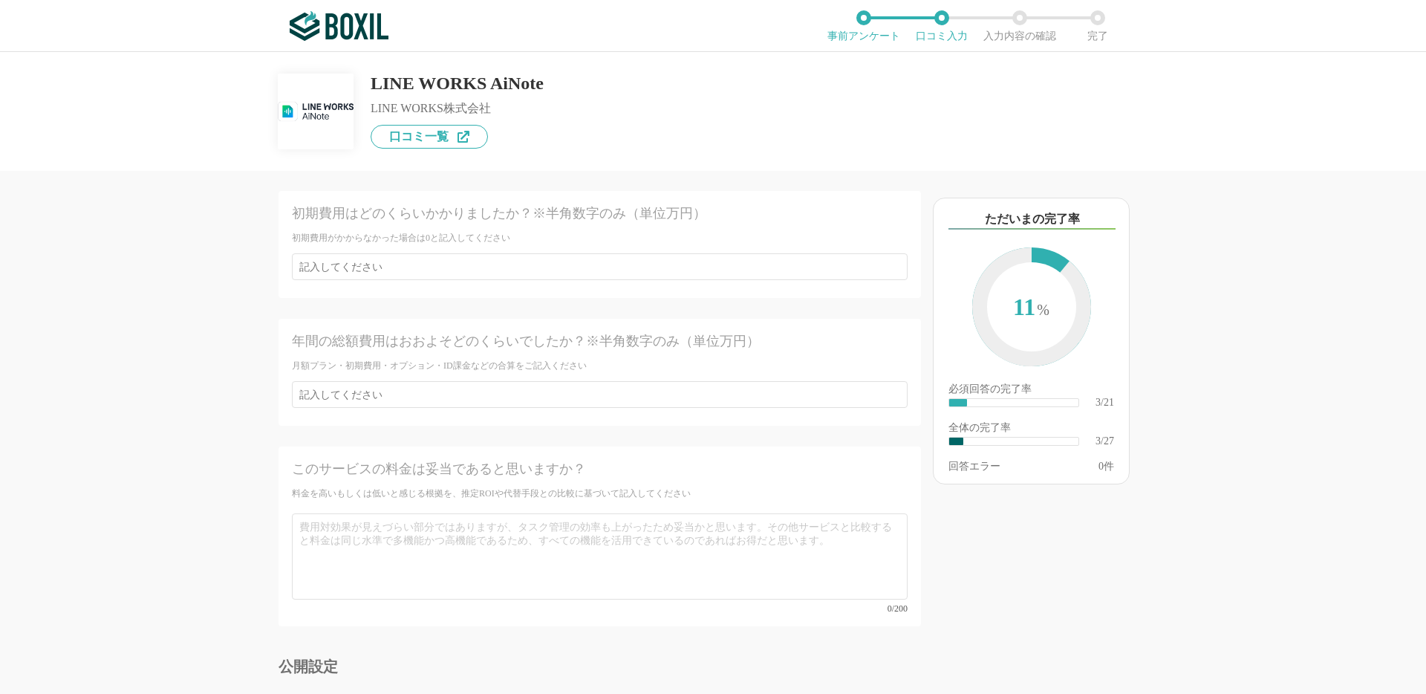
scroll to position [3652, 0]
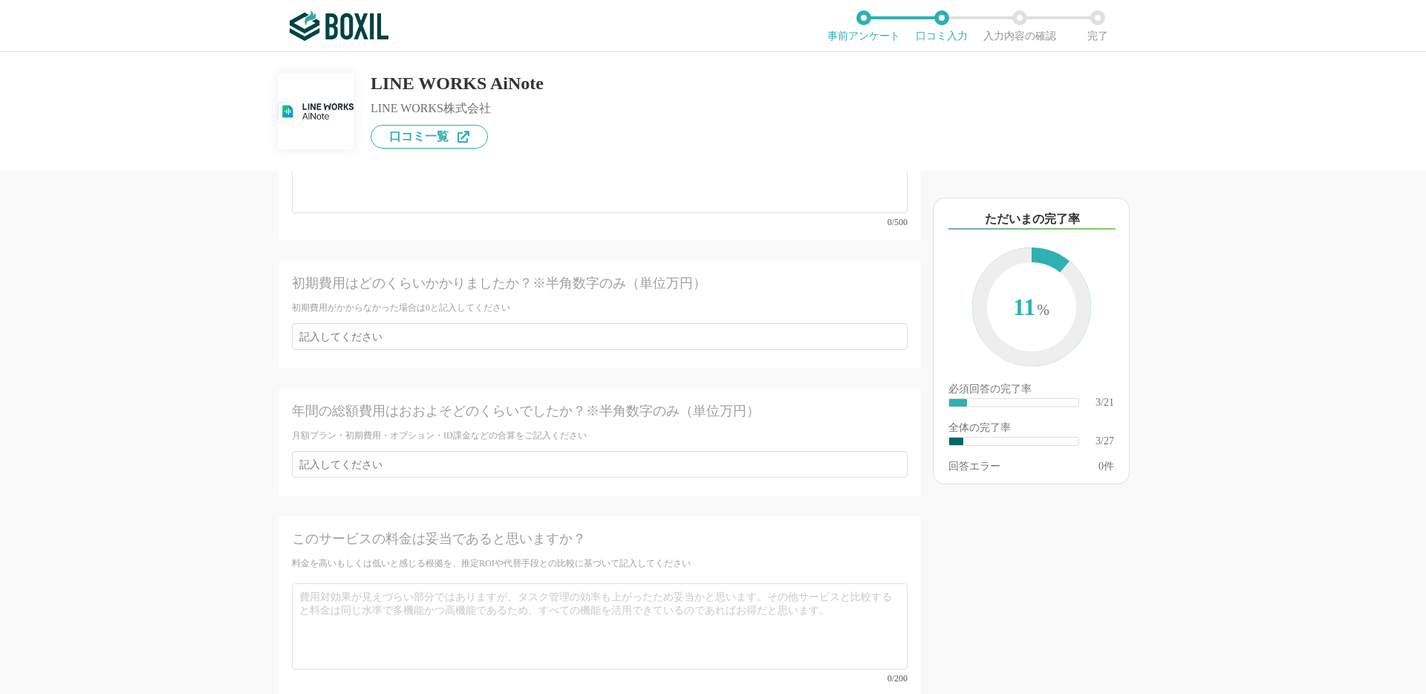
click at [170, 154] on div "LINE WORKS AiNote LINE WORKS株式会社 口コミ一覧" at bounding box center [713, 111] width 1426 height 119
